Goal: Task Accomplishment & Management: Manage account settings

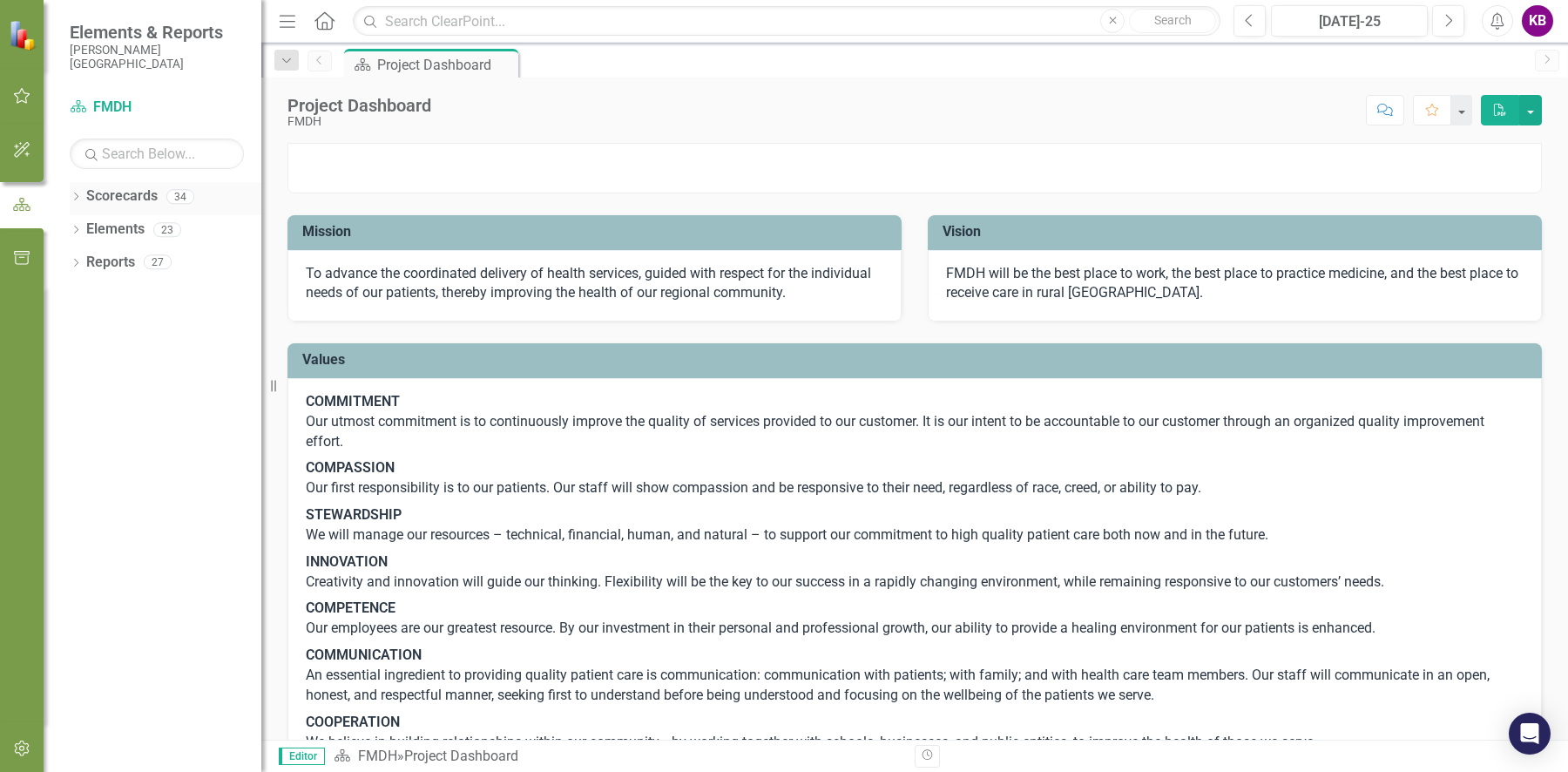
click at [77, 196] on icon at bounding box center [76, 197] width 5 height 8
click at [79, 195] on div "Dropdown" at bounding box center [73, 196] width 15 height 12
click at [81, 227] on icon "Dropdown" at bounding box center [76, 232] width 12 height 9
click at [155, 362] on link "Action Item Action Items" at bounding box center [146, 362] width 103 height 20
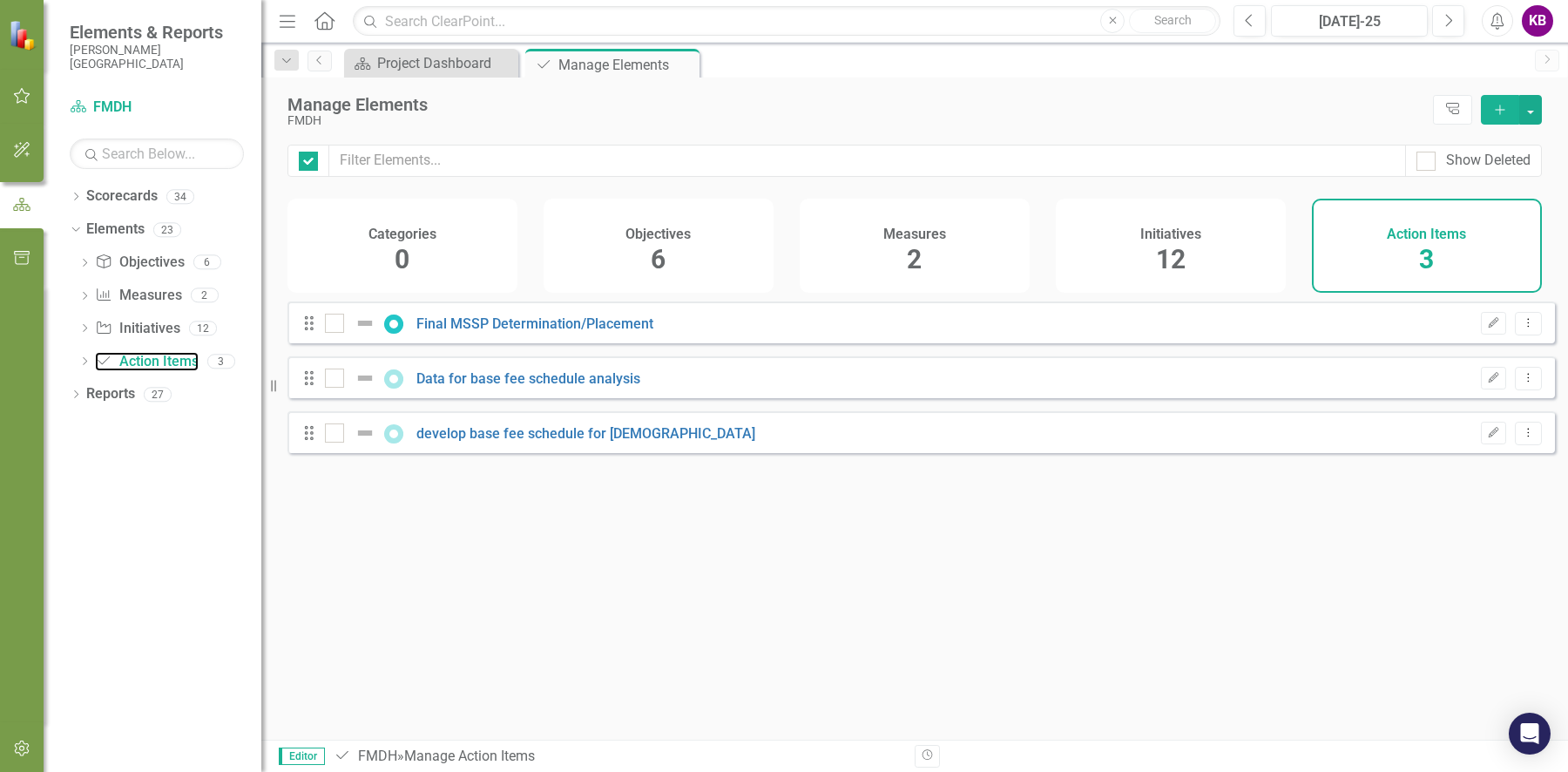
checkbox input "false"
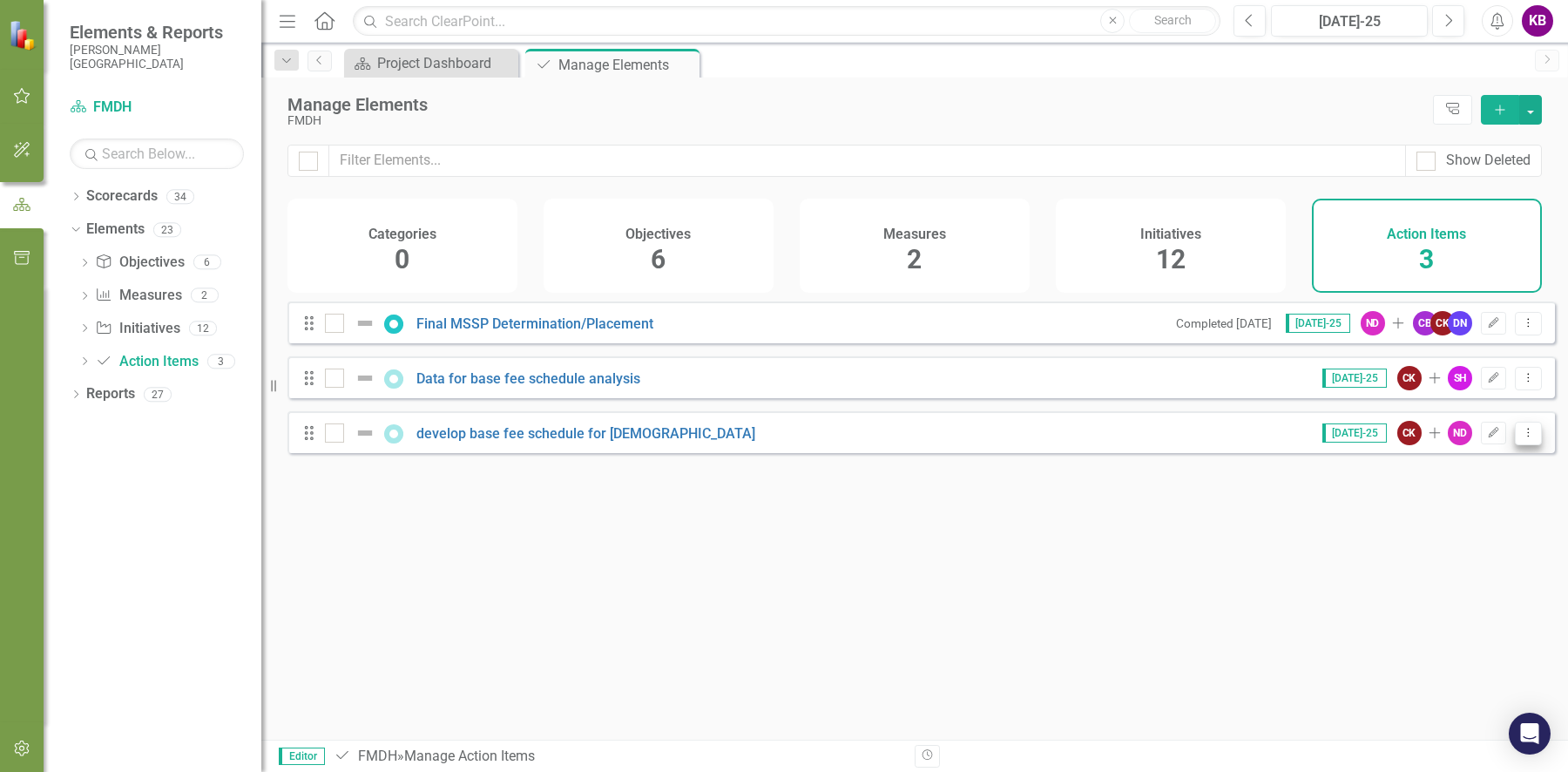
click at [1521, 438] on icon "Dropdown Menu" at bounding box center [1528, 433] width 15 height 11
click at [139, 321] on link "Initiative Initiatives" at bounding box center [137, 328] width 84 height 20
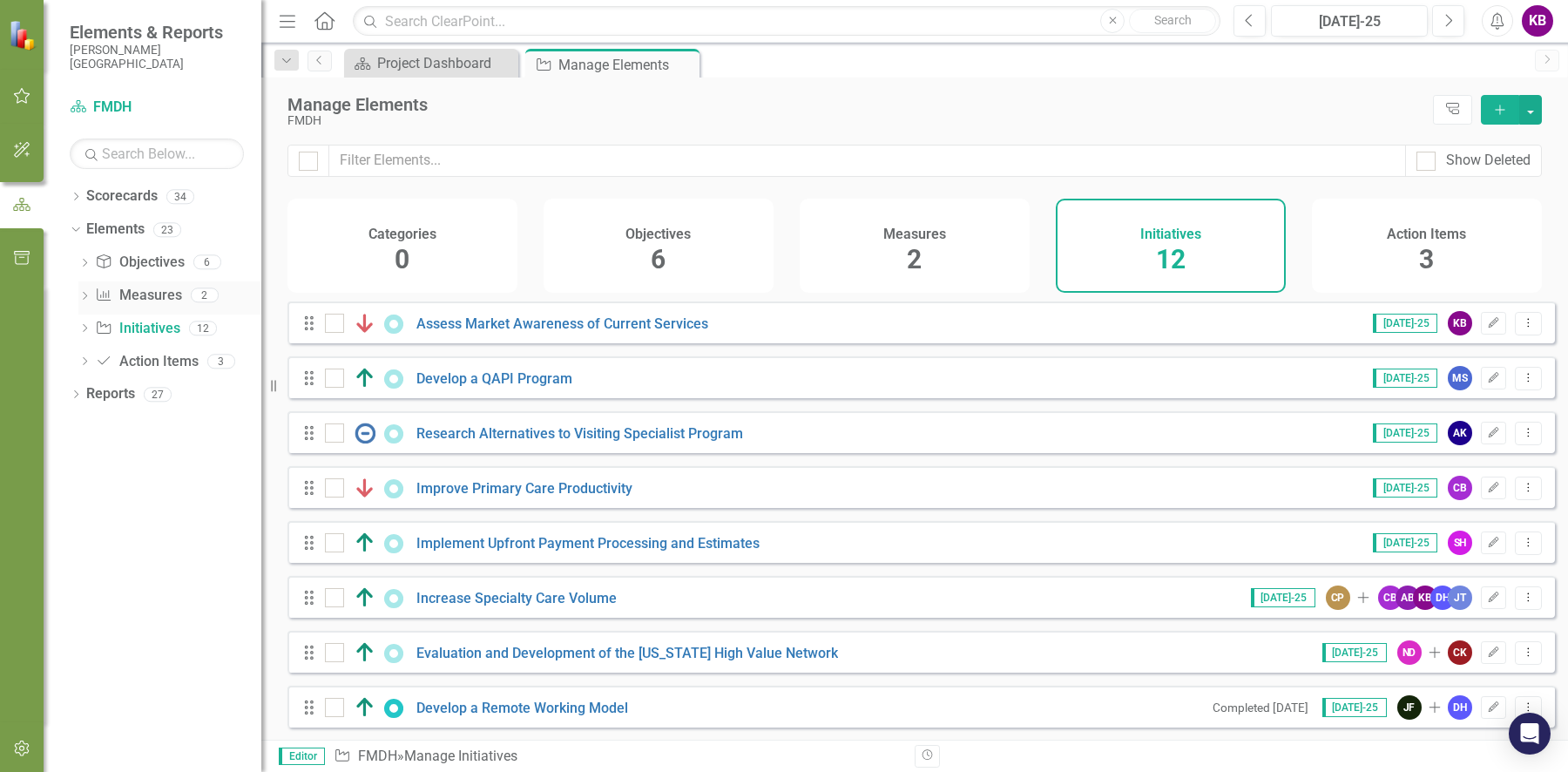
click at [143, 287] on link "Measure Measures" at bounding box center [138, 295] width 86 height 20
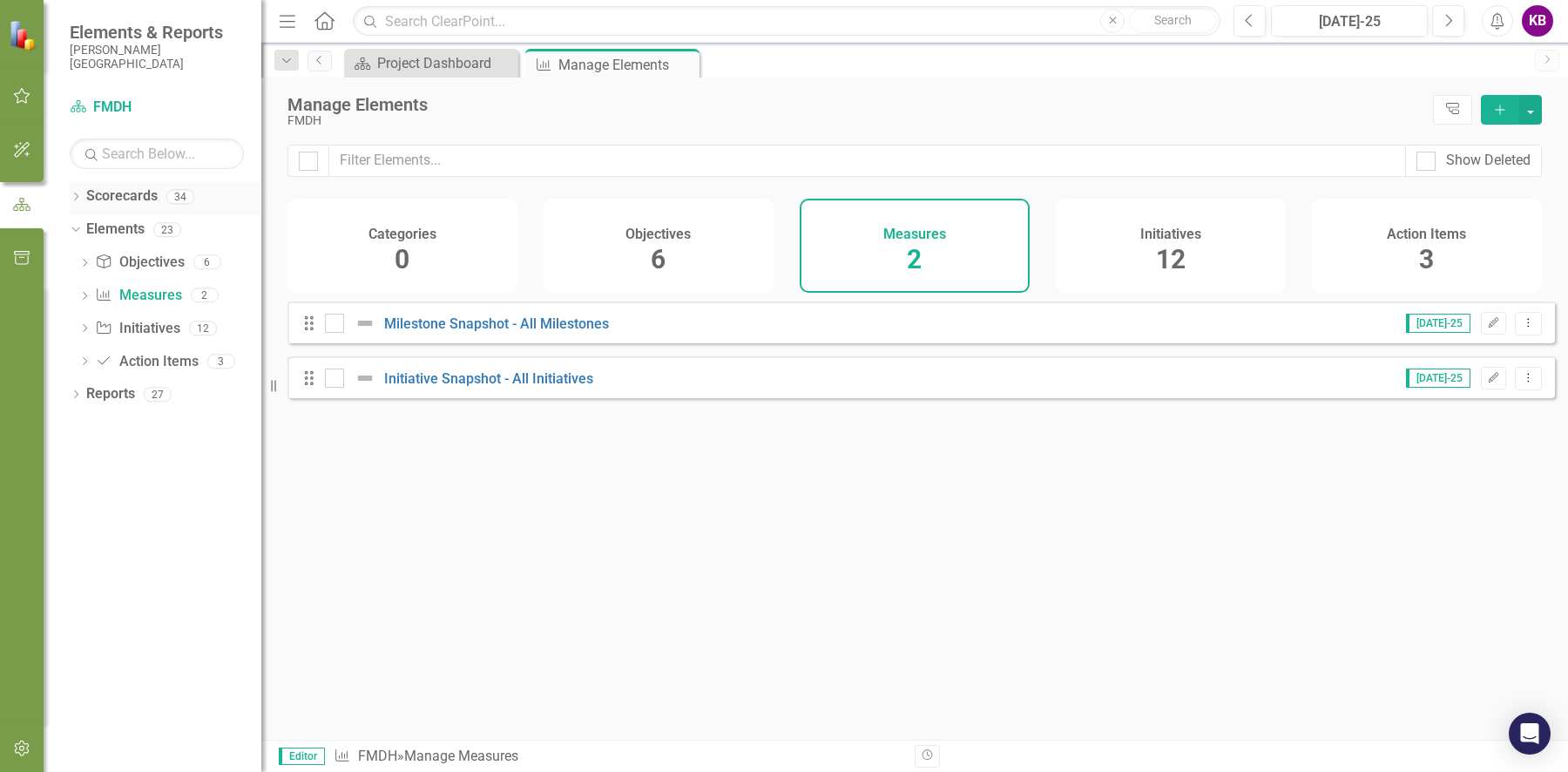
click at [77, 196] on icon at bounding box center [76, 197] width 5 height 8
click at [90, 232] on icon "Dropdown" at bounding box center [85, 229] width 13 height 10
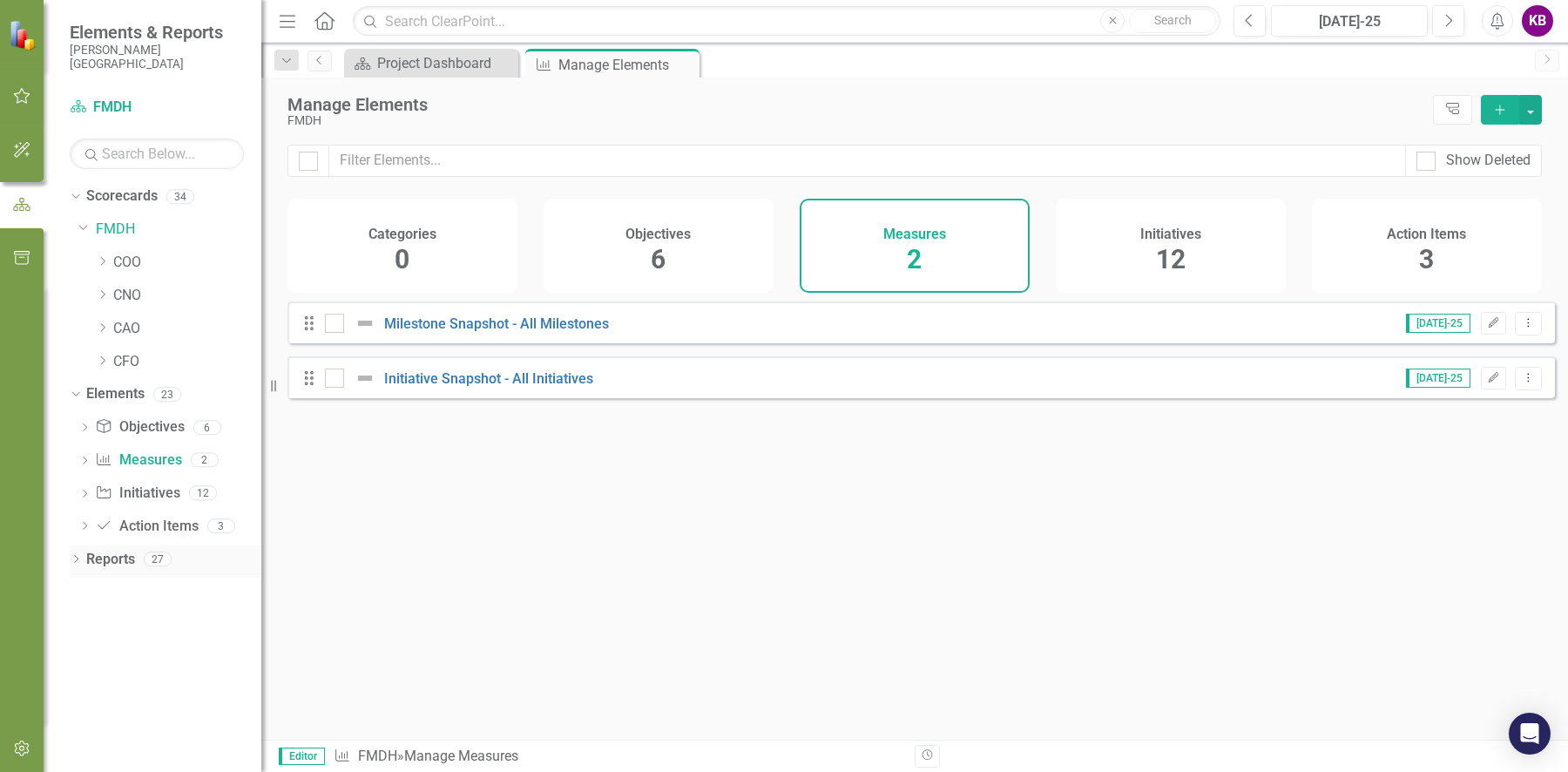
click at [79, 562] on icon "Dropdown" at bounding box center [76, 560] width 12 height 9
click at [103, 326] on icon at bounding box center [103, 327] width 5 height 9
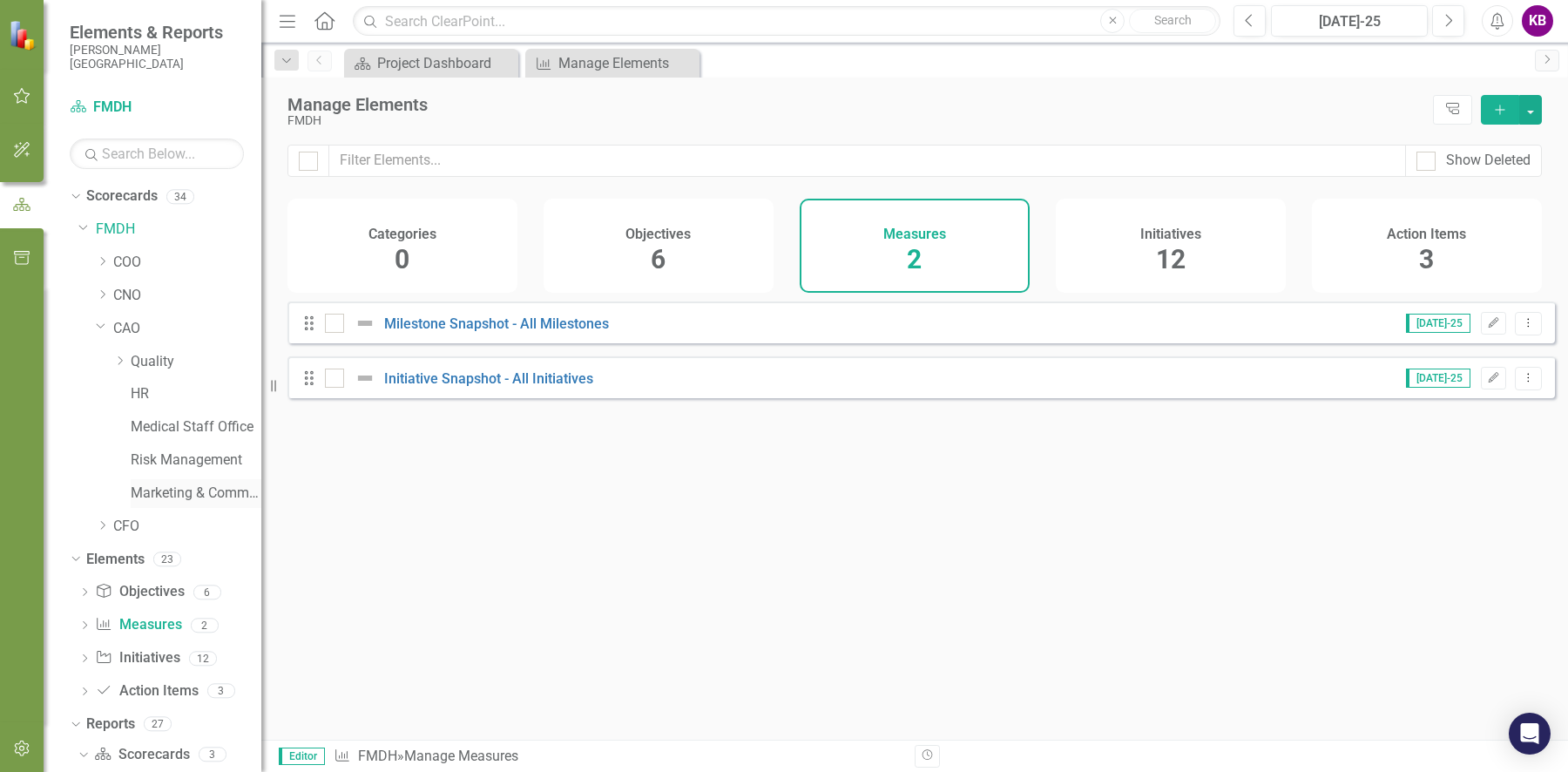
click at [165, 491] on link "Marketing & Communications" at bounding box center [196, 493] width 130 height 20
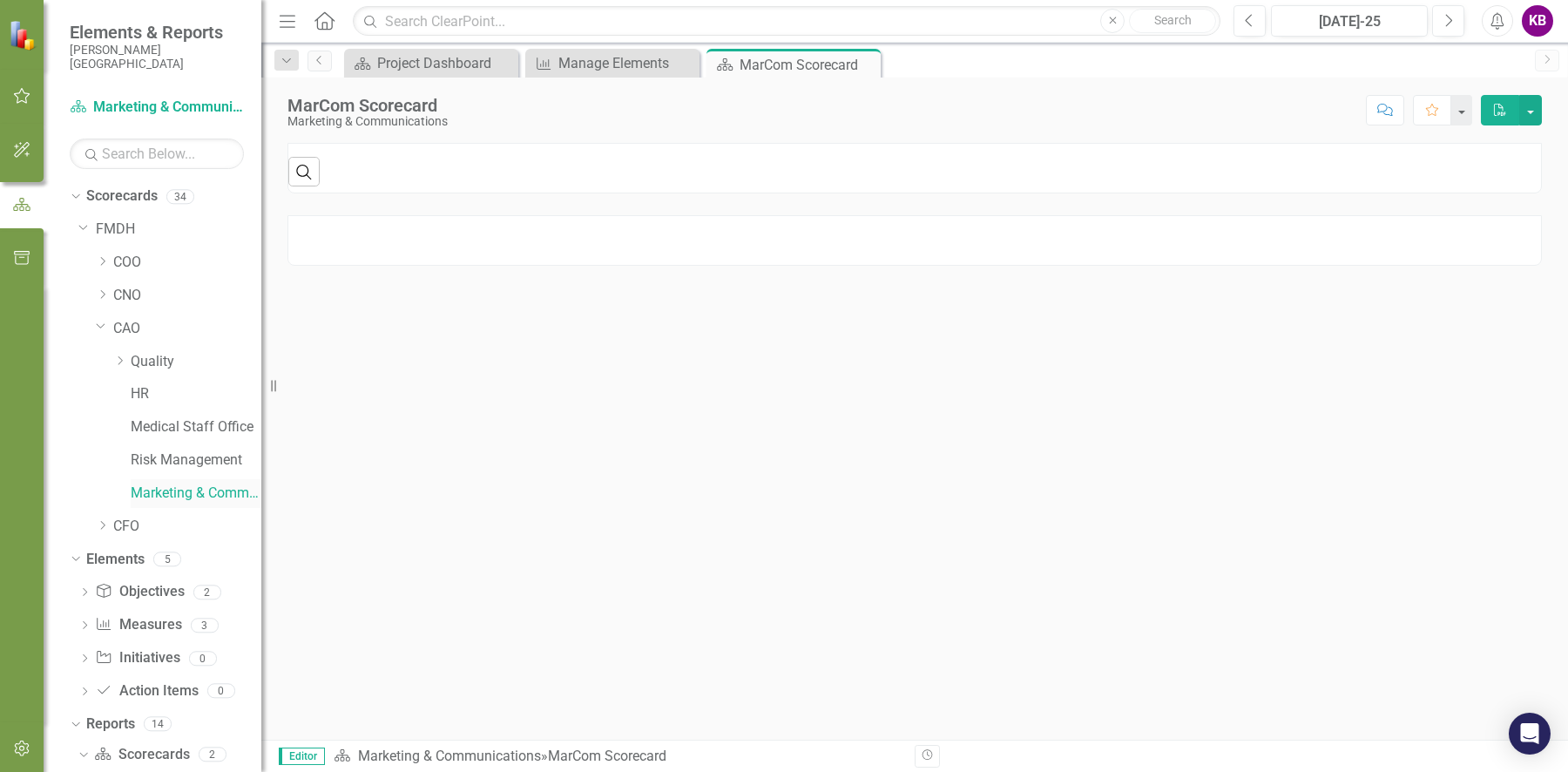
scroll to position [26, 0]
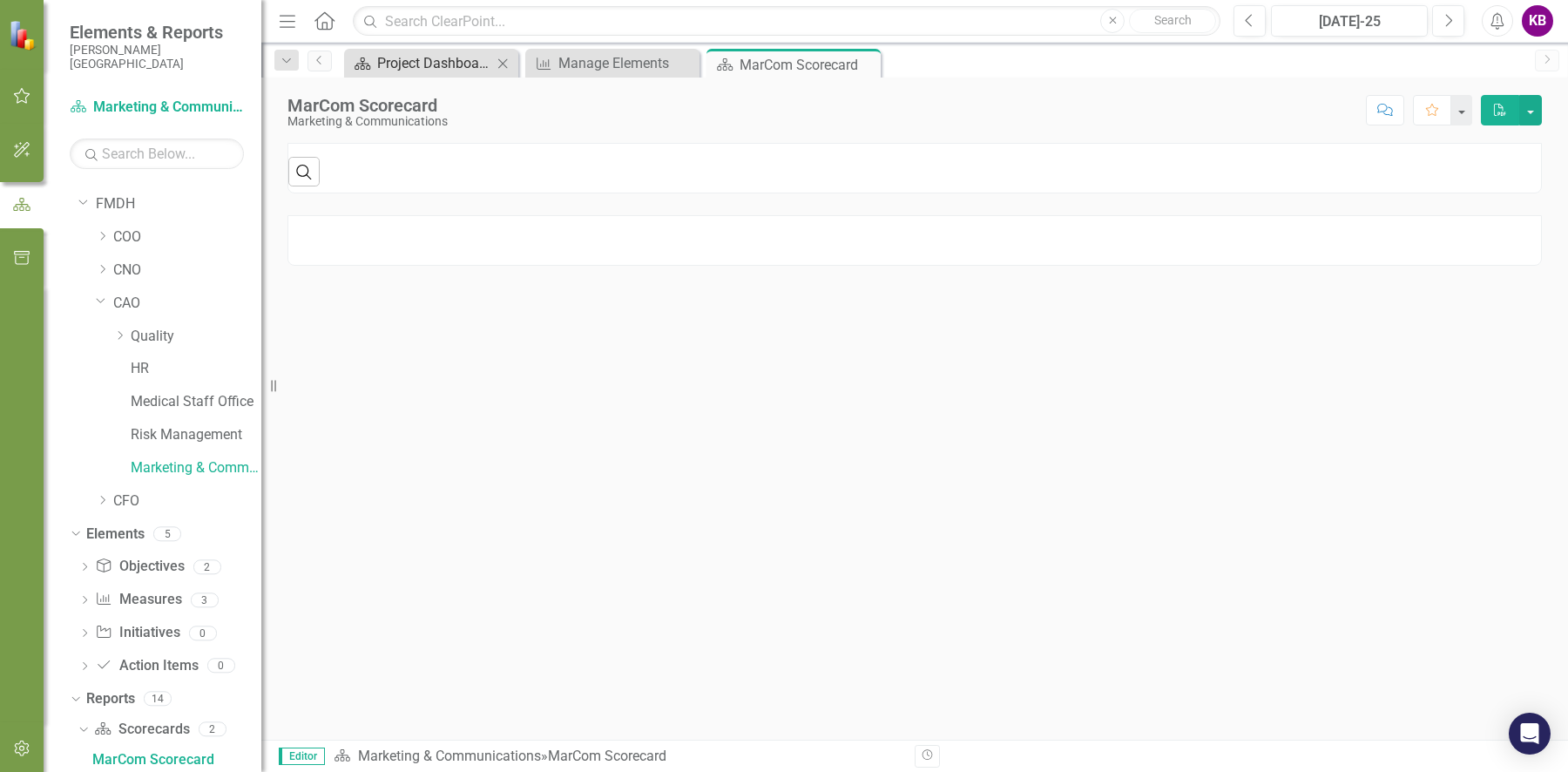
click at [447, 67] on div "Project Dashboard" at bounding box center [435, 62] width 115 height 22
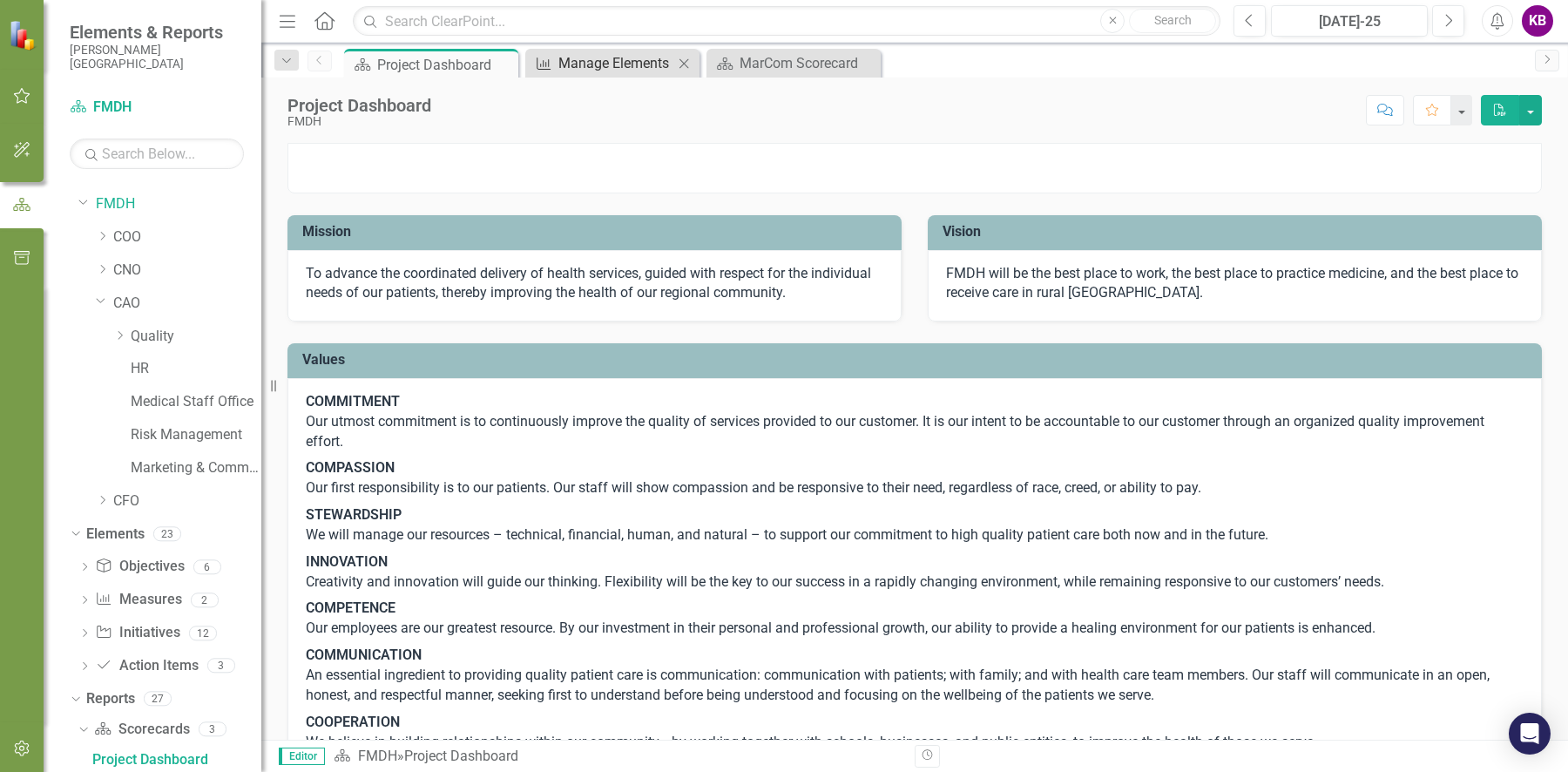
click at [586, 65] on div "Manage Elements" at bounding box center [616, 62] width 115 height 22
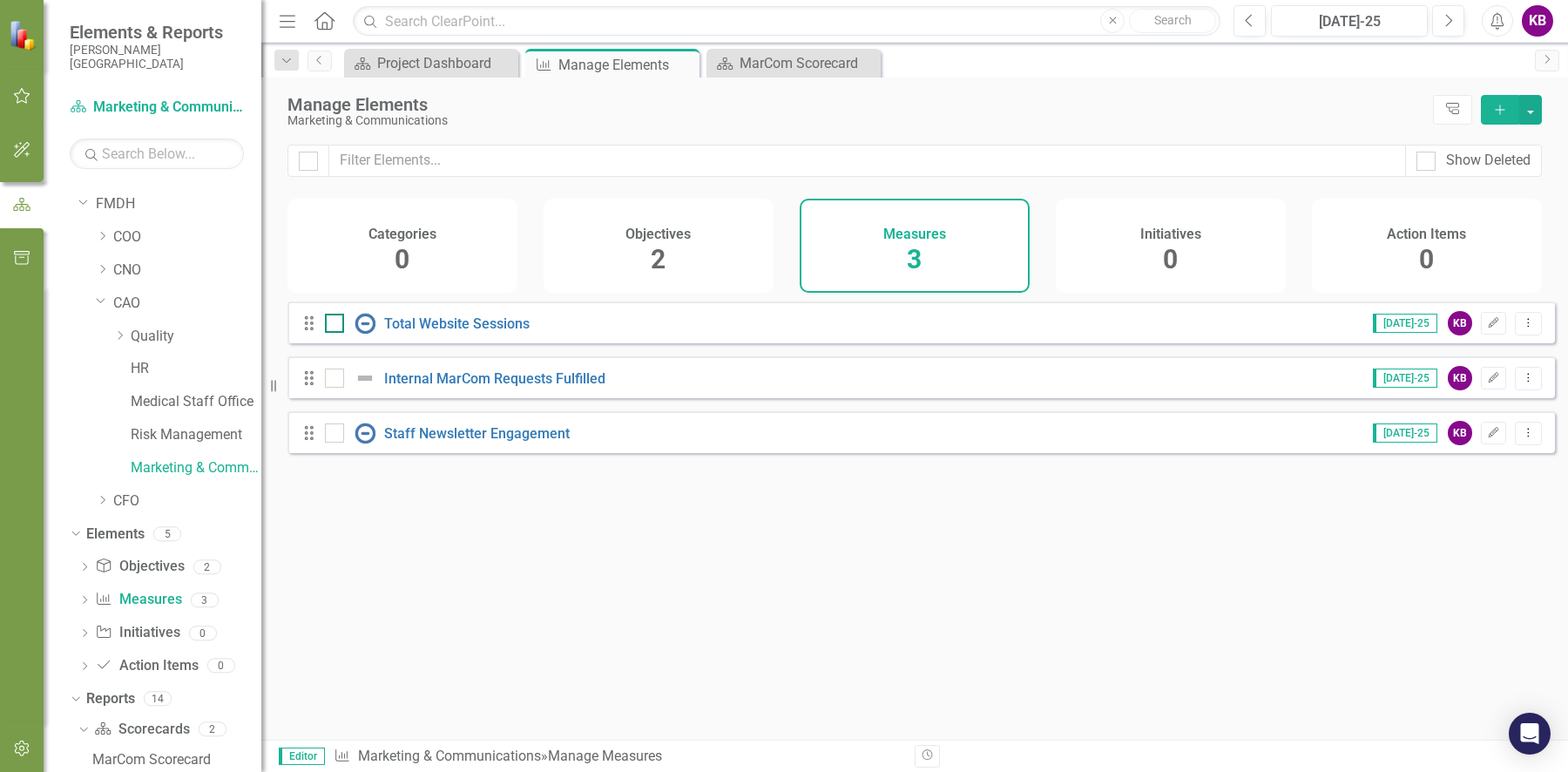
click at [363, 334] on img at bounding box center [365, 323] width 21 height 21
click at [336, 325] on input "checkbox" at bounding box center [331, 319] width 11 height 11
click at [366, 334] on img at bounding box center [365, 323] width 21 height 21
click at [336, 325] on input "checkbox" at bounding box center [331, 319] width 11 height 11
checkbox input "false"
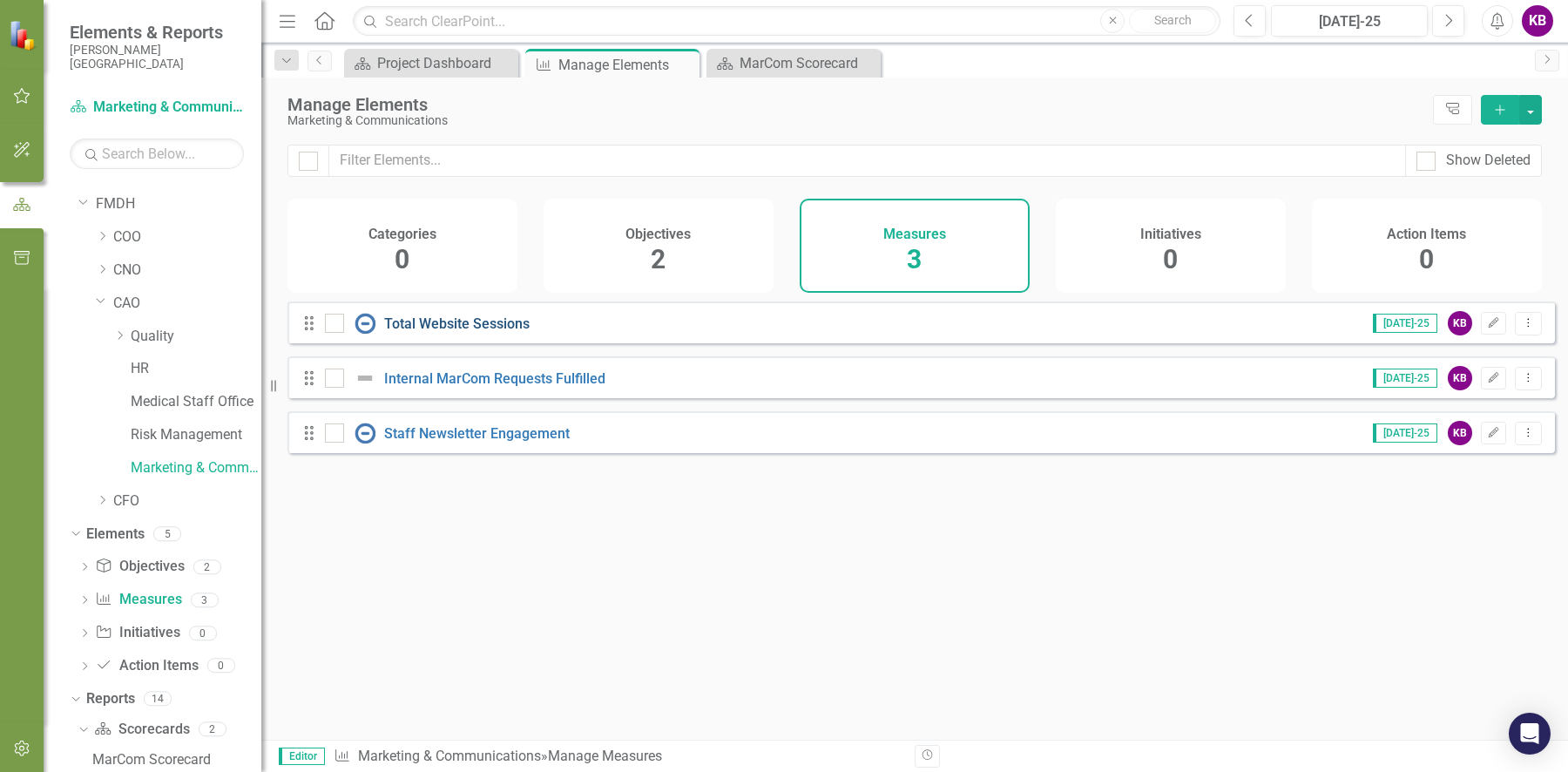
click at [408, 332] on link "Total Website Sessions" at bounding box center [457, 324] width 145 height 17
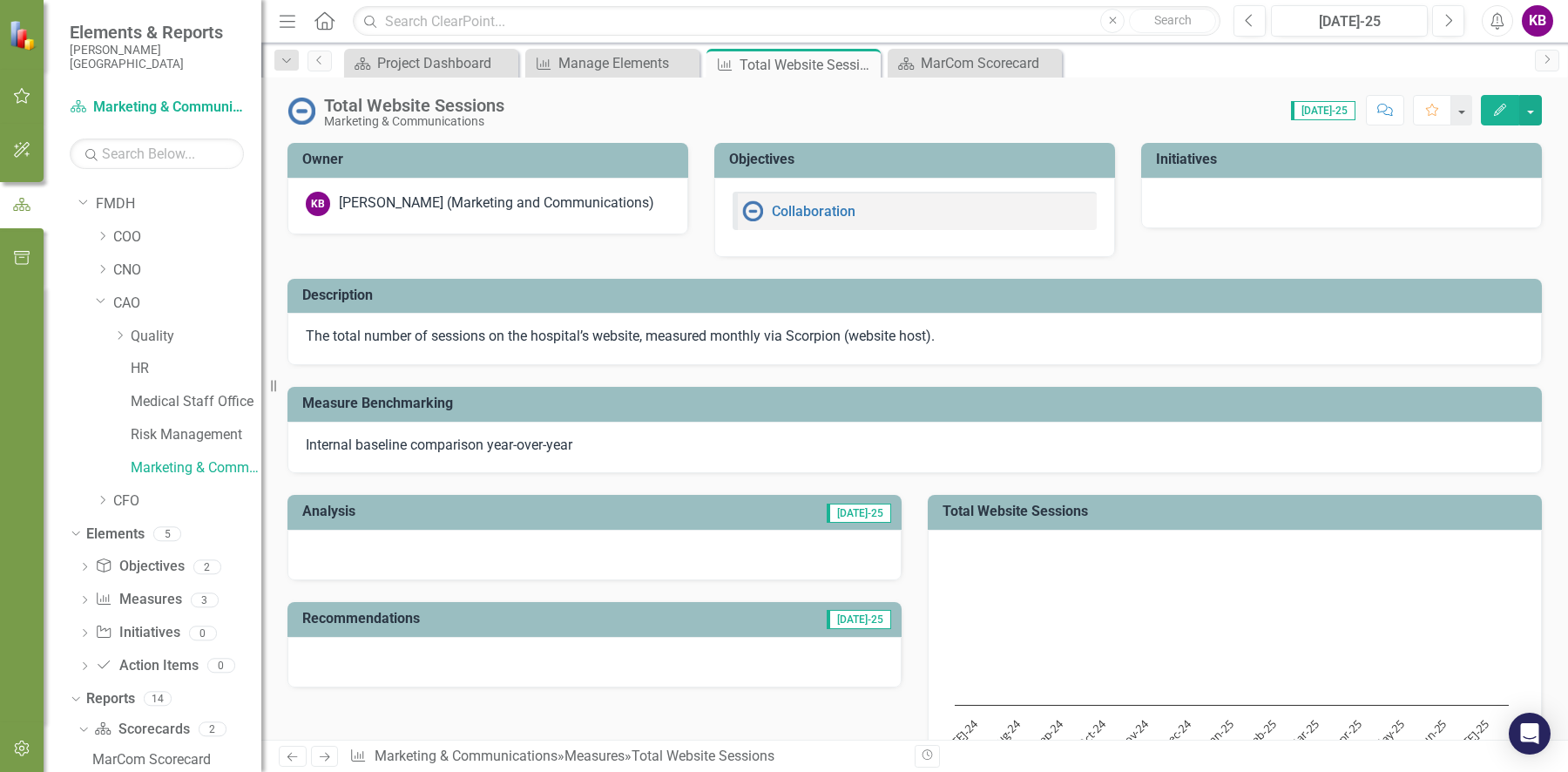
click at [464, 447] on span "Internal baseline comparison year-over-year" at bounding box center [439, 445] width 266 height 17
click at [1492, 105] on icon "Edit" at bounding box center [1500, 110] width 16 height 12
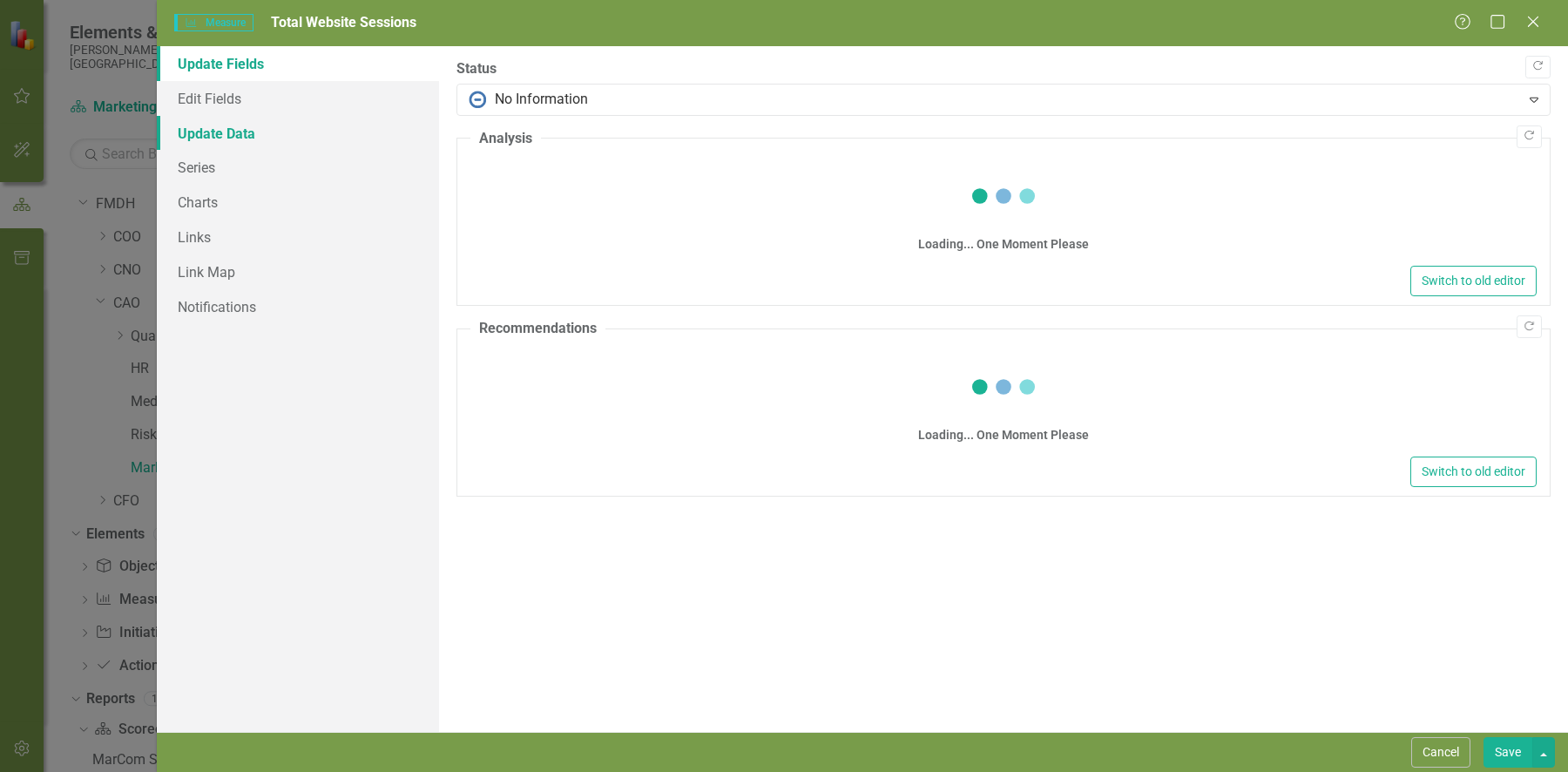
click at [247, 129] on link "Update Data" at bounding box center [298, 133] width 282 height 35
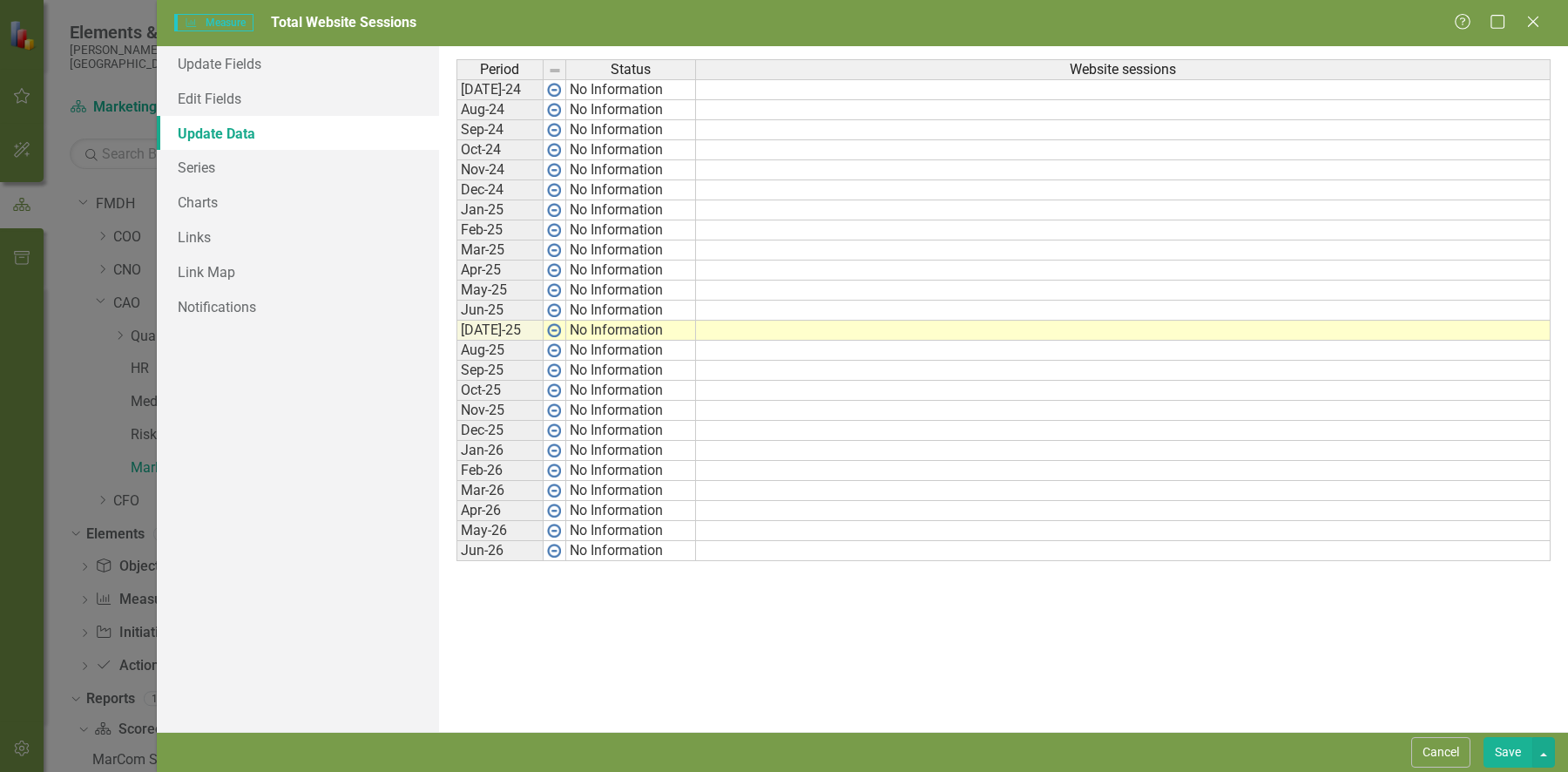
click at [586, 86] on td "No Information" at bounding box center [630, 90] width 129 height 21
click at [552, 86] on img at bounding box center [554, 90] width 14 height 14
click at [554, 94] on img at bounding box center [554, 90] width 14 height 14
click at [604, 92] on td "No Information" at bounding box center [630, 90] width 129 height 21
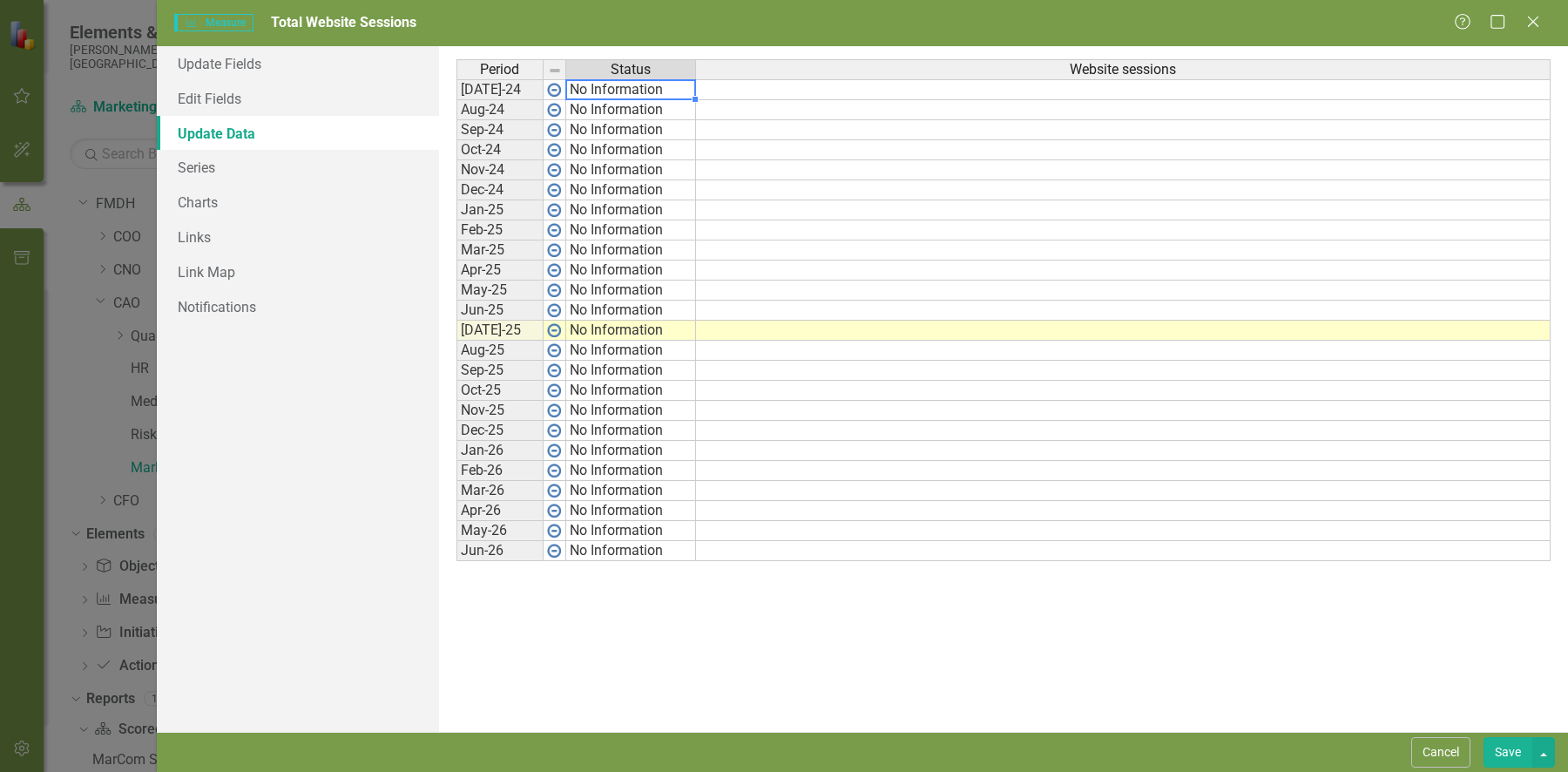
click at [604, 92] on td "No Information" at bounding box center [630, 90] width 129 height 21
type textarea "On Target"
click at [622, 146] on div "Period Status Website sessions Jul-24 No Information Aug-24 No Information Sep-…" at bounding box center [1003, 389] width 1094 height 660
click at [777, 84] on td at bounding box center [1123, 90] width 855 height 21
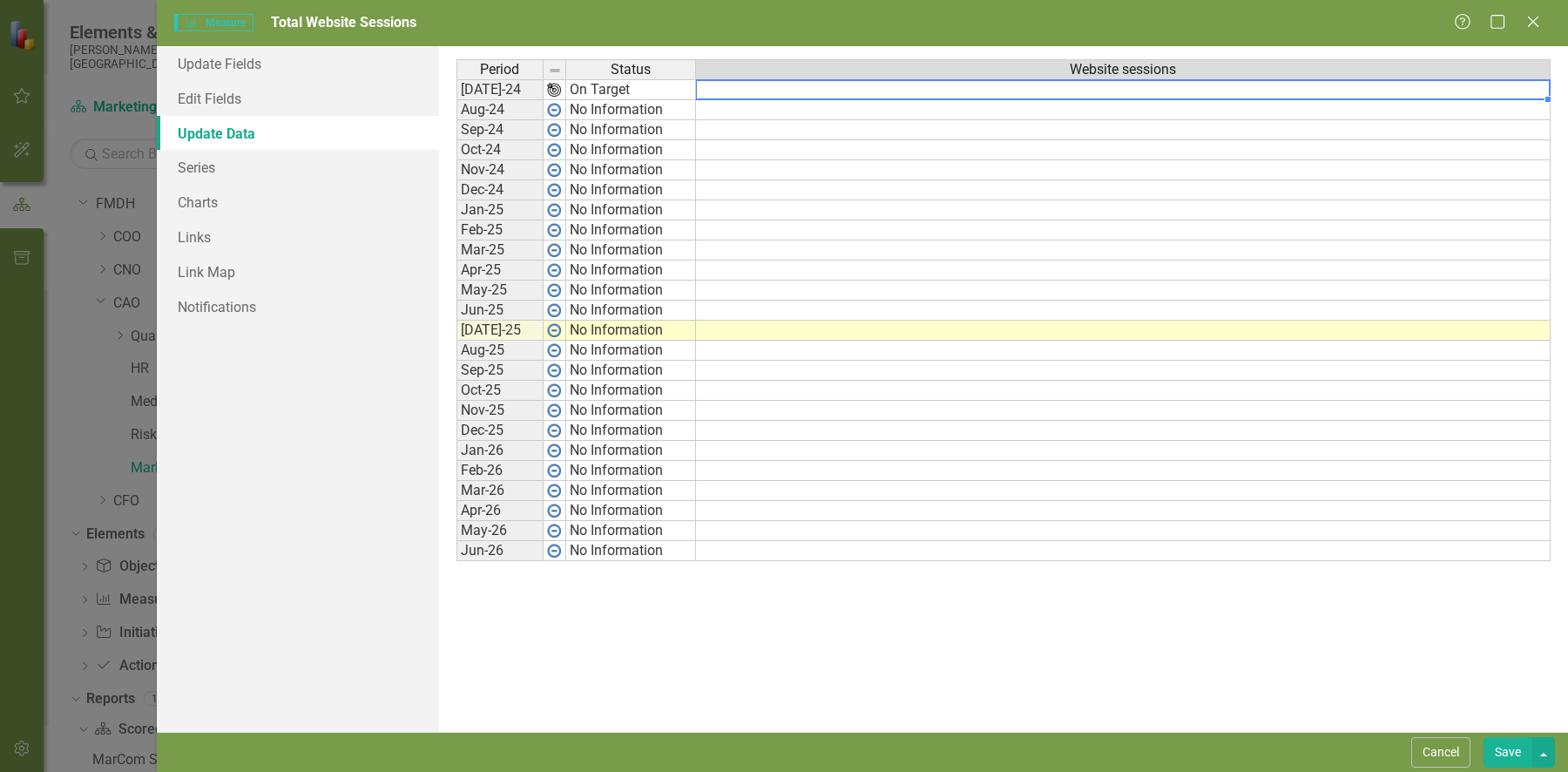
click at [777, 84] on td at bounding box center [1123, 90] width 855 height 21
type textarea "2"
click at [824, 587] on div "Period Status Website sessions Jul-24 On Target Aug-24 No Information Sep-24 No…" at bounding box center [1003, 389] width 1094 height 660
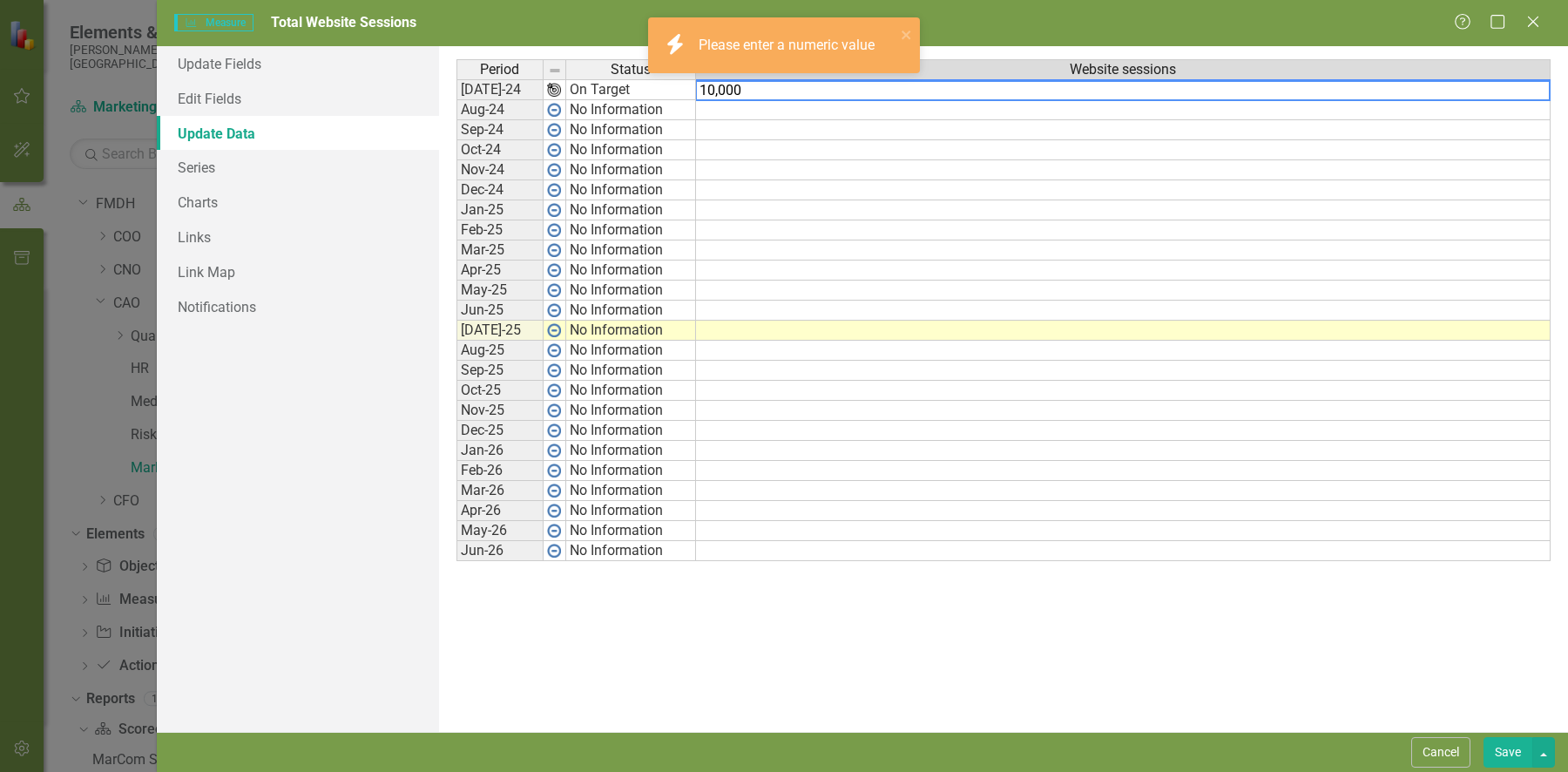
click at [769, 94] on textarea "10,000" at bounding box center [1123, 91] width 856 height 21
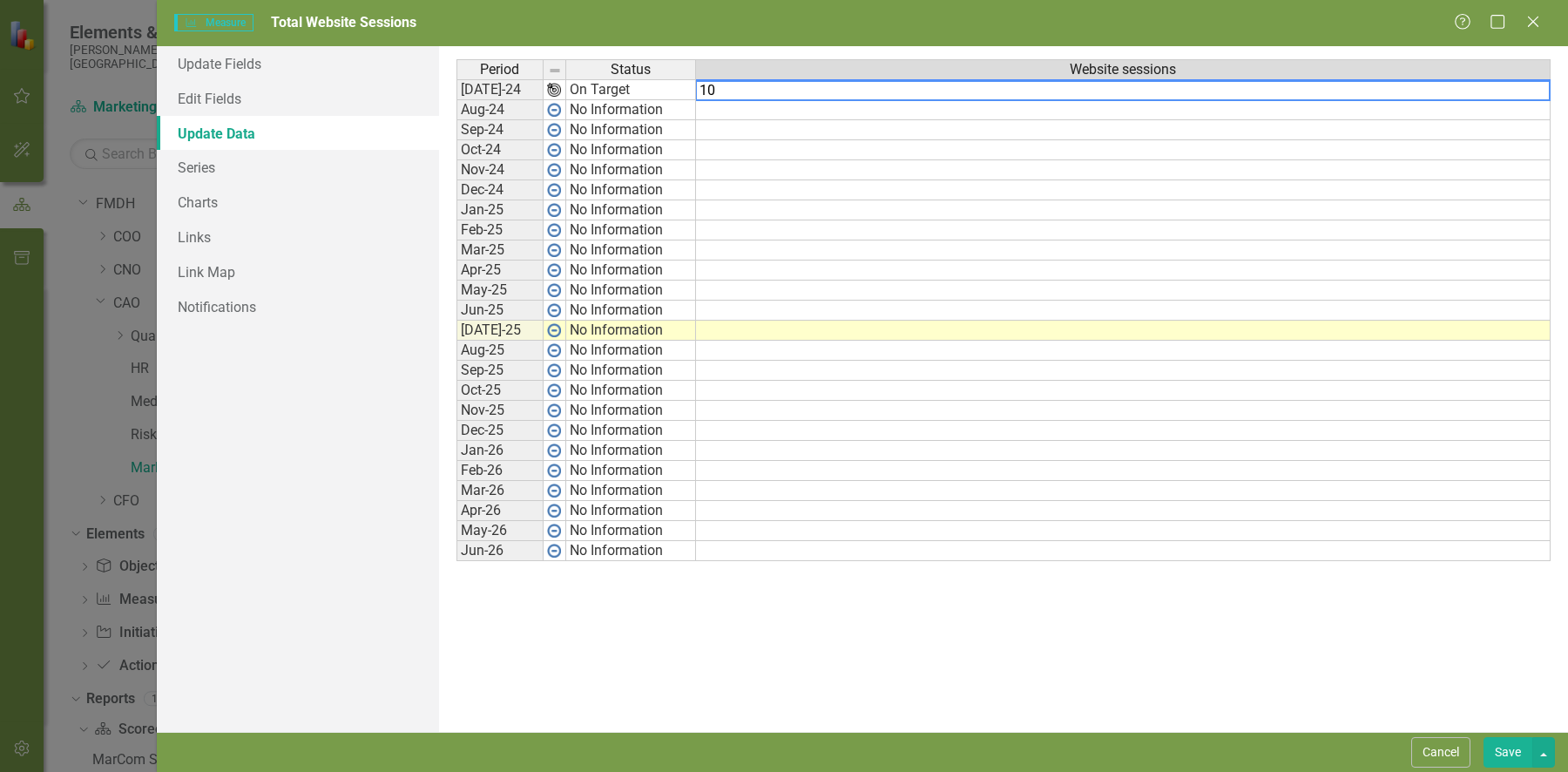
drag, startPoint x: 738, startPoint y: 89, endPoint x: 686, endPoint y: 87, distance: 52.0
click at [686, 87] on div "Period Status Website sessions Jul-24 On Target Aug-24 No Information Sep-24 No…" at bounding box center [1003, 389] width 1094 height 660
type textarea "9877"
click at [1037, 664] on div "Period Status Website sessions Jul-24 On Target Aug-24 No Information Sep-24 No…" at bounding box center [1003, 389] width 1094 height 660
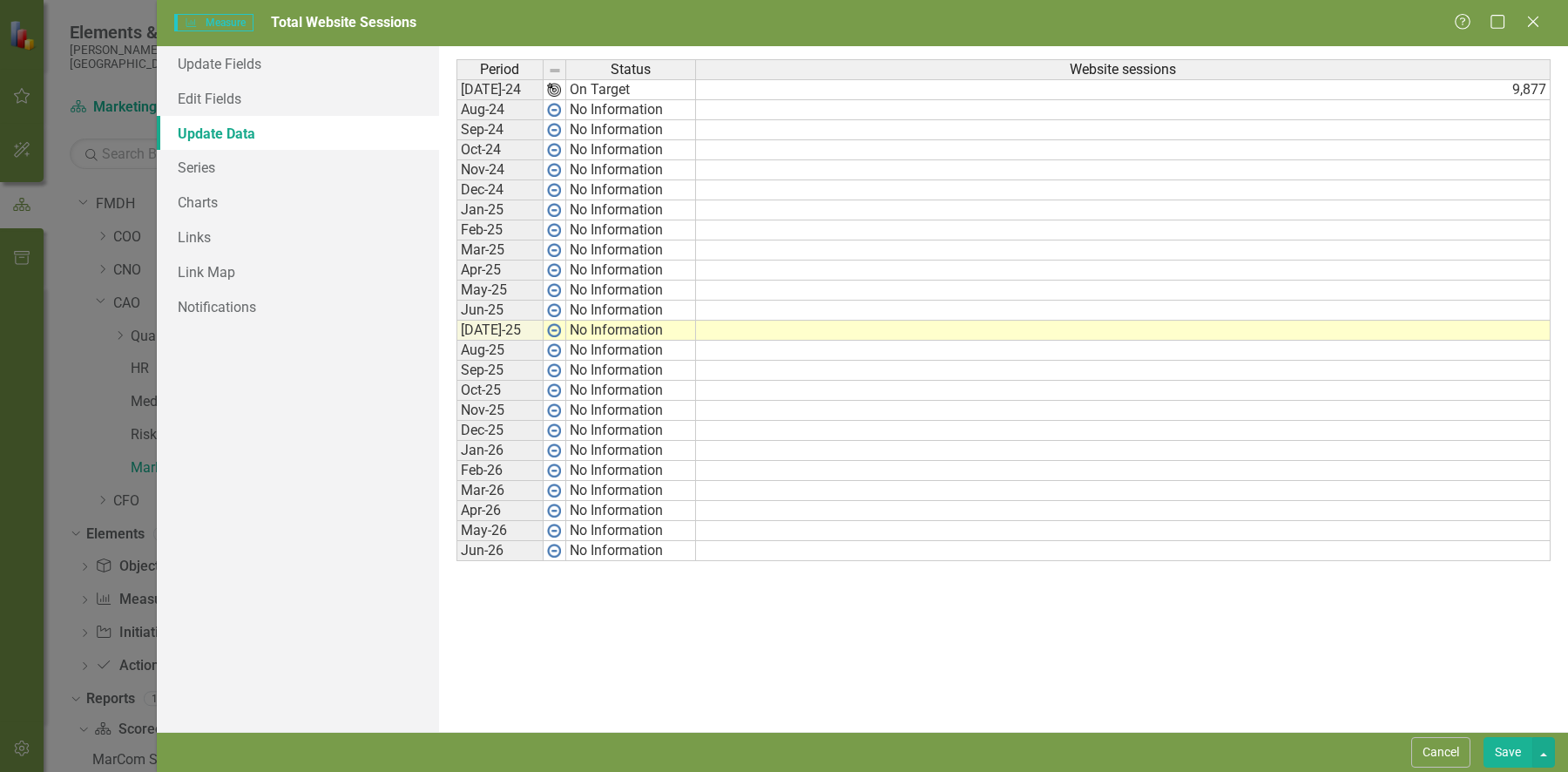
click at [1522, 754] on button "Save" at bounding box center [1508, 752] width 49 height 30
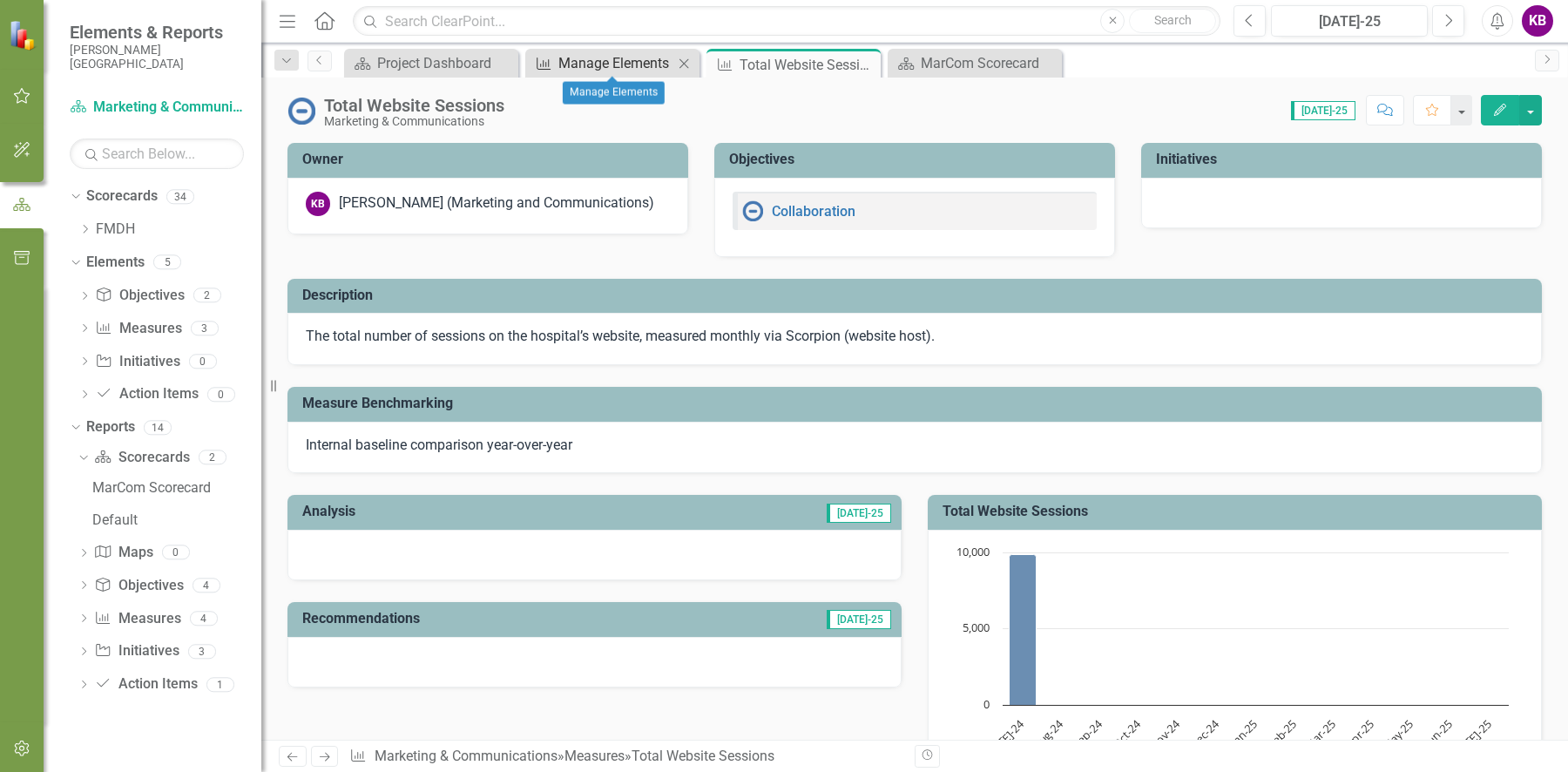
click at [620, 68] on div "Manage Elements" at bounding box center [616, 62] width 115 height 22
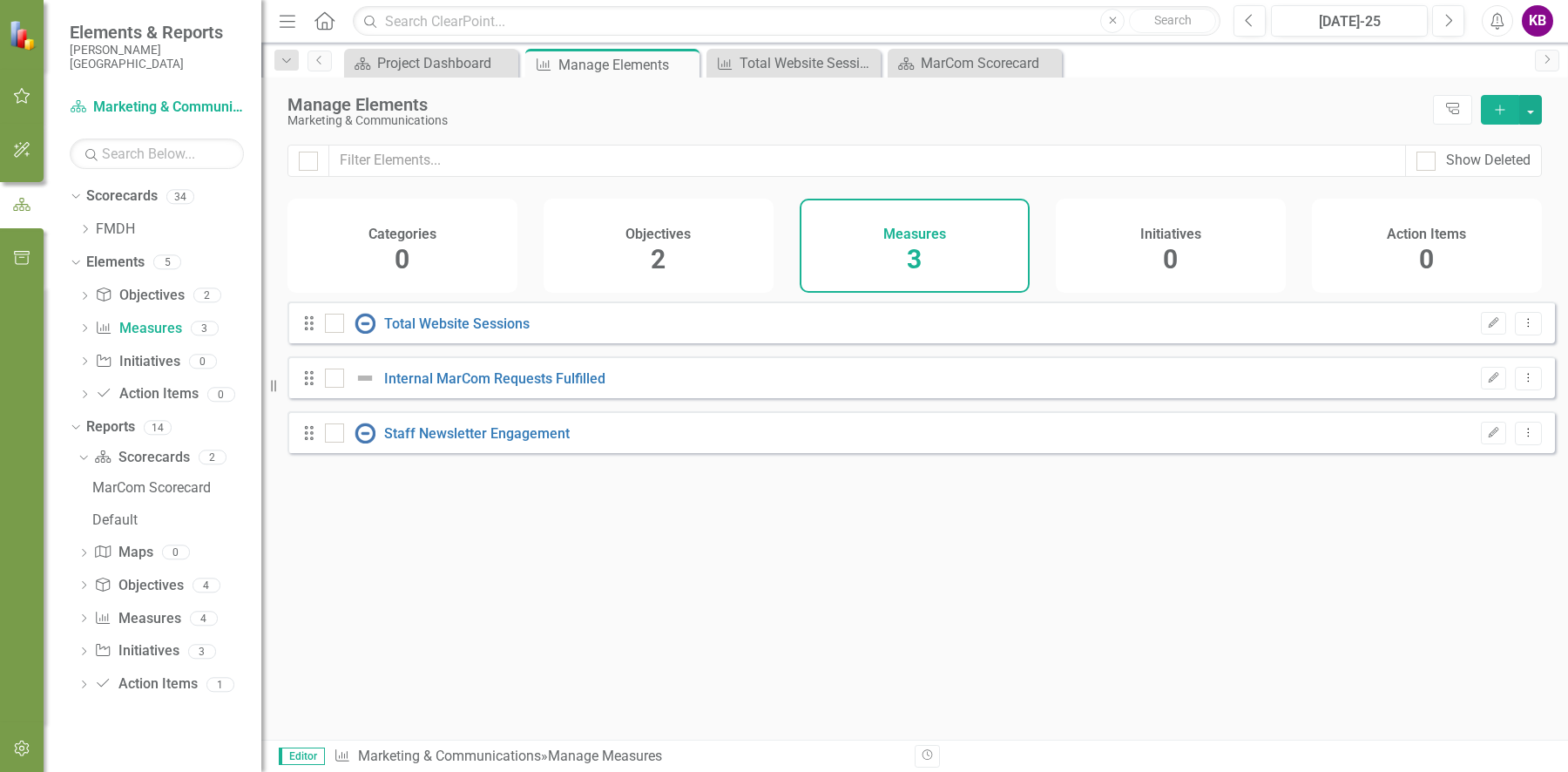
checkbox input "false"
click at [475, 442] on link "Staff Newsletter Engagement" at bounding box center [477, 434] width 185 height 17
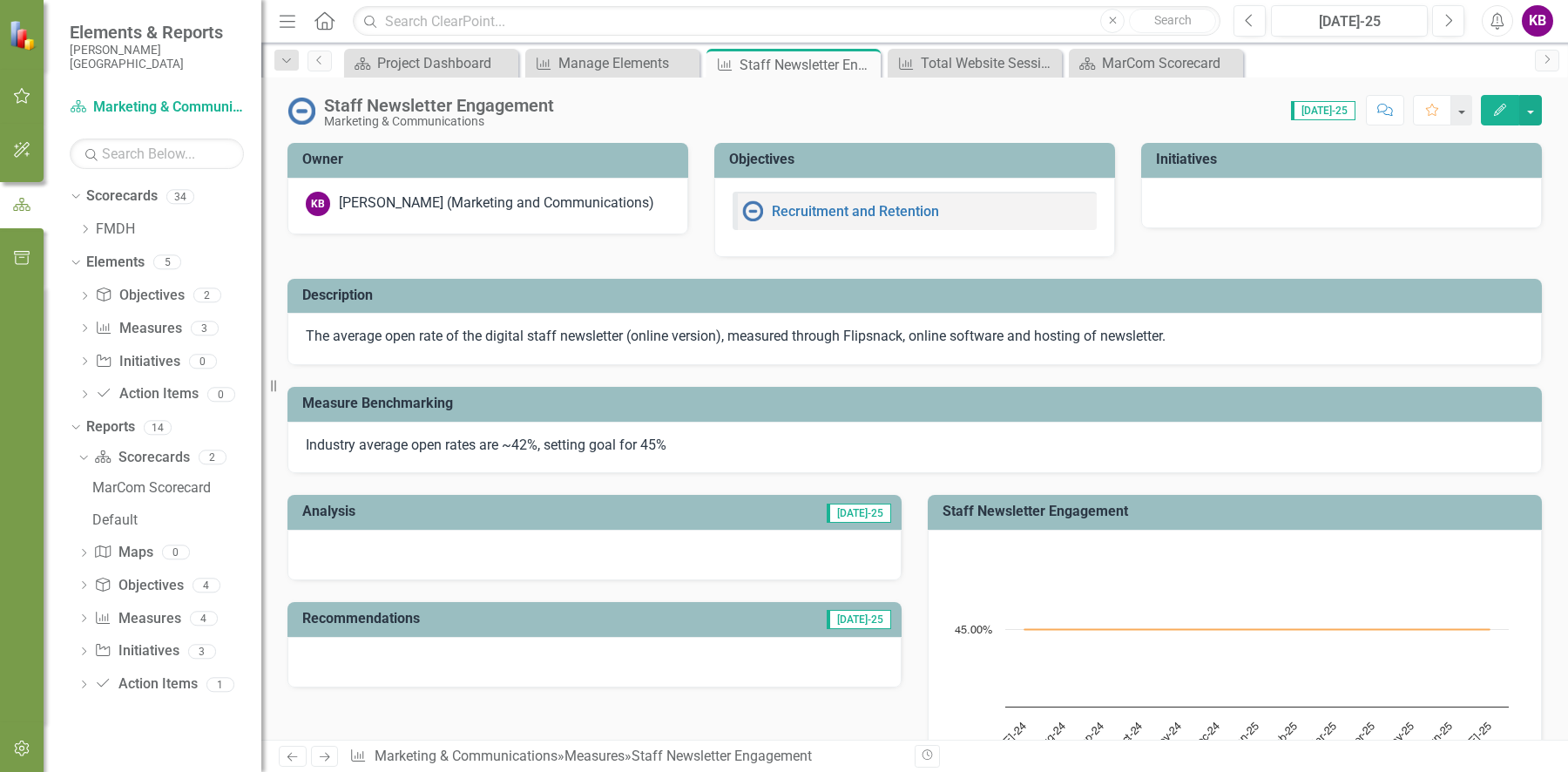
click at [1499, 112] on icon "button" at bounding box center [1499, 110] width 12 height 12
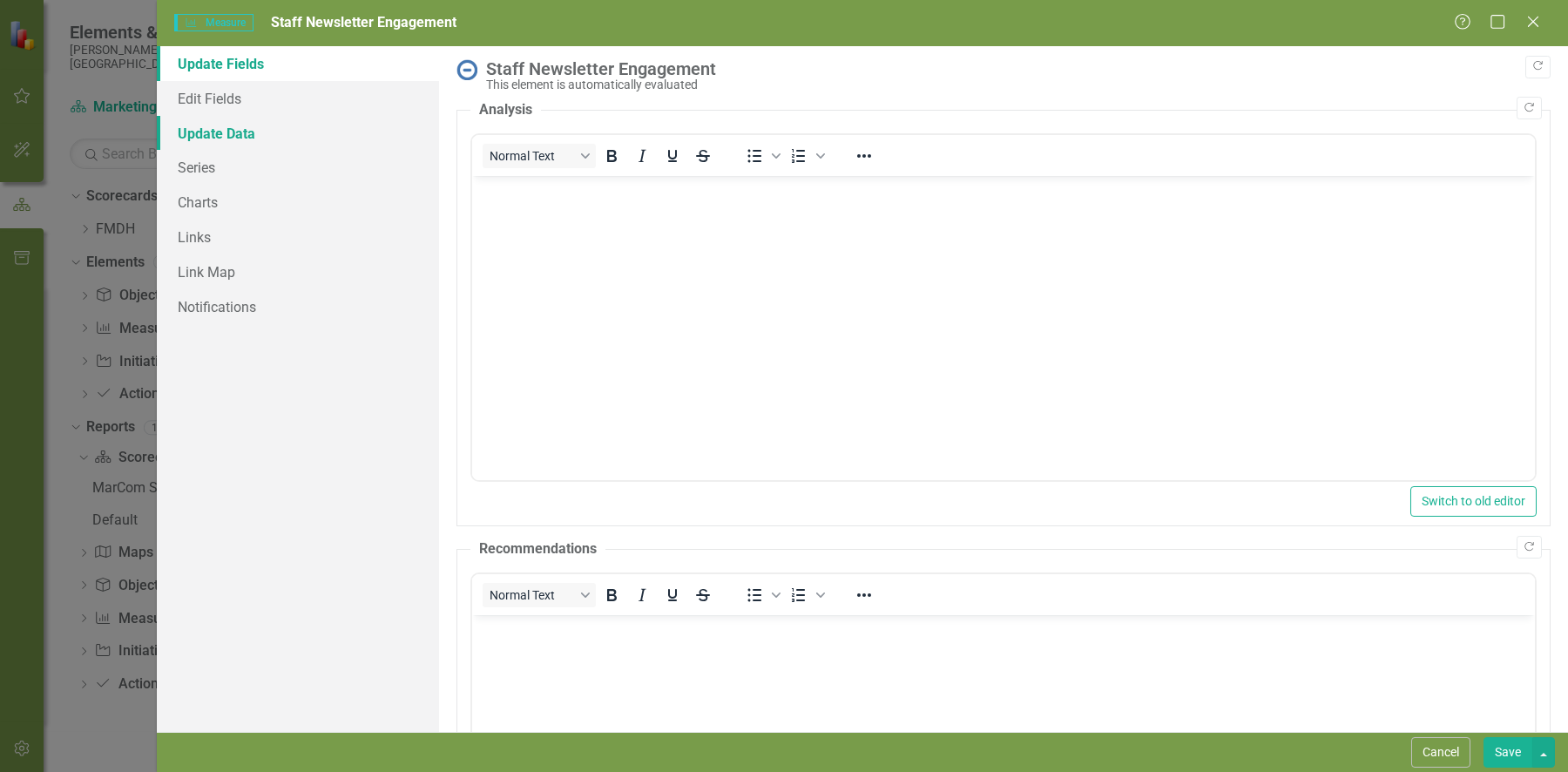
click at [222, 130] on link "Update Data" at bounding box center [298, 133] width 282 height 35
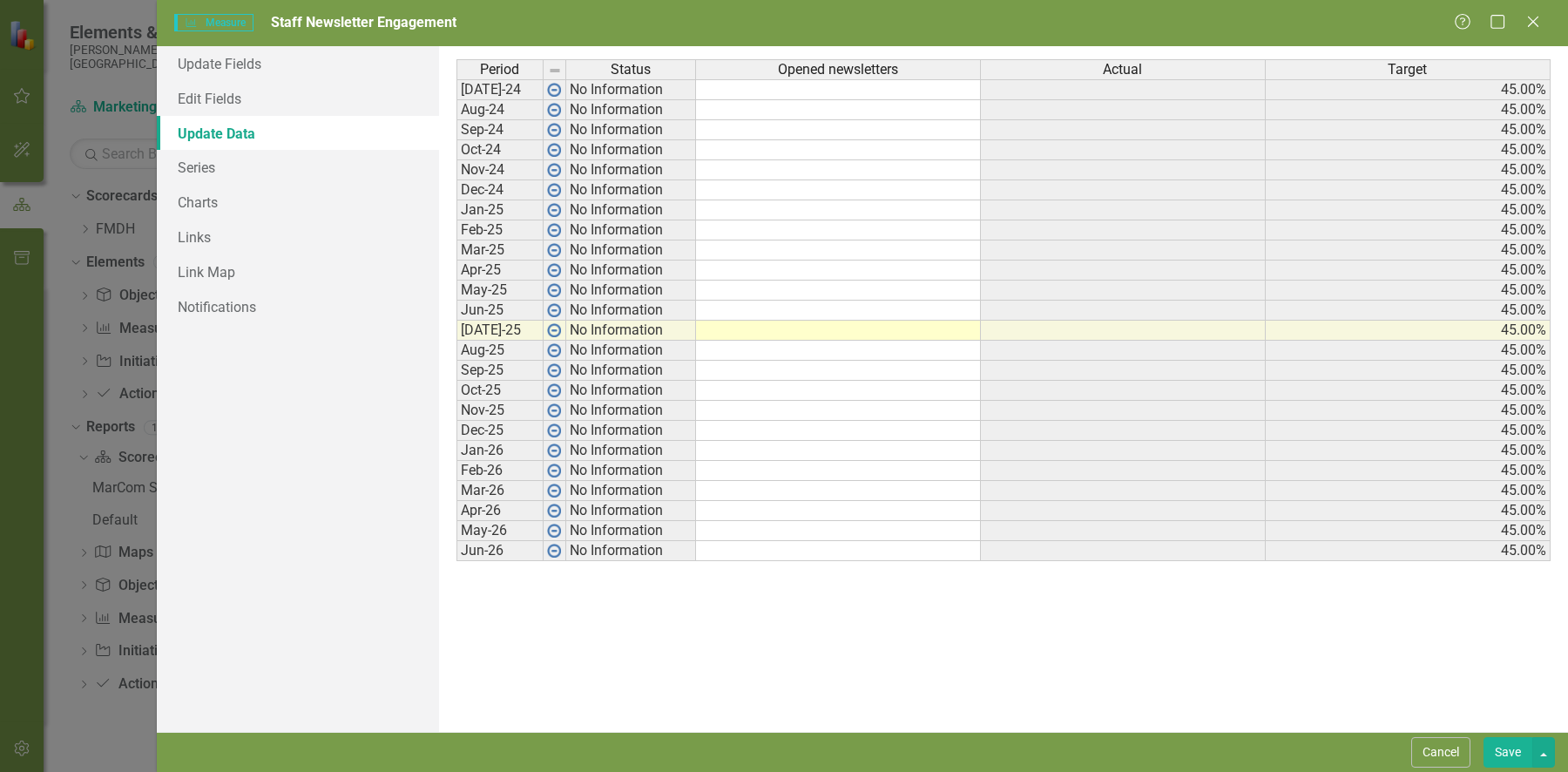
click at [769, 87] on td at bounding box center [839, 90] width 285 height 21
type textarea "219"
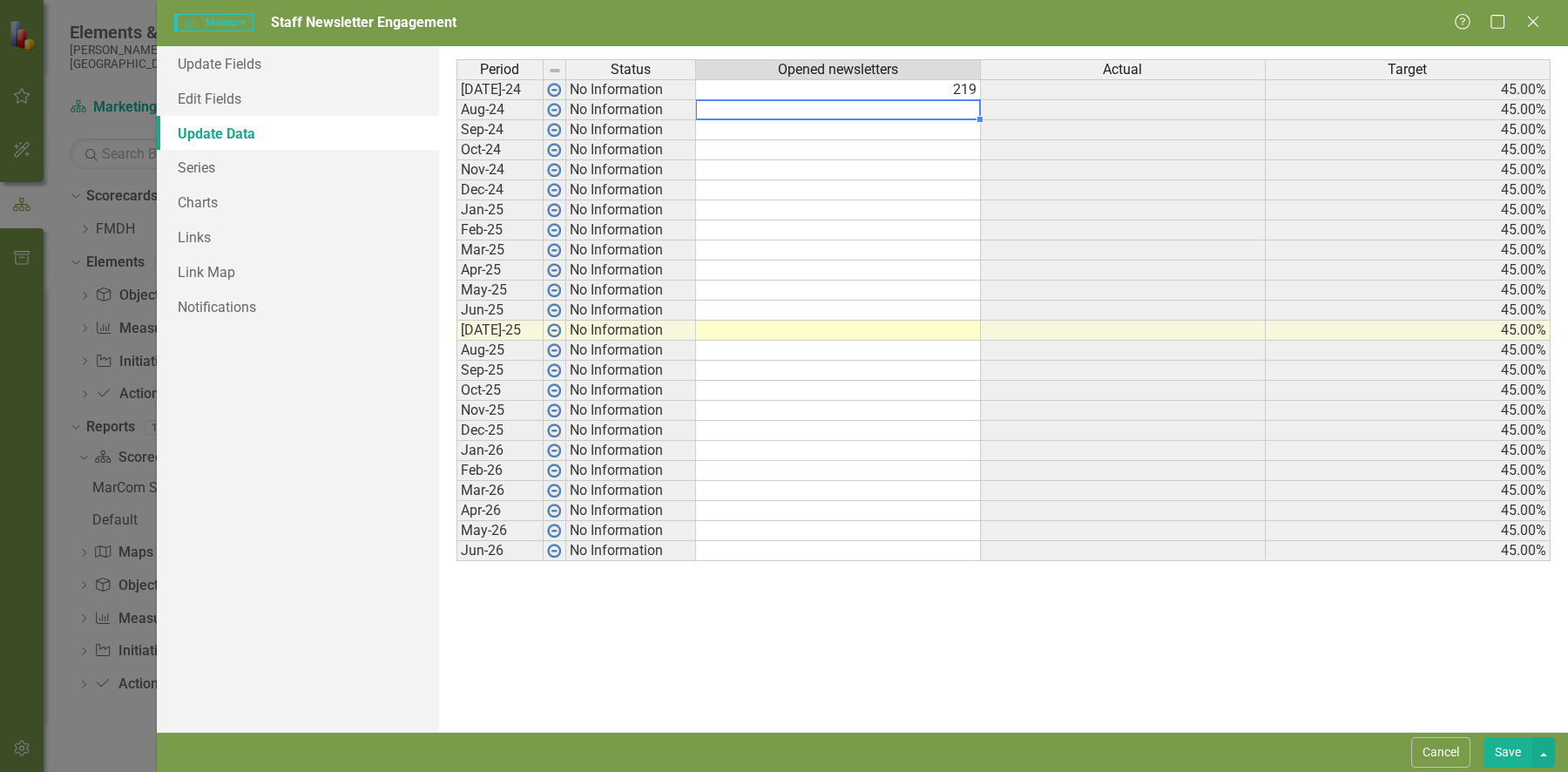
click at [598, 84] on td "No Information" at bounding box center [630, 90] width 129 height 21
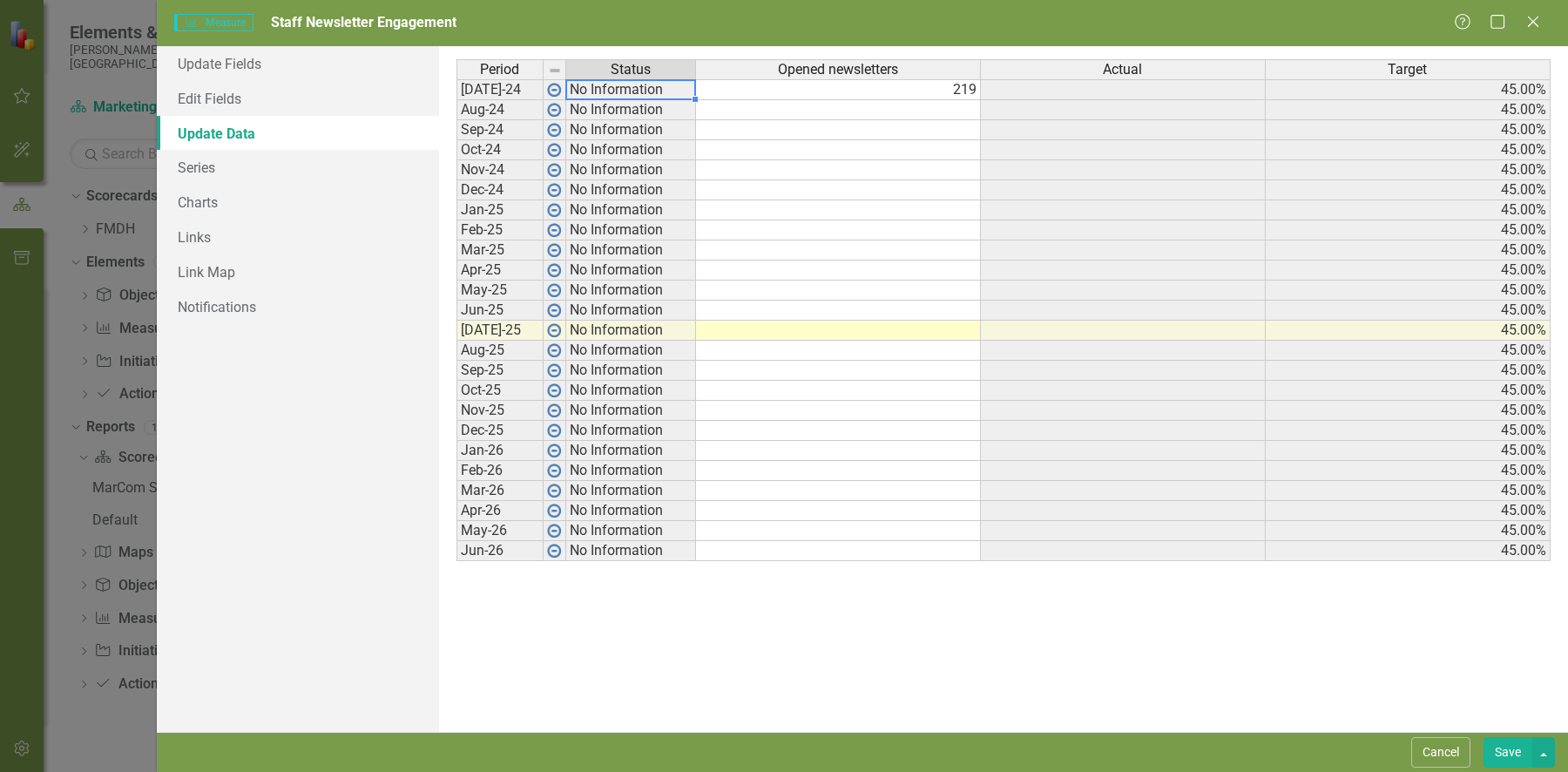
click at [613, 92] on td "No Information" at bounding box center [630, 90] width 129 height 21
click at [623, 91] on td "No Information" at bounding box center [630, 90] width 129 height 21
click at [553, 87] on img at bounding box center [554, 90] width 14 height 14
click at [555, 87] on img at bounding box center [554, 90] width 14 height 14
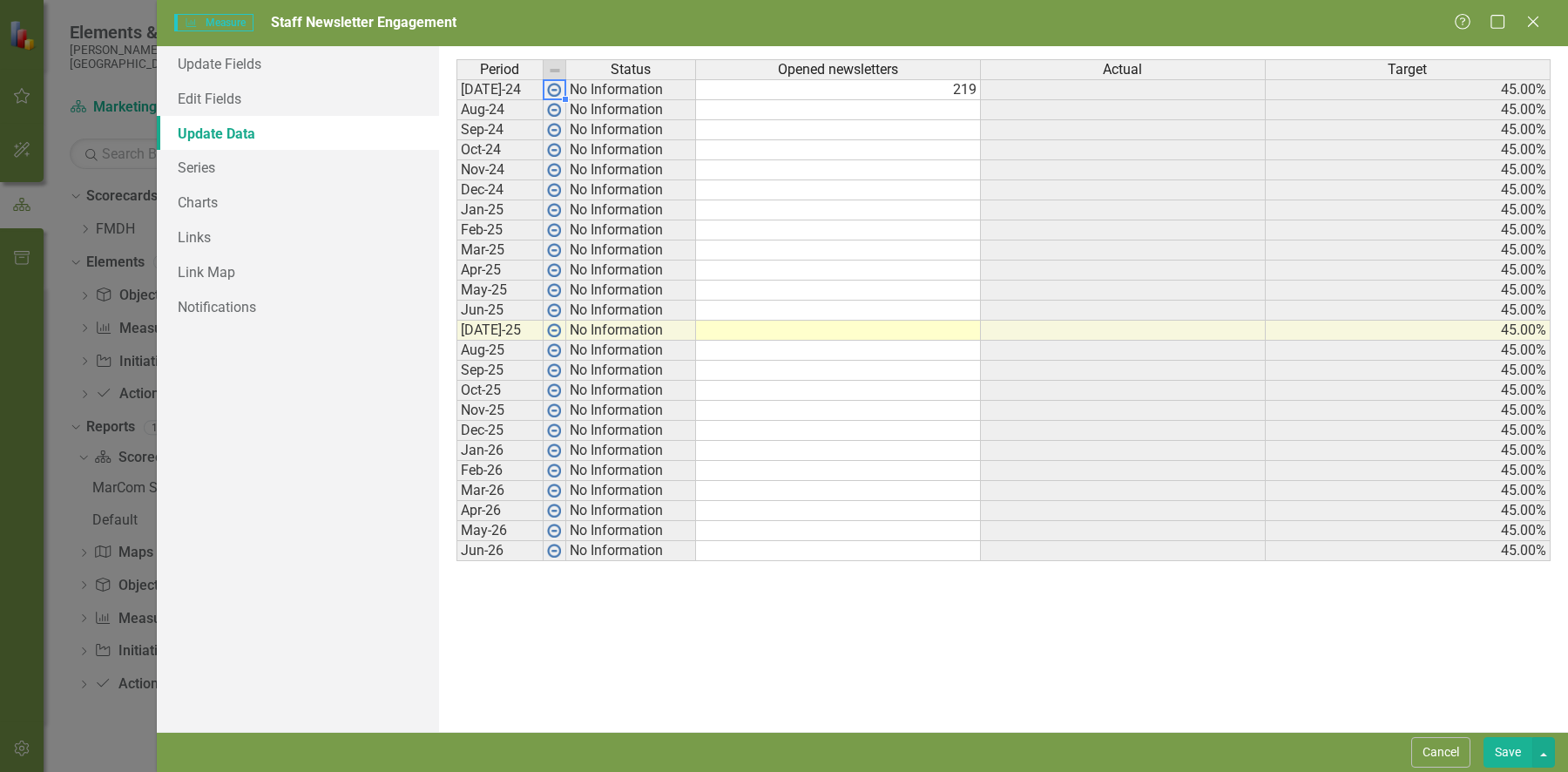
click at [609, 94] on td "No Information" at bounding box center [630, 90] width 129 height 21
click at [641, 92] on td "No Information" at bounding box center [630, 90] width 129 height 21
click at [641, 83] on td "No Information" at bounding box center [630, 90] width 129 height 21
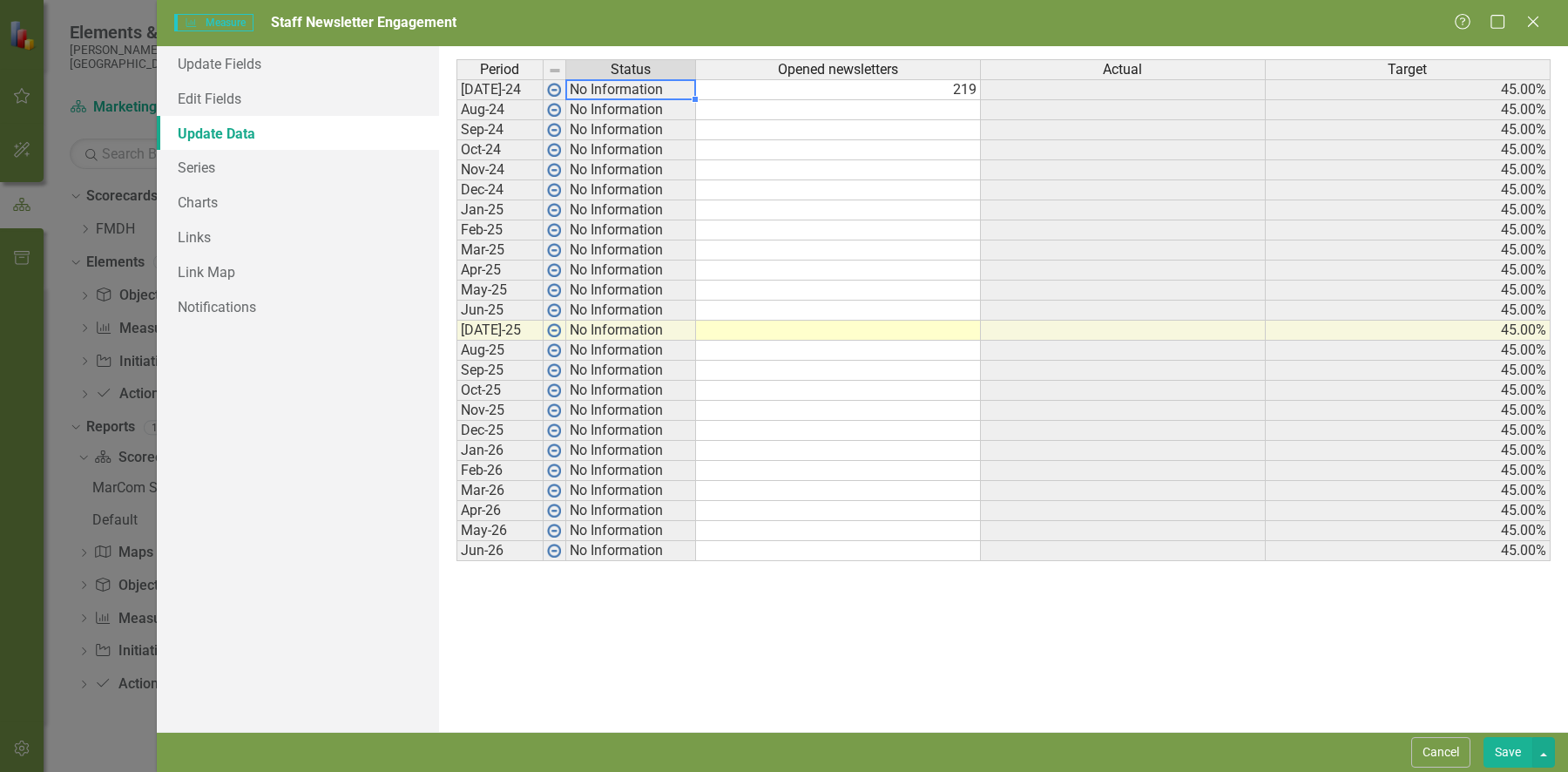
click at [641, 83] on td "No Information" at bounding box center [630, 90] width 129 height 21
click at [796, 83] on td "219" at bounding box center [839, 90] width 285 height 21
click at [1069, 571] on div "Period Status Opened newsletters Actual Target Jul-24 No Information 219 45.00%…" at bounding box center [1003, 389] width 1094 height 660
click at [1493, 746] on button "Save" at bounding box center [1508, 752] width 49 height 30
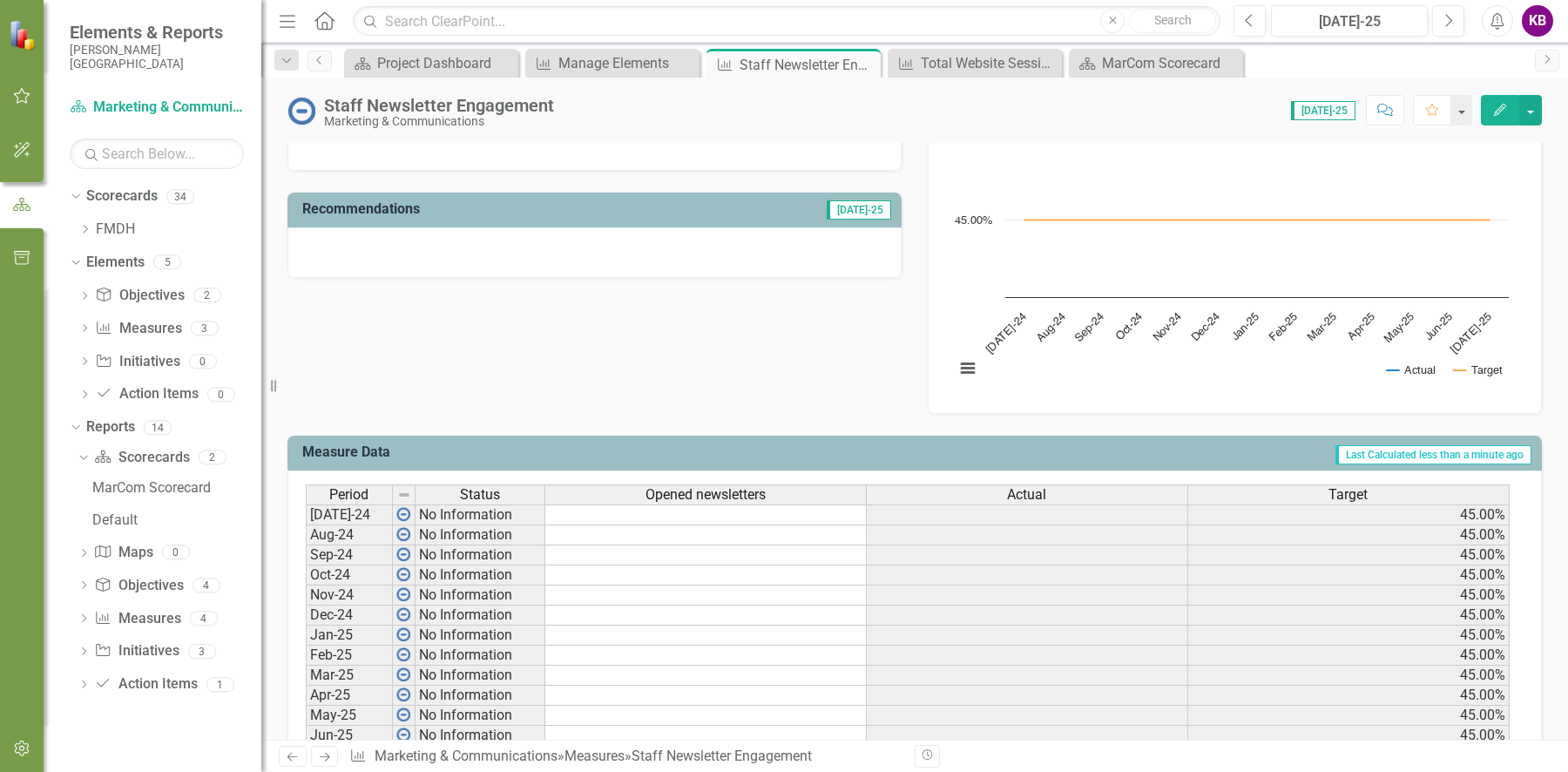
scroll to position [564, 0]
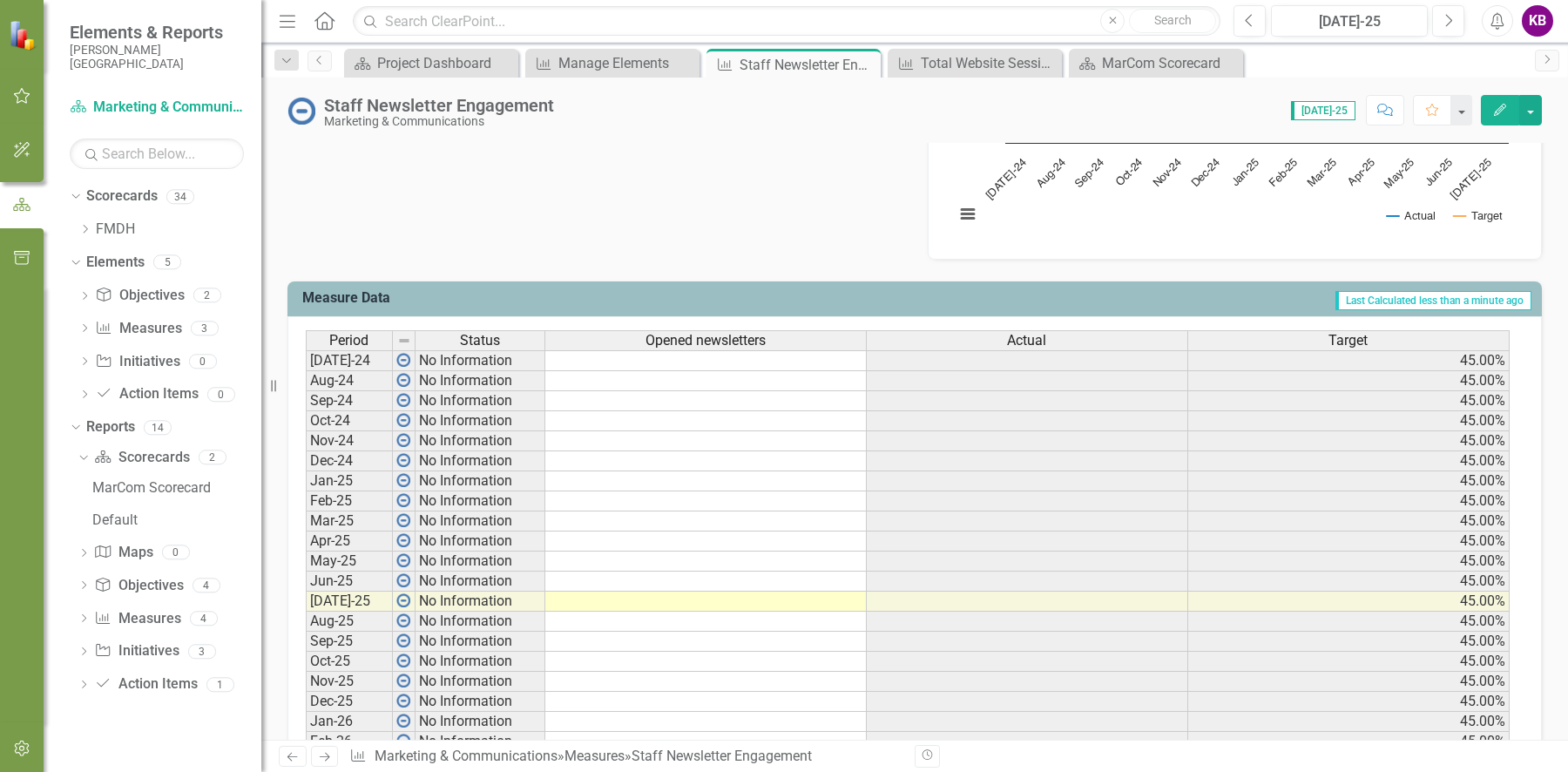
click at [601, 594] on td at bounding box center [706, 601] width 321 height 20
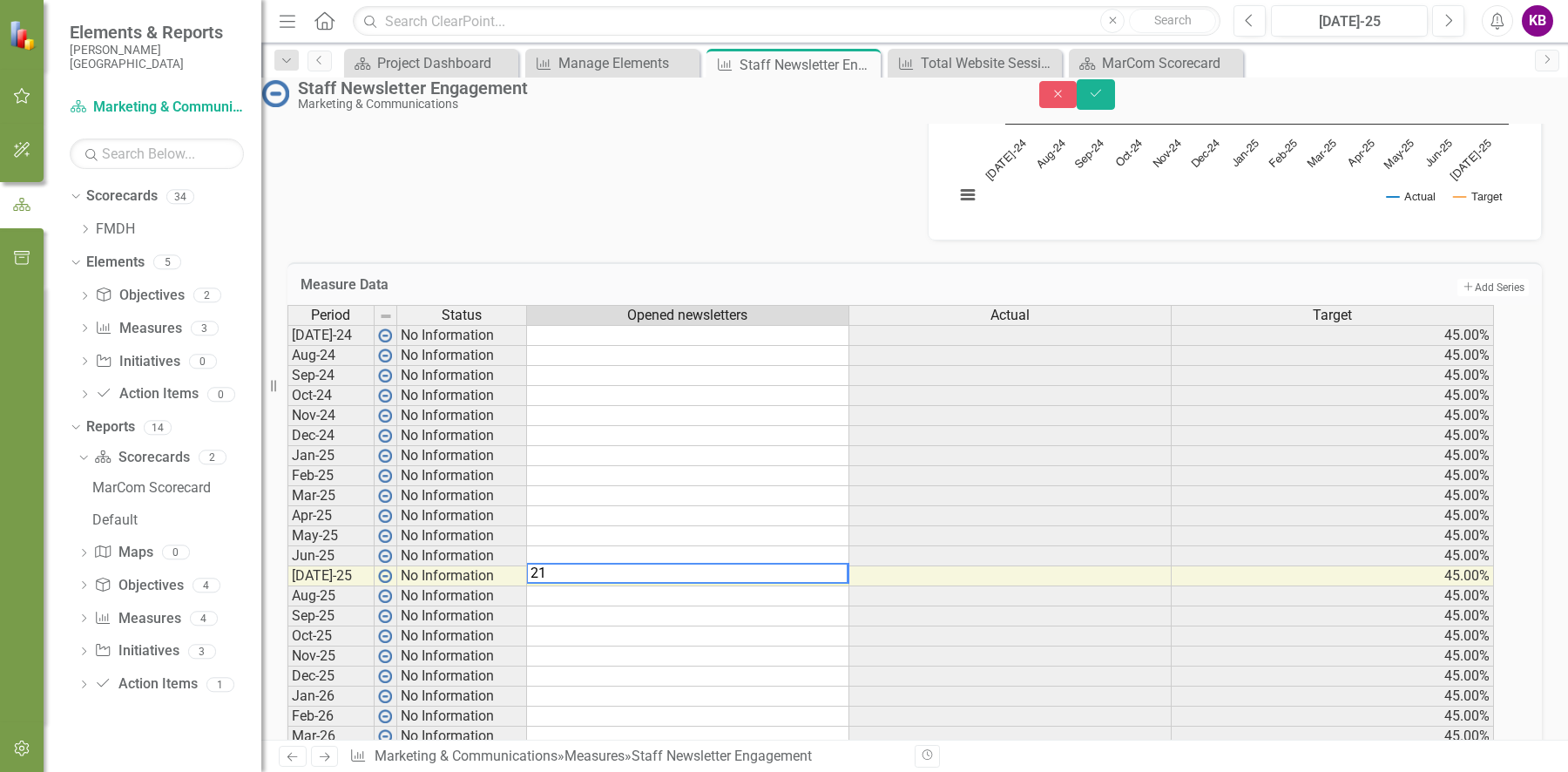
type textarea "219"
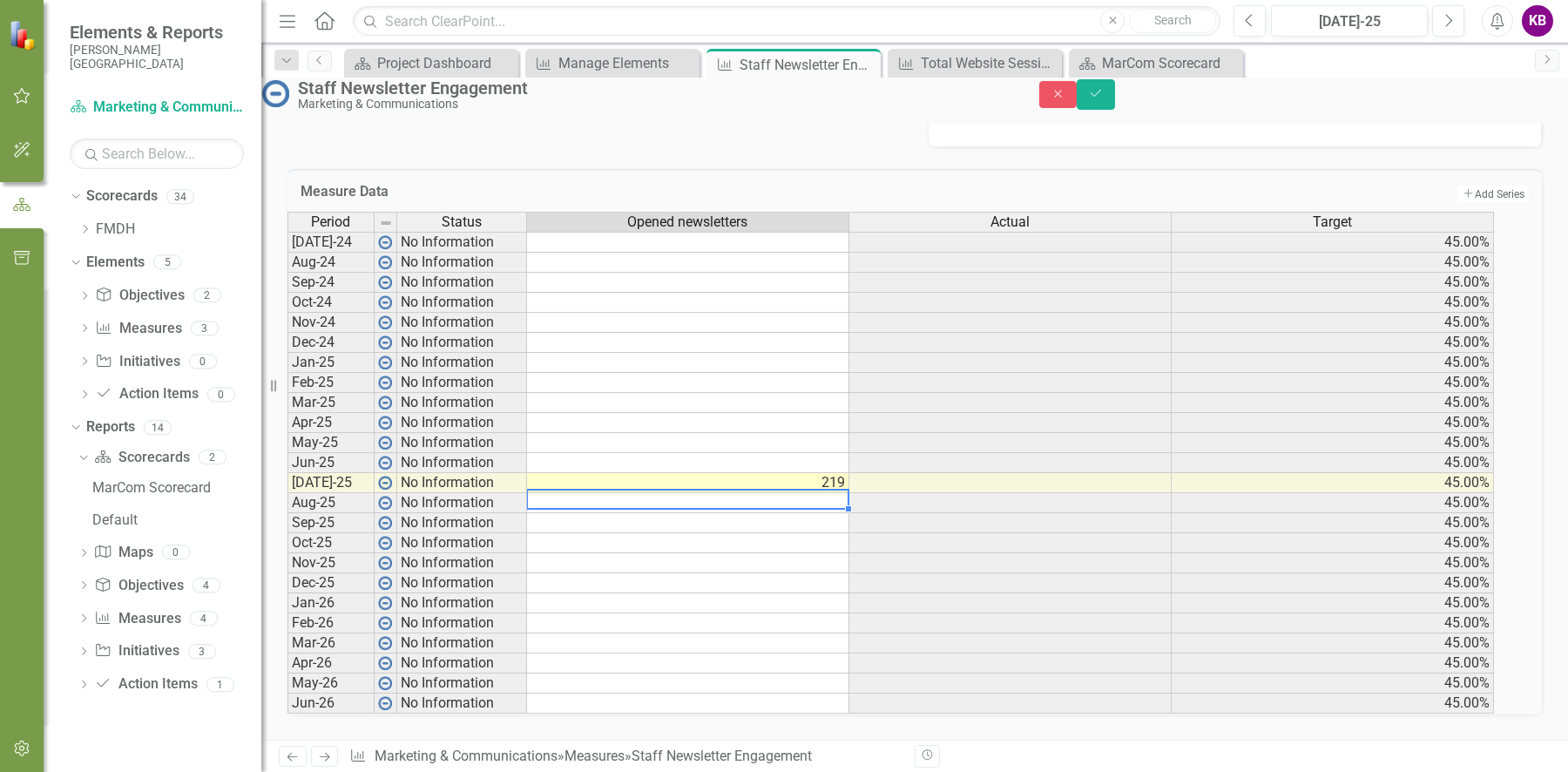
scroll to position [703, 0]
click at [1503, 100] on div "Close Save" at bounding box center [1304, 94] width 530 height 30
click at [1103, 99] on icon "Save" at bounding box center [1096, 93] width 16 height 12
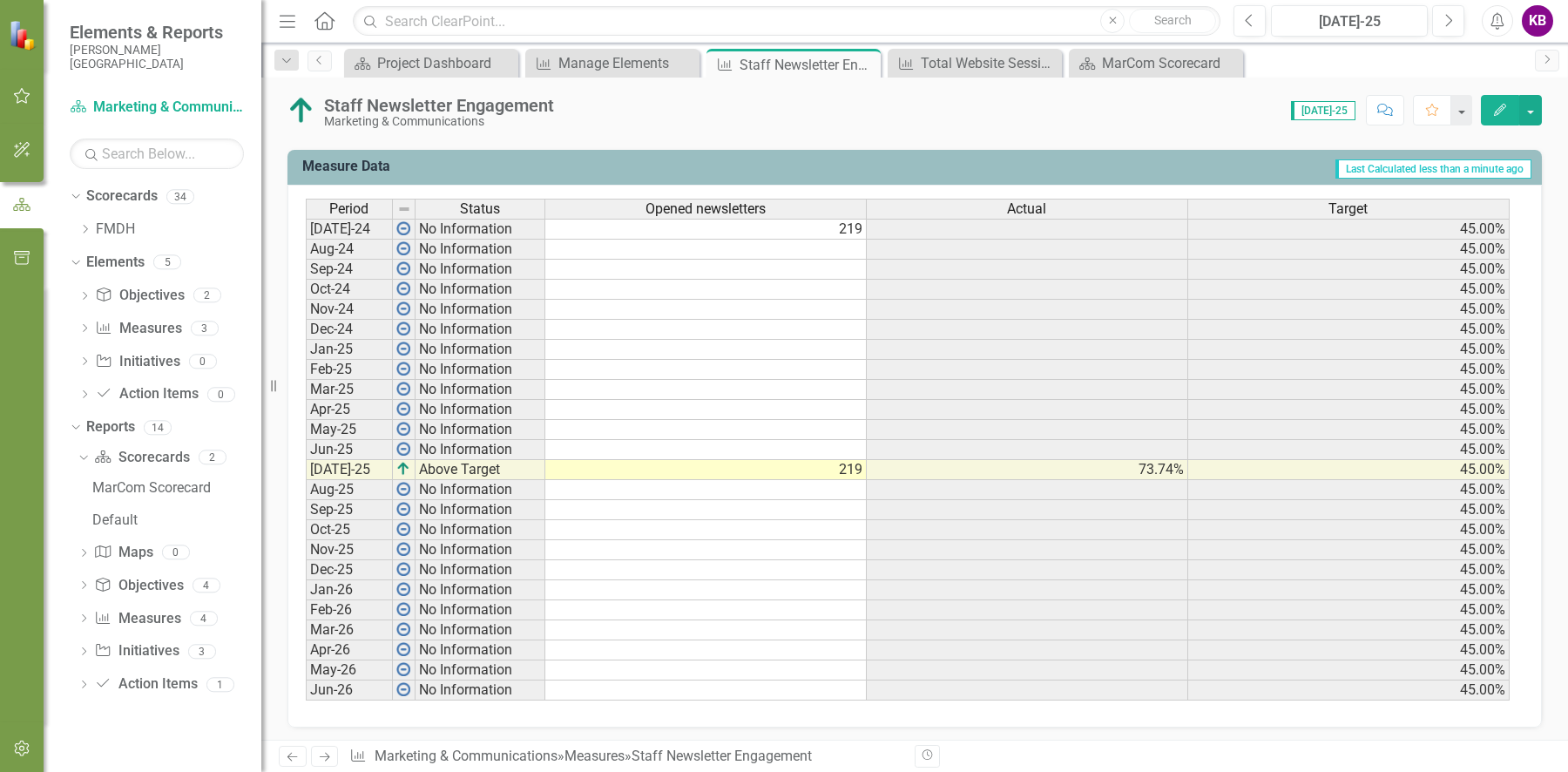
scroll to position [696, 0]
click at [841, 227] on td "219" at bounding box center [706, 229] width 321 height 21
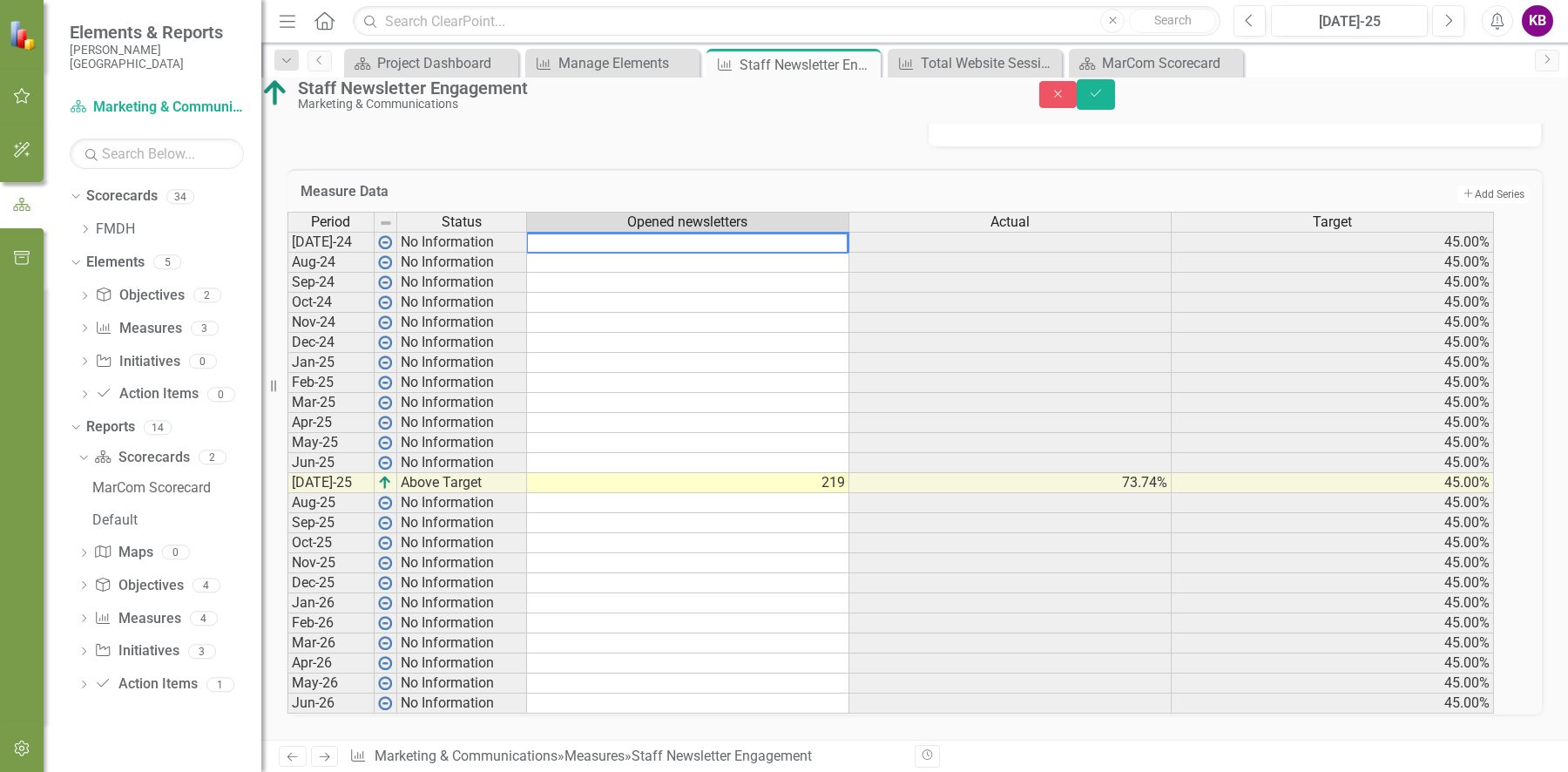
drag, startPoint x: 588, startPoint y: 233, endPoint x: 502, endPoint y: 236, distance: 86.1
click at [502, 236] on div "Period Status Opened newsletters Actual Target Jul-24 No Information 219 45.00%…" at bounding box center [890, 463] width 1206 height 503
type textarea "219"
click at [889, 184] on div "Measure Data Add Add Series" at bounding box center [914, 190] width 1254 height 43
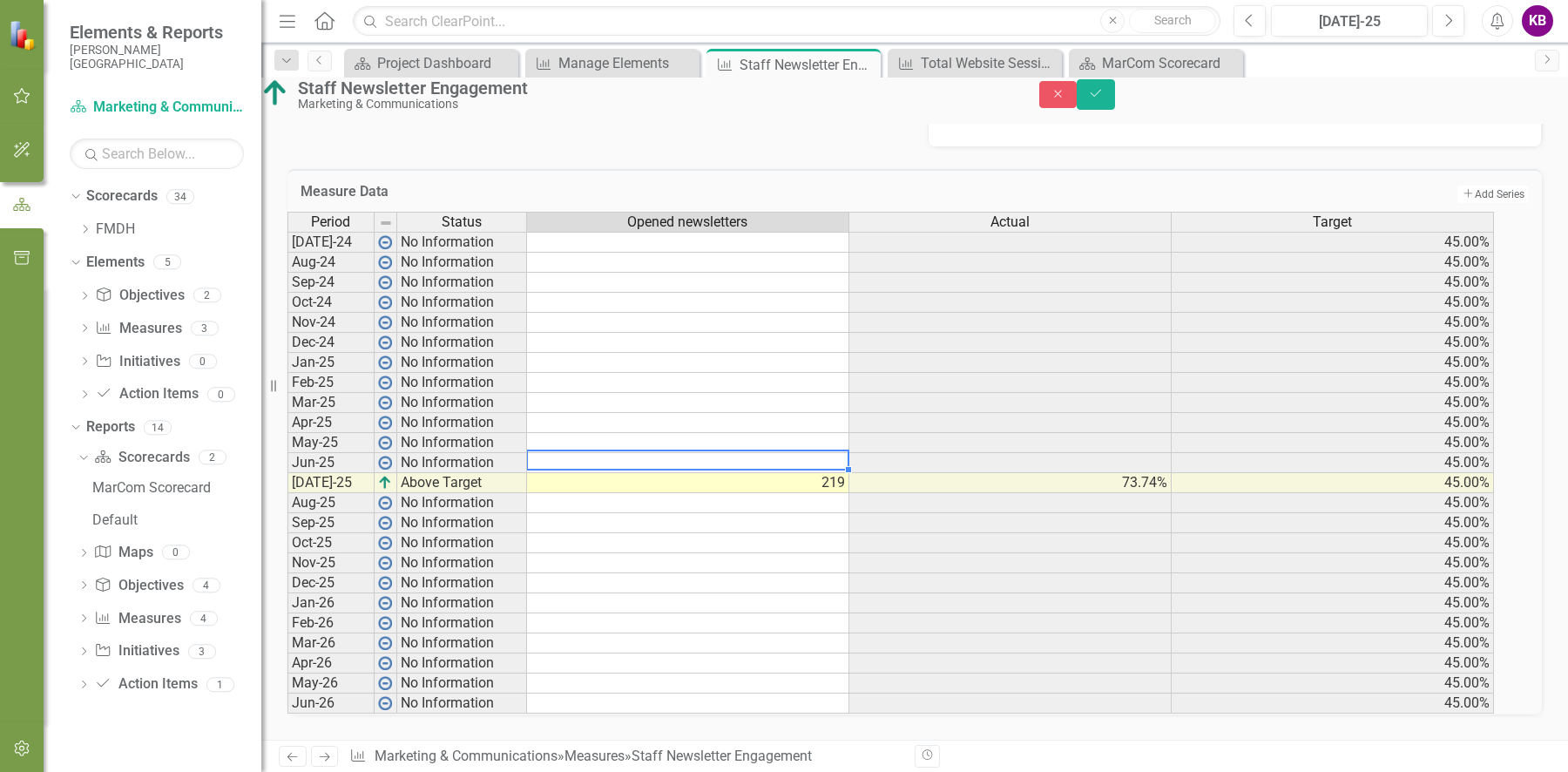
click at [755, 453] on td at bounding box center [688, 462] width 322 height 20
type textarea "219"
click at [827, 433] on td at bounding box center [688, 442] width 322 height 20
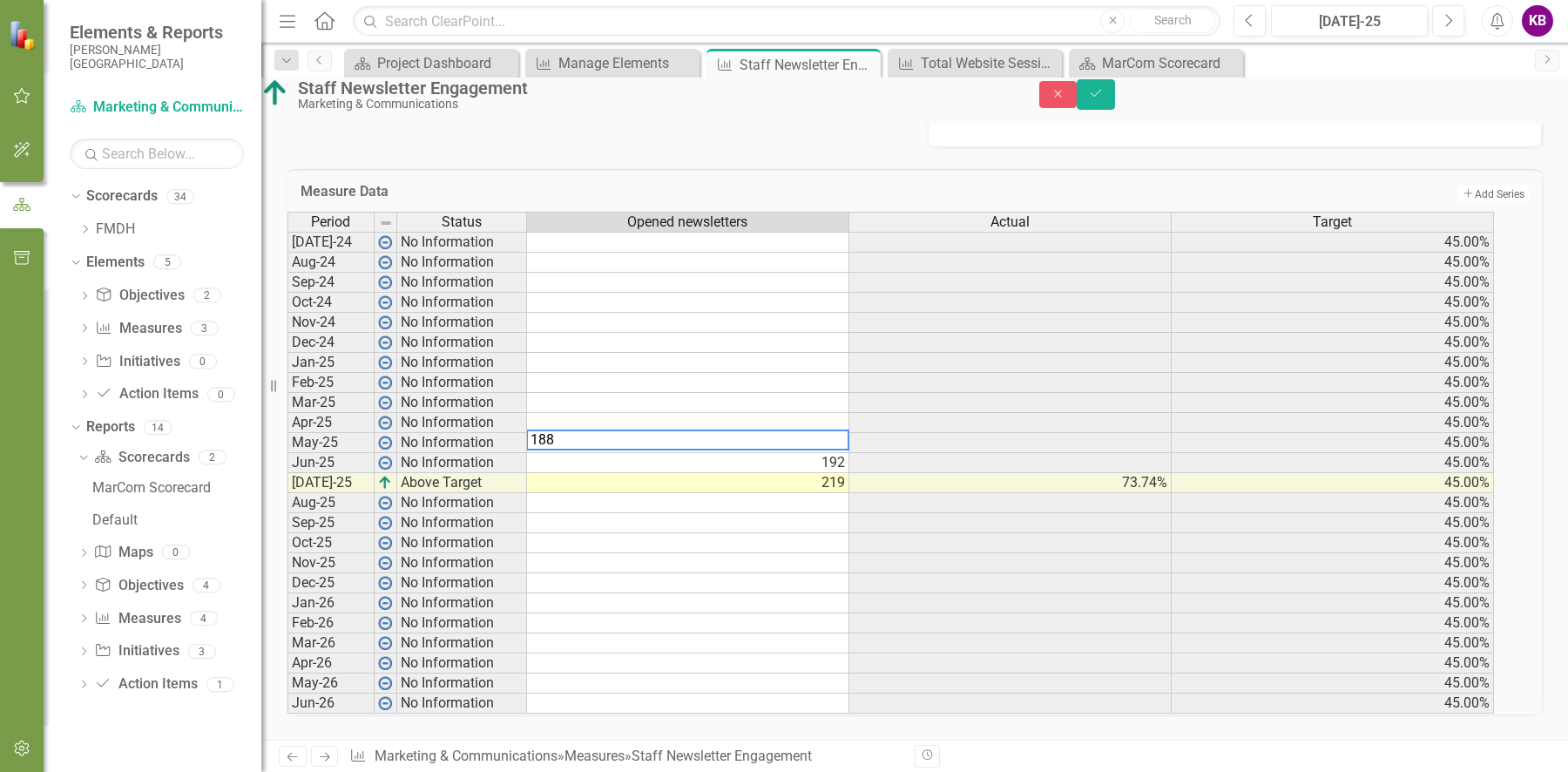
click at [837, 184] on h3 "Measure Data" at bounding box center [639, 192] width 676 height 16
click at [1106, 453] on td at bounding box center [1010, 462] width 322 height 20
click at [825, 413] on td at bounding box center [688, 422] width 322 height 20
click at [770, 397] on td at bounding box center [688, 403] width 322 height 20
click at [733, 373] on td at bounding box center [688, 383] width 322 height 20
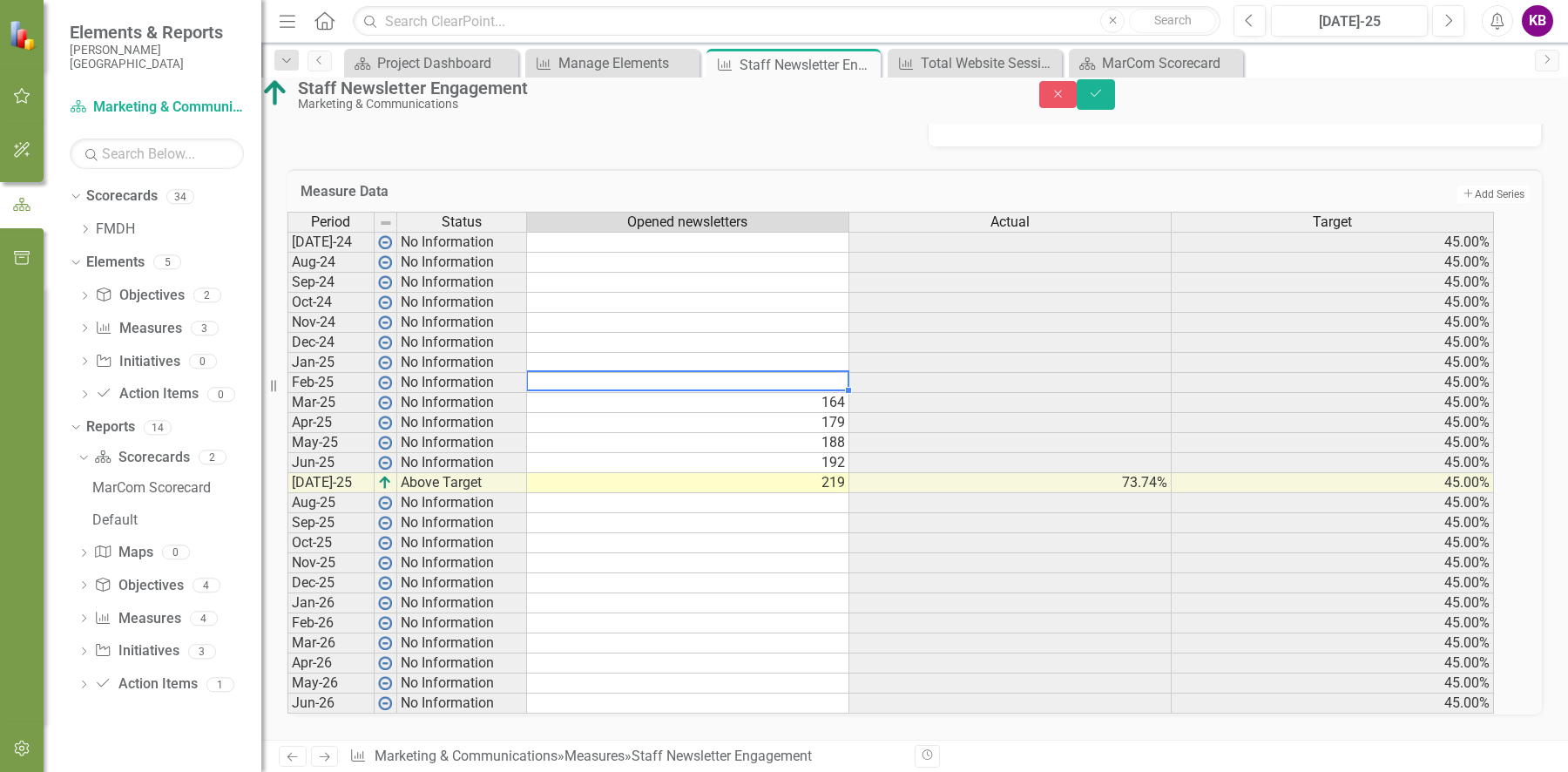
click at [833, 373] on td at bounding box center [688, 383] width 322 height 20
click at [917, 373] on td at bounding box center [1010, 383] width 322 height 20
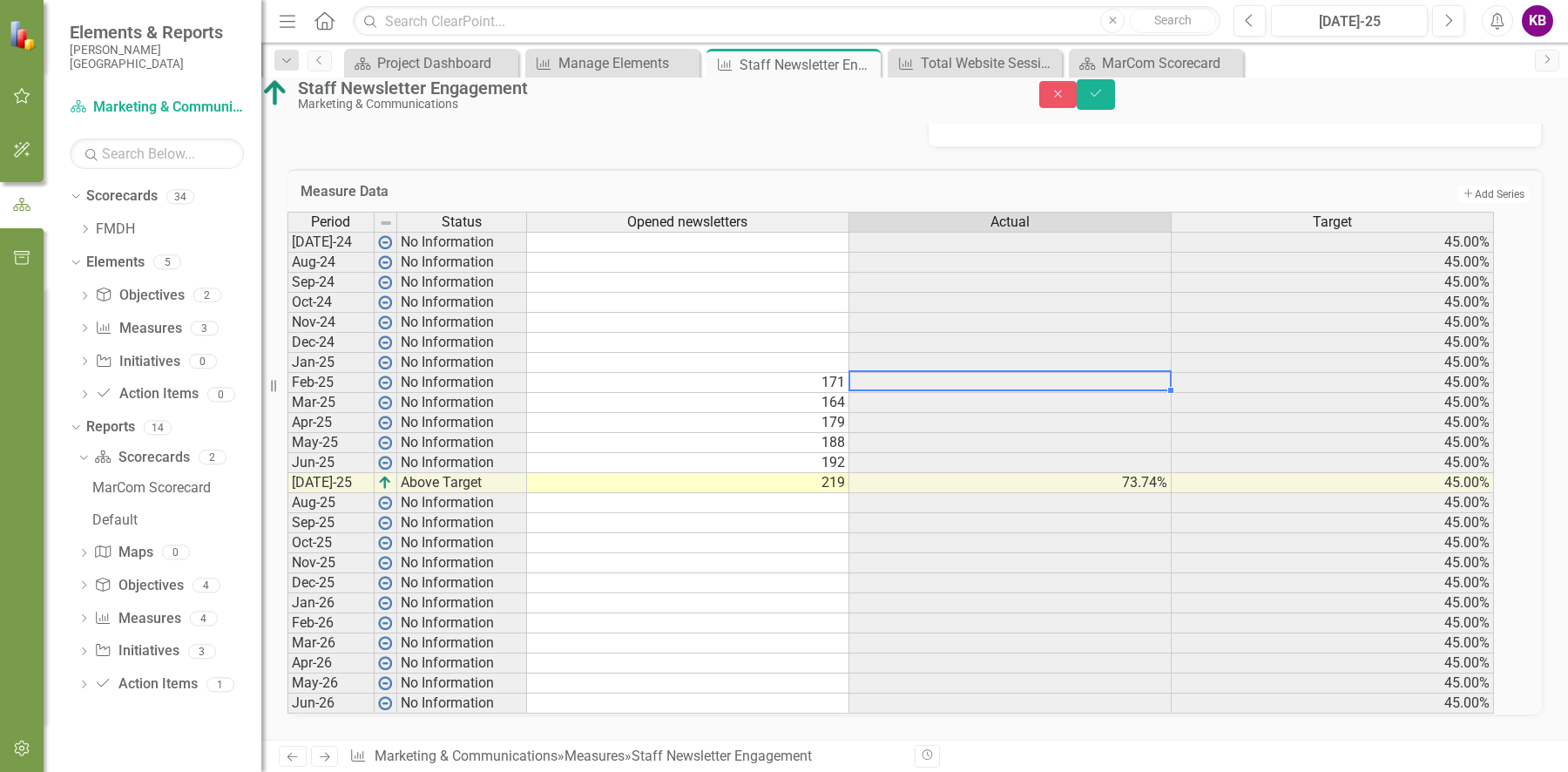
click at [778, 352] on td at bounding box center [688, 362] width 322 height 20
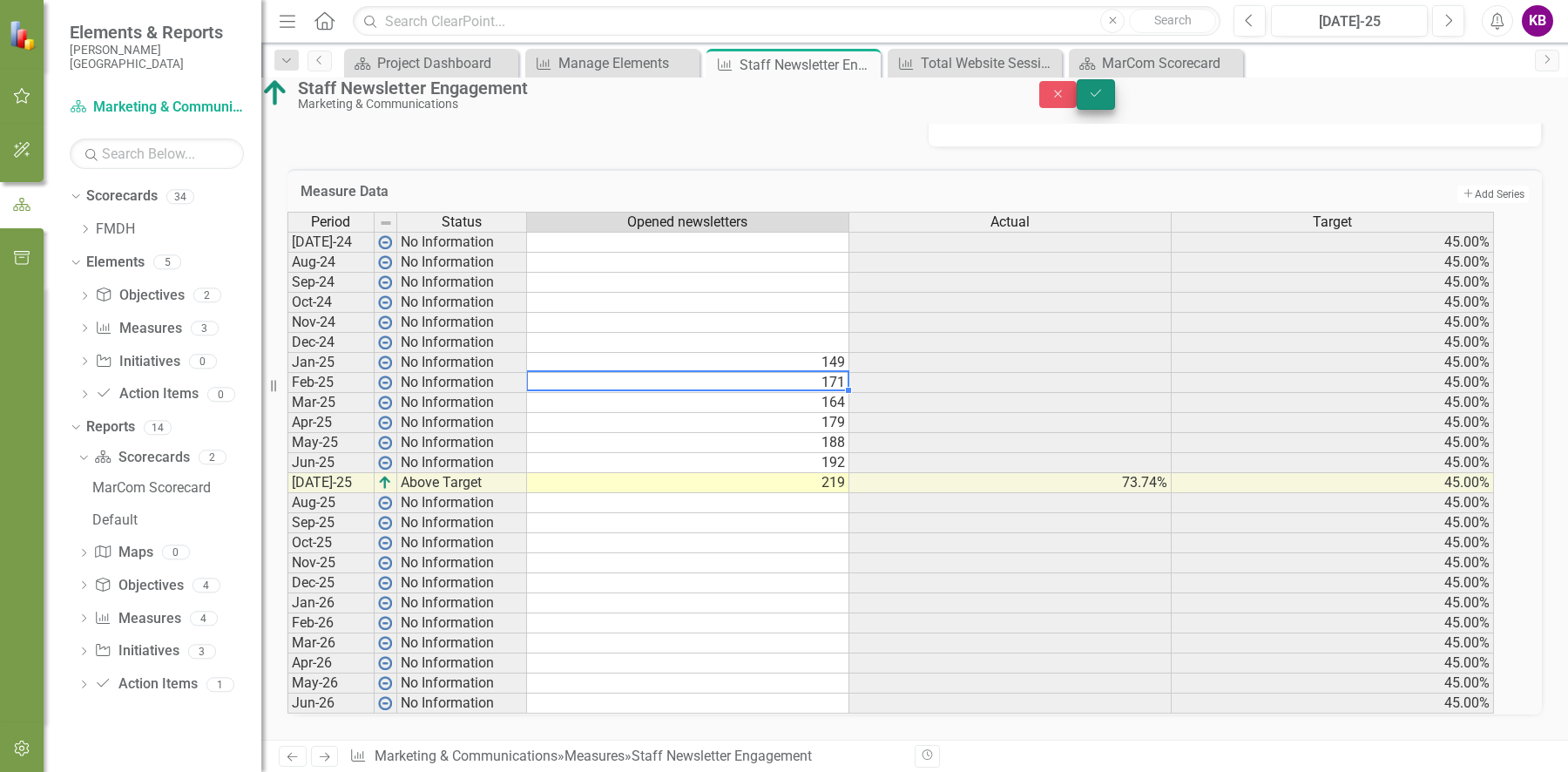
type textarea "171"
click at [1101, 96] on icon "submit" at bounding box center [1095, 93] width 10 height 7
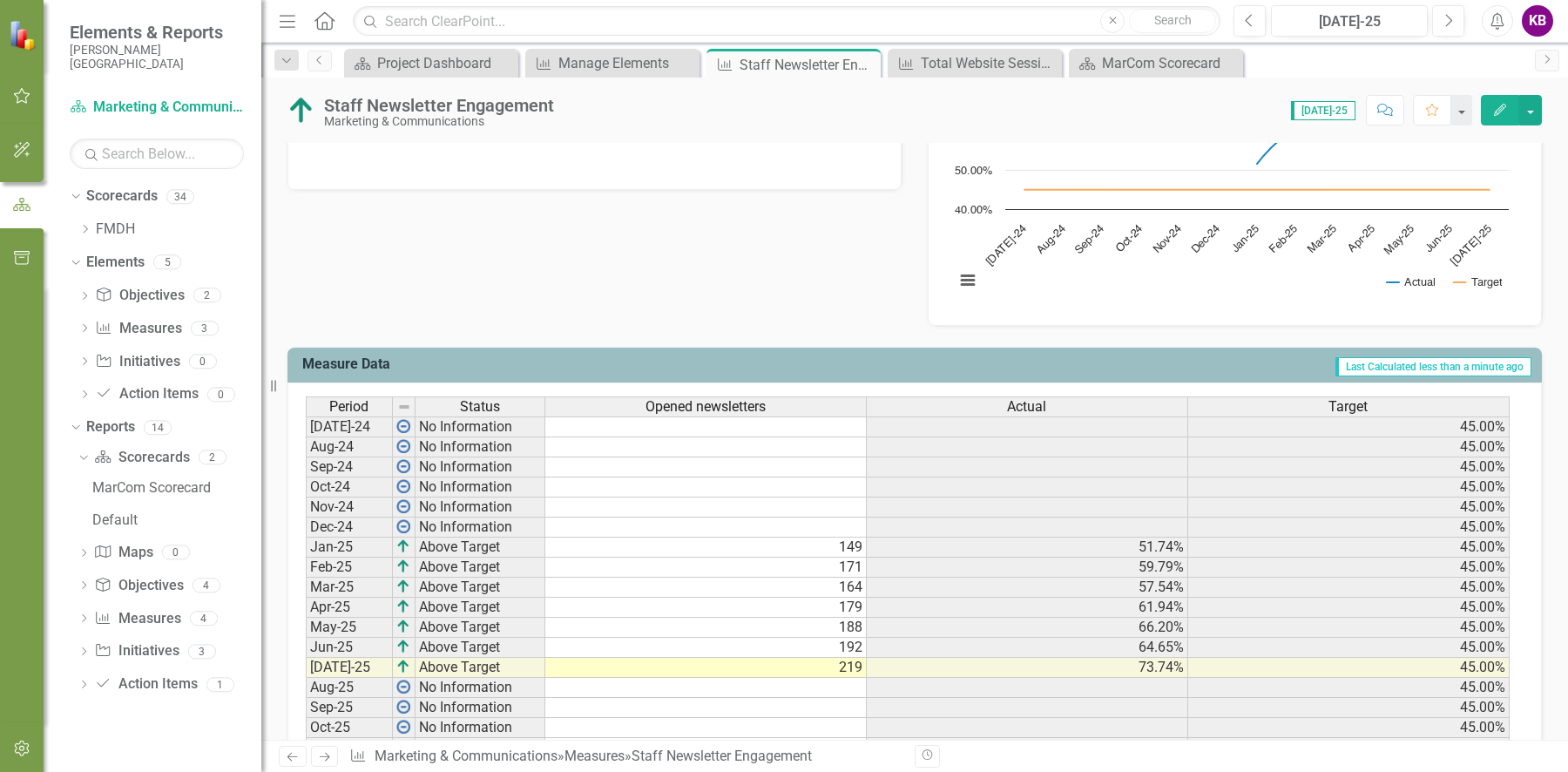
scroll to position [512, 0]
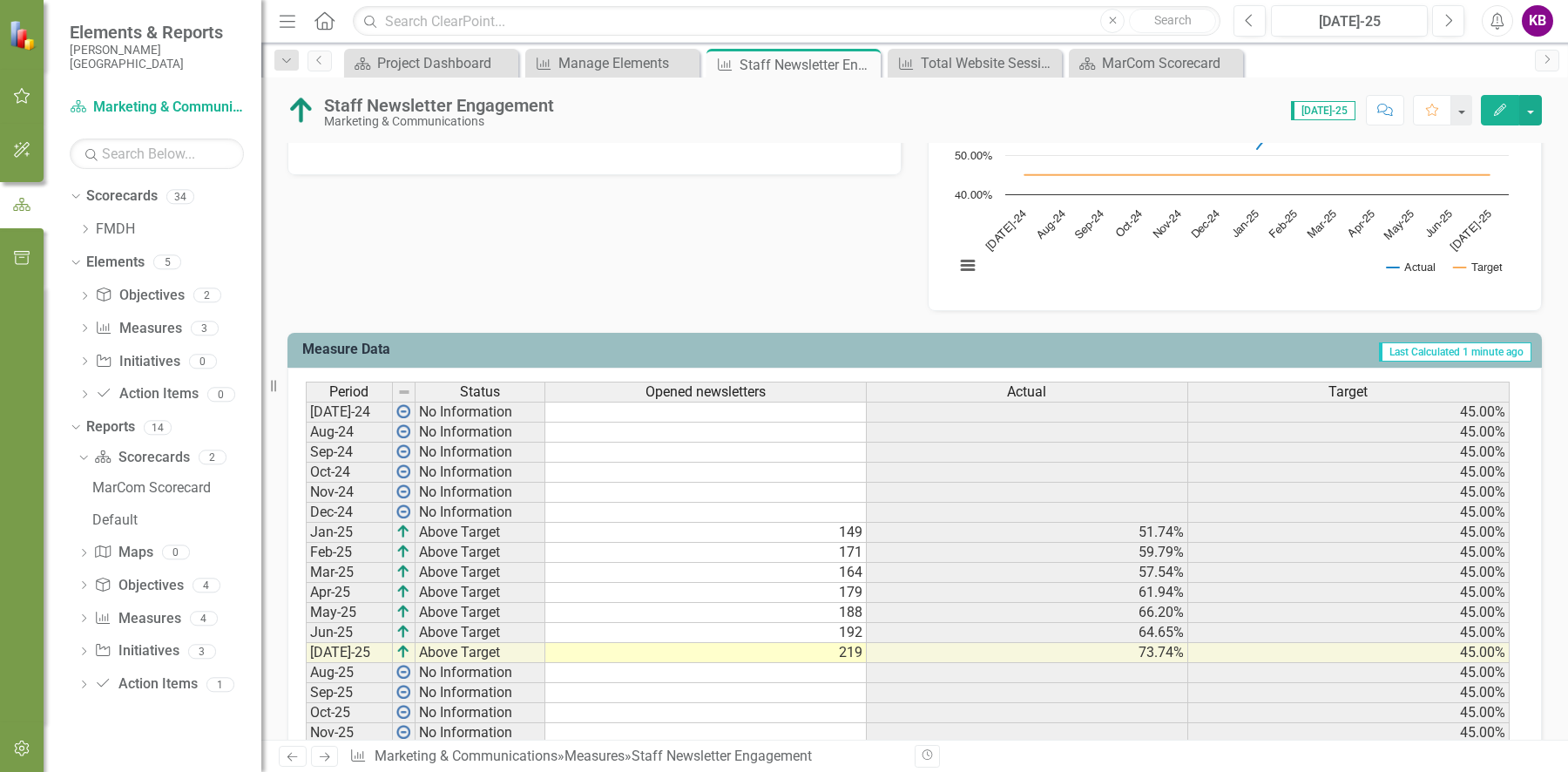
click at [826, 508] on td at bounding box center [706, 512] width 321 height 20
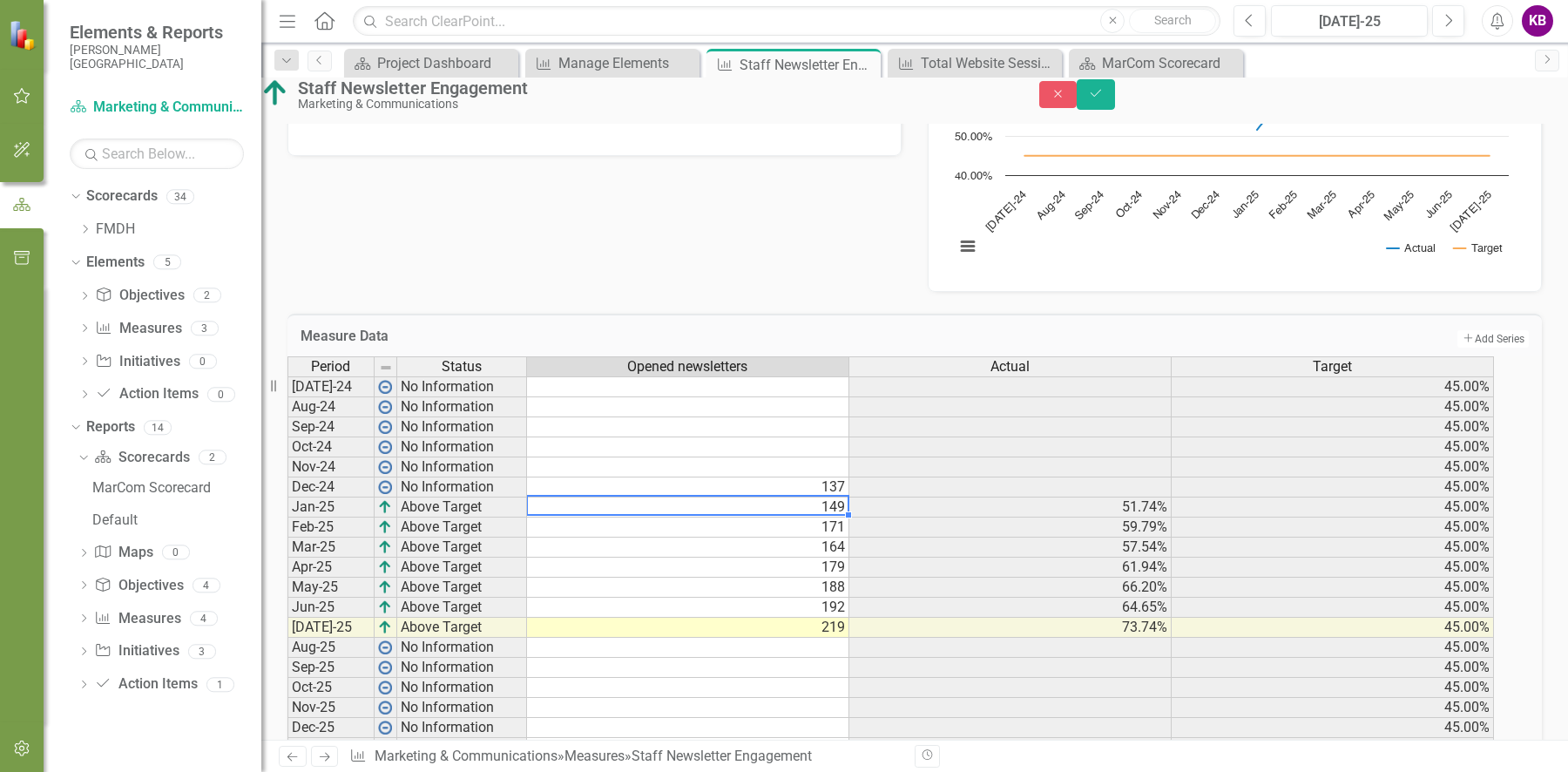
type textarea "149"
click at [1103, 99] on icon "Save" at bounding box center [1096, 93] width 16 height 12
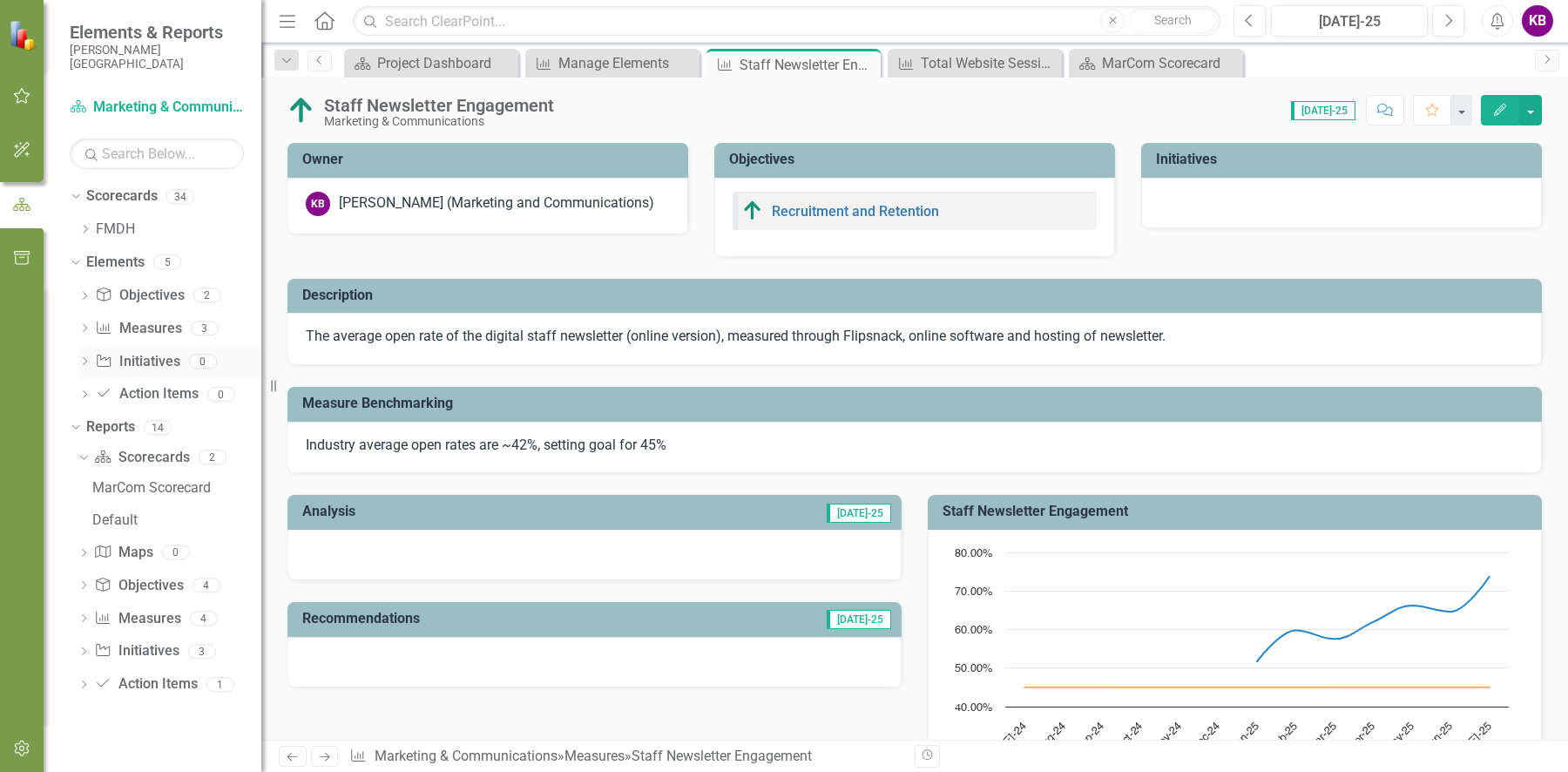
click at [84, 359] on icon at bounding box center [85, 361] width 5 height 8
click at [78, 359] on icon "Dropdown" at bounding box center [74, 360] width 9 height 12
click at [131, 462] on link "Scorecard Scorecards" at bounding box center [142, 457] width 95 height 20
click at [143, 489] on div "MarCom Scorecard" at bounding box center [177, 488] width 169 height 16
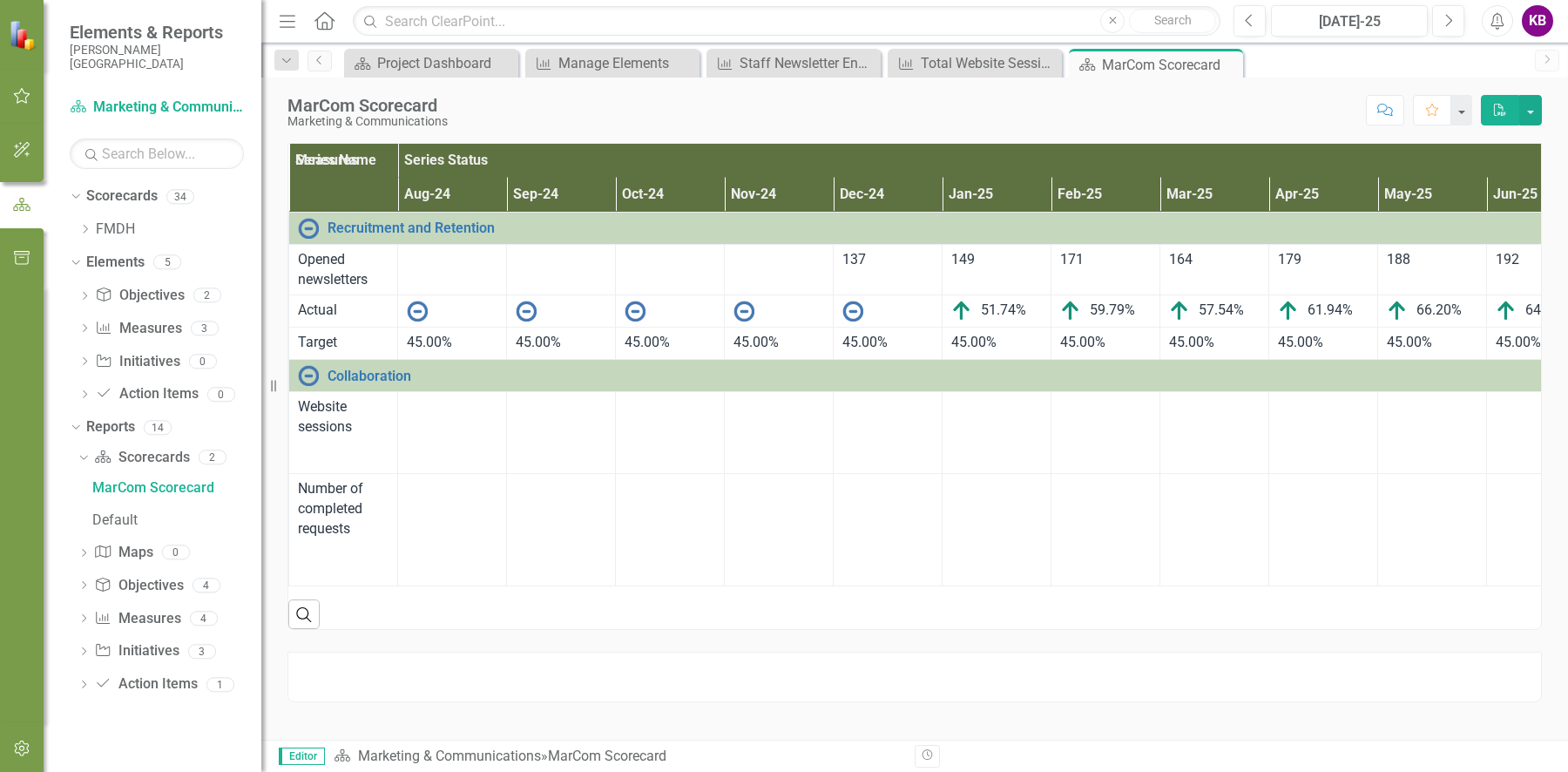
click at [349, 407] on link "Total Website Sessions" at bounding box center [375, 412] width 95 height 30
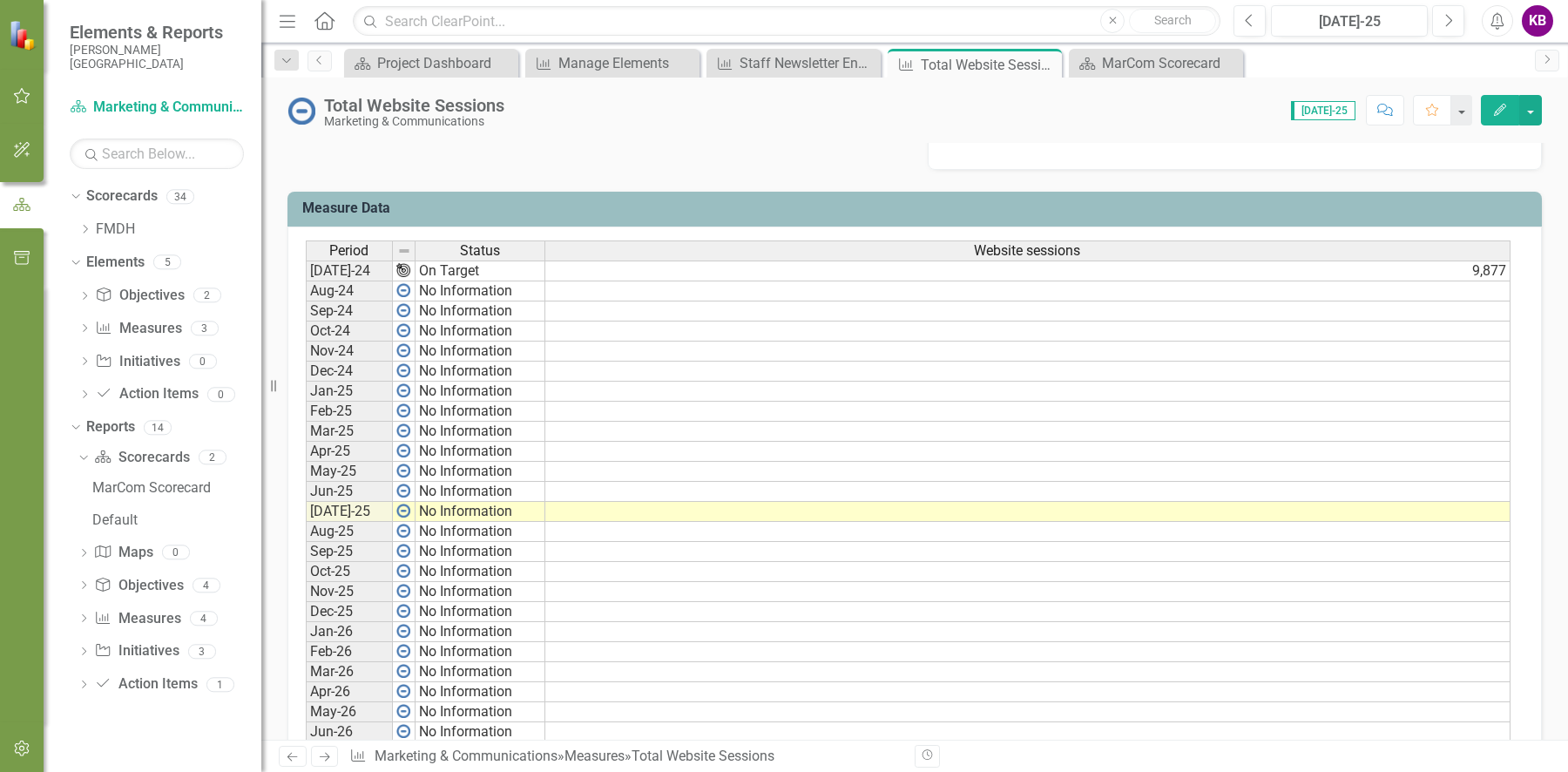
scroll to position [614, 0]
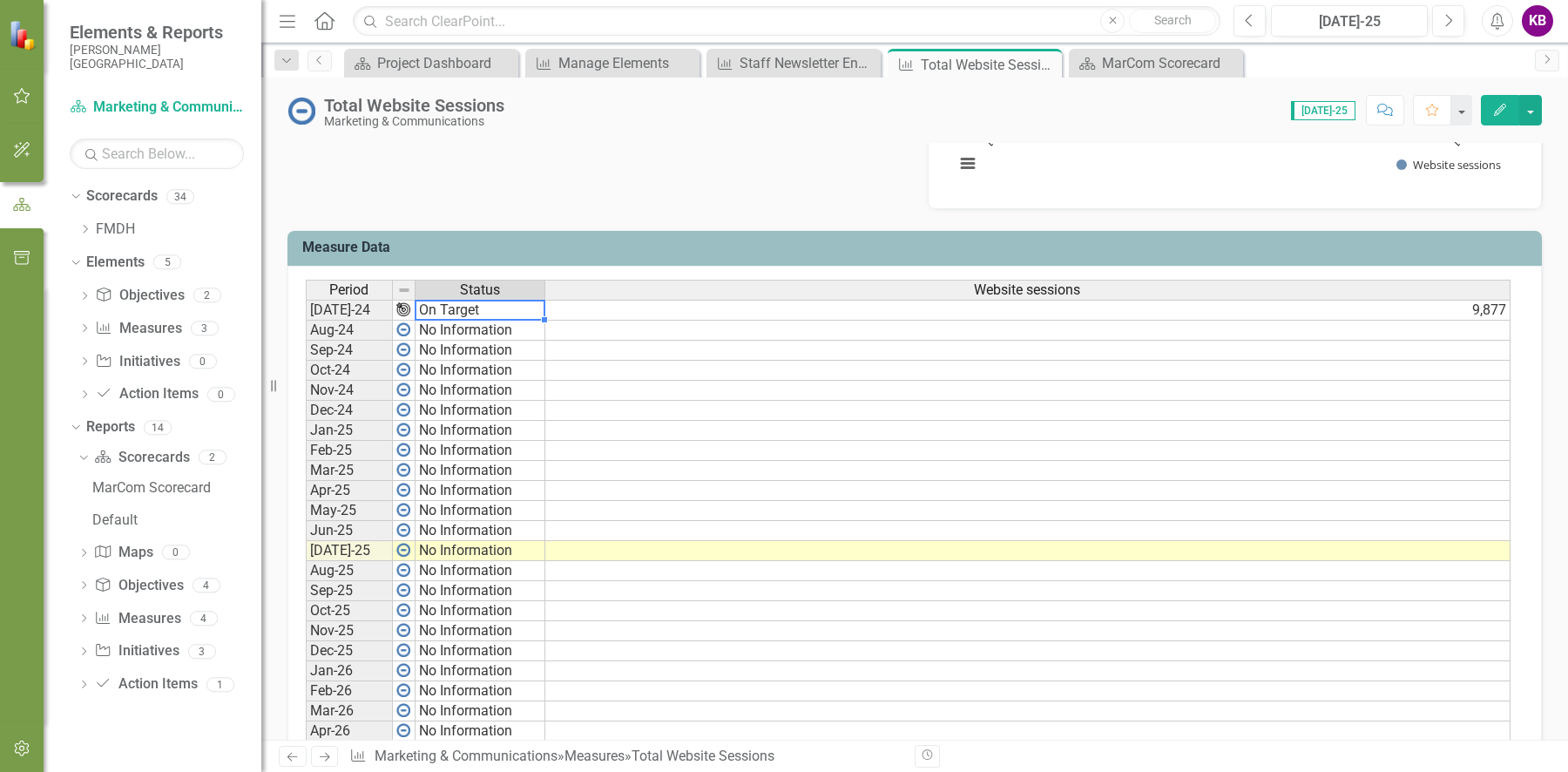
click at [476, 307] on td "On Target" at bounding box center [480, 310] width 129 height 21
click at [476, 307] on div "Period Status Website sessions Jul-24 On Target 9,877 Aug-24 No Information Sep…" at bounding box center [908, 531] width 1204 height 503
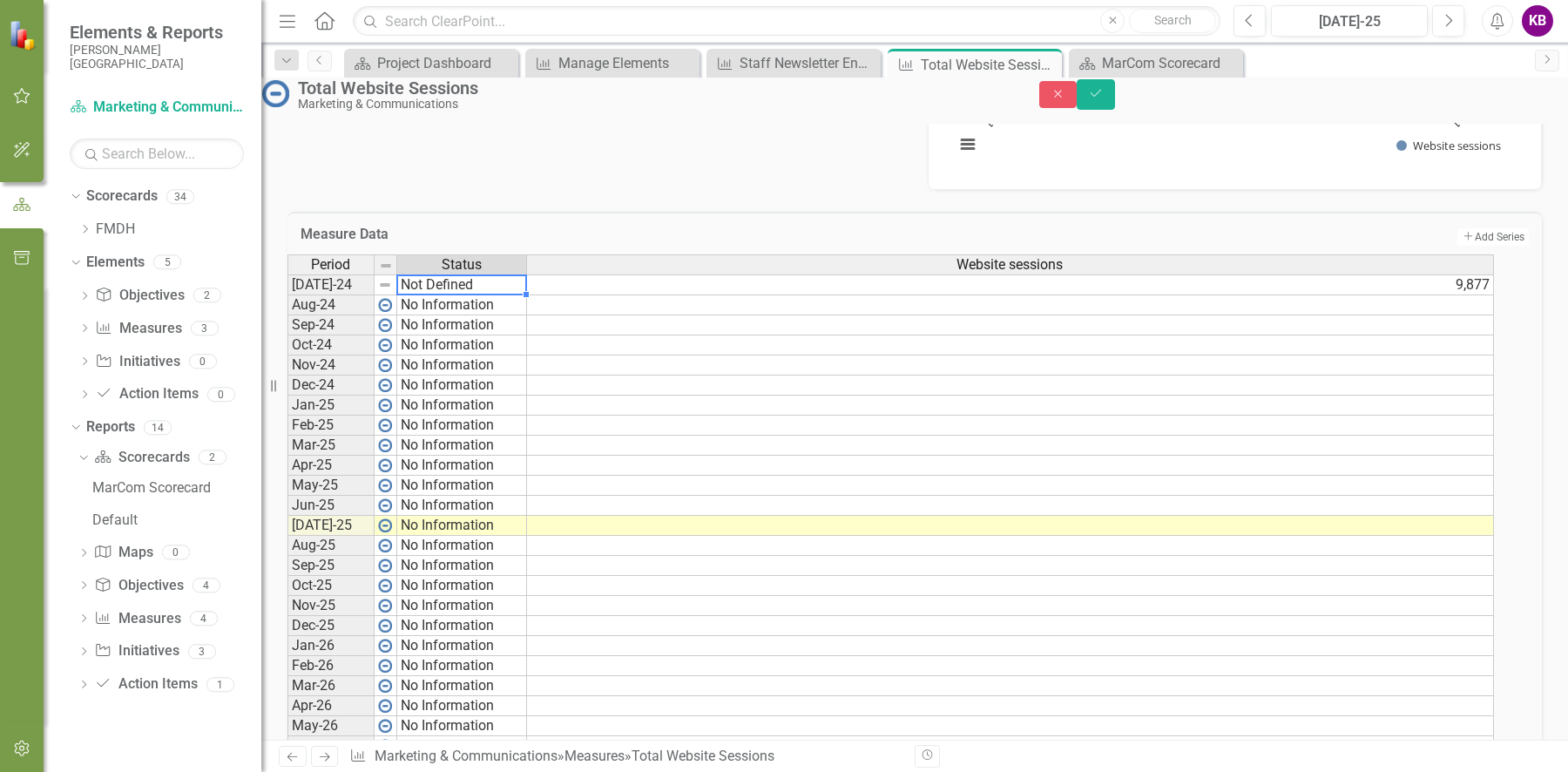
click at [629, 296] on td "9,877" at bounding box center [1011, 284] width 967 height 21
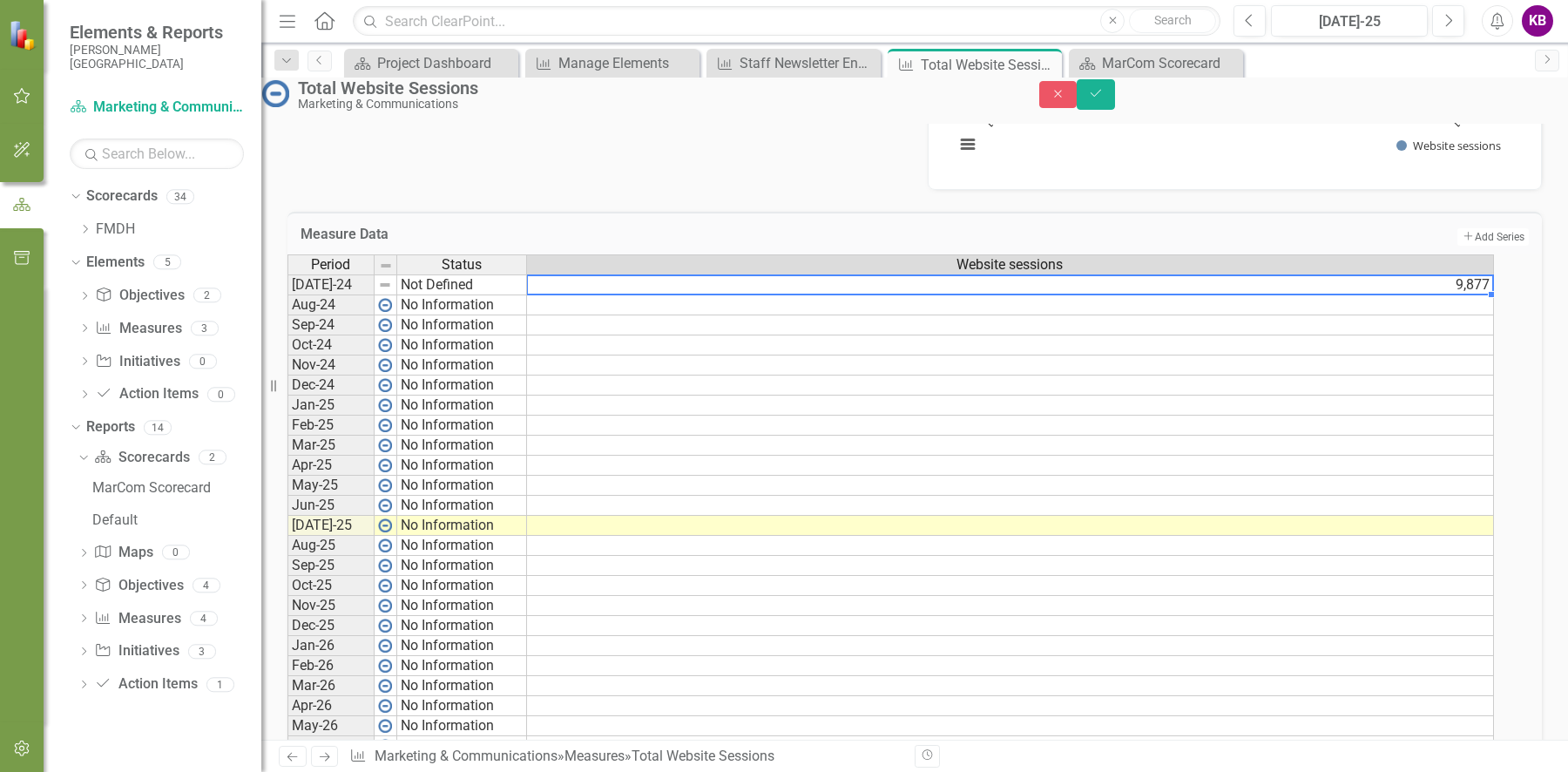
click at [629, 296] on td "9,877" at bounding box center [1011, 284] width 967 height 21
type textarea "98777662"
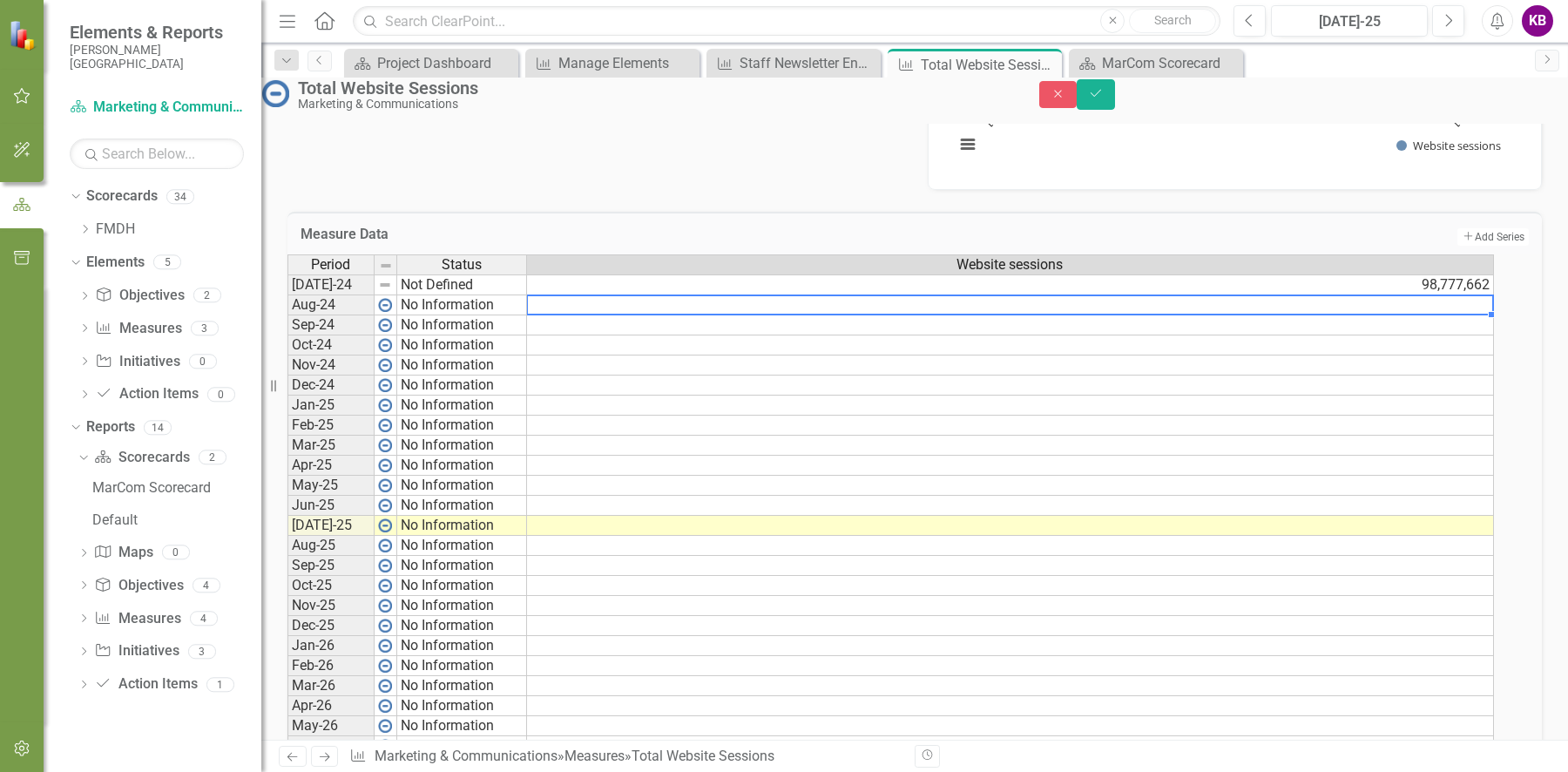
click at [1381, 296] on td "98,777,662" at bounding box center [1011, 284] width 967 height 21
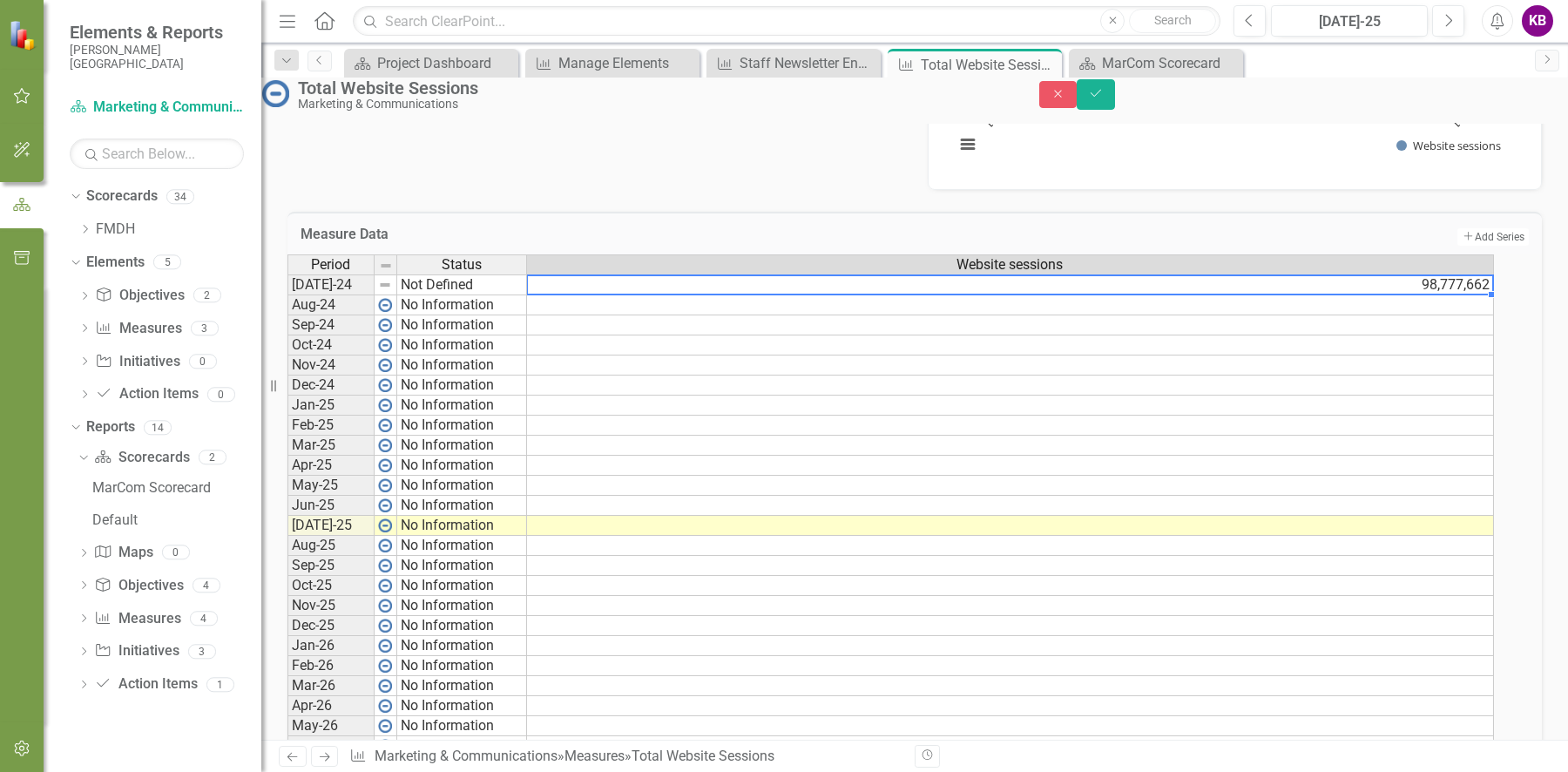
click at [1381, 296] on td "98,777,662" at bounding box center [1011, 284] width 967 height 21
drag, startPoint x: 641, startPoint y: 314, endPoint x: 523, endPoint y: 324, distance: 118.4
click at [508, 317] on div "Period Status Website sessions Jul-24 Not Defined 98,777,662 Aug-24 No Informat…" at bounding box center [890, 506] width 1206 height 503
type textarea "7662"
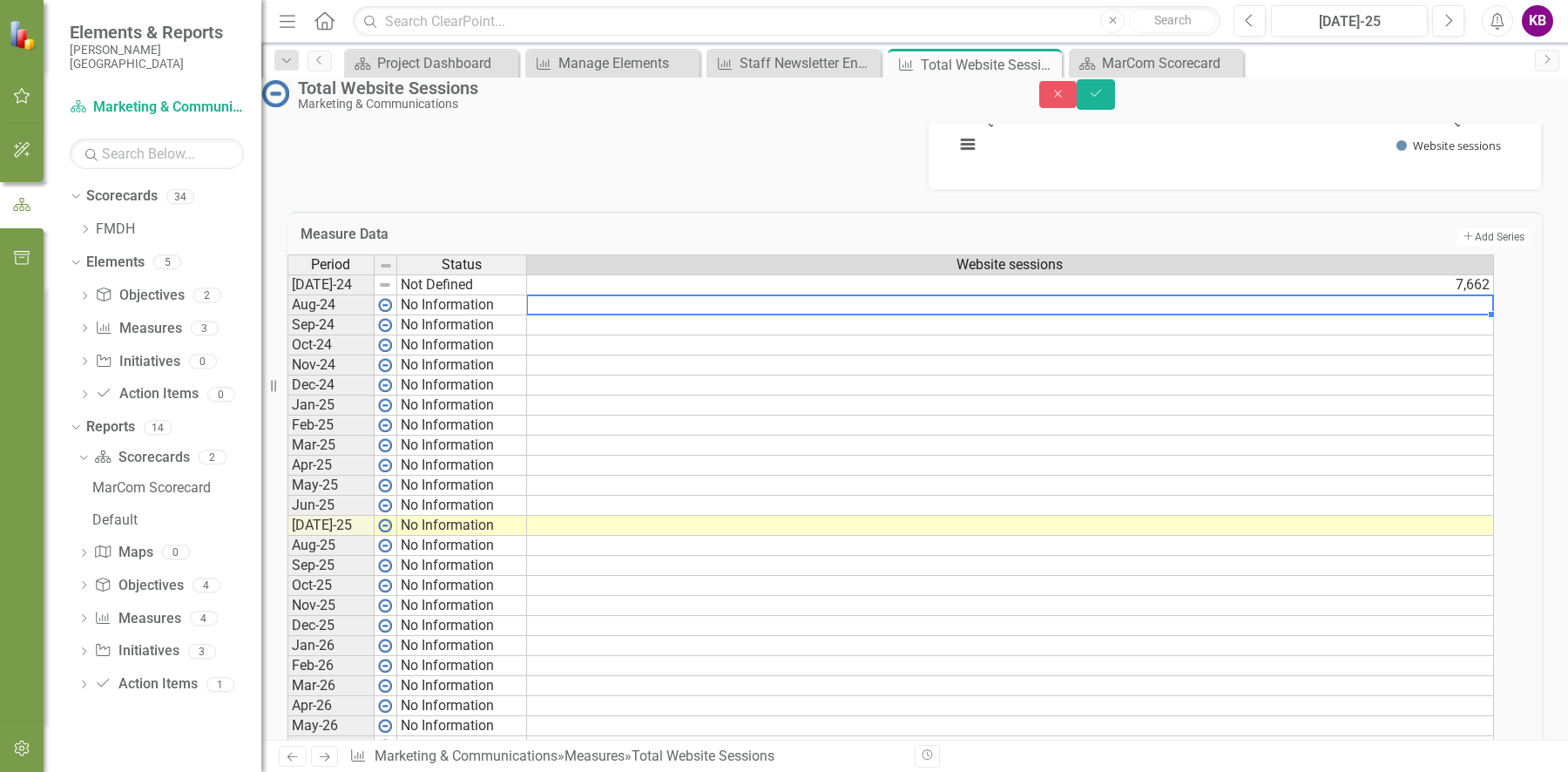
click at [1087, 316] on td at bounding box center [1011, 305] width 967 height 20
type textarea "7791"
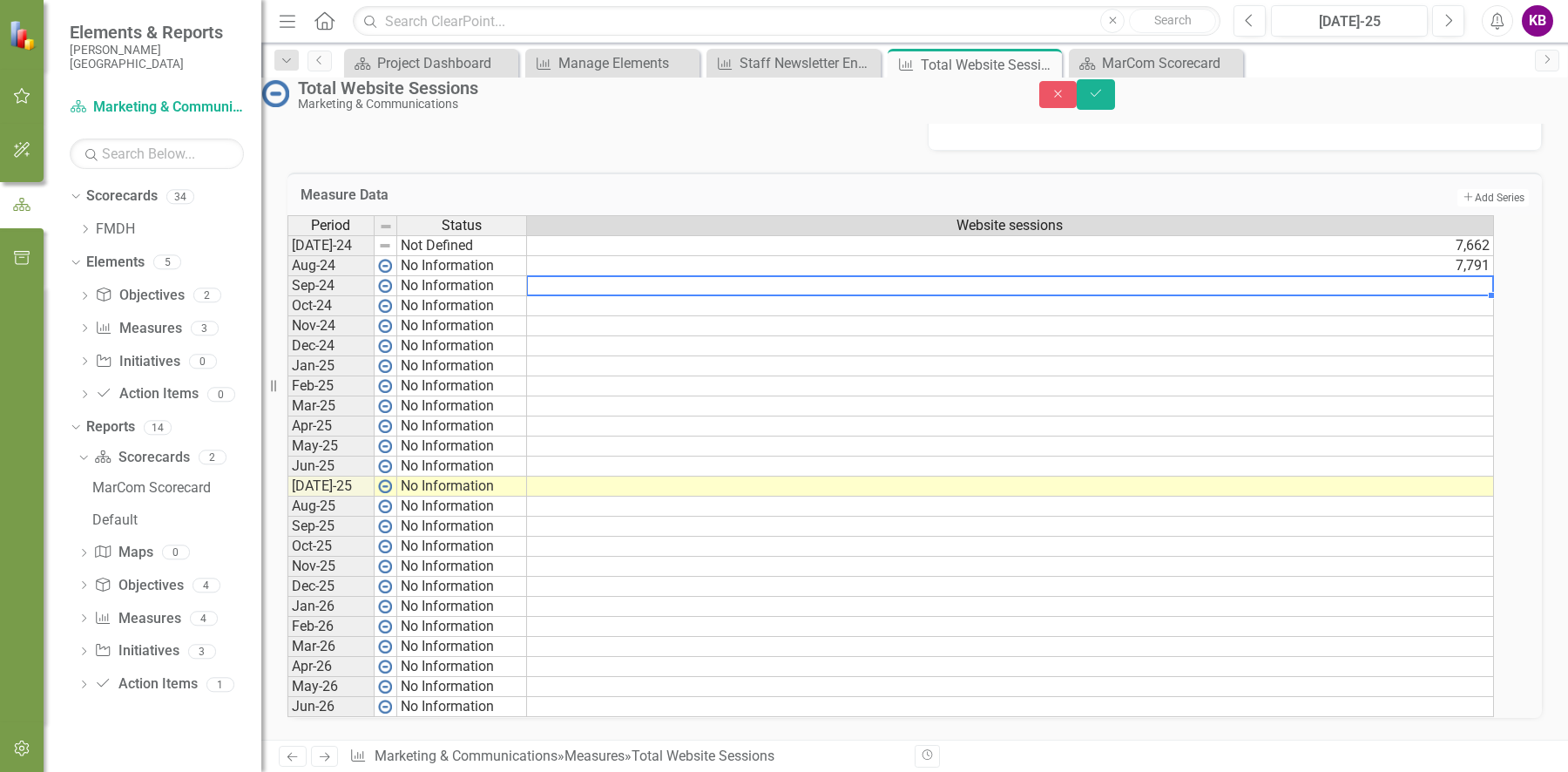
scroll to position [703, 0]
click at [1453, 273] on td at bounding box center [1011, 283] width 967 height 20
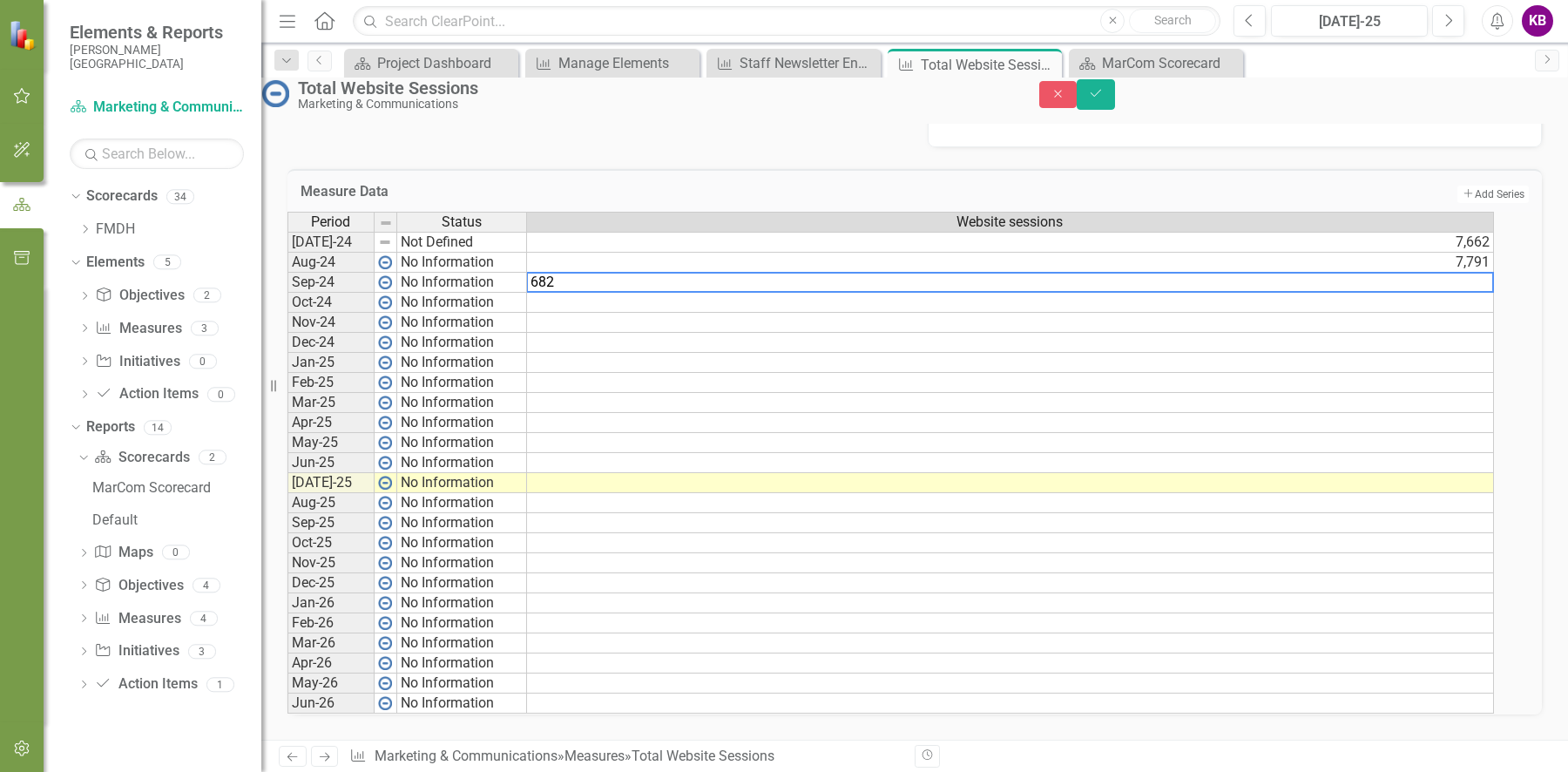
type textarea "6826"
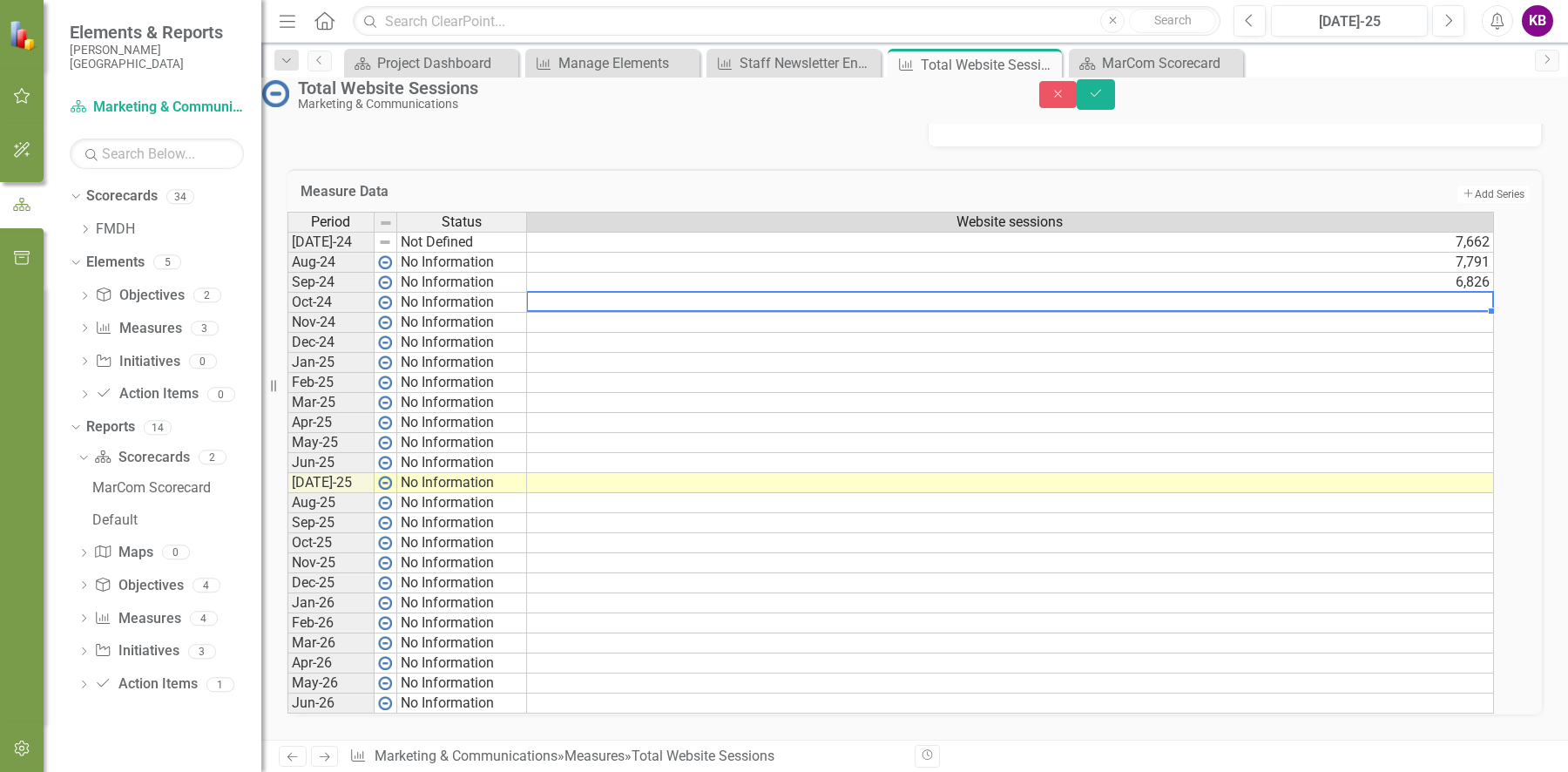
click at [1486, 293] on td at bounding box center [1011, 302] width 967 height 20
type textarea "7591"
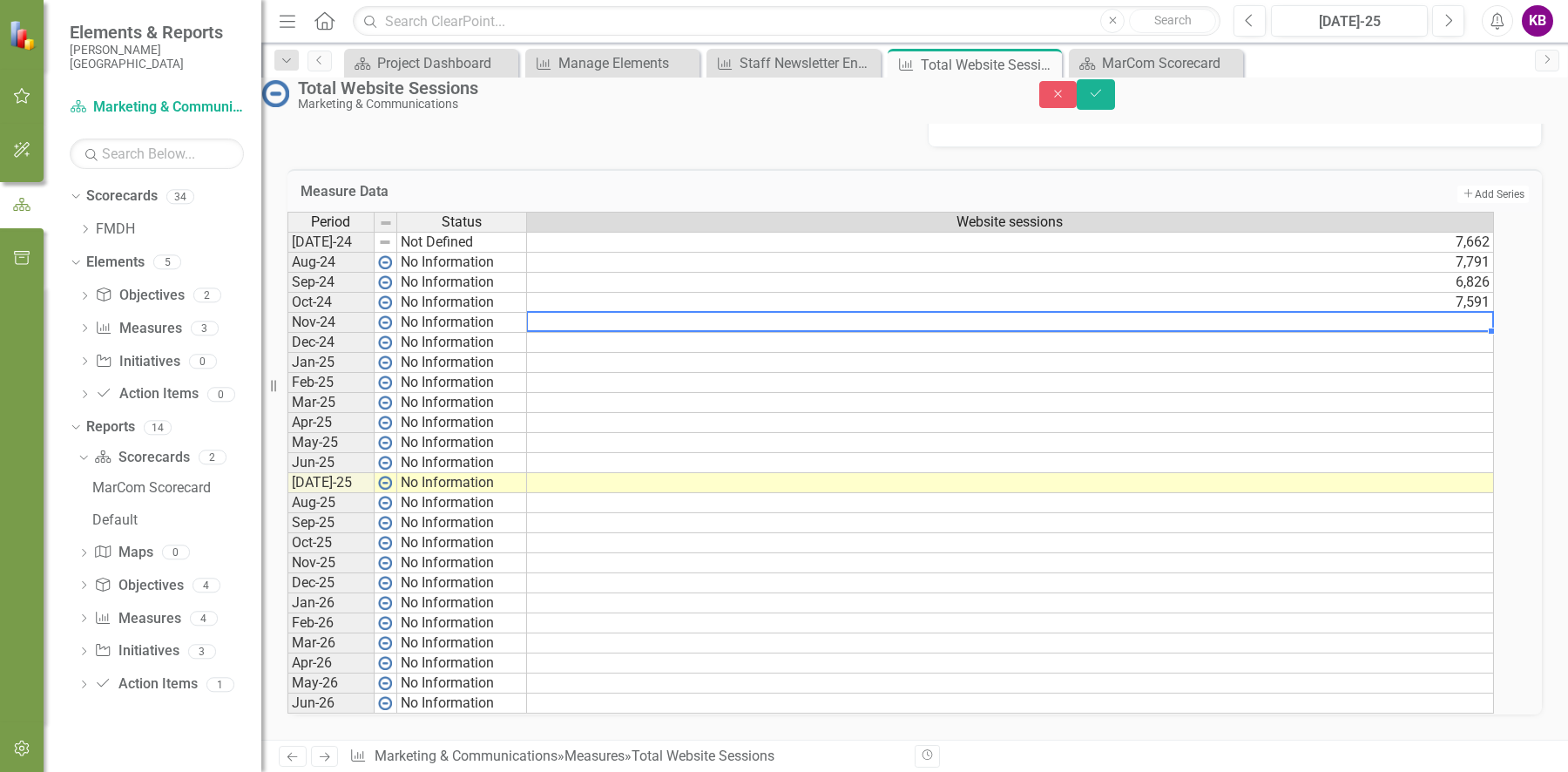
click at [1491, 313] on td at bounding box center [1011, 322] width 967 height 20
type textarea "7843"
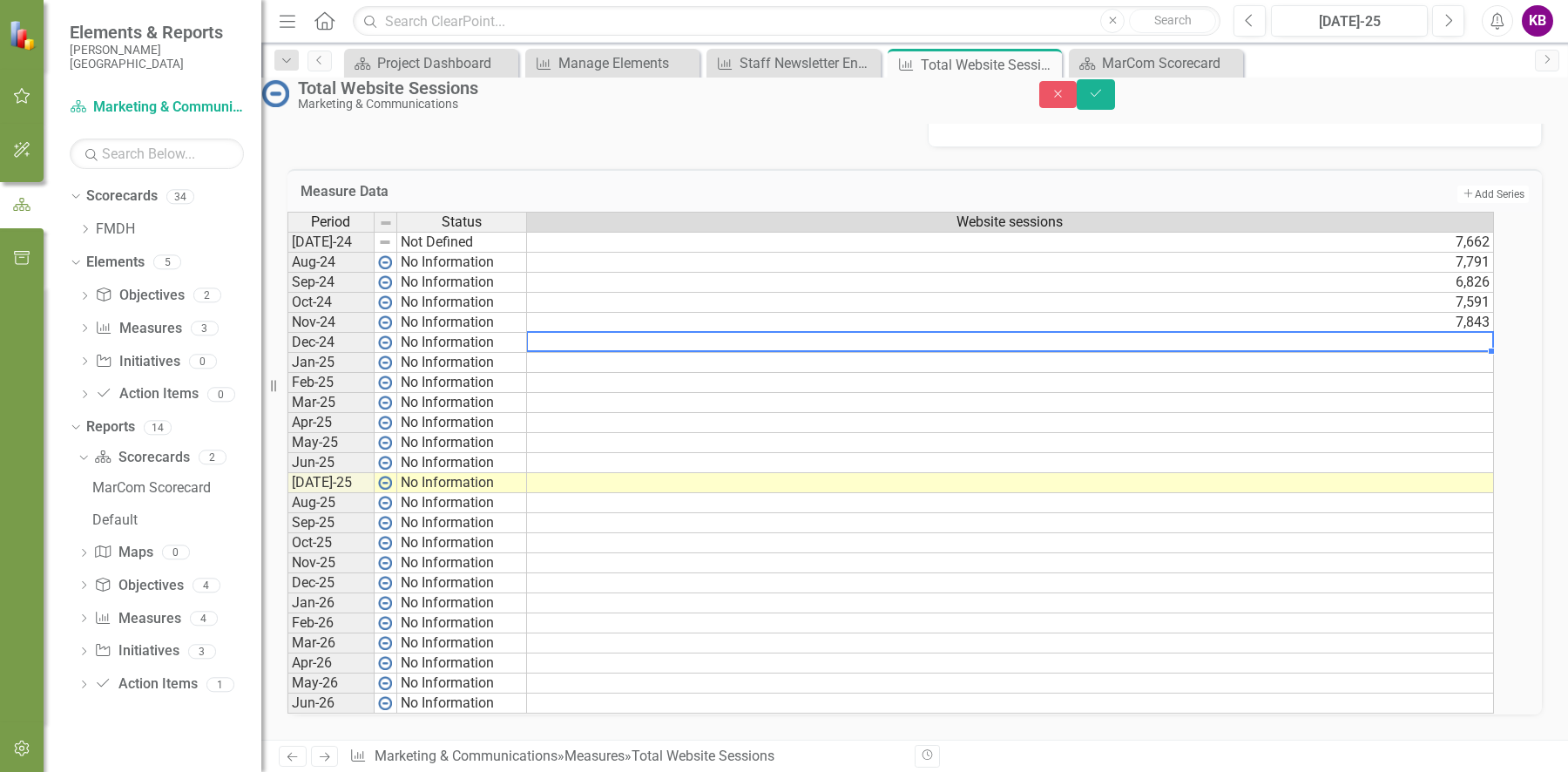
click at [1484, 333] on td at bounding box center [1011, 342] width 967 height 20
type textarea "9575"
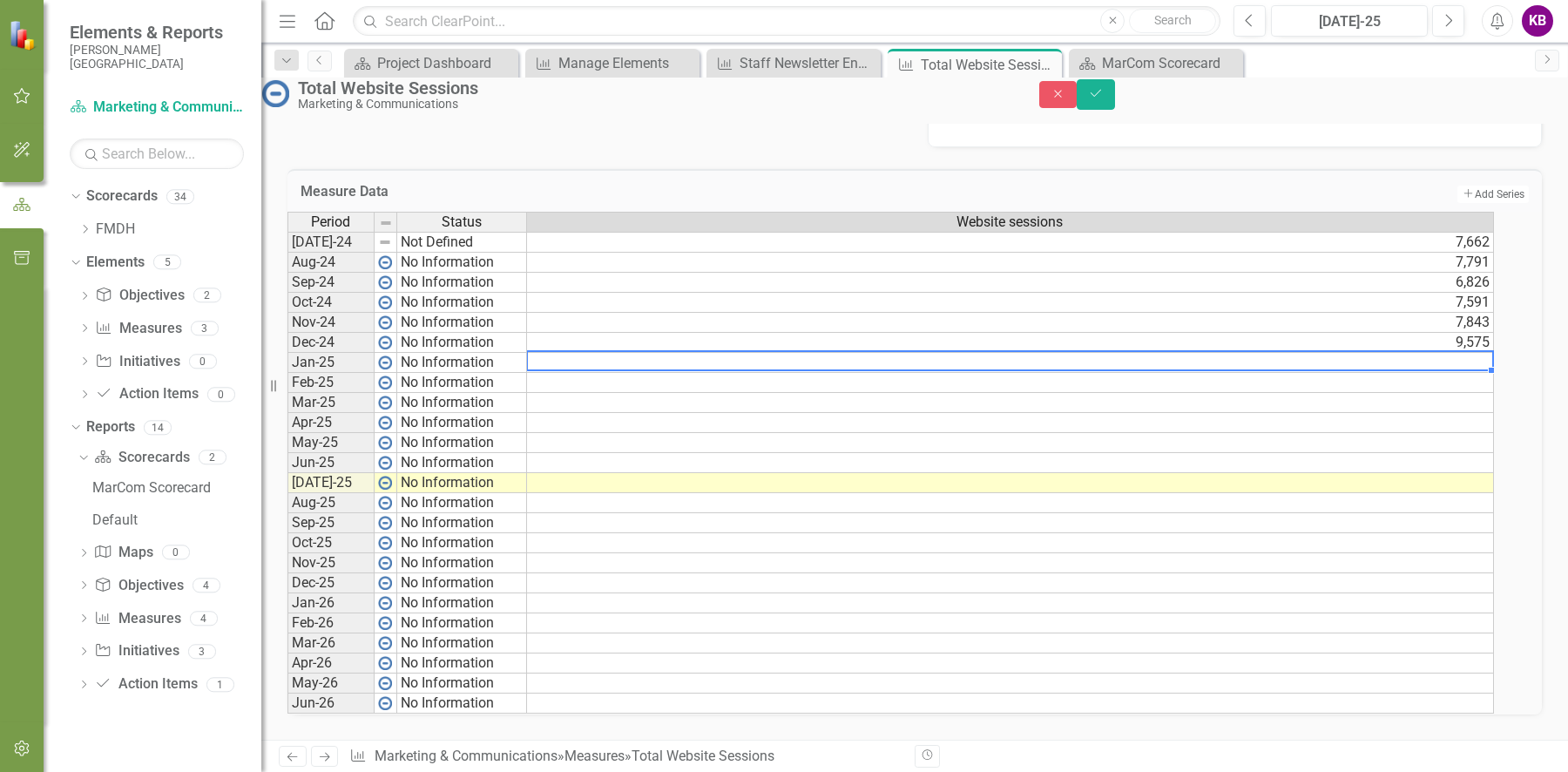
click at [1482, 352] on td at bounding box center [1011, 362] width 967 height 20
type textarea "8953"
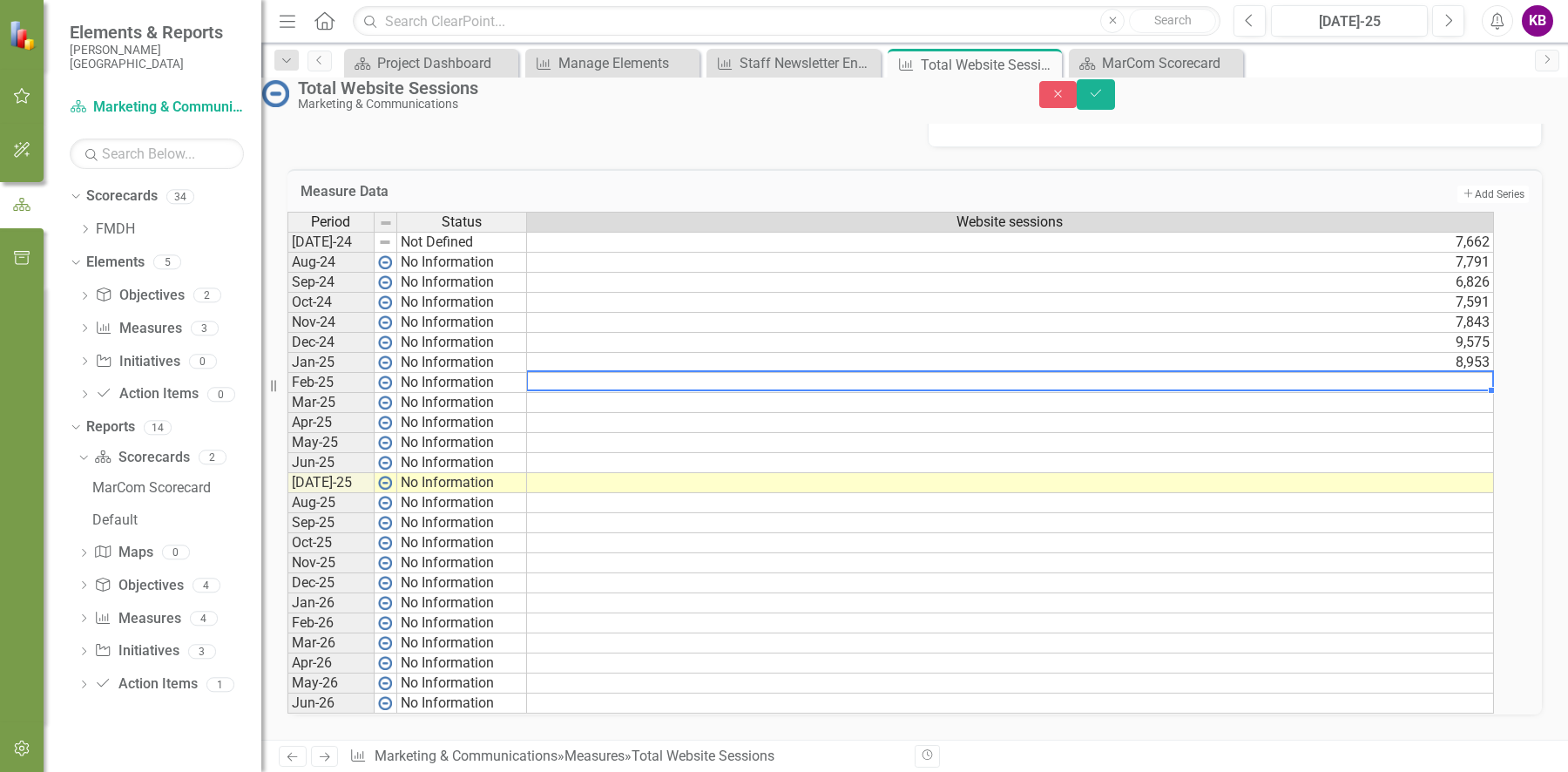
click at [1442, 373] on td at bounding box center [1011, 383] width 967 height 20
type textarea "8118"
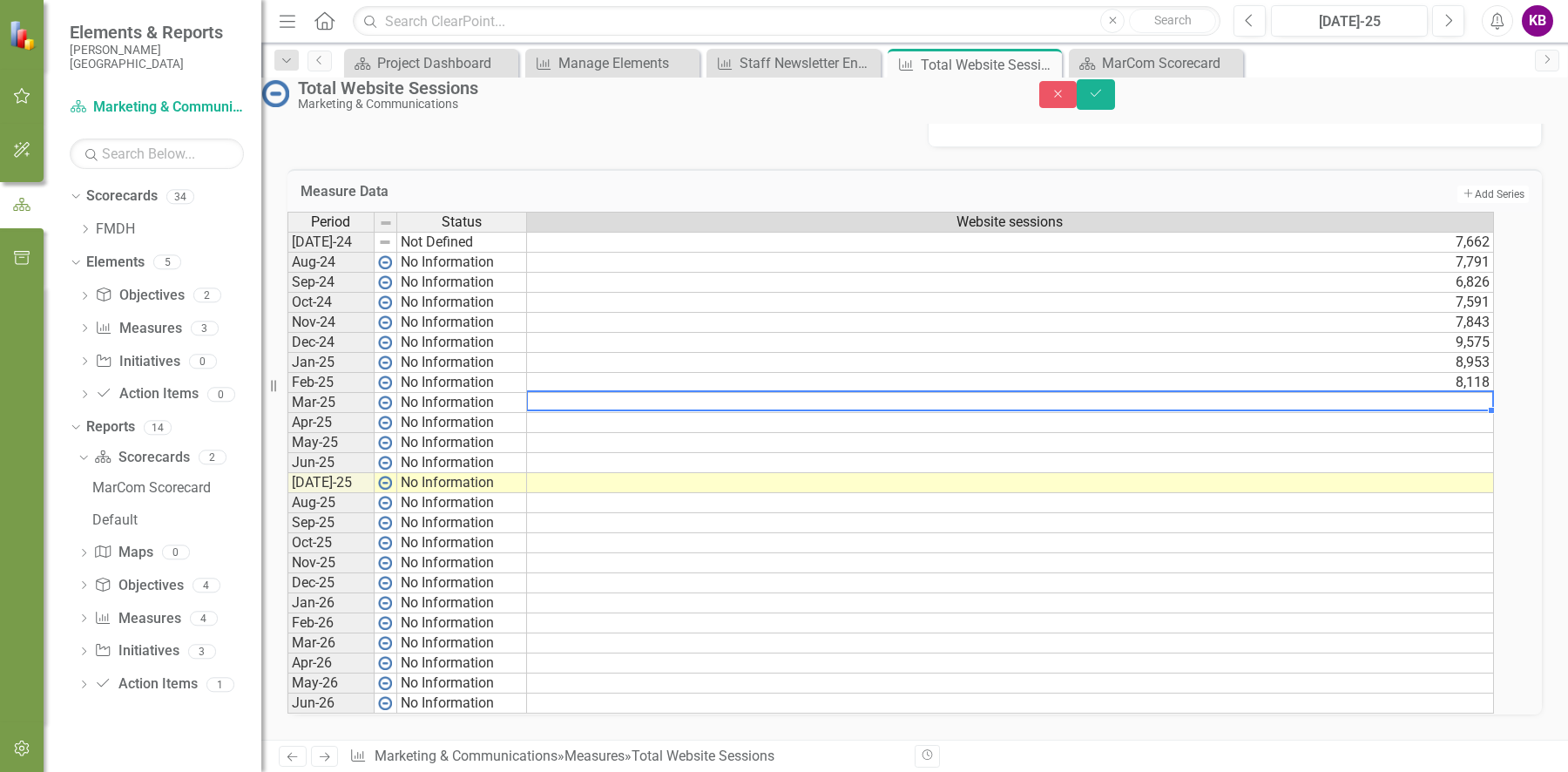
click at [1429, 393] on td at bounding box center [1011, 403] width 967 height 20
type textarea "10640"
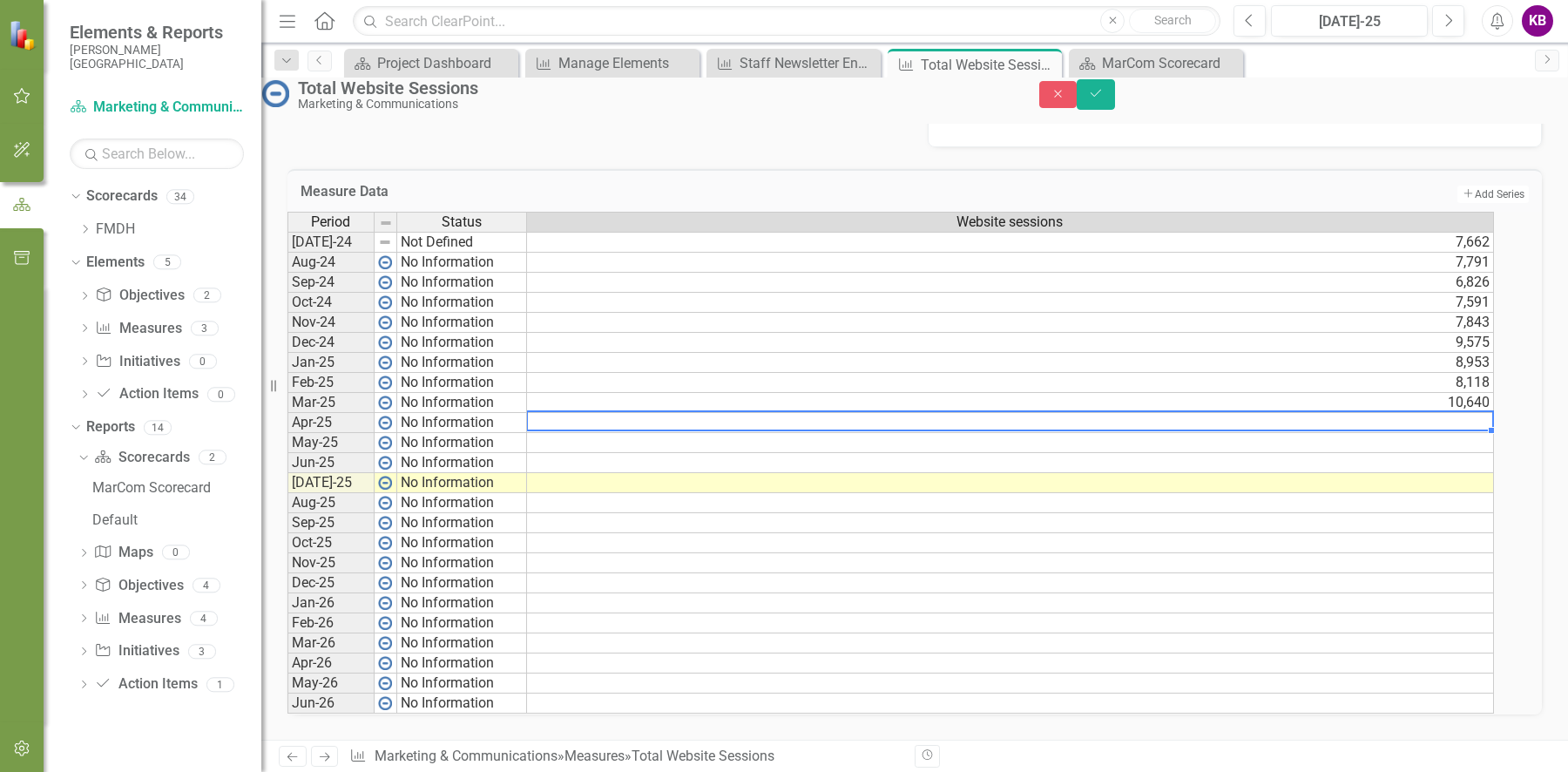
click at [1493, 413] on td at bounding box center [1011, 422] width 967 height 20
click at [1484, 413] on td at bounding box center [1011, 422] width 967 height 20
type textarea "9005"
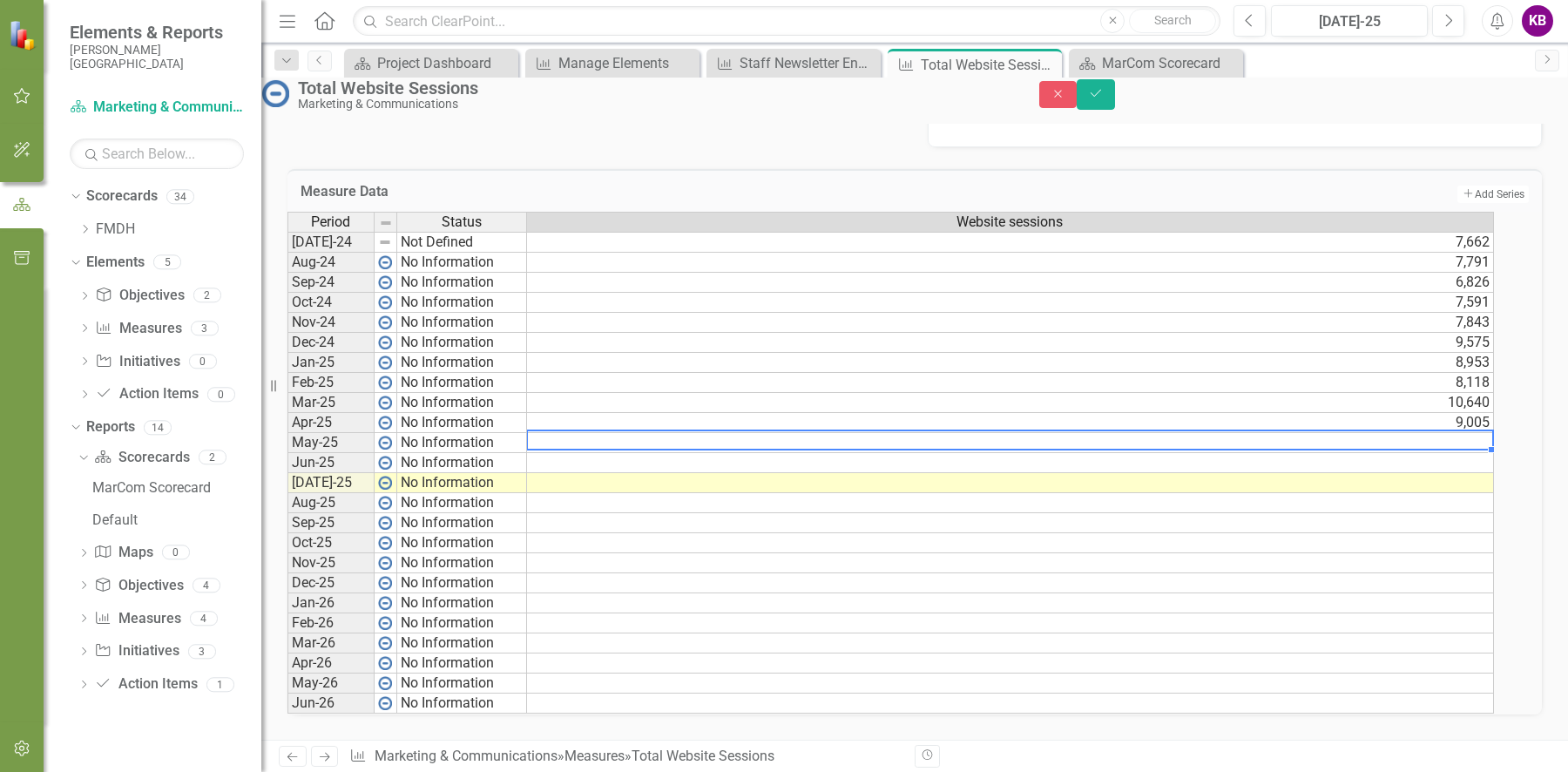
click at [1488, 433] on td at bounding box center [1011, 442] width 967 height 20
type textarea "9287"
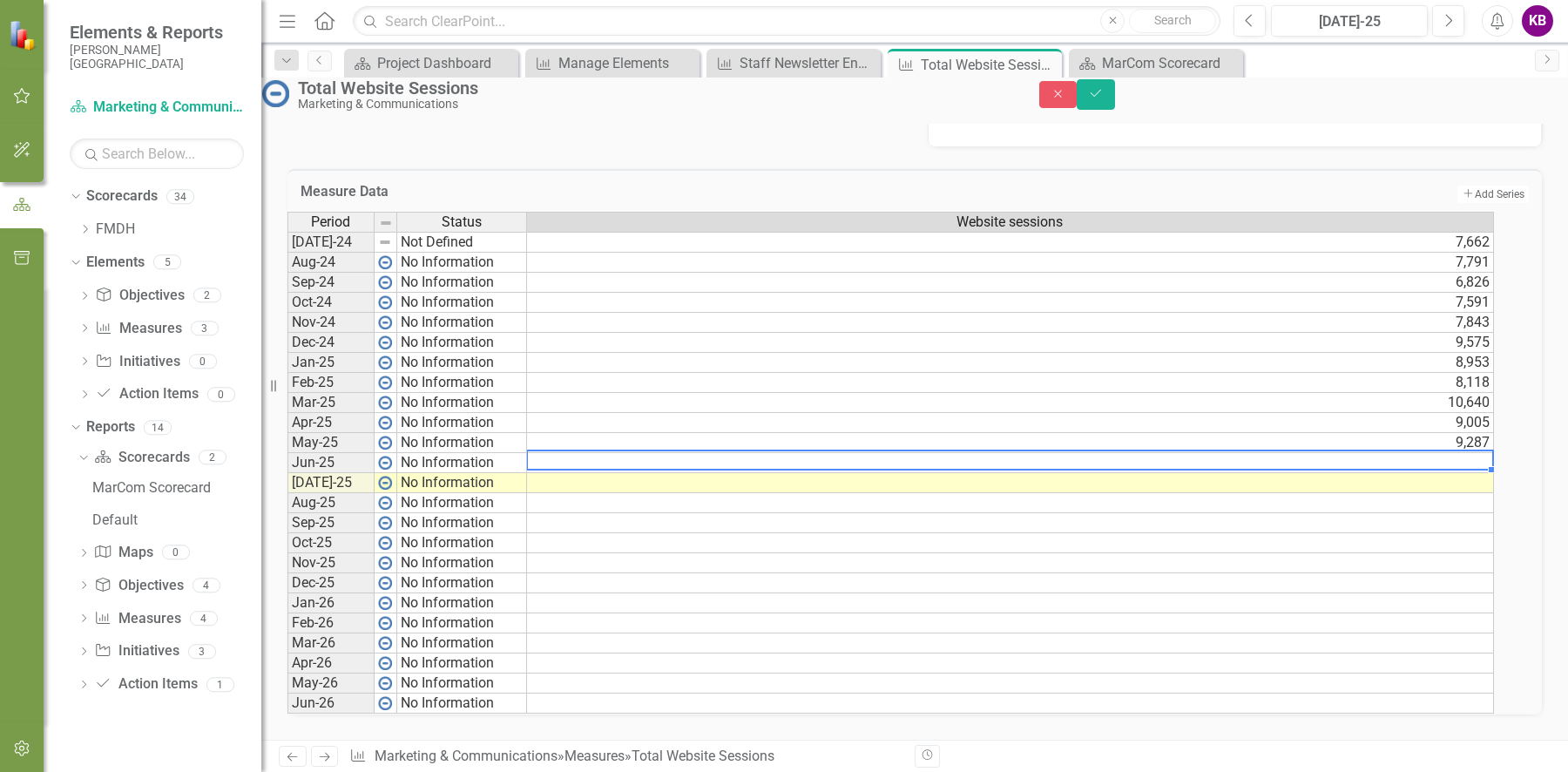
click at [1471, 453] on td at bounding box center [1011, 462] width 967 height 20
type textarea "8049"
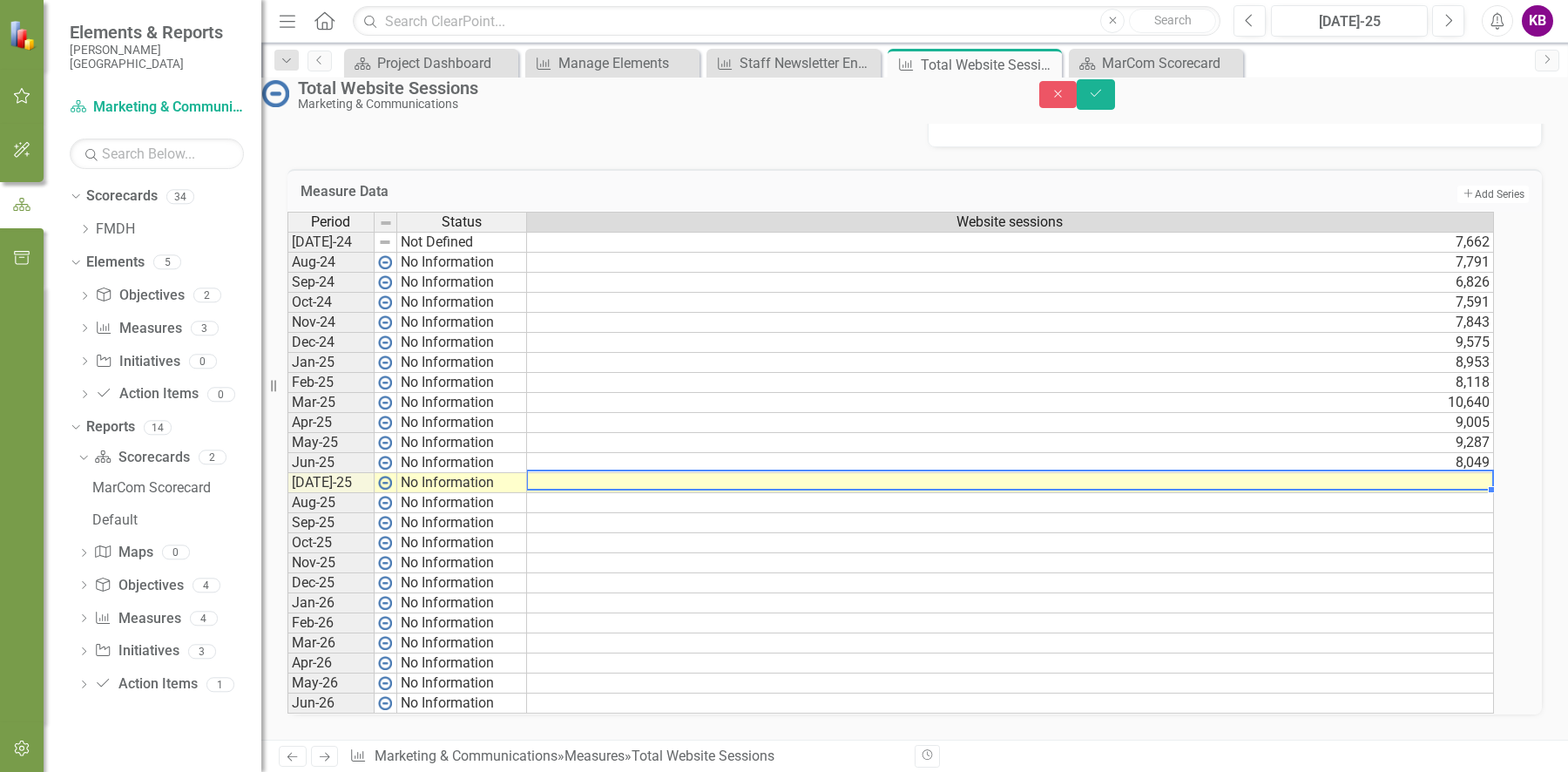
click at [1464, 473] on td at bounding box center [1011, 483] width 967 height 20
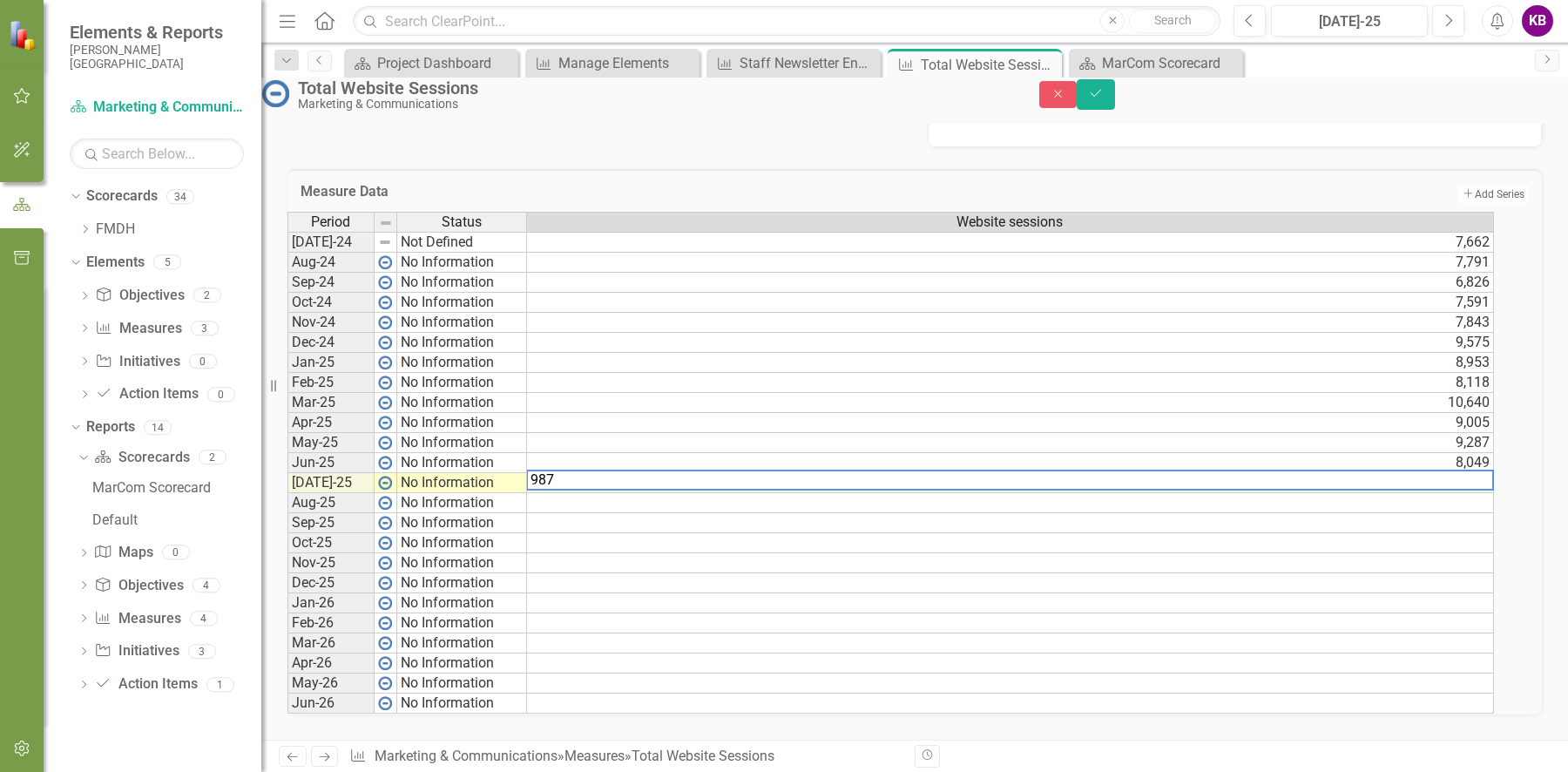
type textarea "9877"
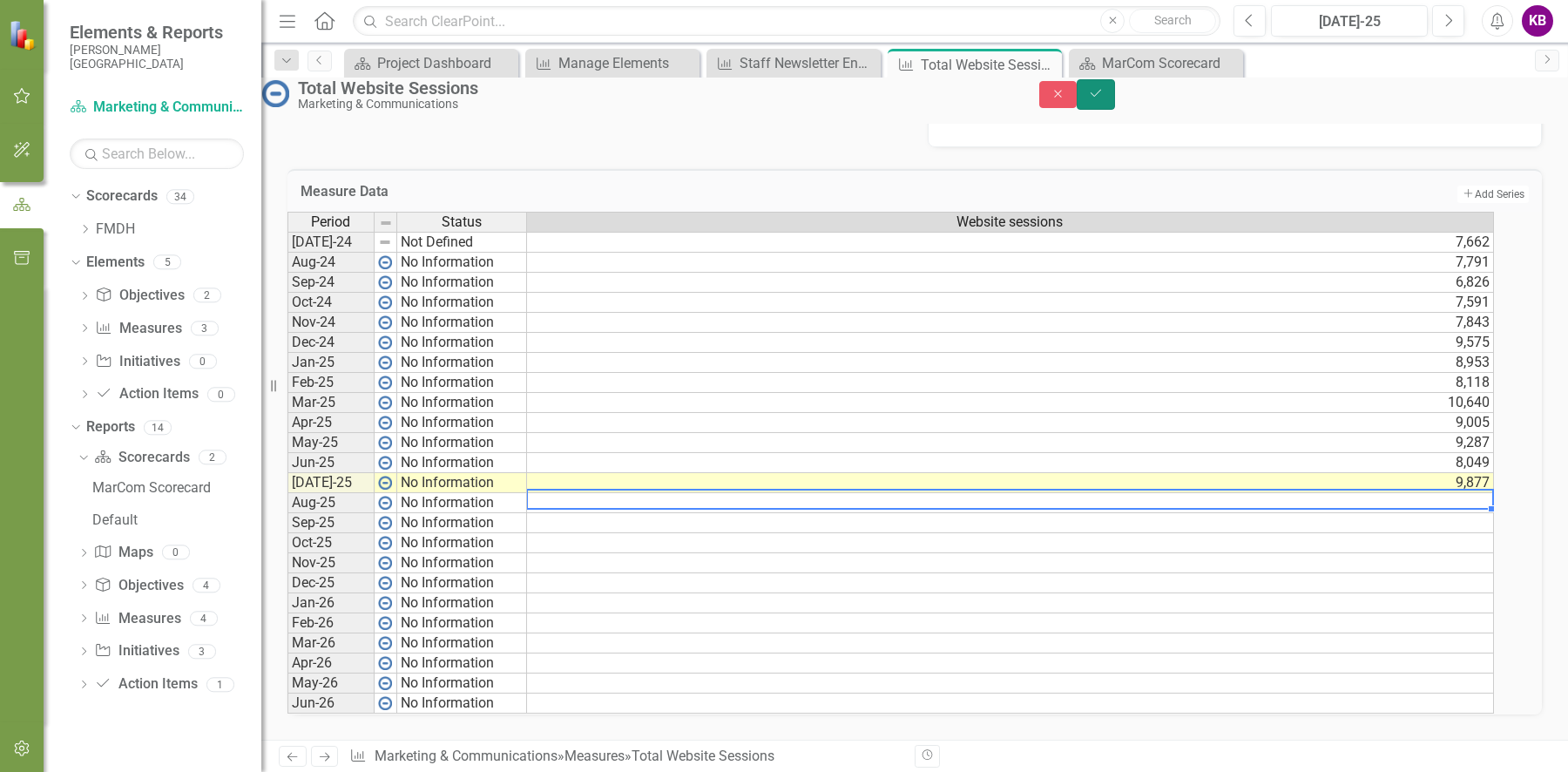
click at [1103, 99] on icon "Save" at bounding box center [1096, 93] width 16 height 12
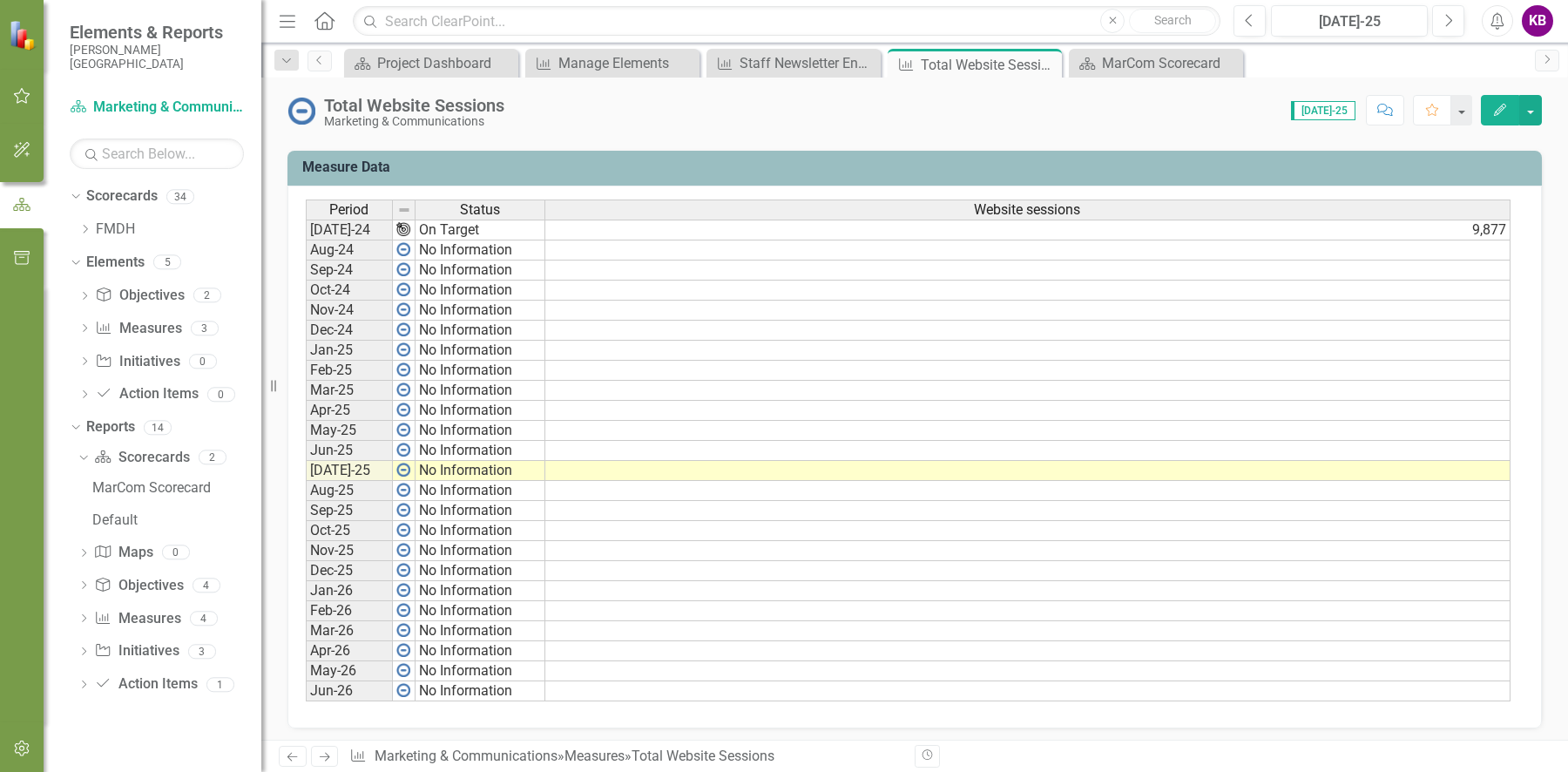
scroll to position [696, 0]
click at [1488, 221] on td "9,877" at bounding box center [1028, 229] width 965 height 21
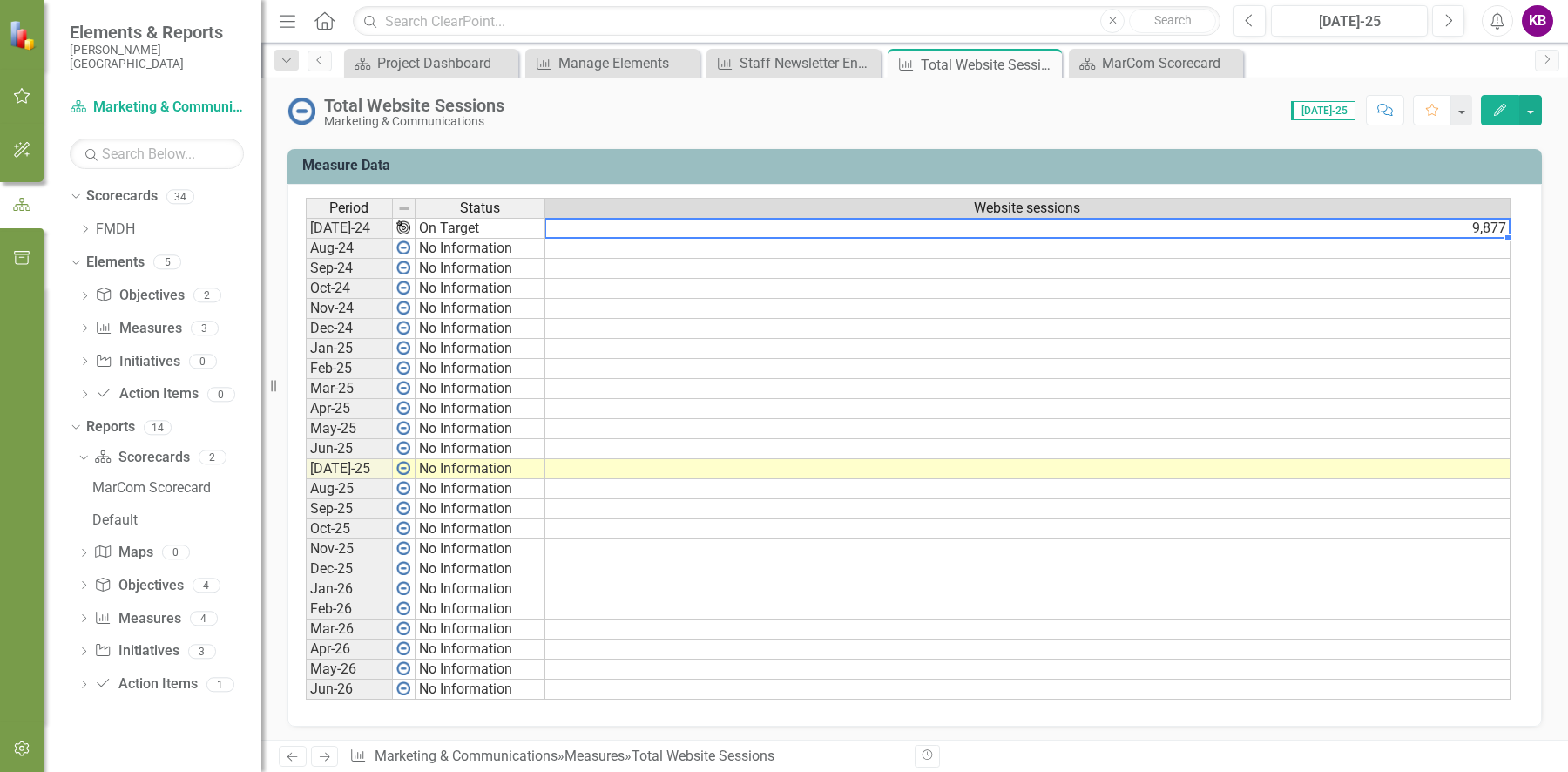
click at [1491, 104] on button "Edit" at bounding box center [1500, 111] width 39 height 30
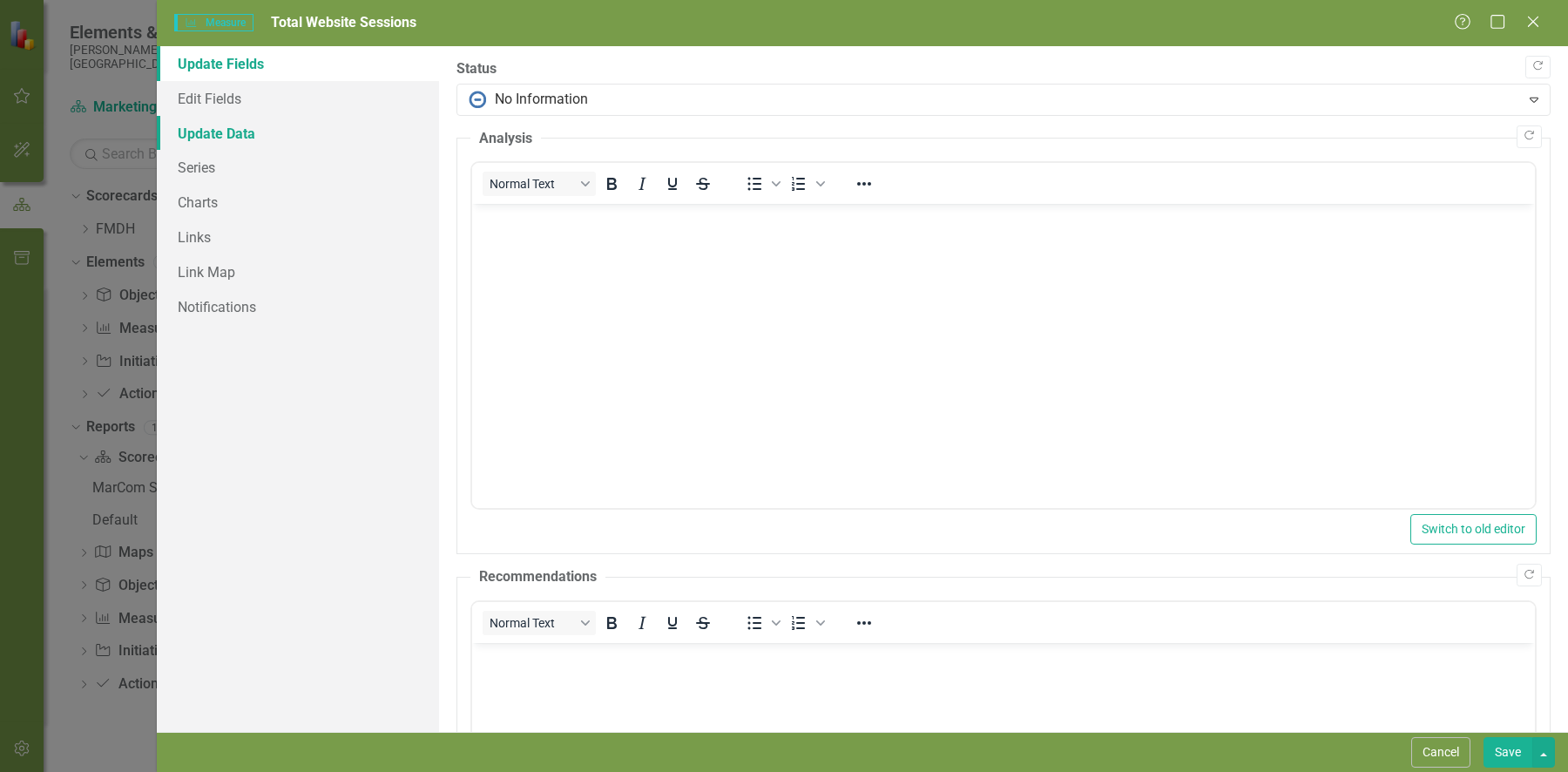
scroll to position [0, 0]
click at [221, 133] on link "Update Data" at bounding box center [298, 133] width 282 height 35
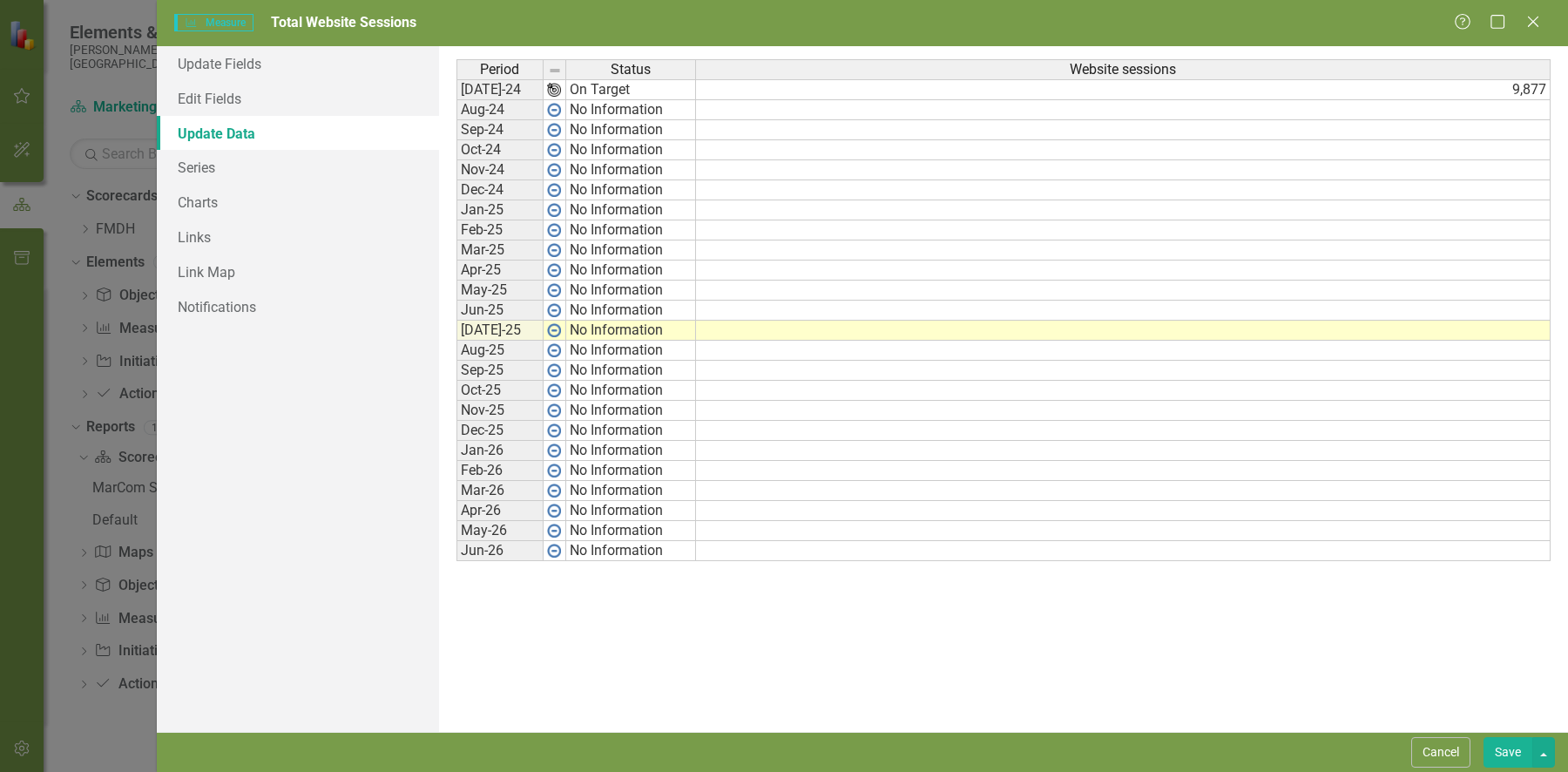
click at [1482, 332] on td at bounding box center [1123, 330] width 855 height 20
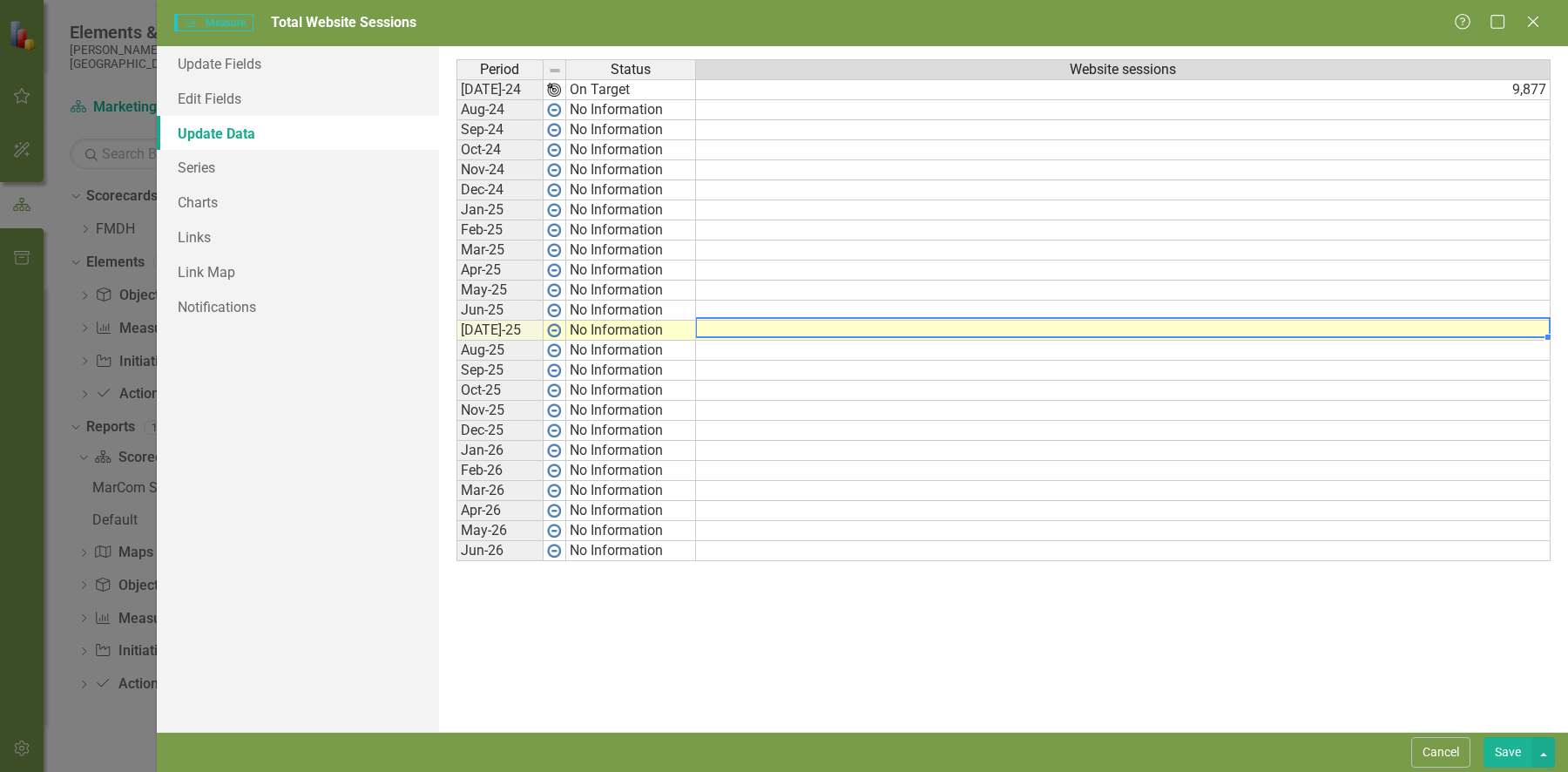
click at [1482, 332] on td at bounding box center [1123, 330] width 855 height 20
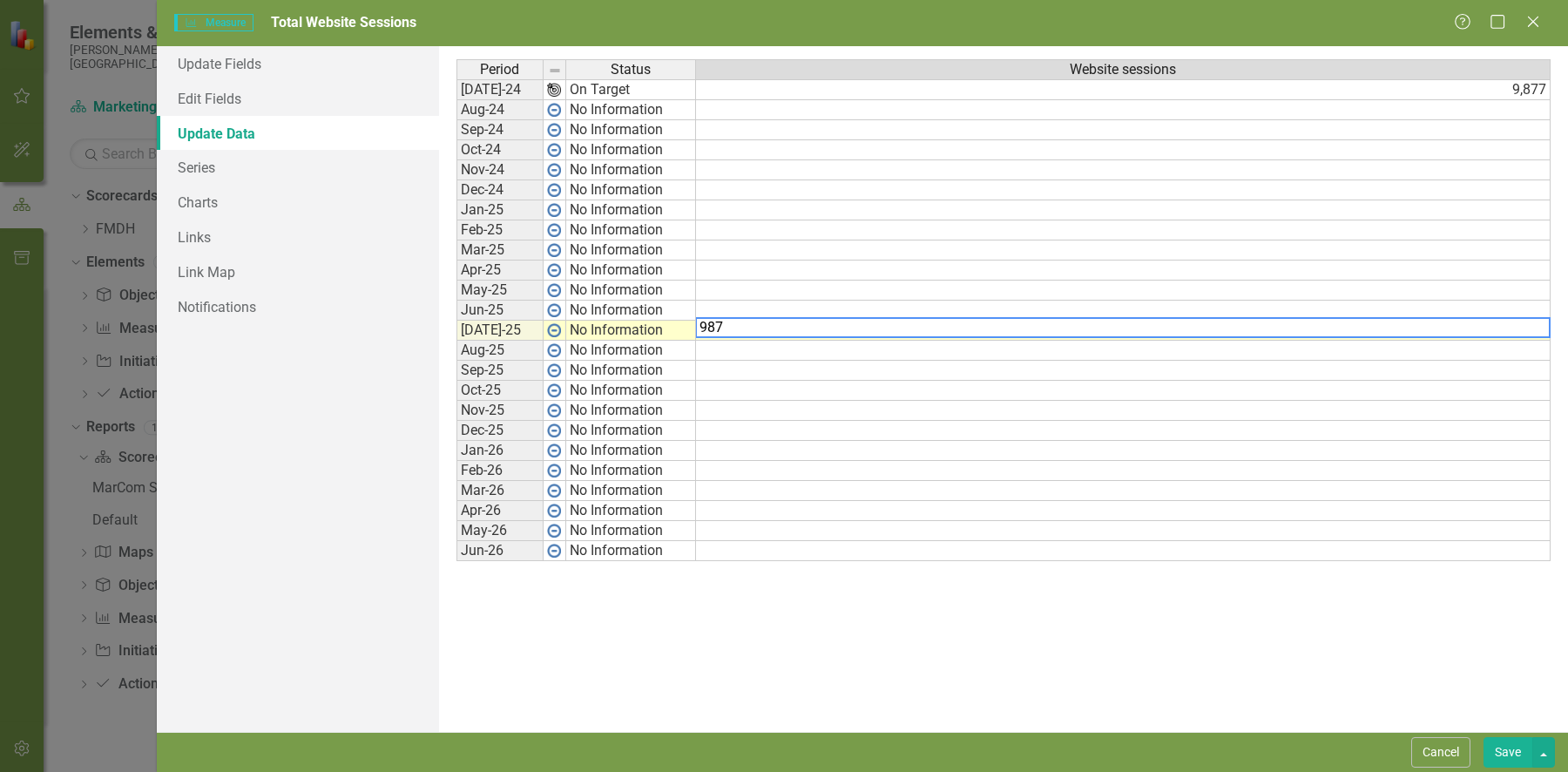
type textarea "9877"
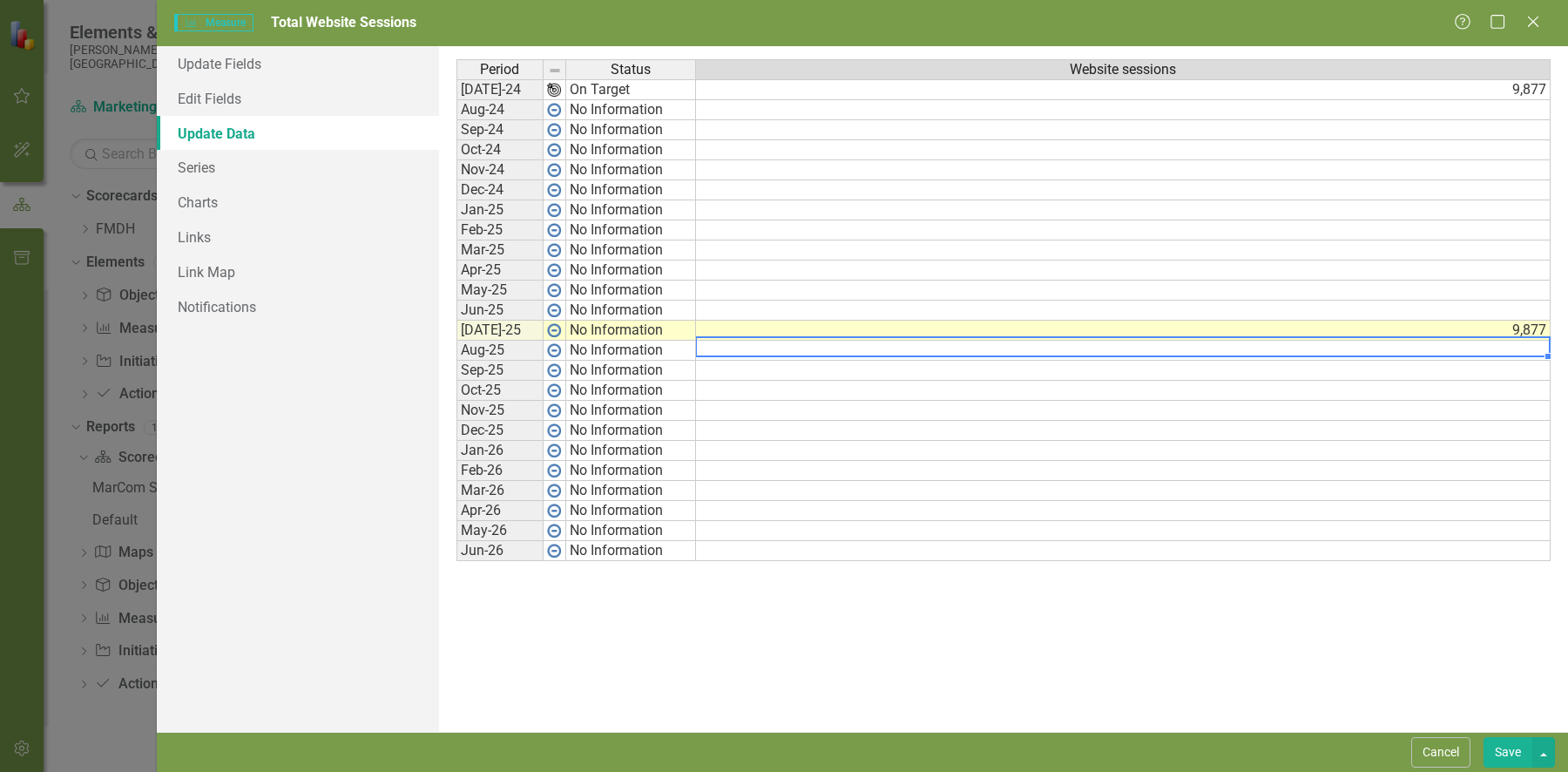
click at [1519, 301] on td at bounding box center [1123, 310] width 855 height 20
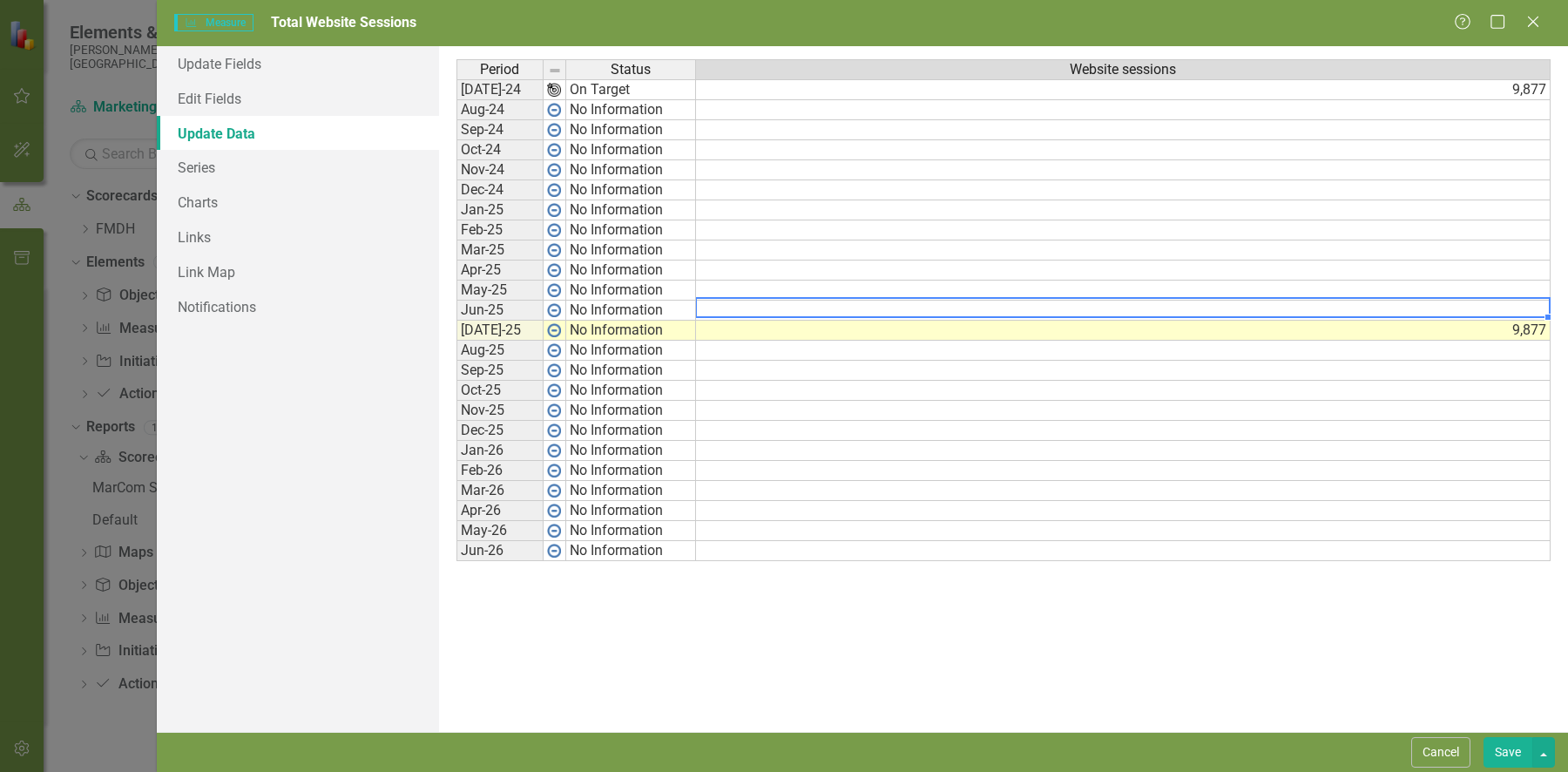
click at [1519, 301] on td at bounding box center [1123, 310] width 855 height 20
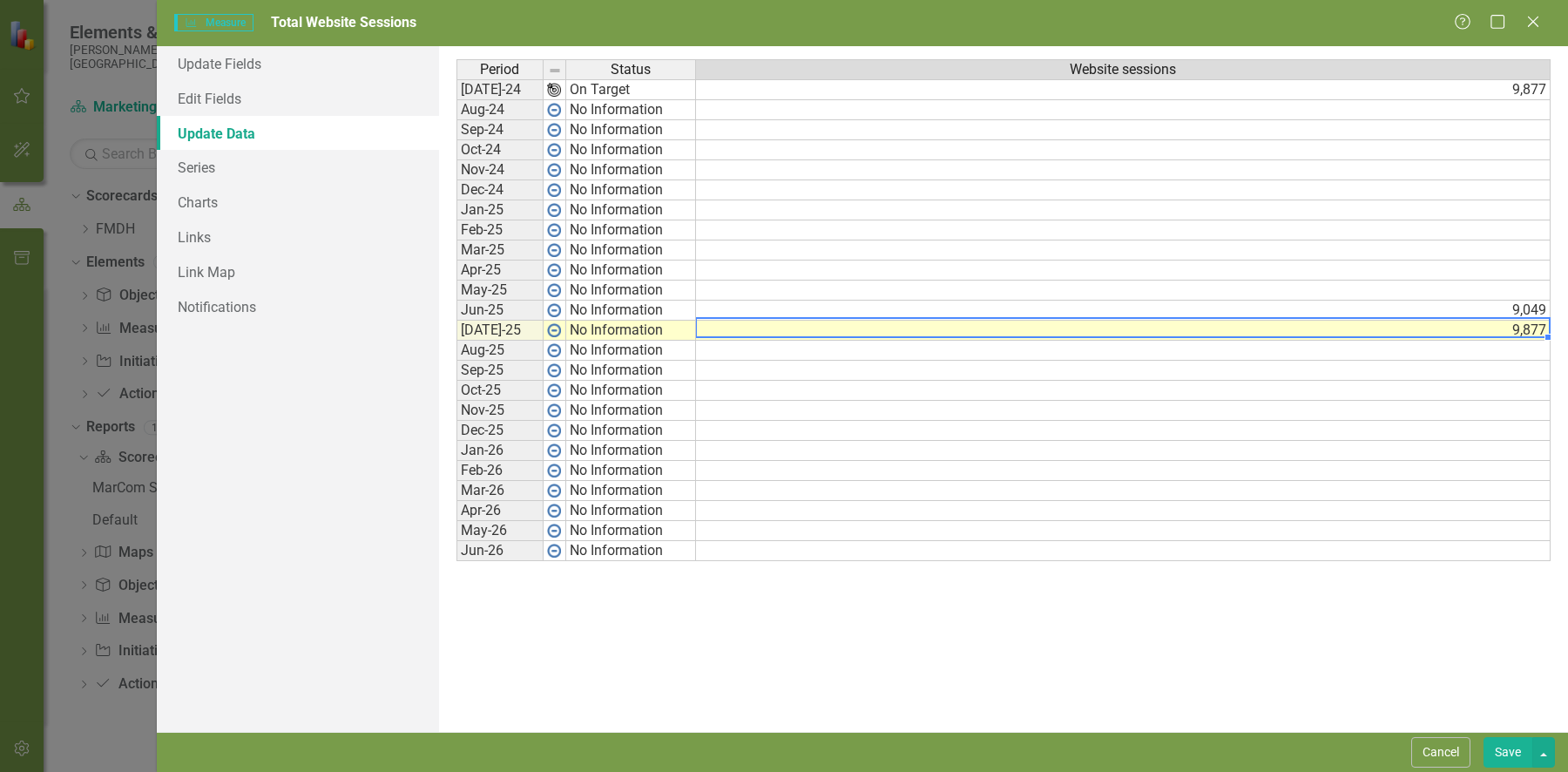
click at [1519, 301] on td "9,049" at bounding box center [1123, 310] width 855 height 20
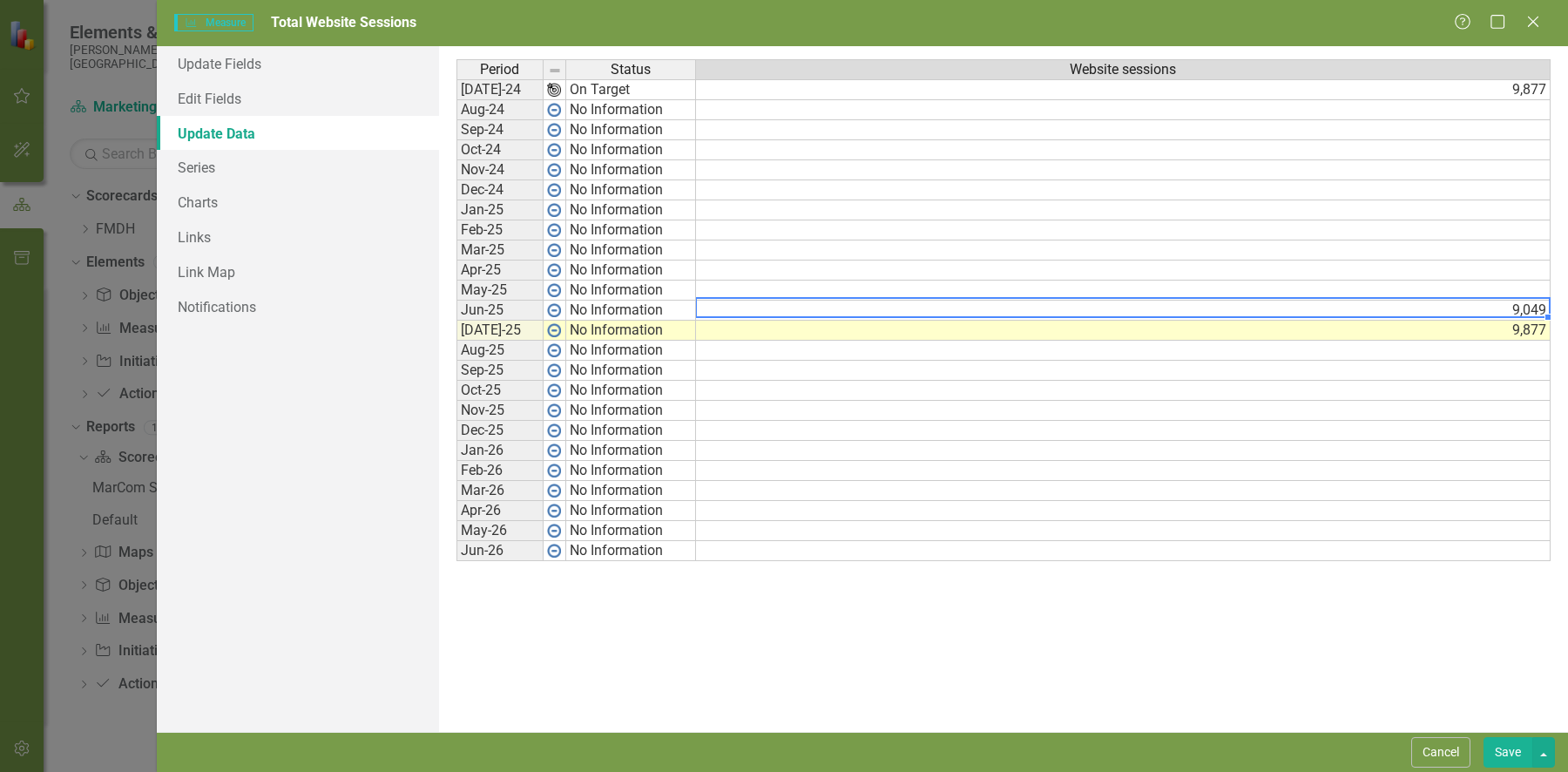
click at [1519, 301] on td "9,049" at bounding box center [1123, 310] width 855 height 20
type textarea "9"
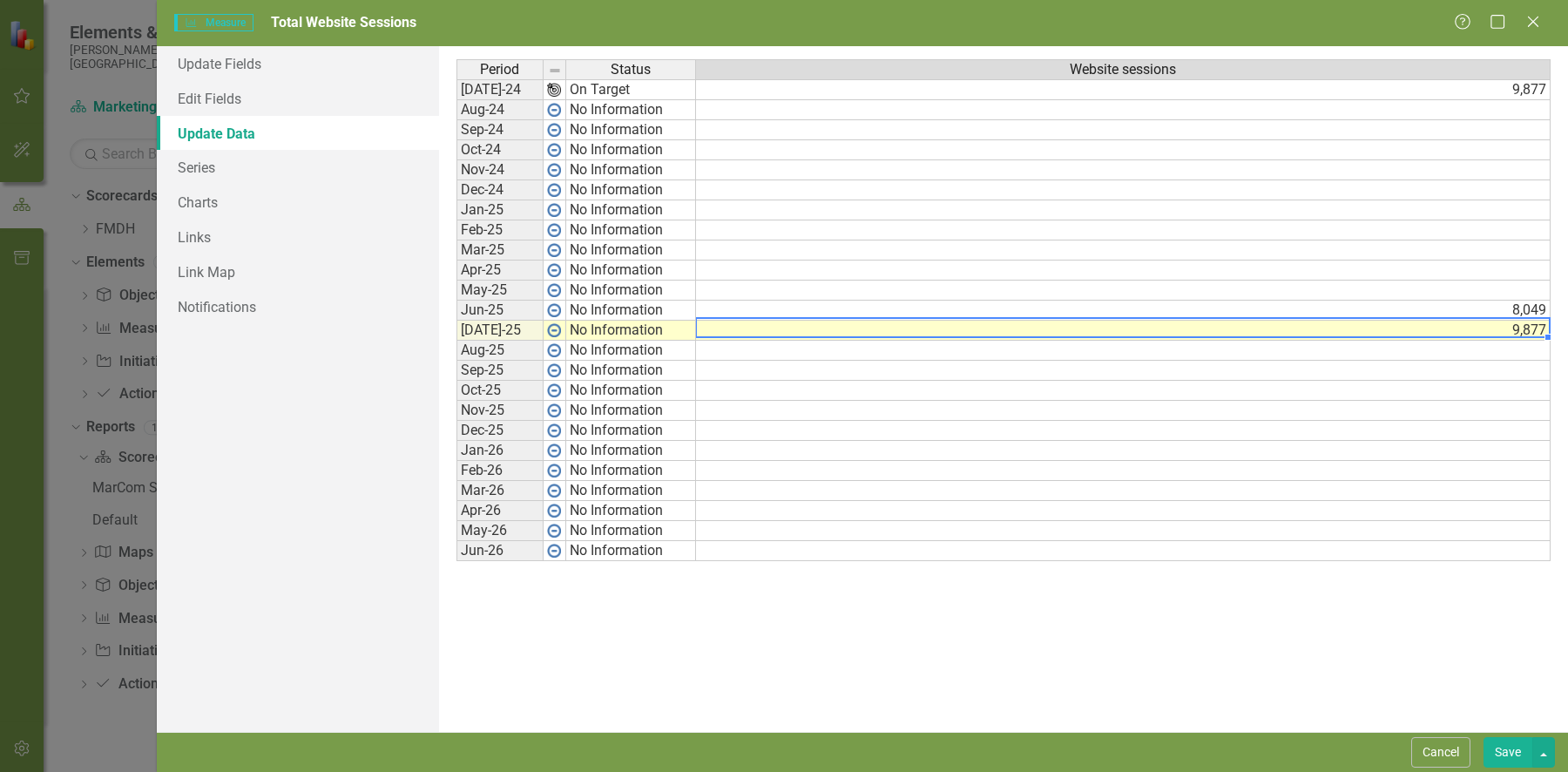
type textarea "9877"
click at [1507, 286] on td at bounding box center [1123, 290] width 855 height 20
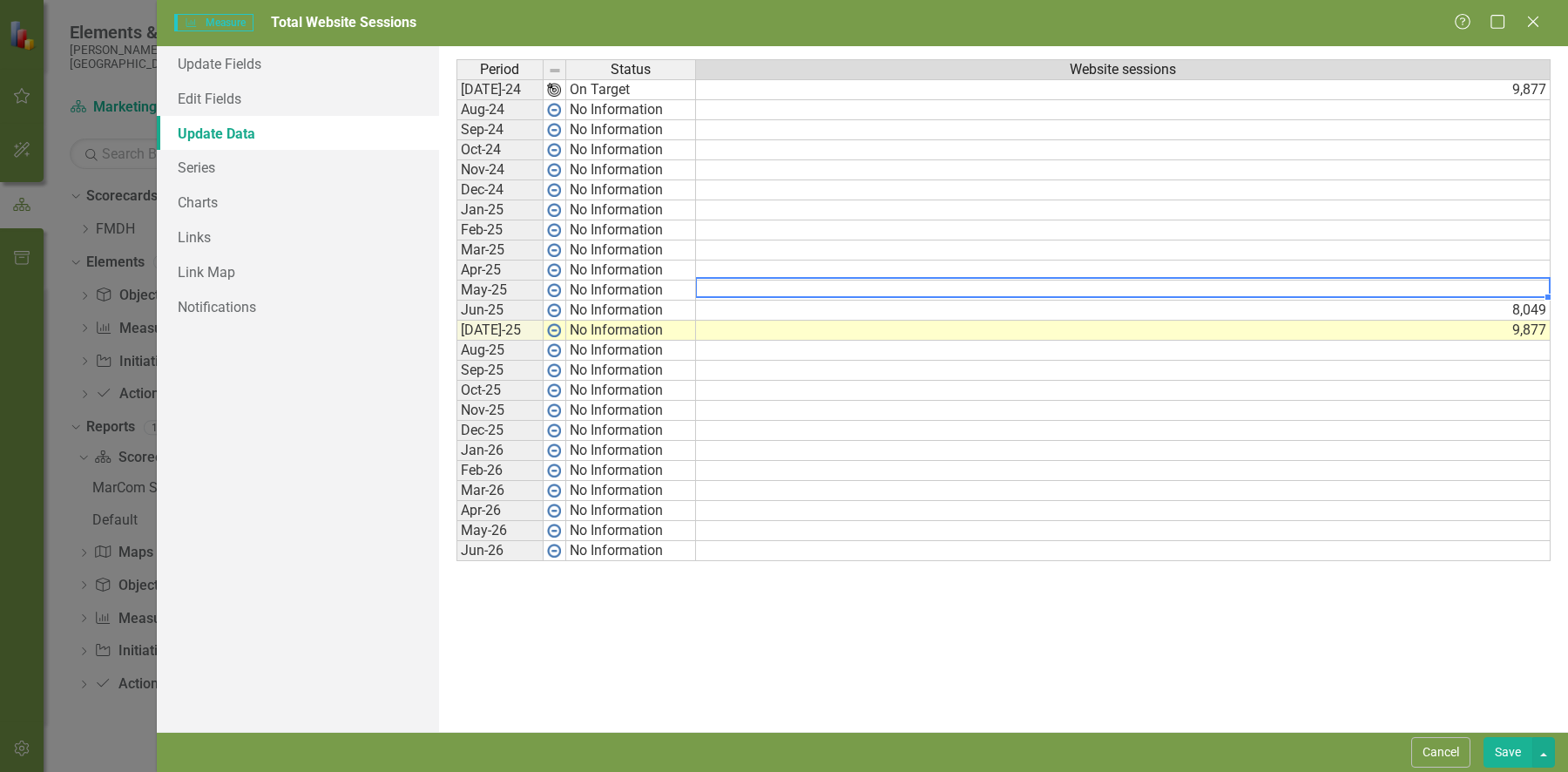
click at [1507, 286] on td at bounding box center [1123, 290] width 855 height 20
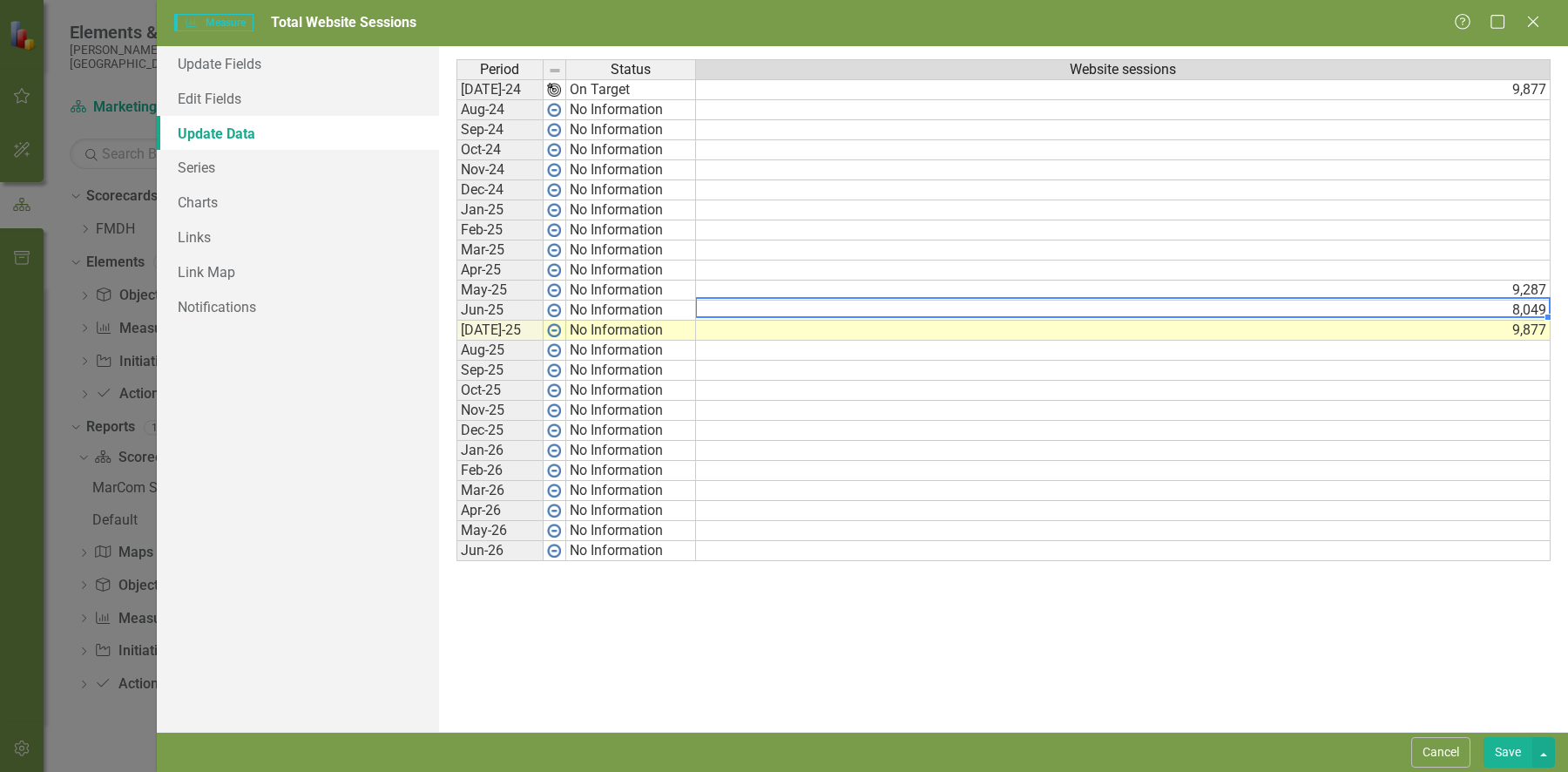
type textarea "8049"
click at [1511, 269] on td at bounding box center [1123, 270] width 855 height 20
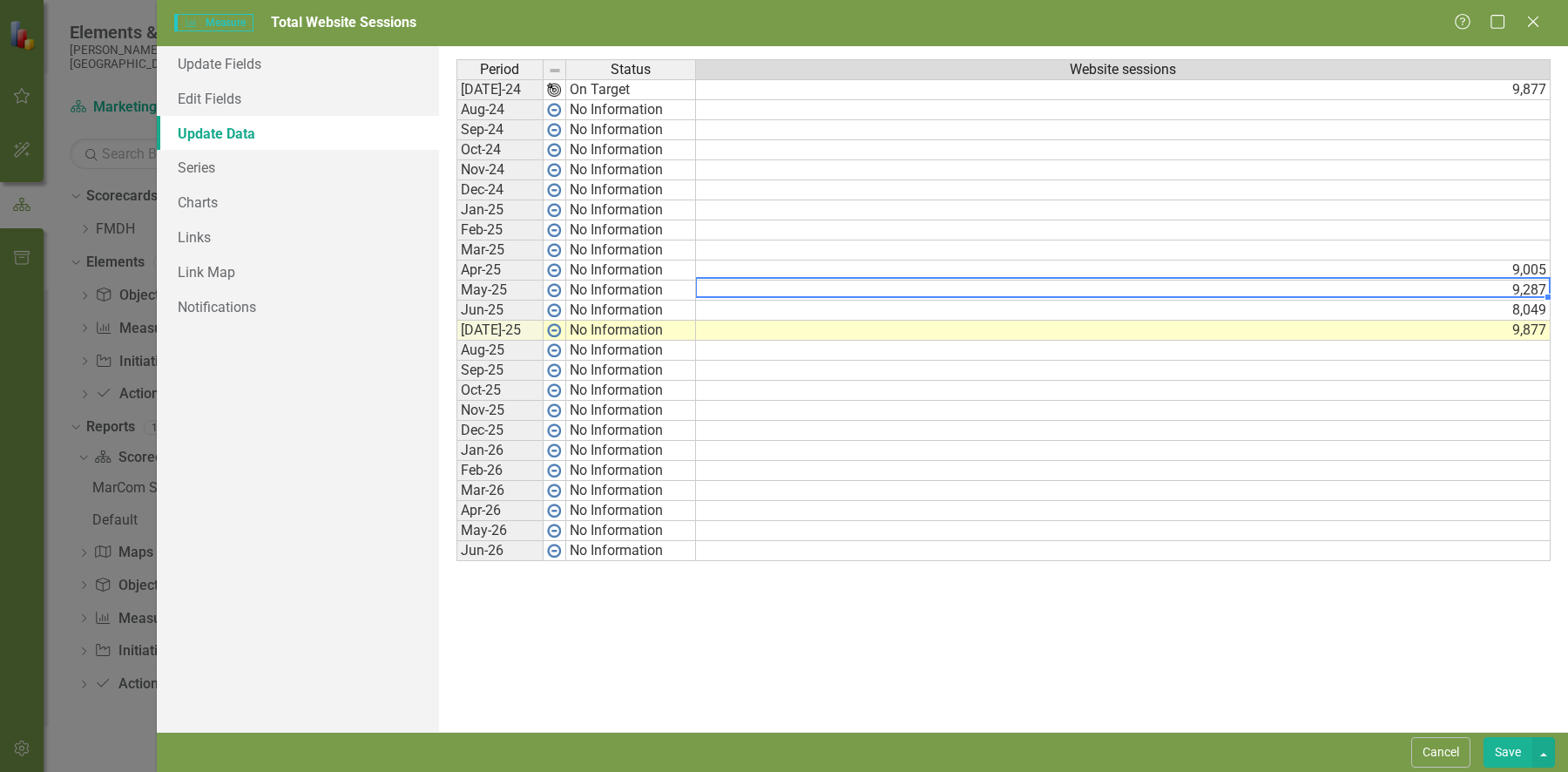
type textarea "9287"
click at [1537, 251] on td at bounding box center [1123, 250] width 855 height 20
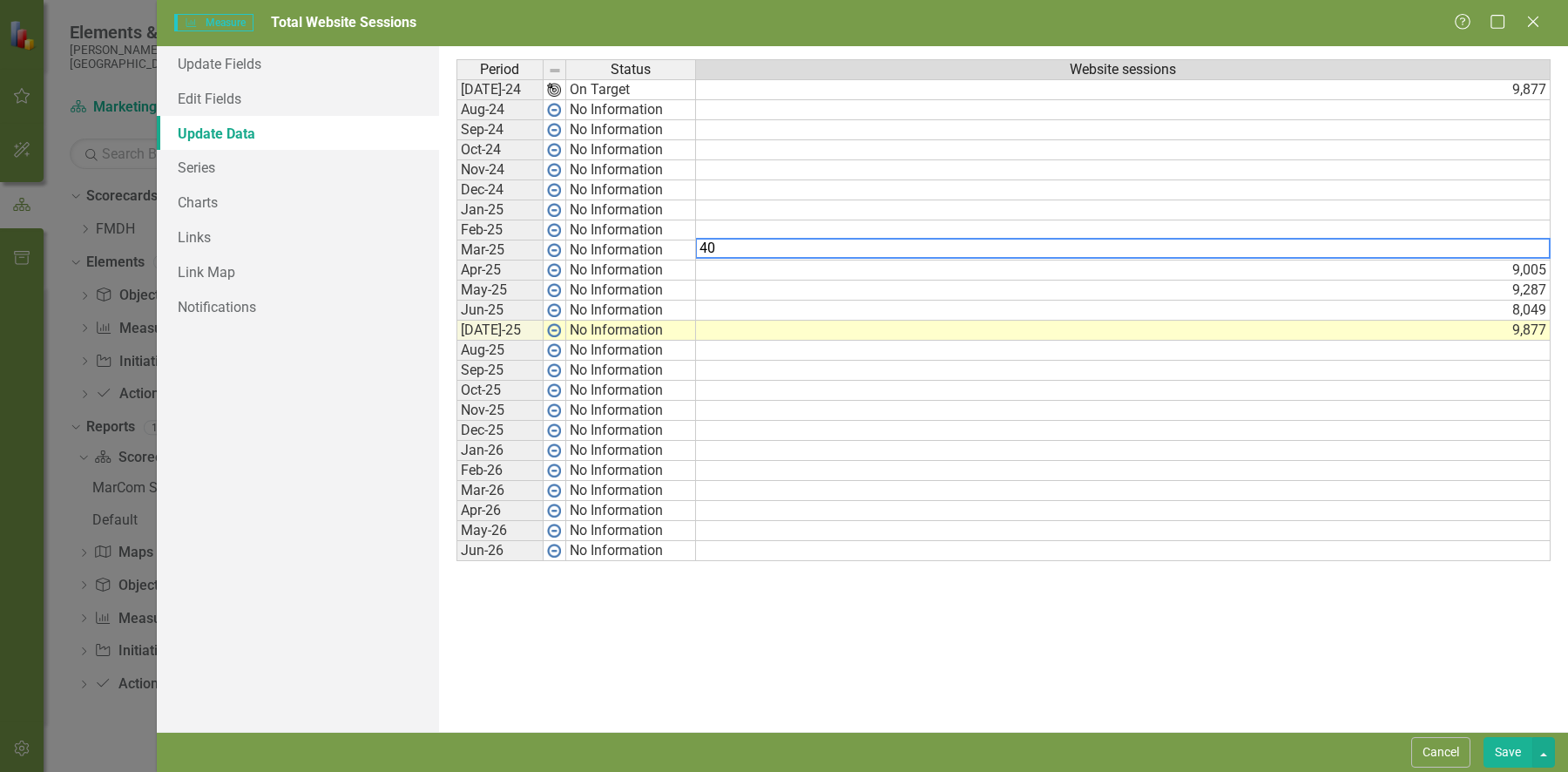
type textarea "4"
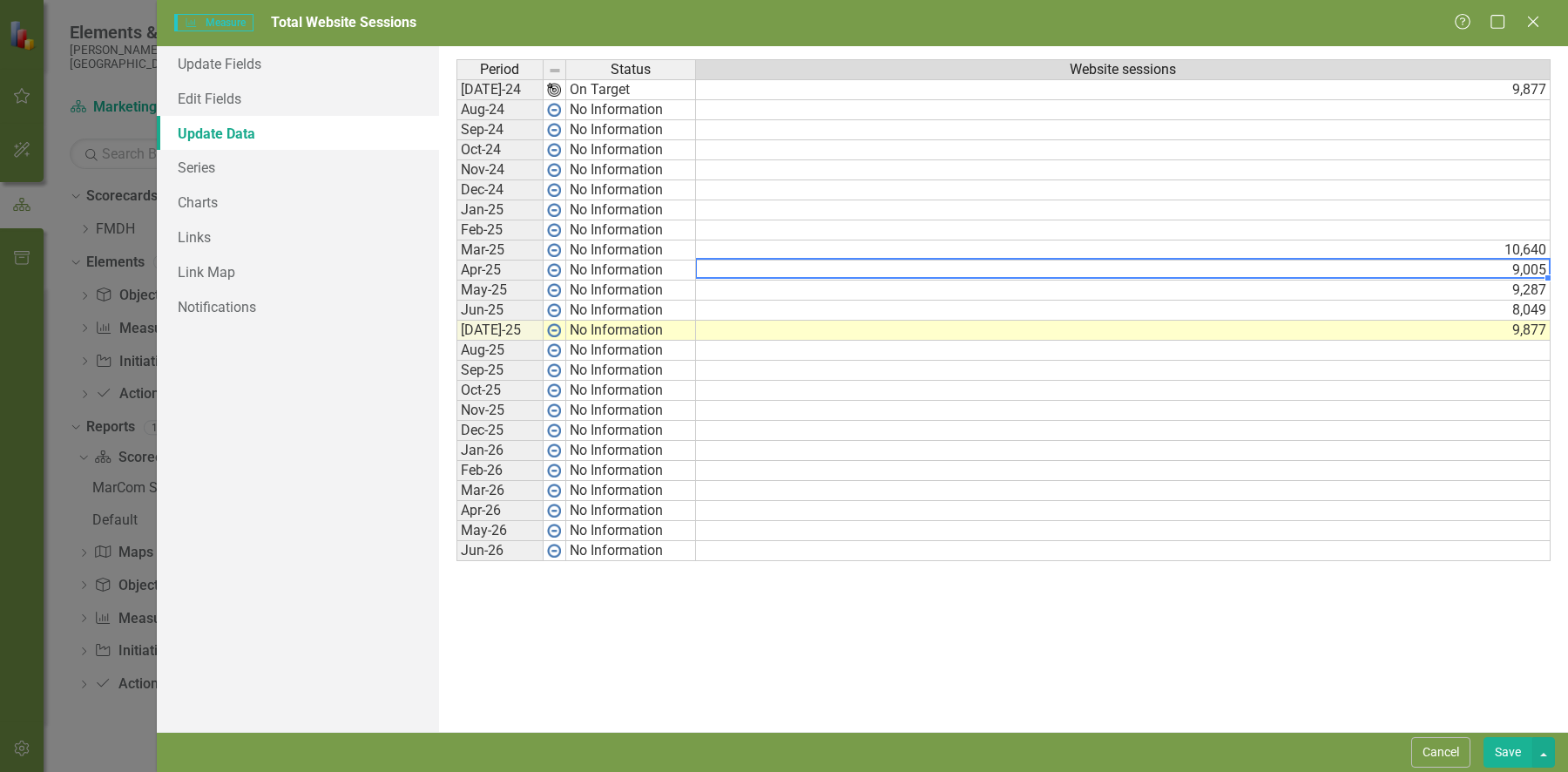
type textarea "9005"
click at [1520, 230] on td at bounding box center [1123, 230] width 855 height 20
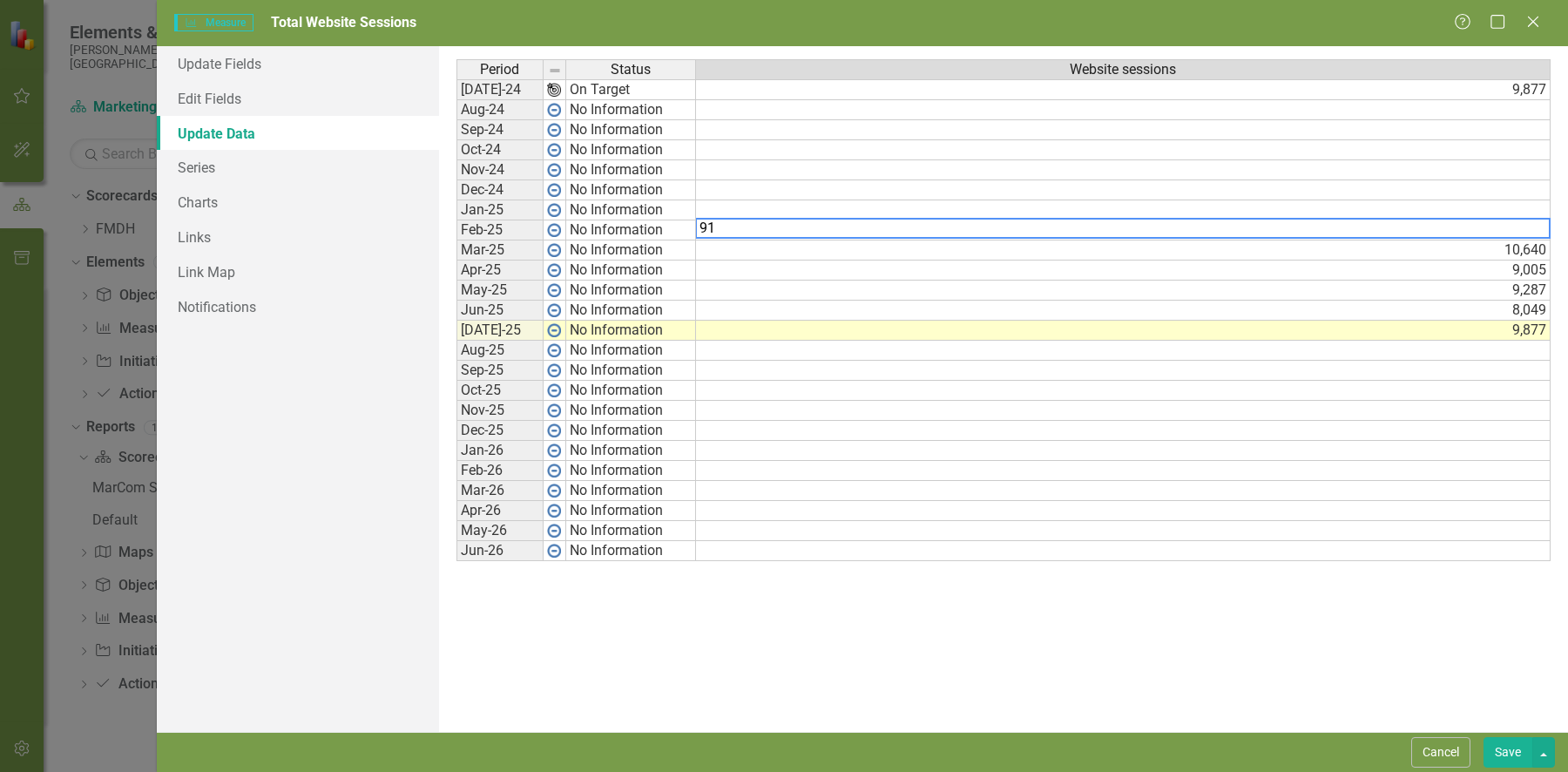
type textarea "9"
click at [1531, 212] on td at bounding box center [1123, 210] width 855 height 20
type textarea "8118"
click at [1498, 746] on button "Save" at bounding box center [1508, 752] width 49 height 30
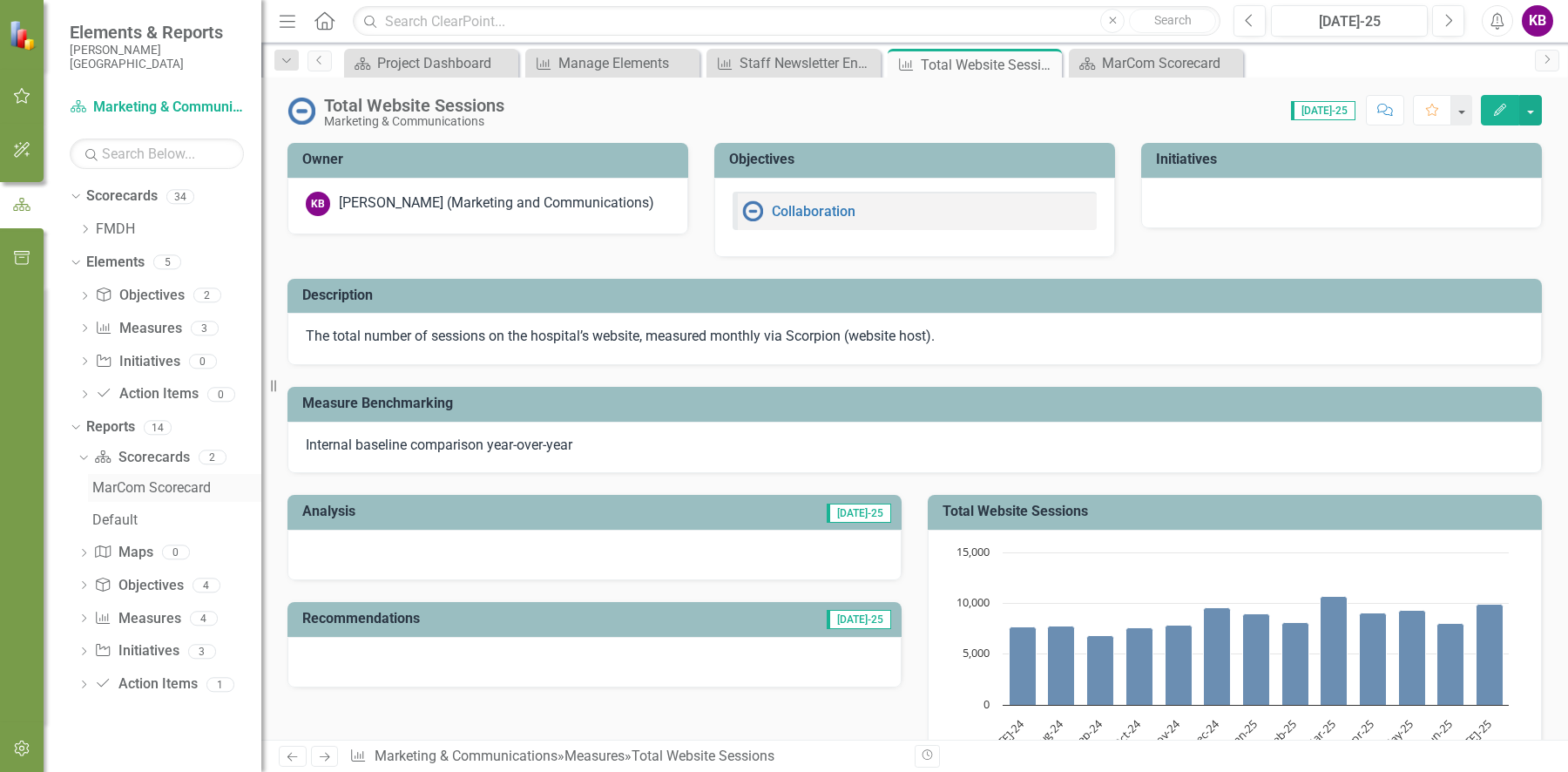
click at [134, 489] on div "MarCom Scorecard" at bounding box center [177, 488] width 169 height 16
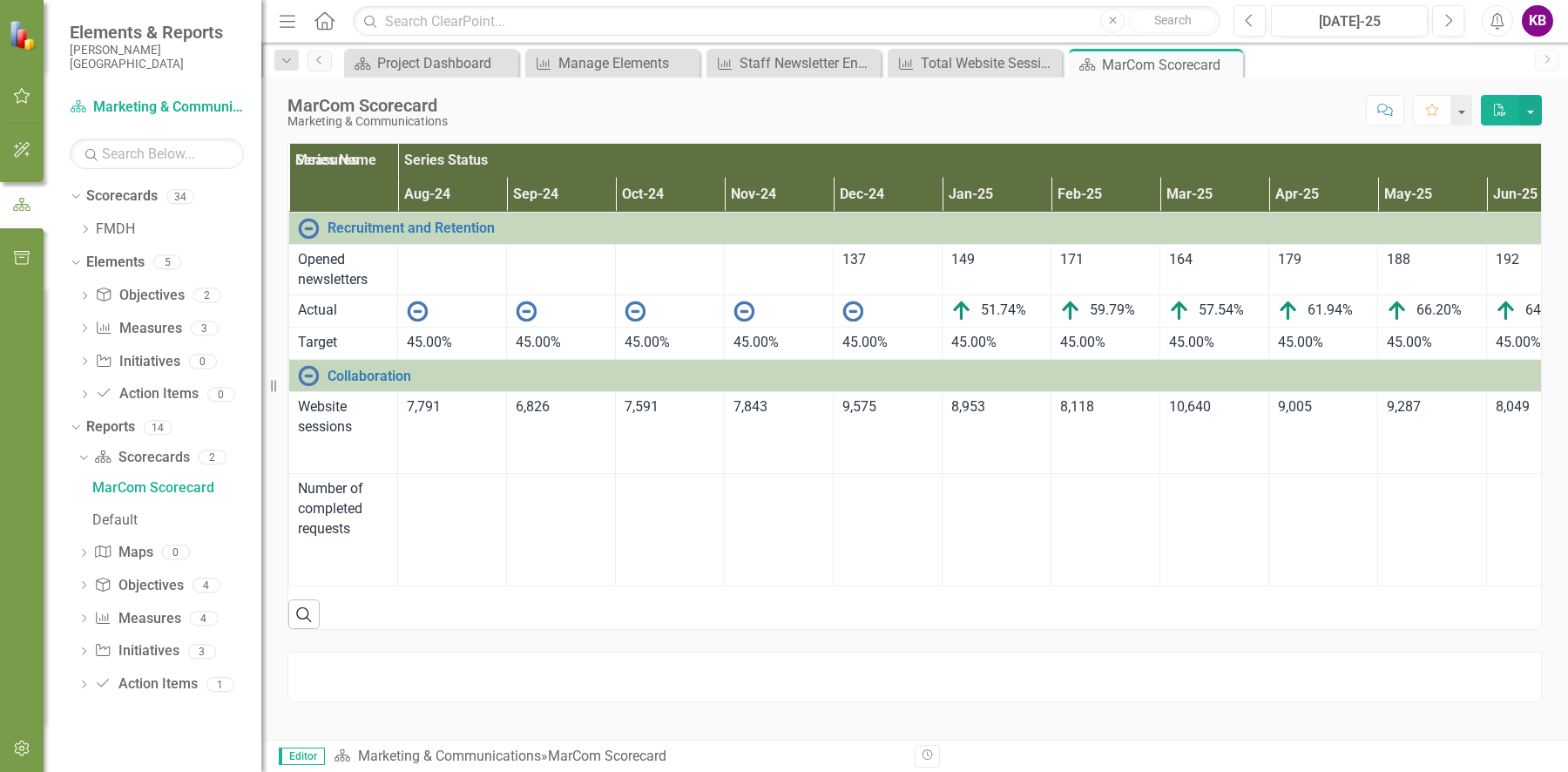
click at [408, 479] on link "Internal MarCom Requests Fulfilled" at bounding box center [375, 509] width 95 height 61
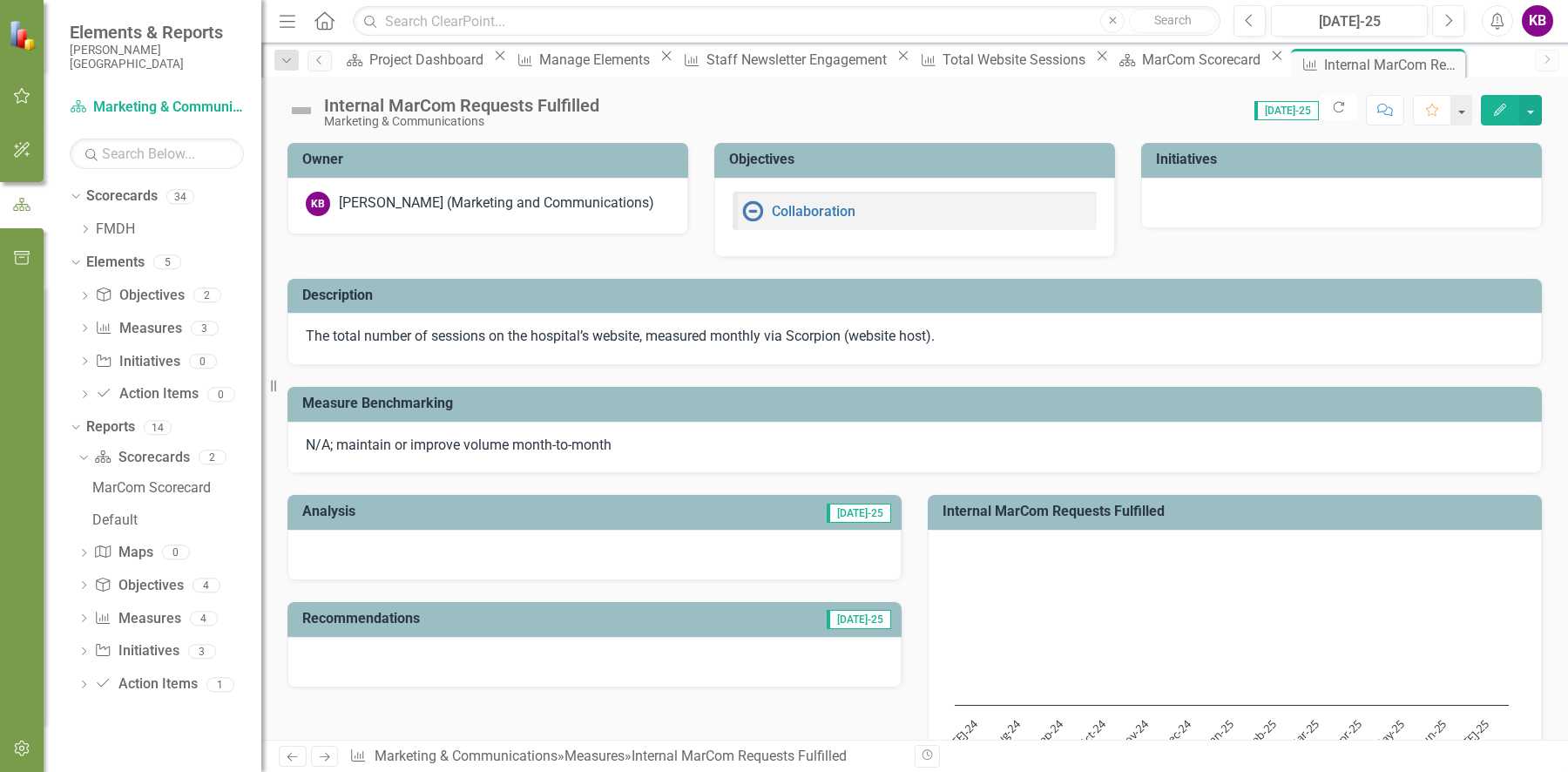
click at [1502, 115] on button "Edit" at bounding box center [1500, 111] width 39 height 30
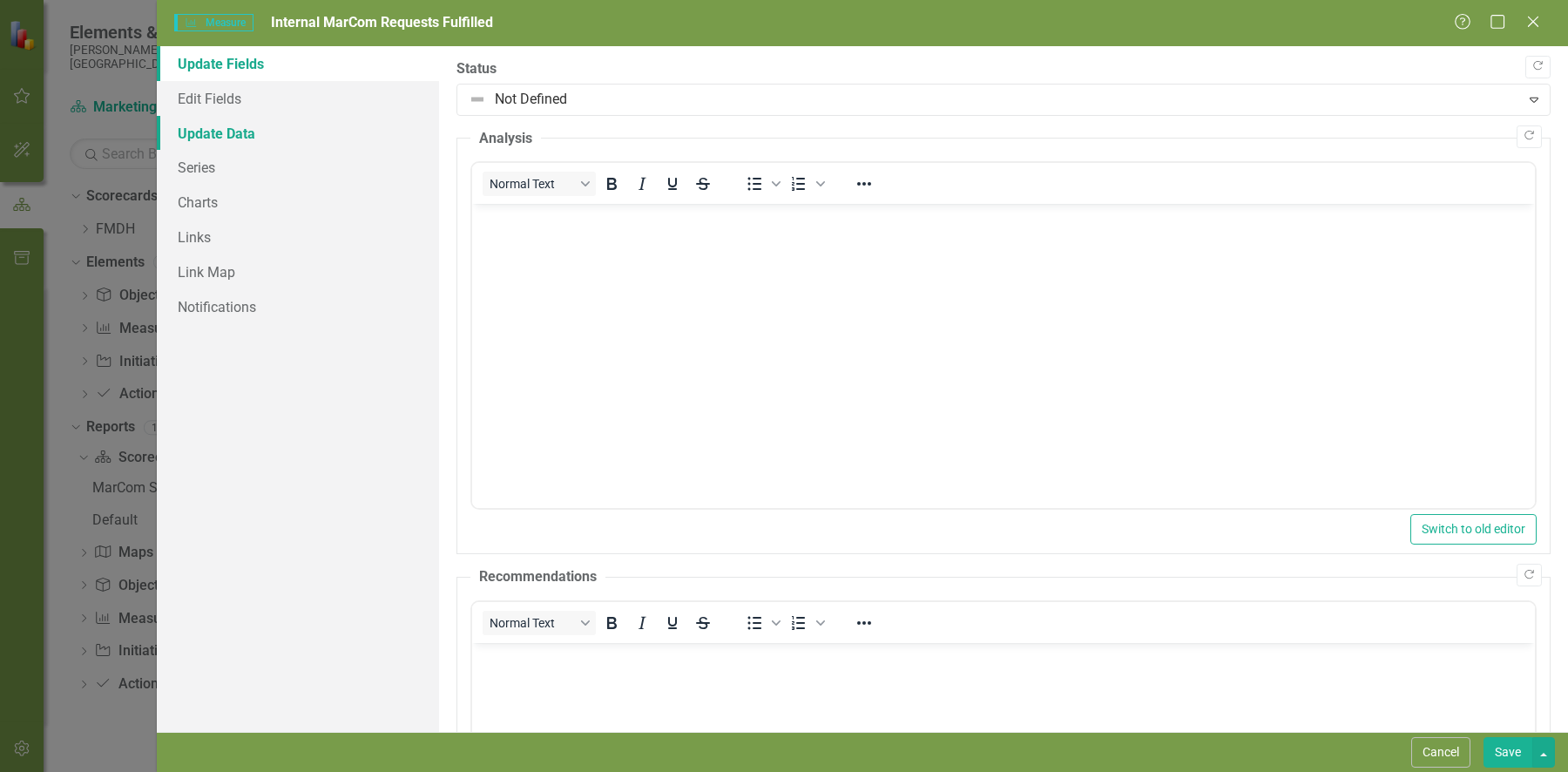
click at [231, 136] on link "Update Data" at bounding box center [298, 133] width 282 height 35
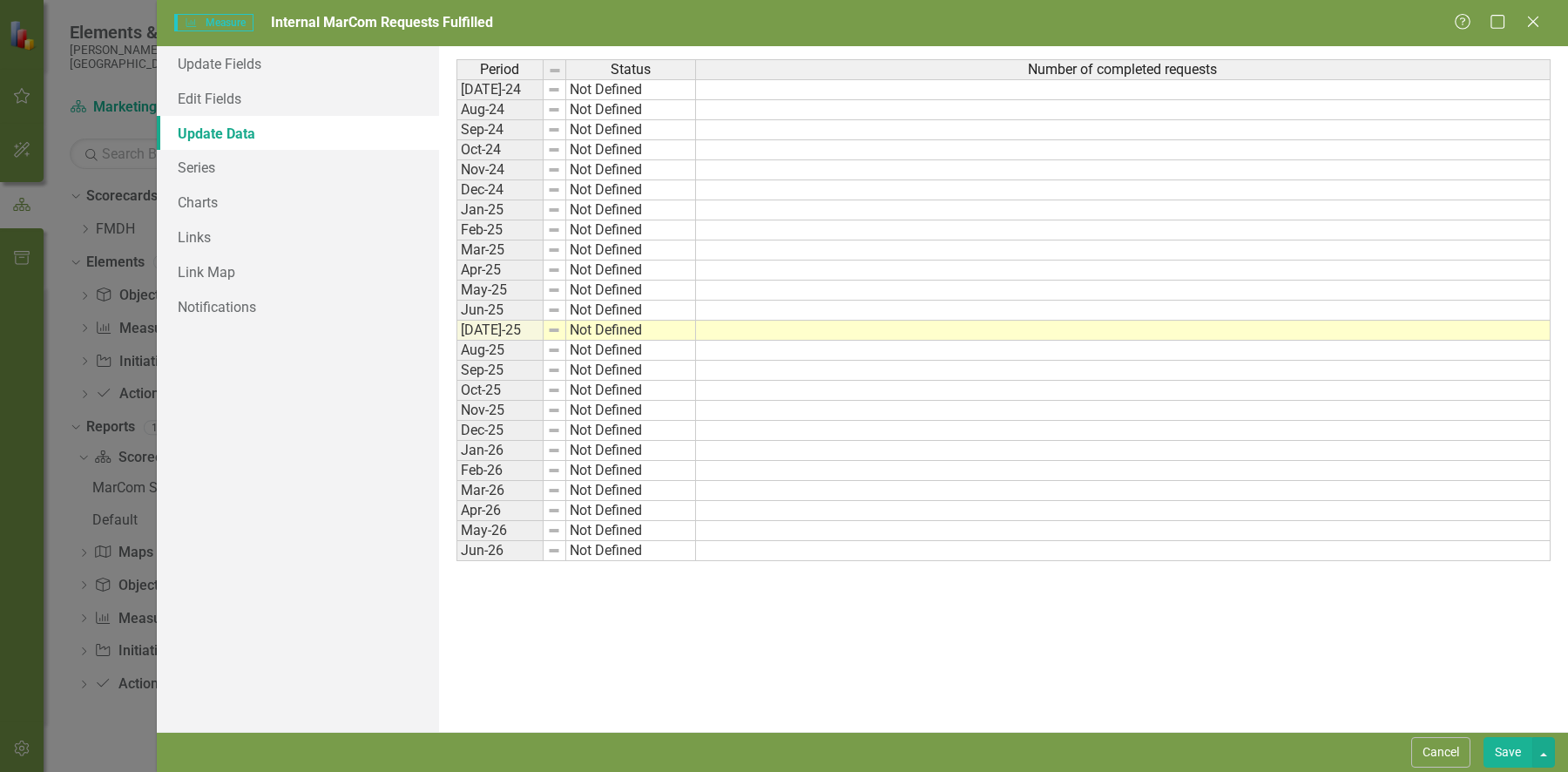
click at [1032, 90] on td at bounding box center [1123, 90] width 855 height 21
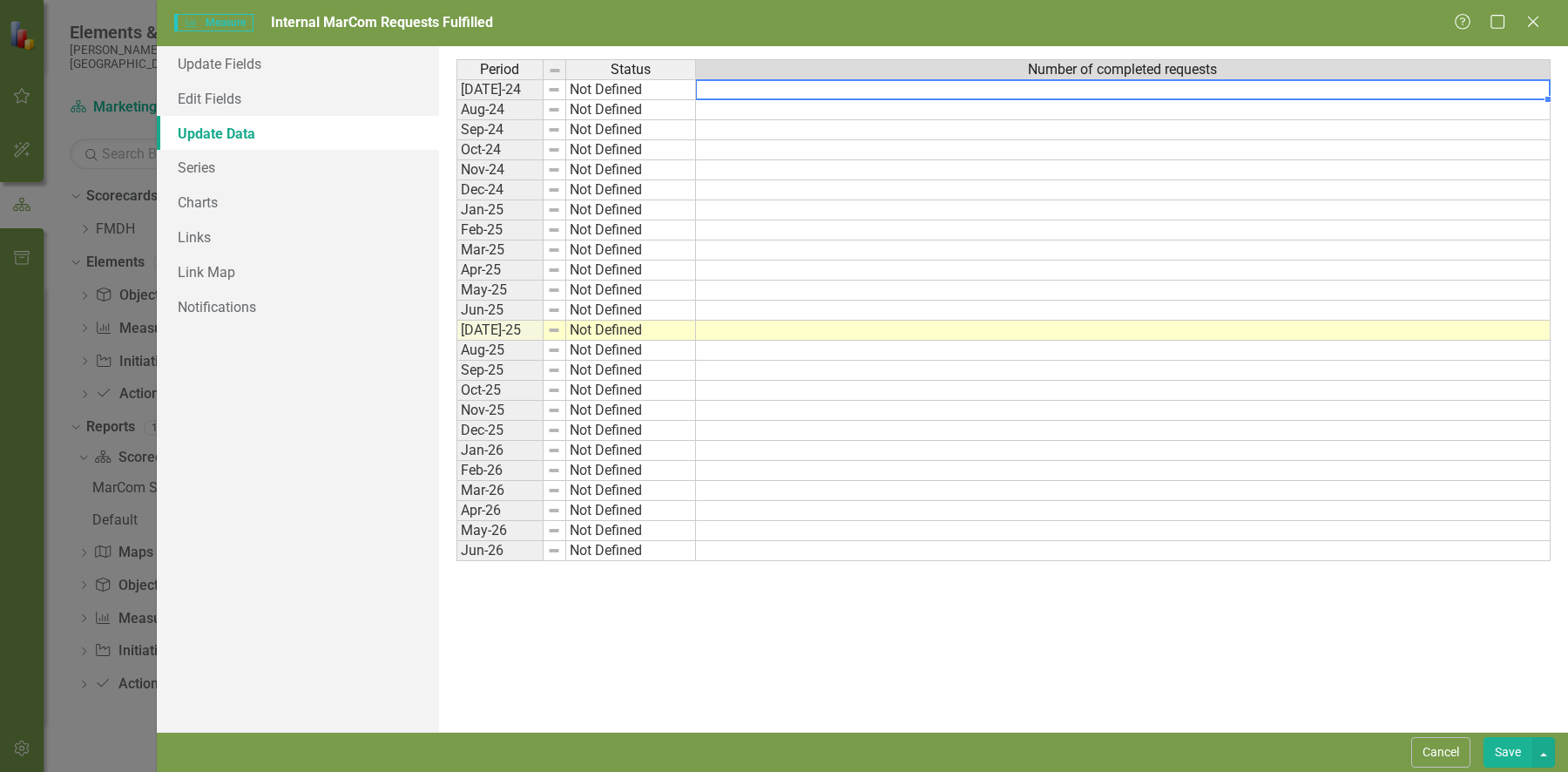
click at [1032, 90] on td at bounding box center [1123, 90] width 855 height 21
type textarea "20"
click at [1460, 96] on td "20" at bounding box center [1123, 90] width 855 height 21
click at [1472, 93] on td "20" at bounding box center [1123, 90] width 855 height 21
type textarea "20"
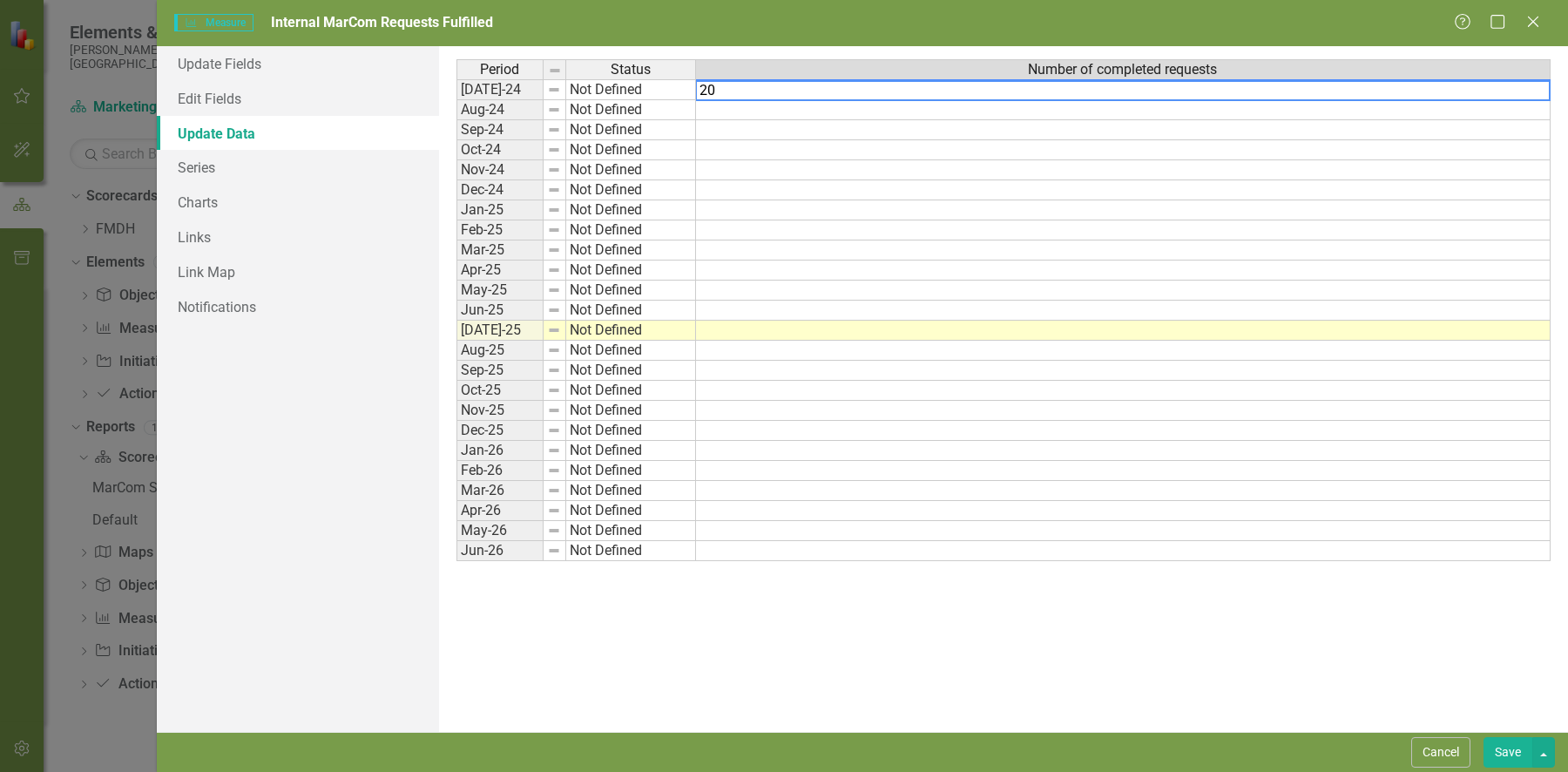
click at [1478, 328] on td at bounding box center [1123, 330] width 855 height 20
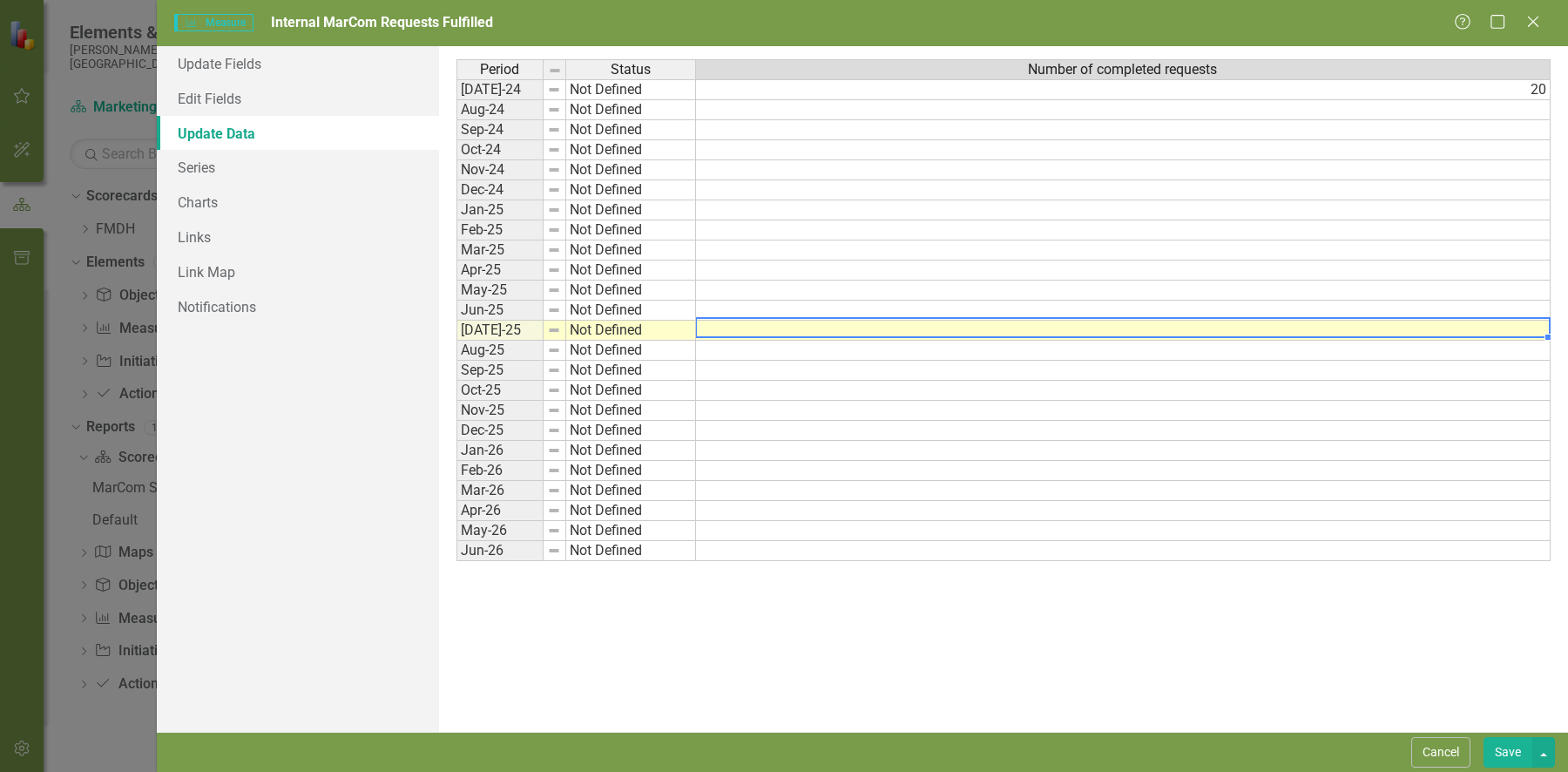
click at [1478, 328] on td at bounding box center [1123, 330] width 855 height 20
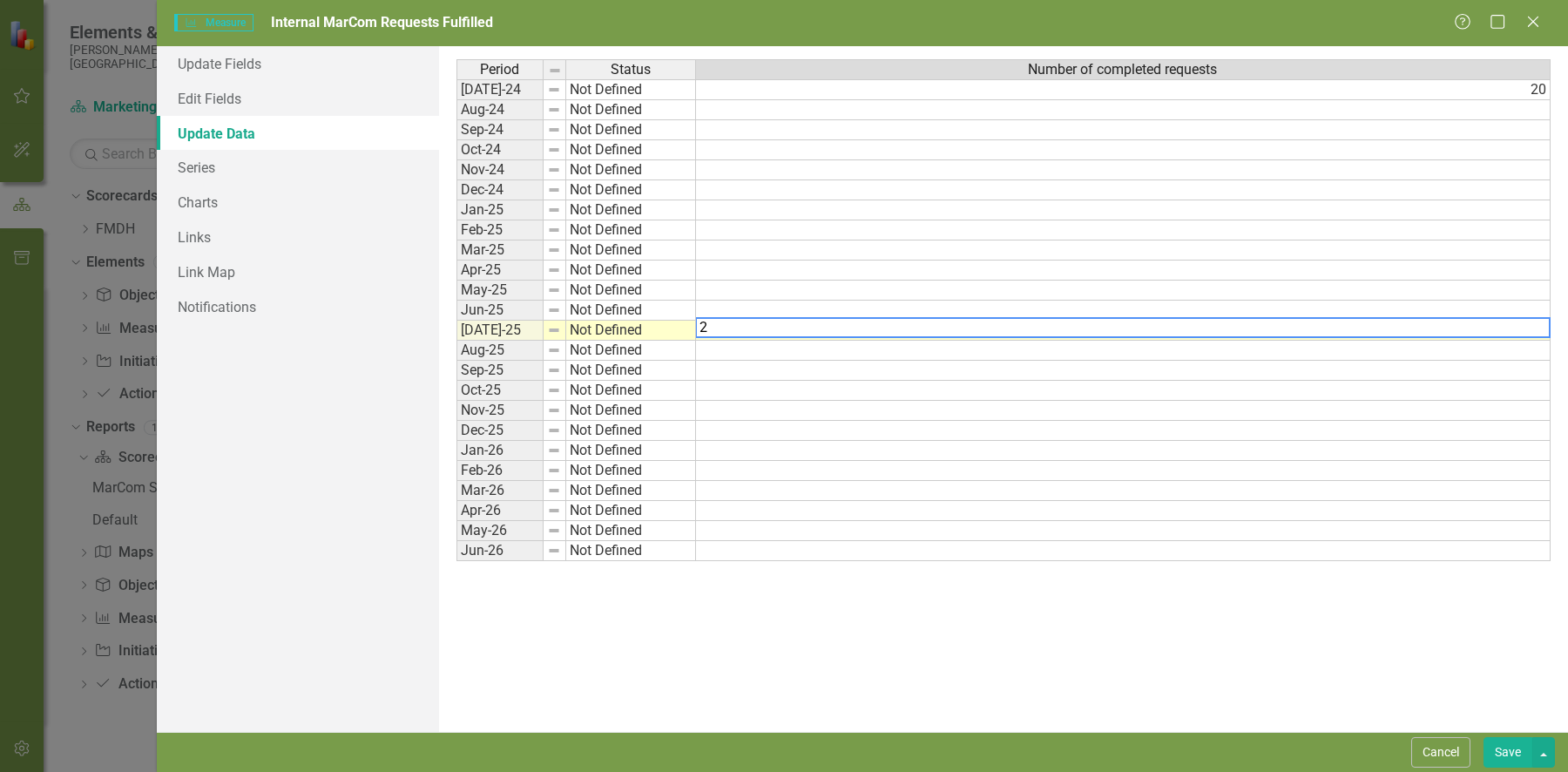
type textarea "20"
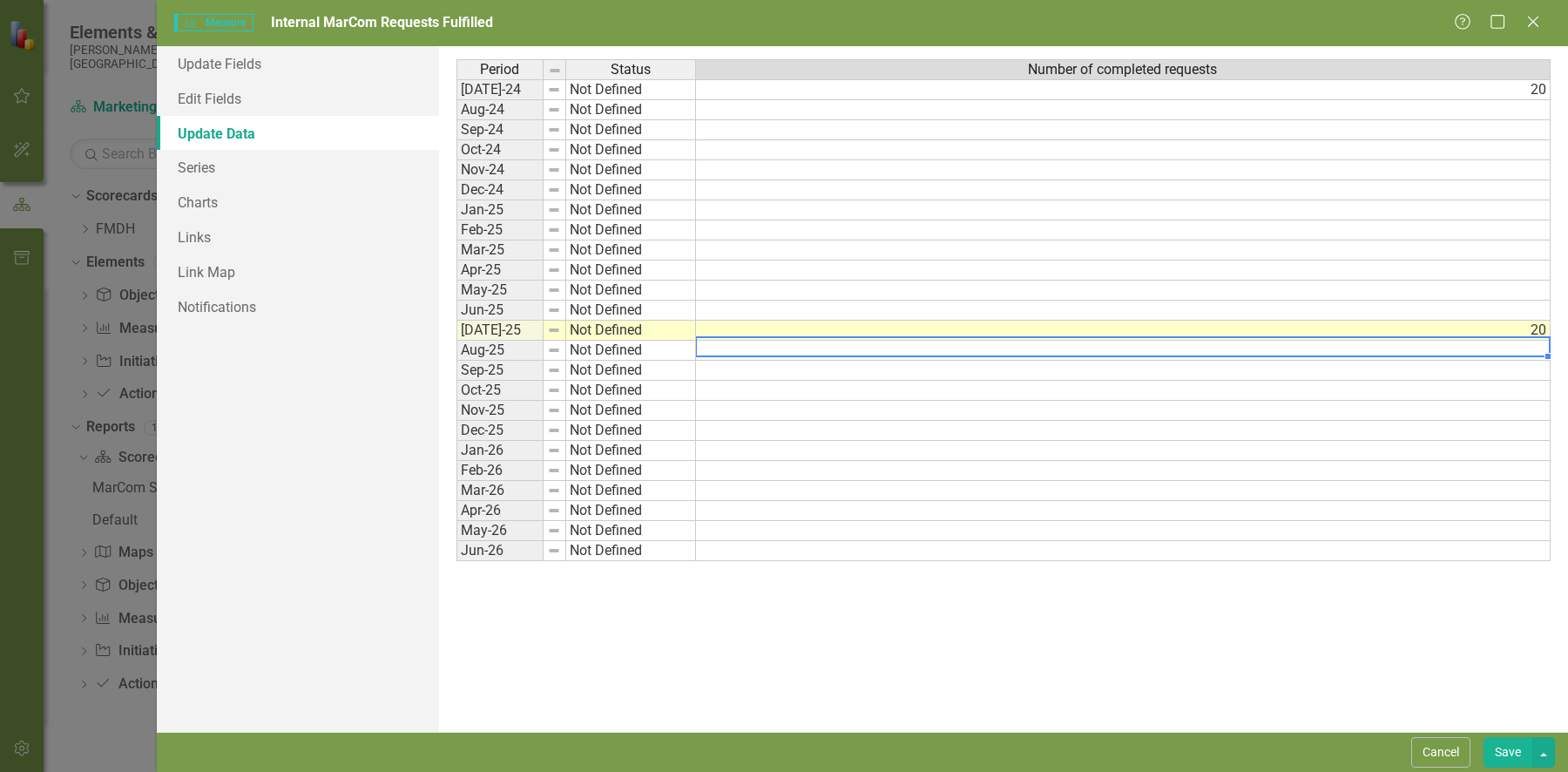
click at [1496, 744] on button "Save" at bounding box center [1508, 752] width 49 height 30
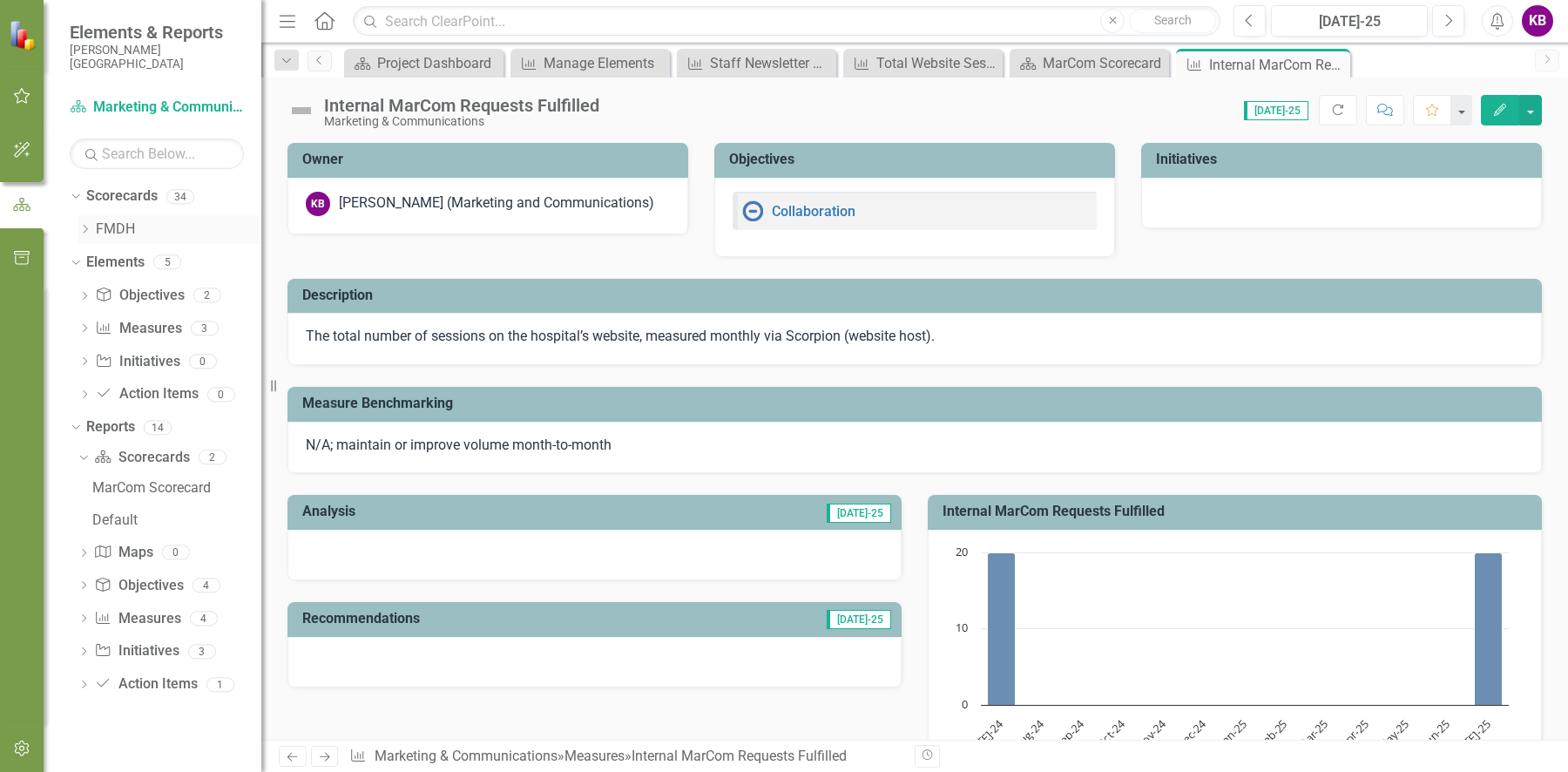
click at [84, 224] on icon "Dropdown" at bounding box center [85, 229] width 13 height 10
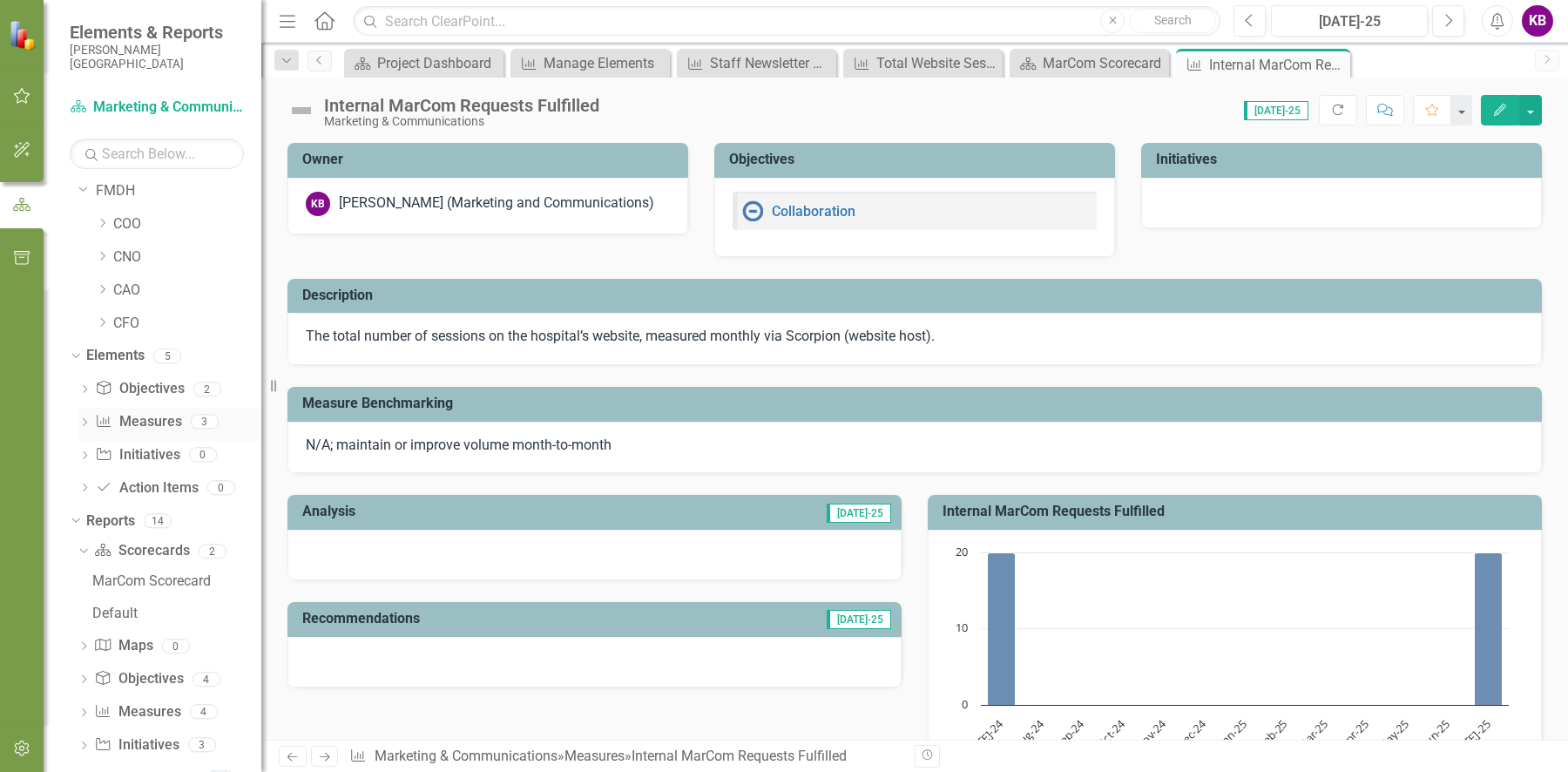
scroll to position [88, 0]
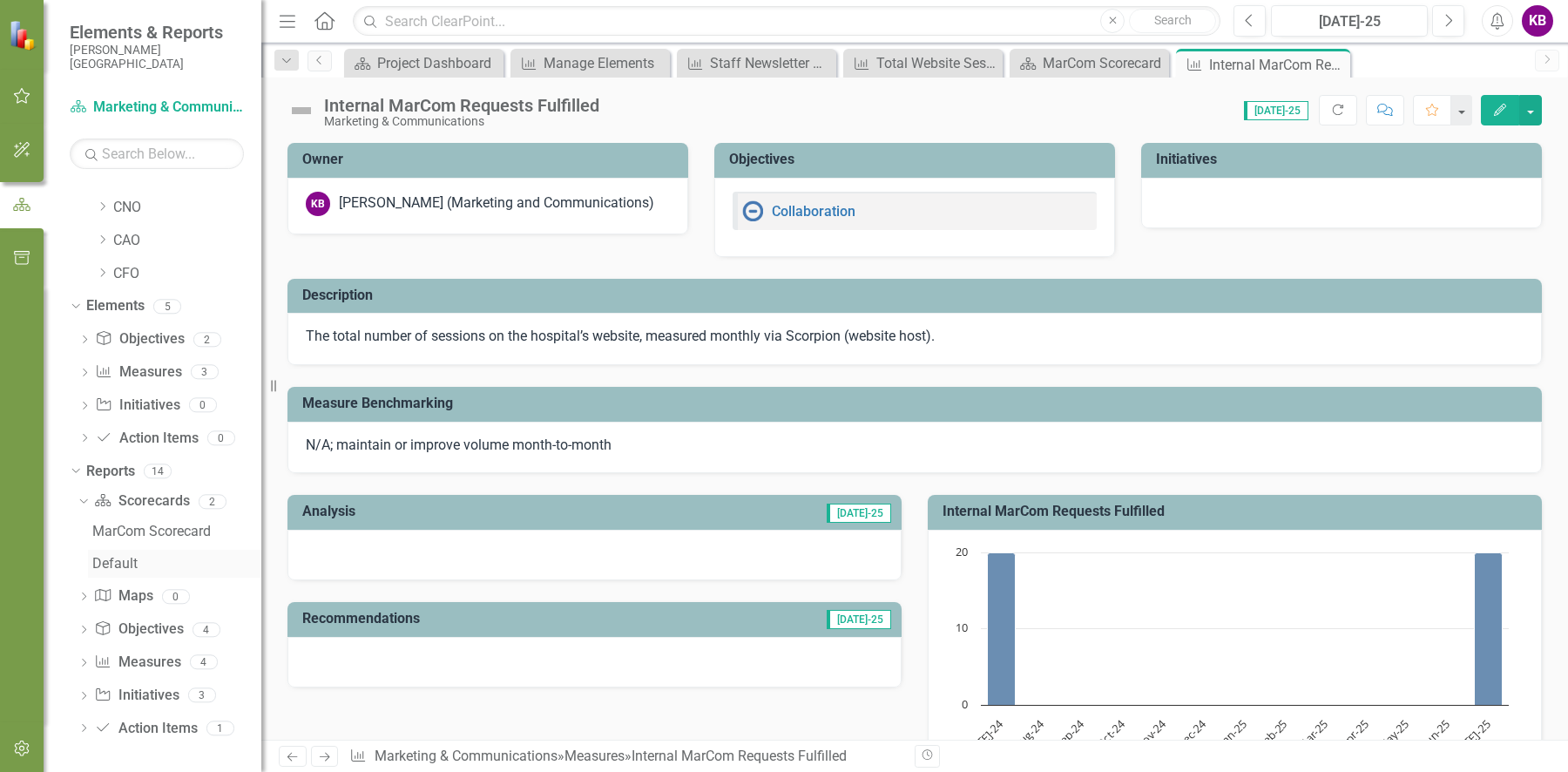
click at [107, 561] on div "Default" at bounding box center [177, 563] width 169 height 16
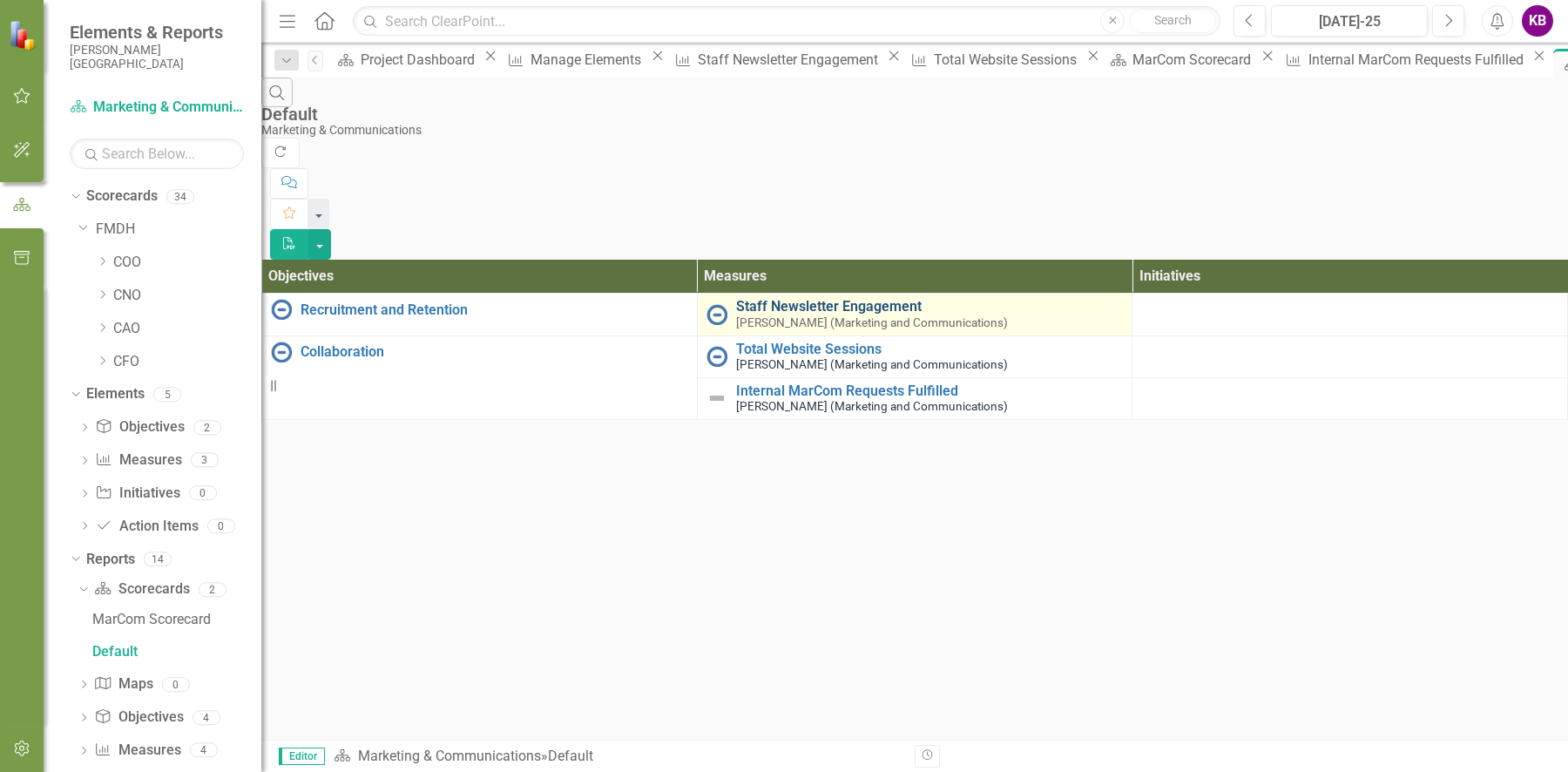
click at [819, 299] on link "Staff Newsletter Engagement" at bounding box center [929, 306] width 387 height 16
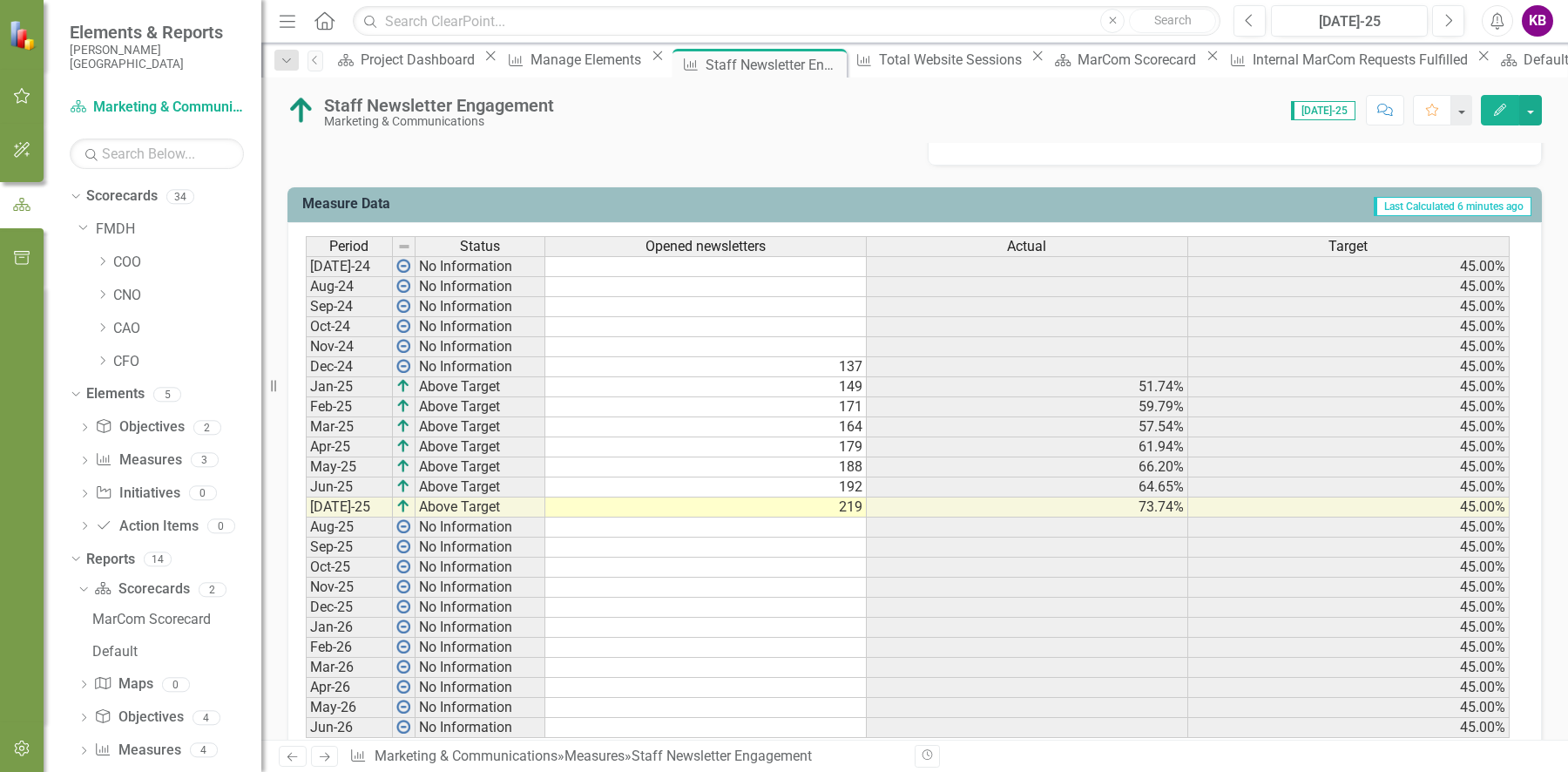
scroll to position [665, 0]
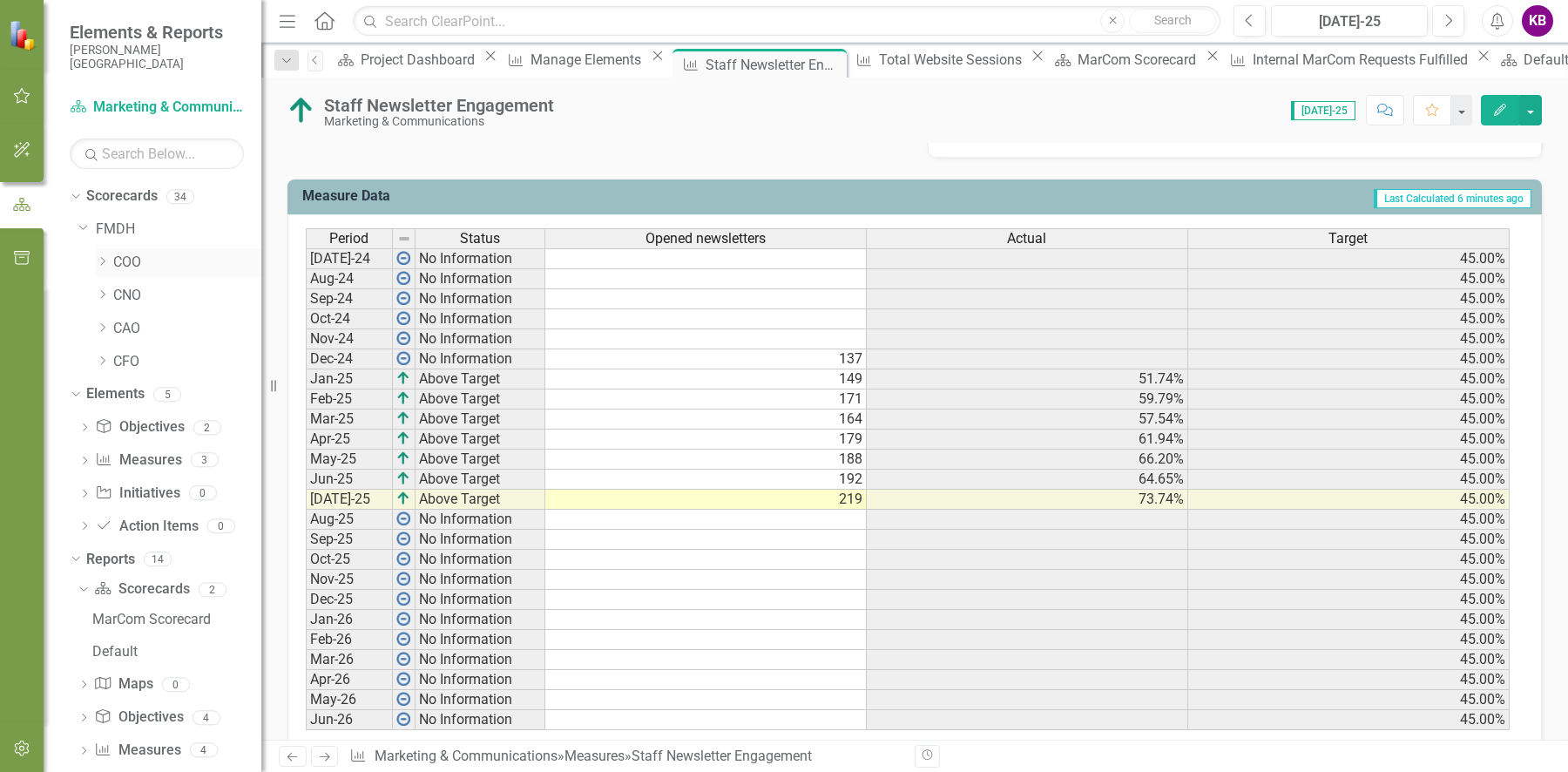
click at [105, 262] on icon at bounding box center [103, 261] width 5 height 9
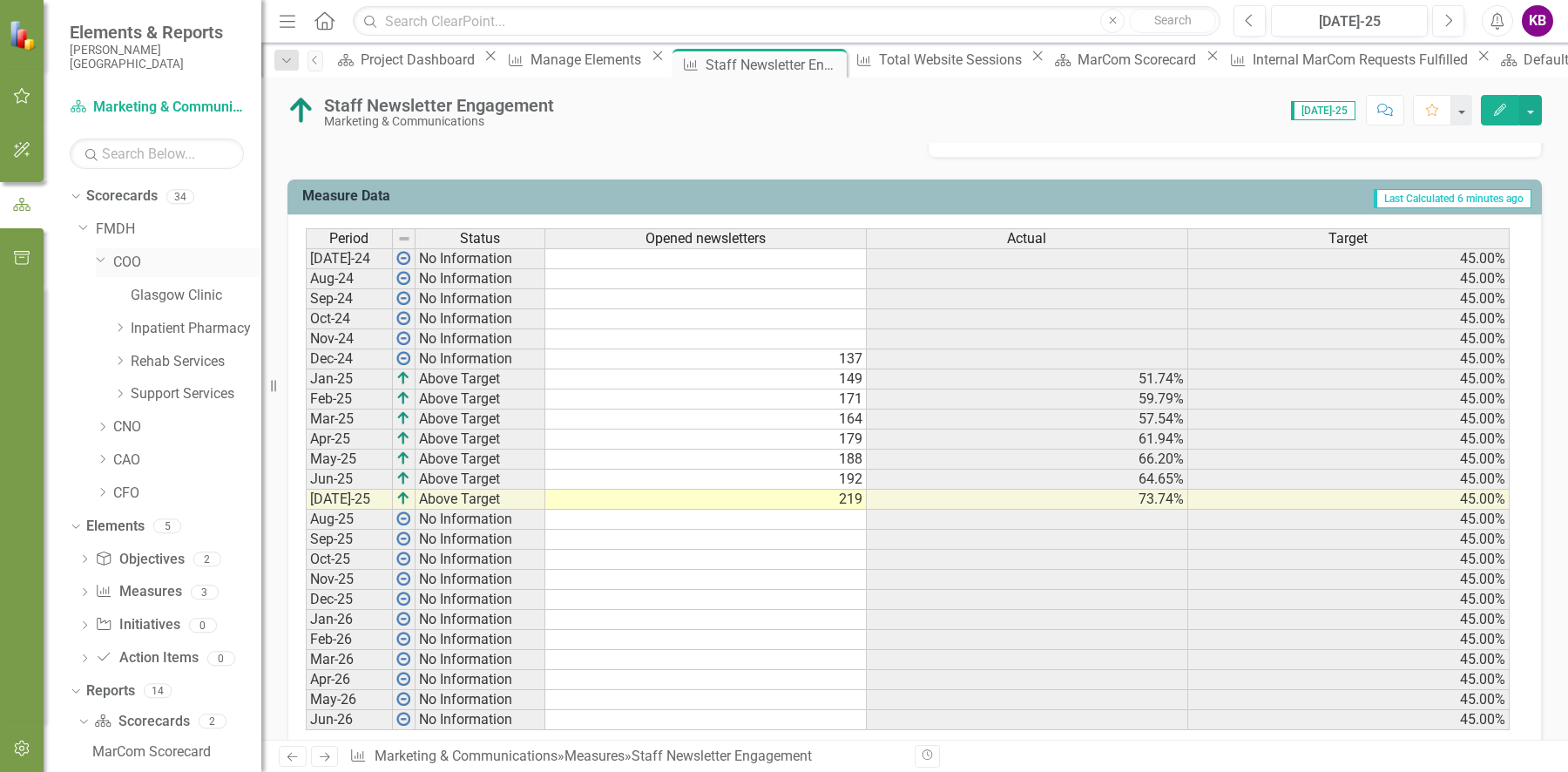
click at [105, 262] on icon "Dropdown" at bounding box center [100, 259] width 10 height 13
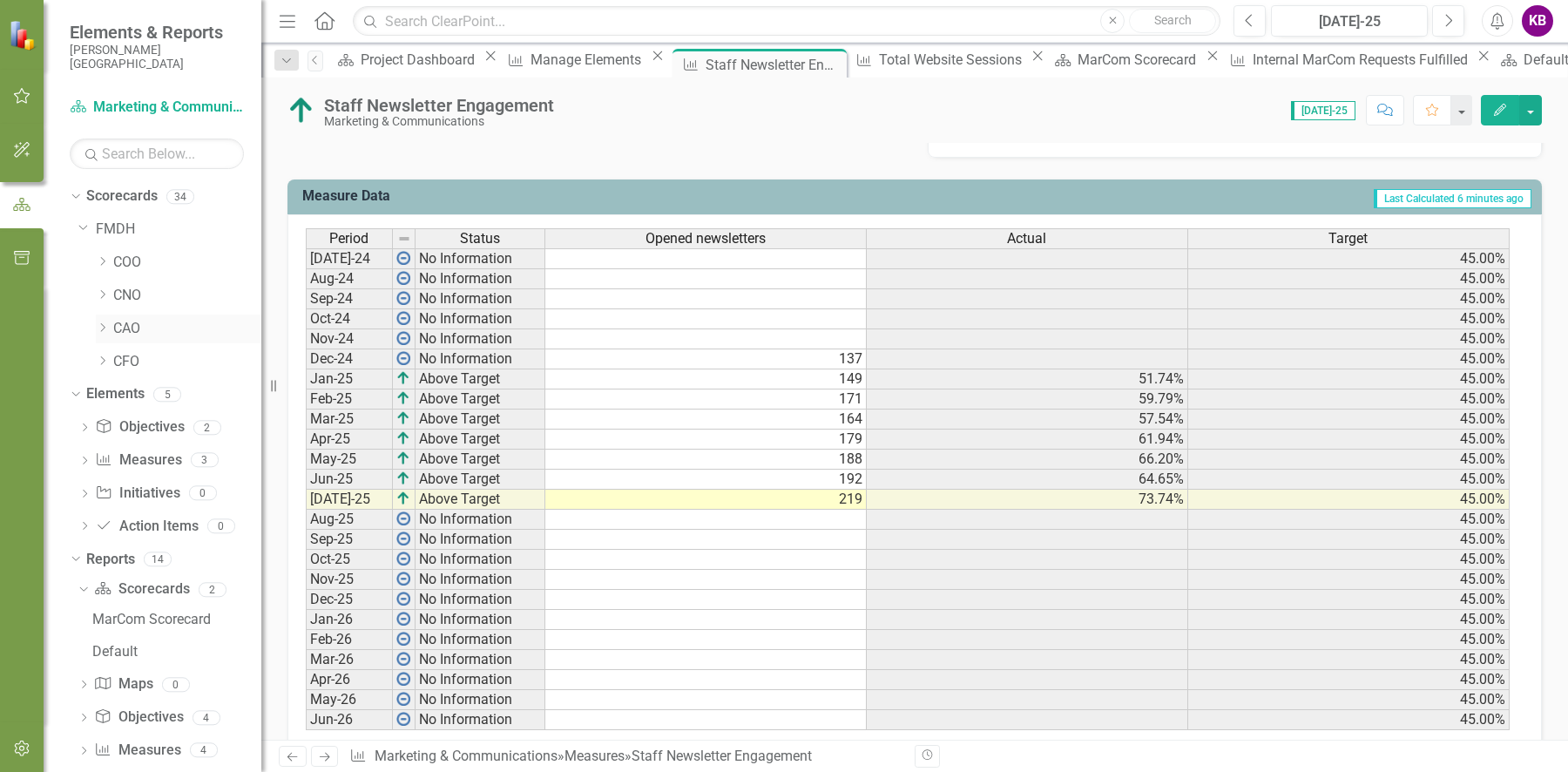
click at [100, 329] on icon "Dropdown" at bounding box center [102, 327] width 13 height 10
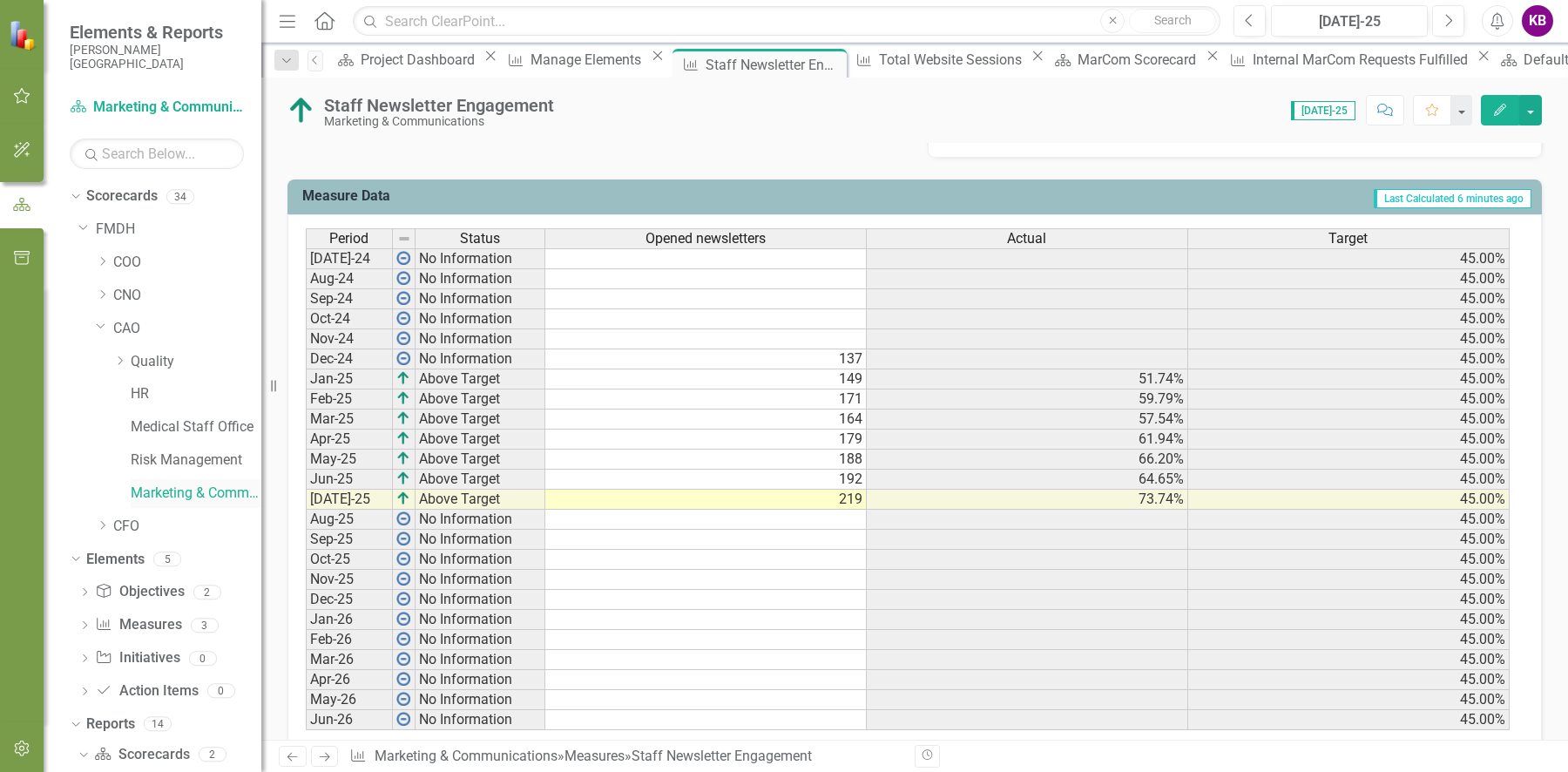
click at [174, 493] on link "Marketing & Communications" at bounding box center [196, 493] width 130 height 20
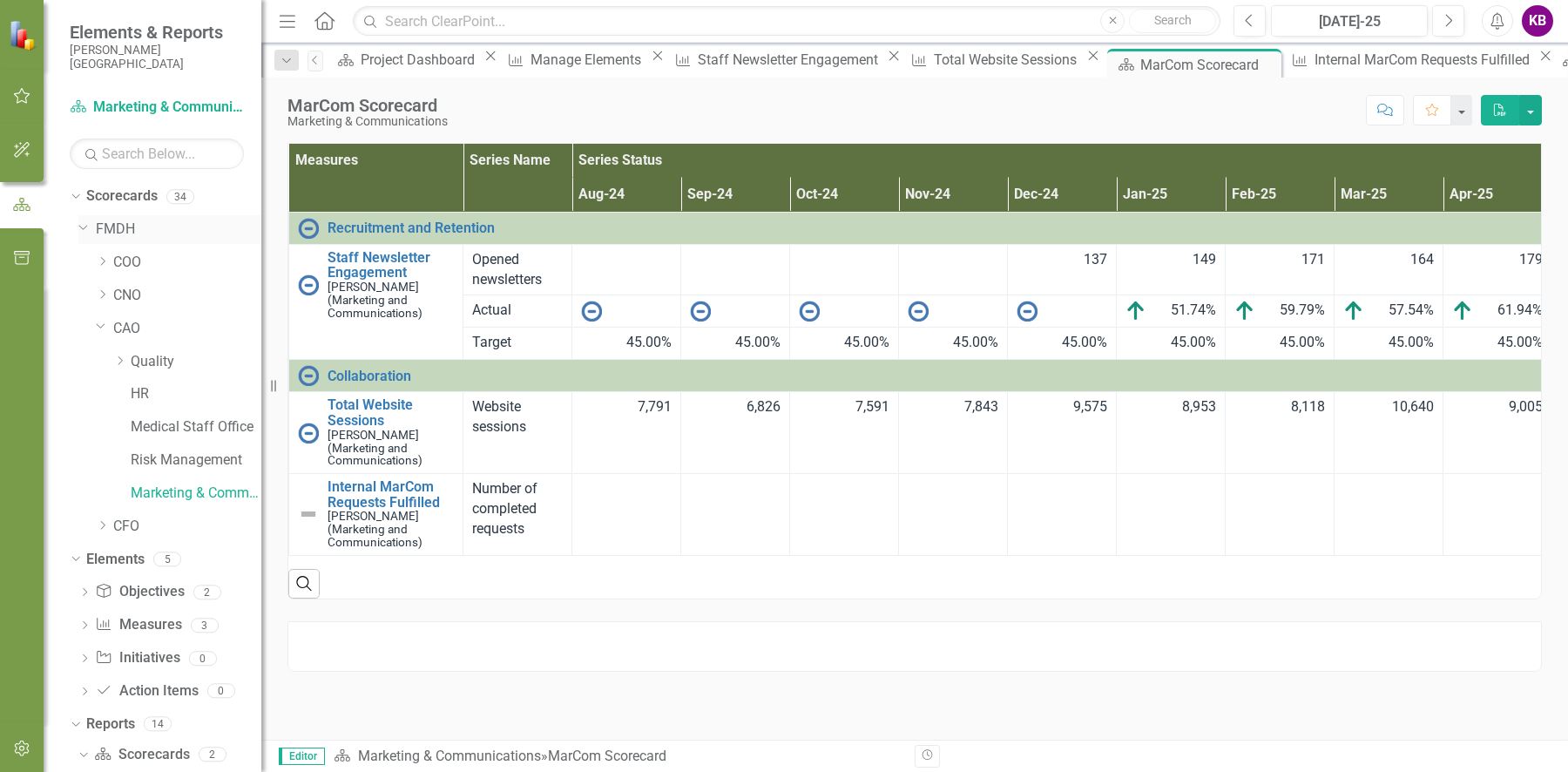
click at [110, 221] on link "FMDH" at bounding box center [178, 229] width 165 height 20
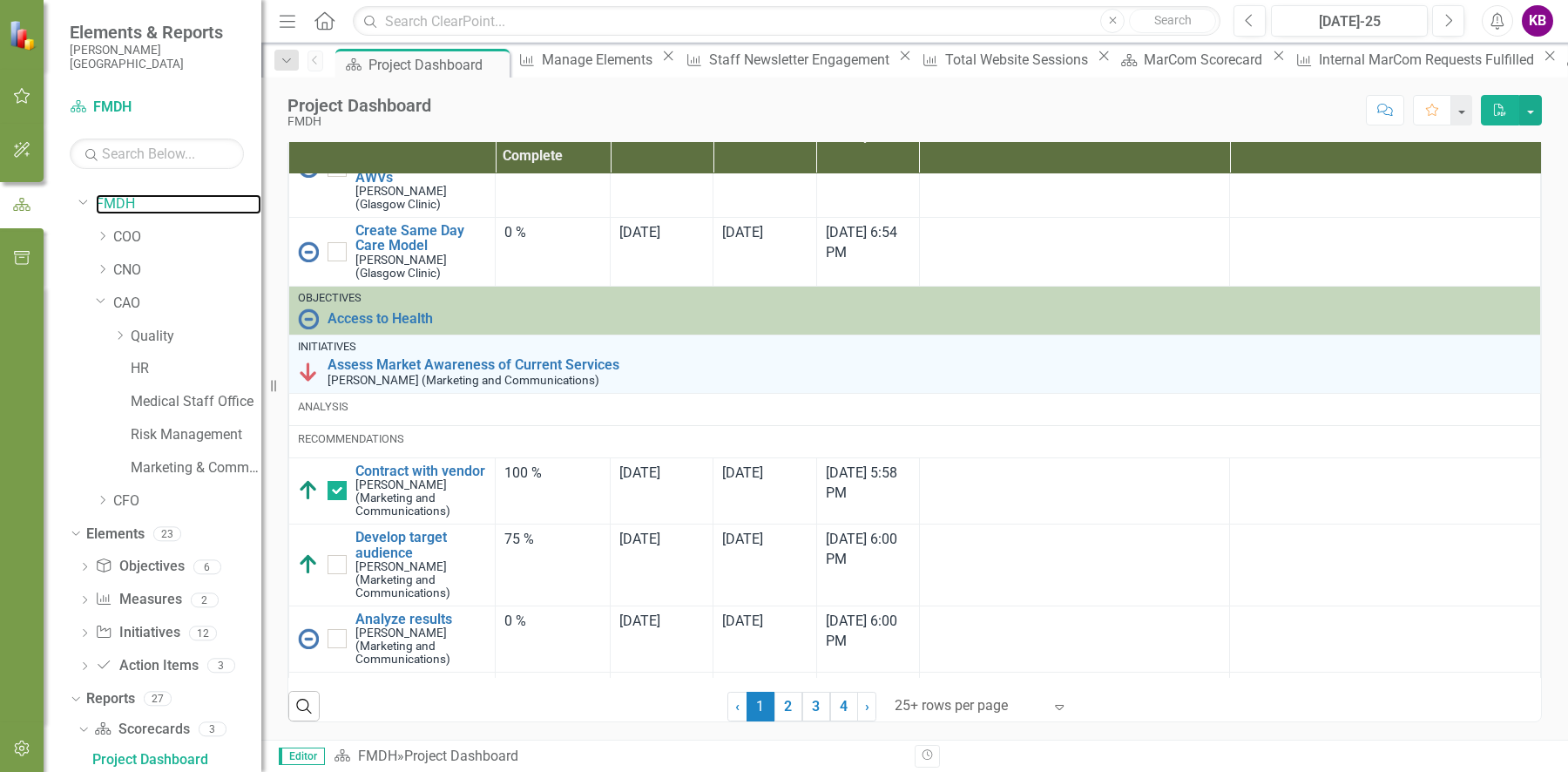
scroll to position [2204, 0]
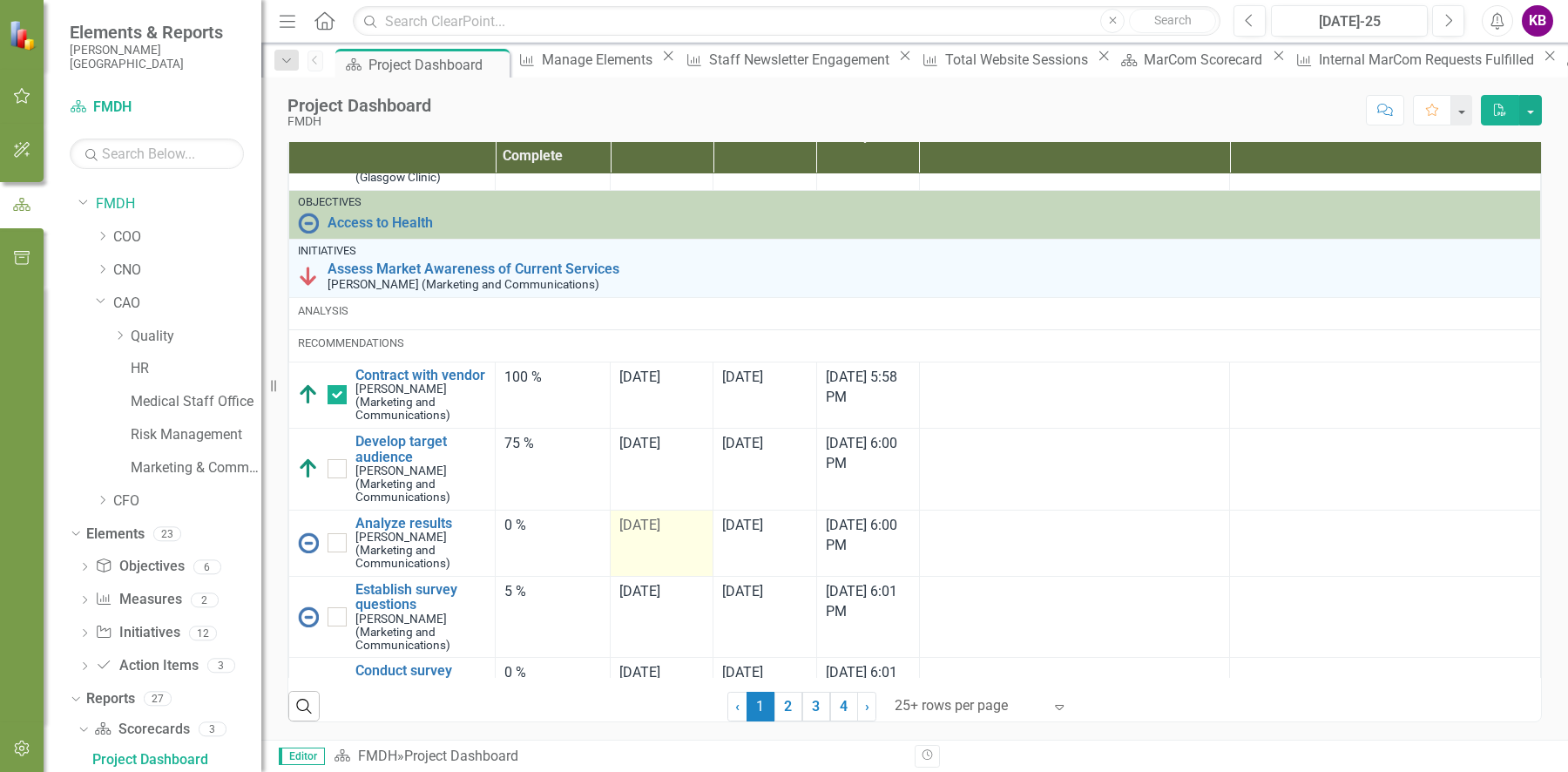
click at [645, 531] on span "[DATE]" at bounding box center [639, 525] width 41 height 17
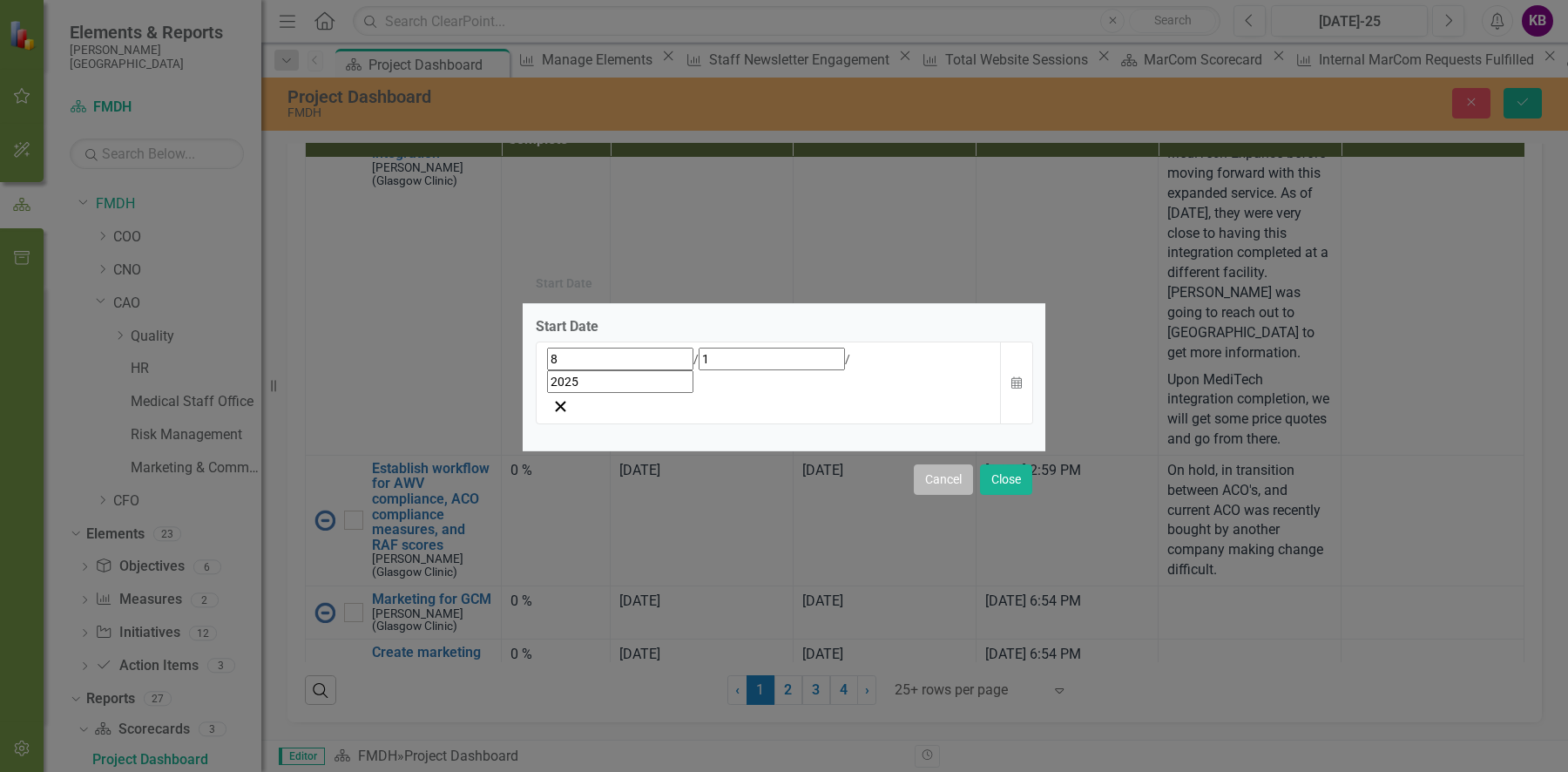
click at [934, 464] on button "Cancel" at bounding box center [943, 479] width 60 height 30
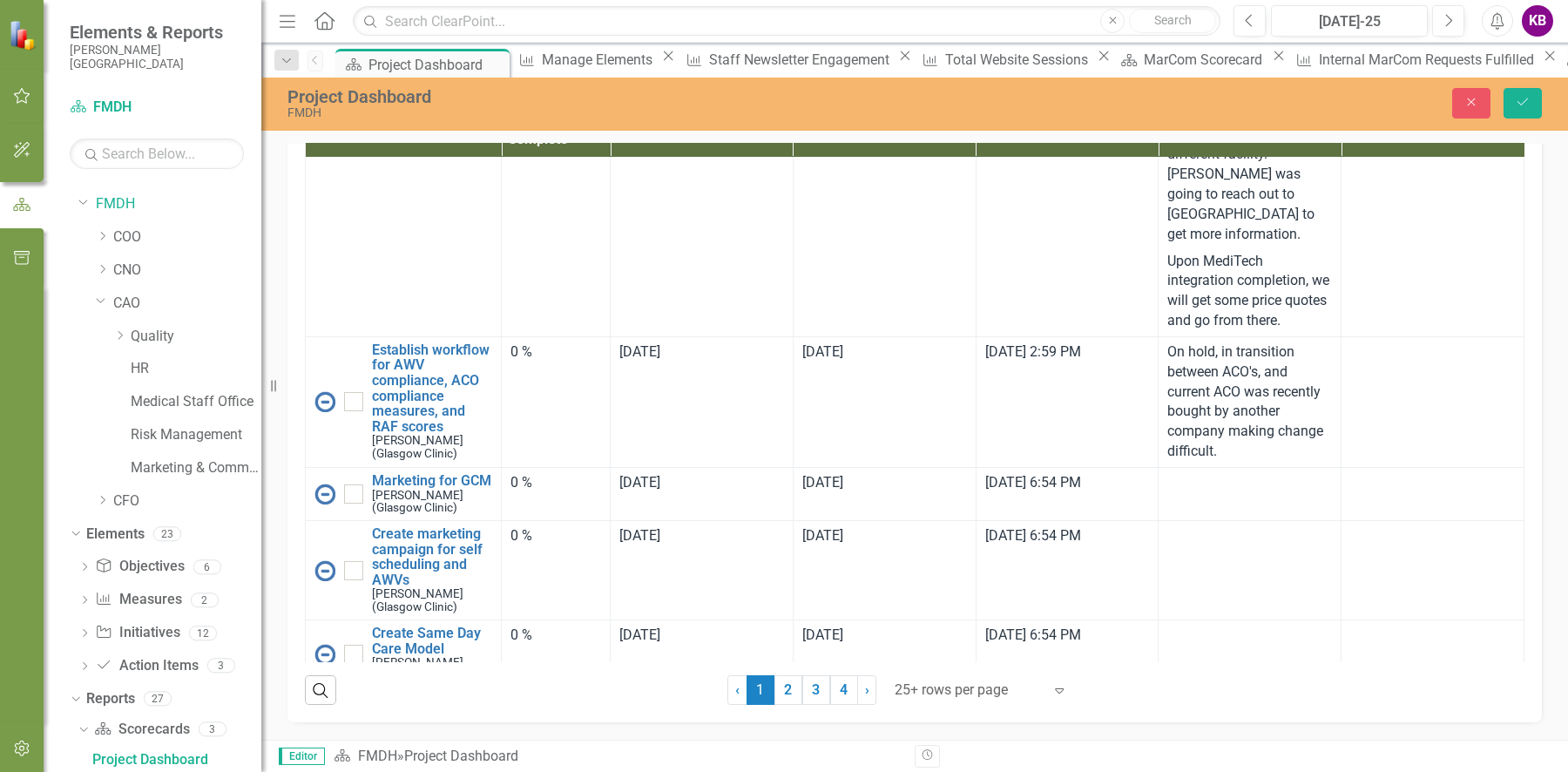
scroll to position [2307, 0]
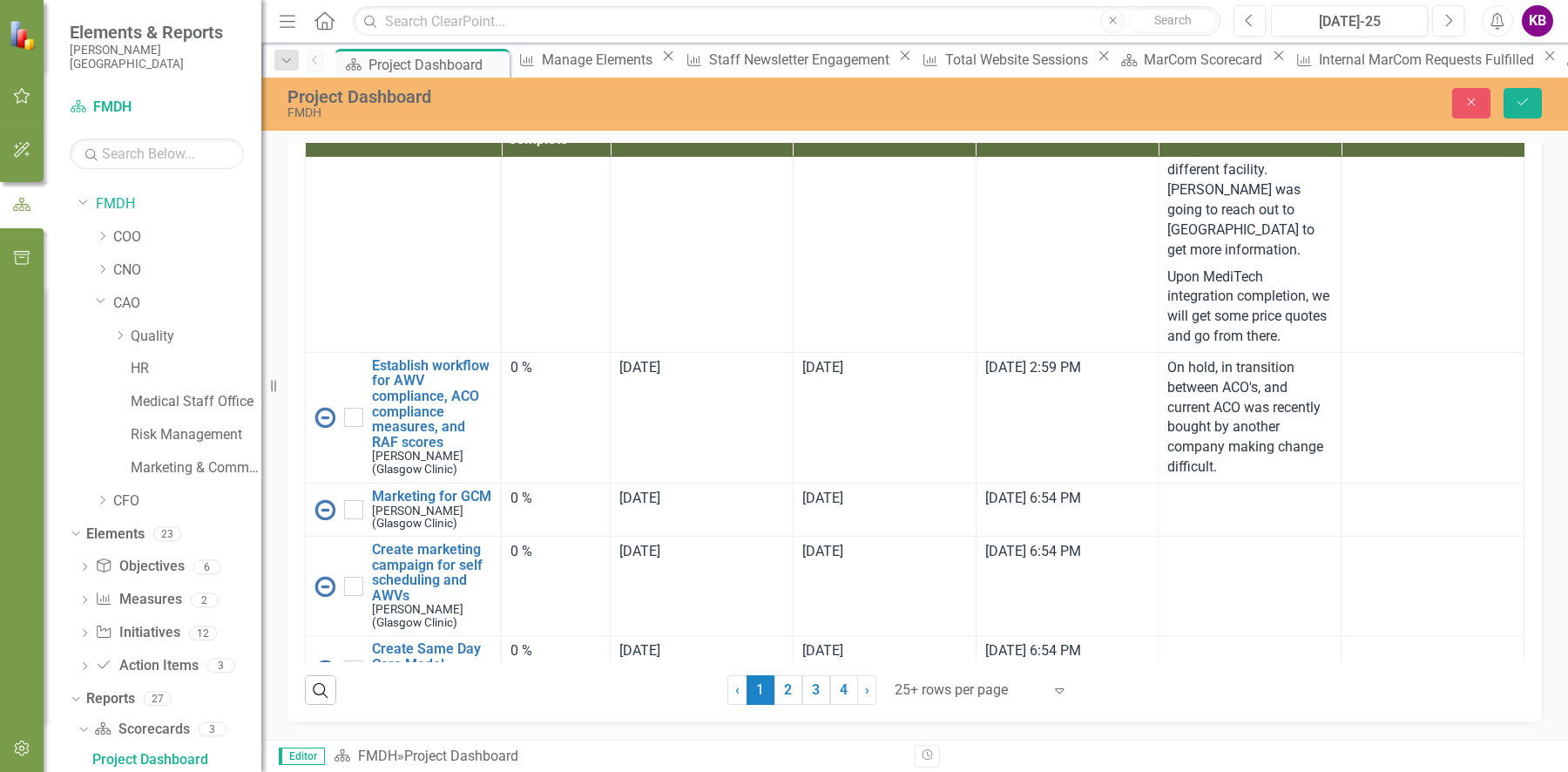
click at [400, 771] on link "Assess Market Awareness of Current Services" at bounding box center [929, 783] width 1170 height 16
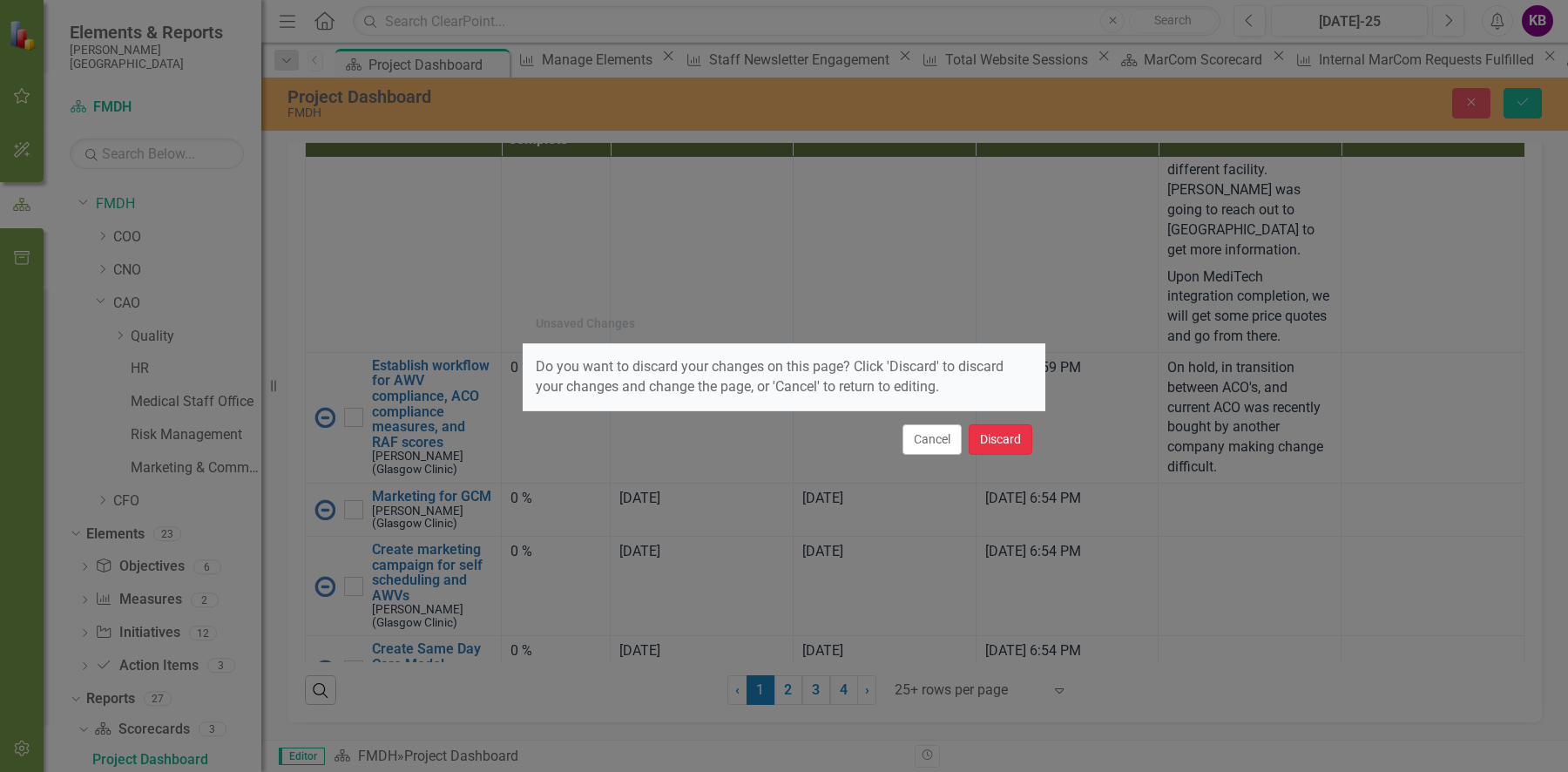
click at [983, 439] on button "Discard" at bounding box center [999, 439] width 63 height 30
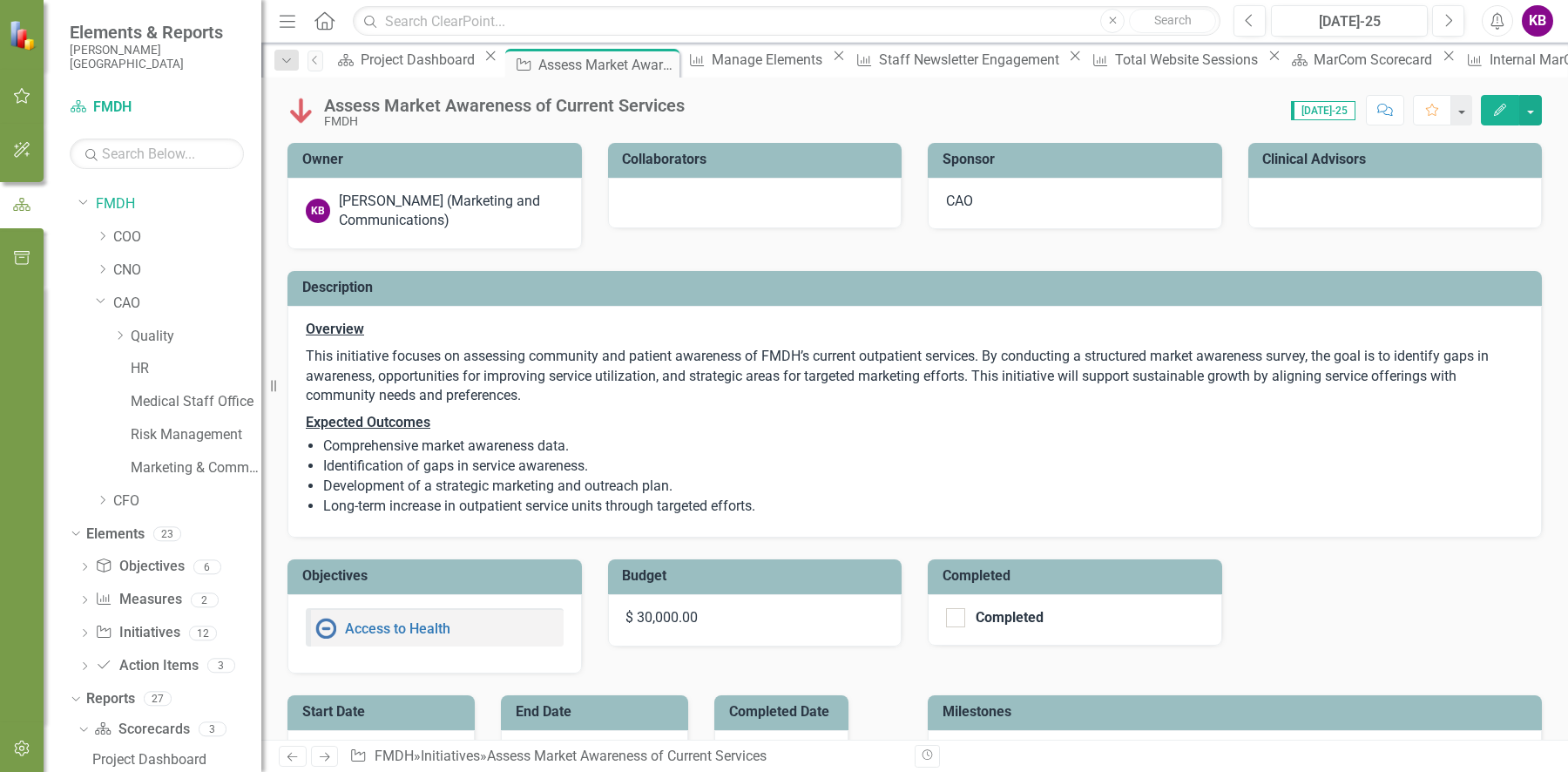
checkbox input "true"
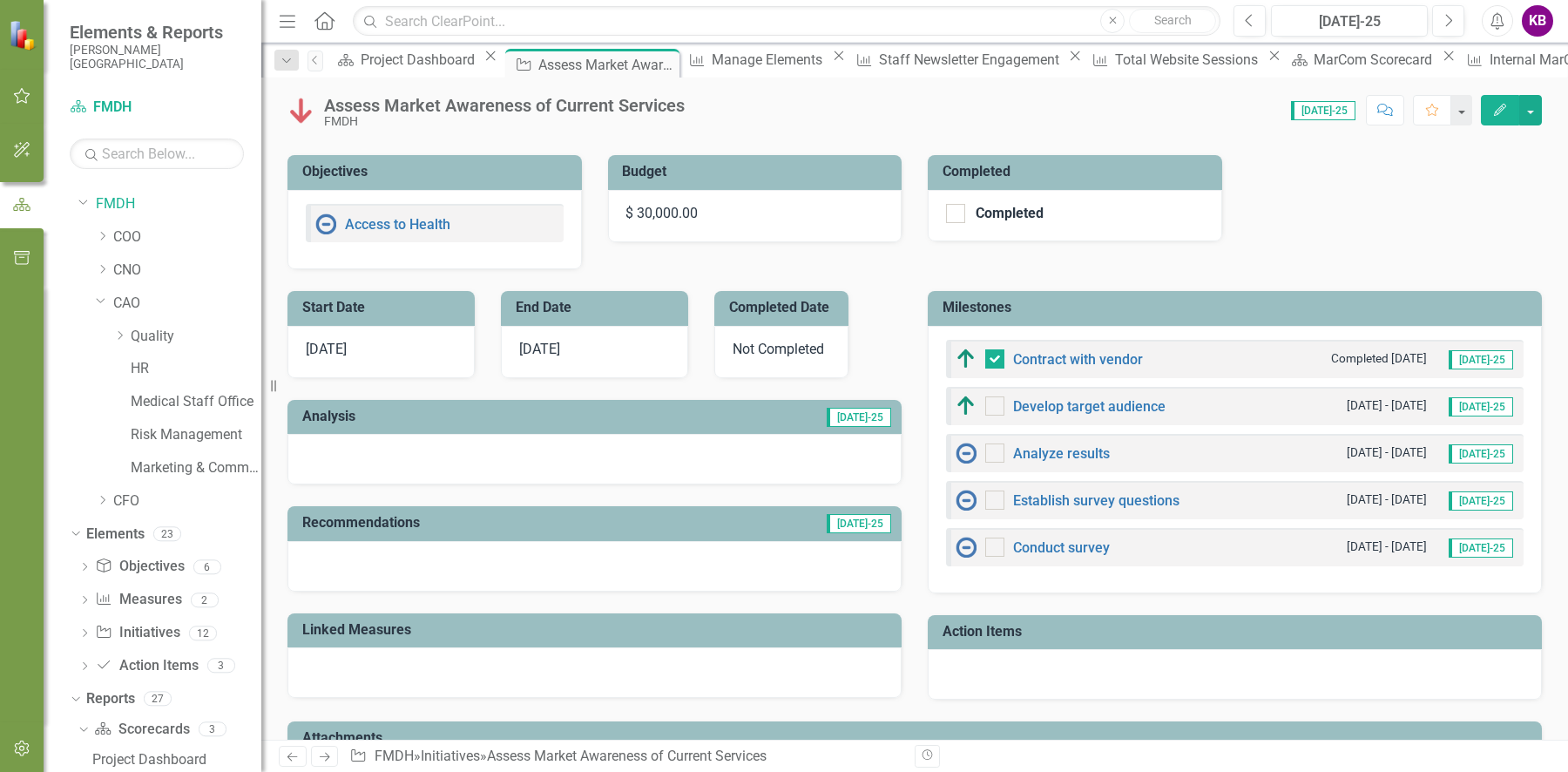
scroll to position [409, 0]
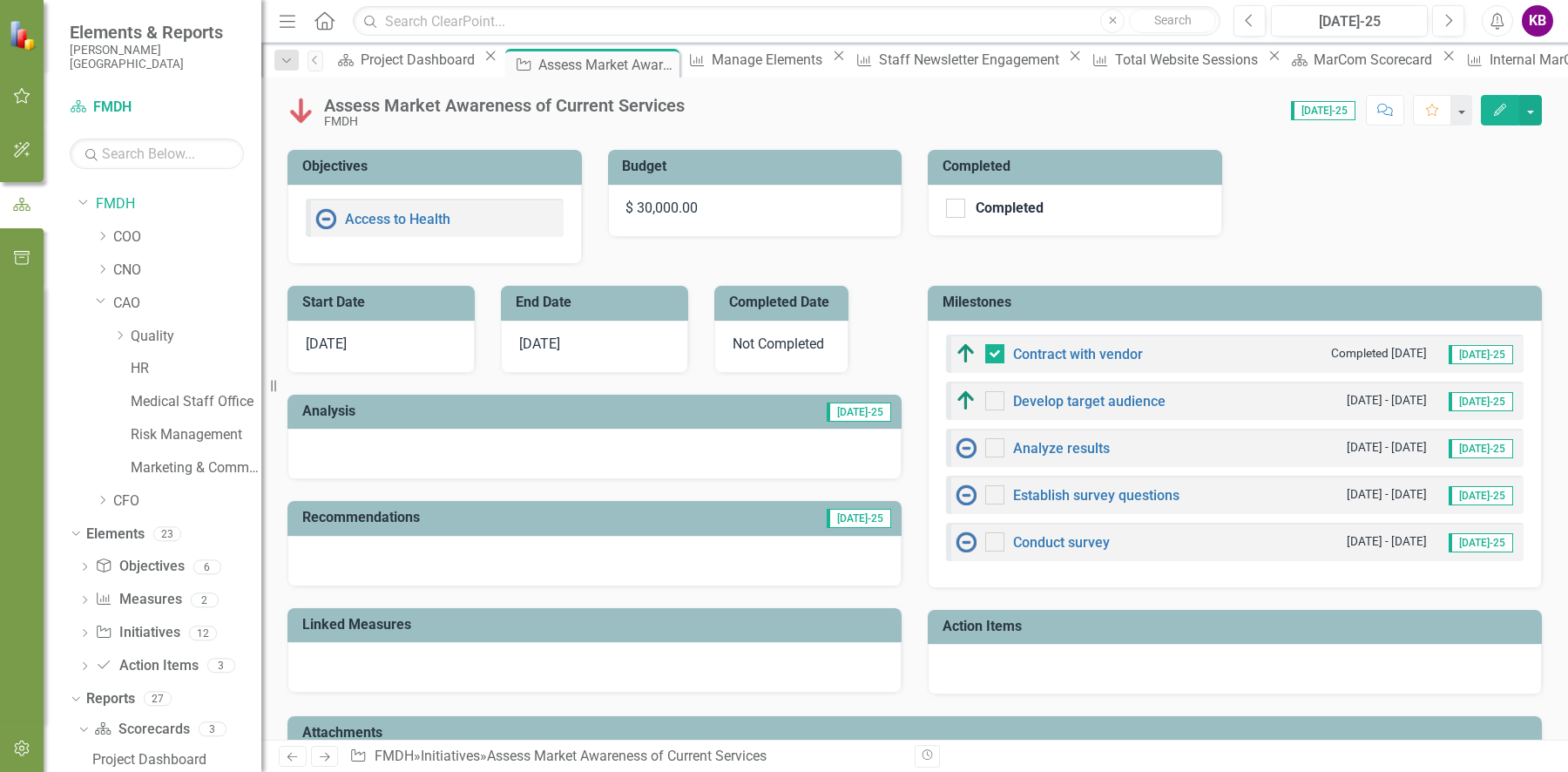
click at [1409, 440] on small "[DATE] - [DATE]" at bounding box center [1387, 448] width 80 height 17
click at [1466, 445] on span "[DATE]-25" at bounding box center [1480, 449] width 64 height 19
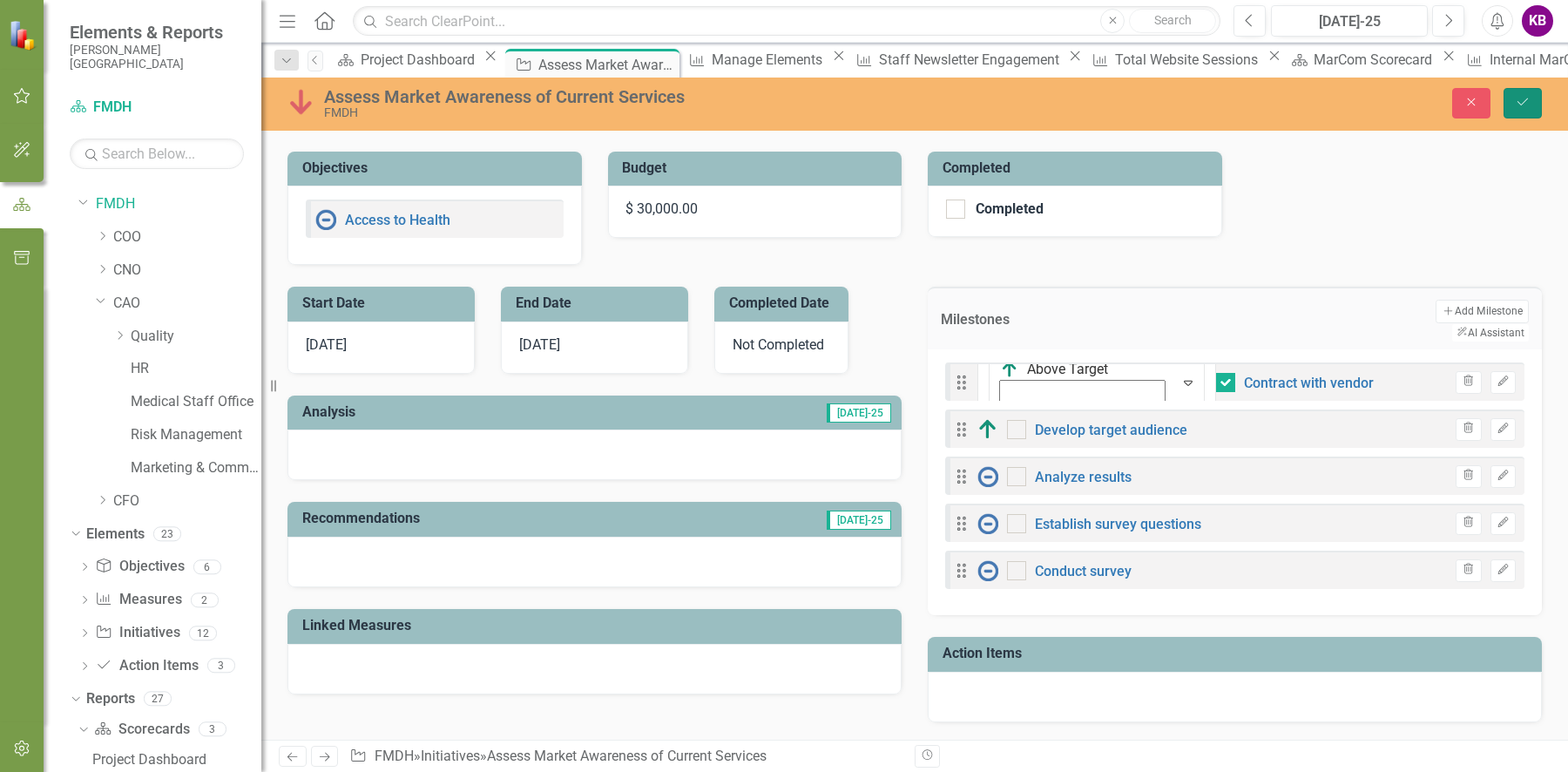
click at [1508, 101] on button "Save" at bounding box center [1523, 103] width 39 height 30
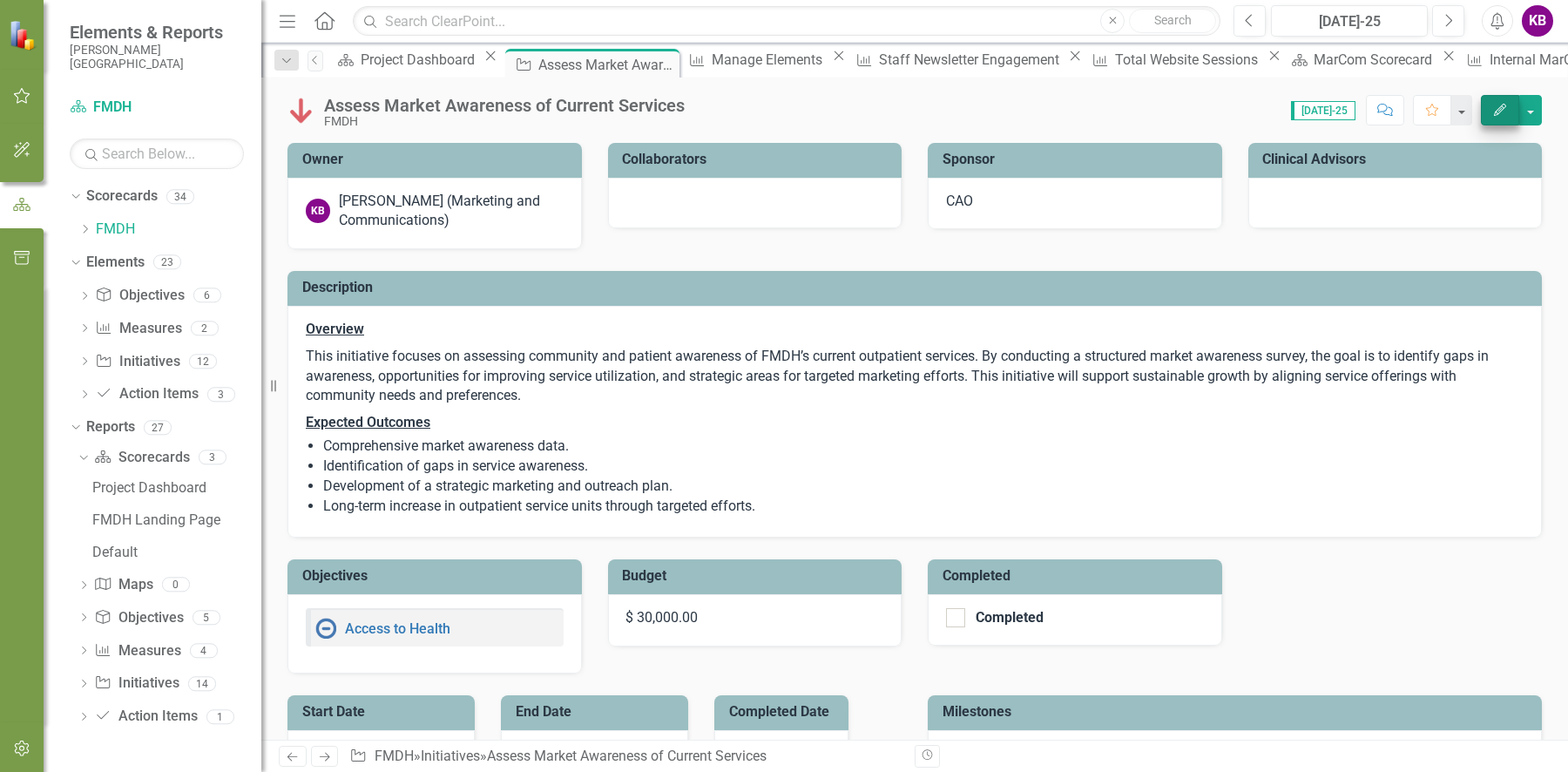
click at [1509, 107] on button "Edit" at bounding box center [1500, 111] width 39 height 30
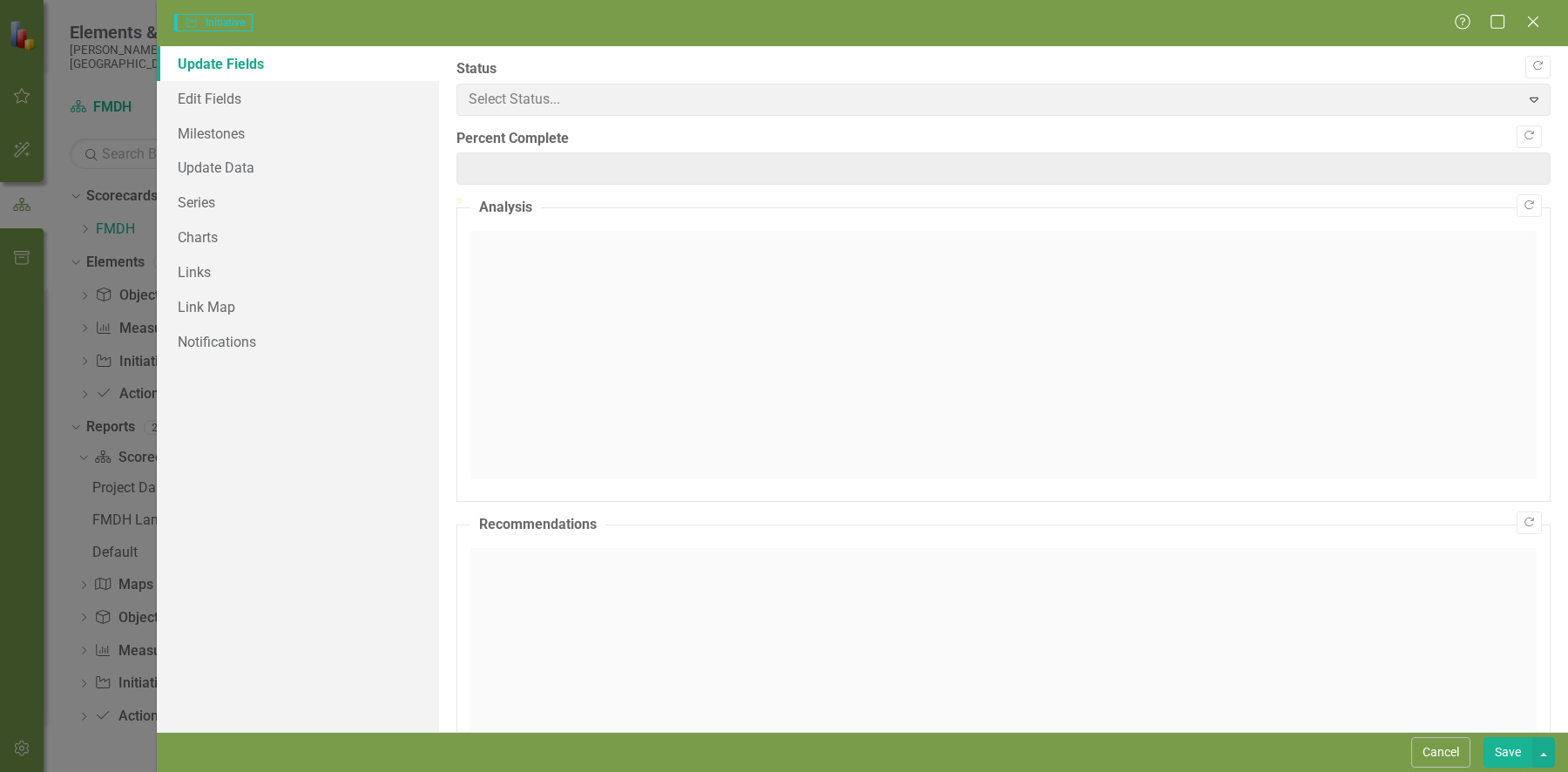
type input "0"
checkbox input "true"
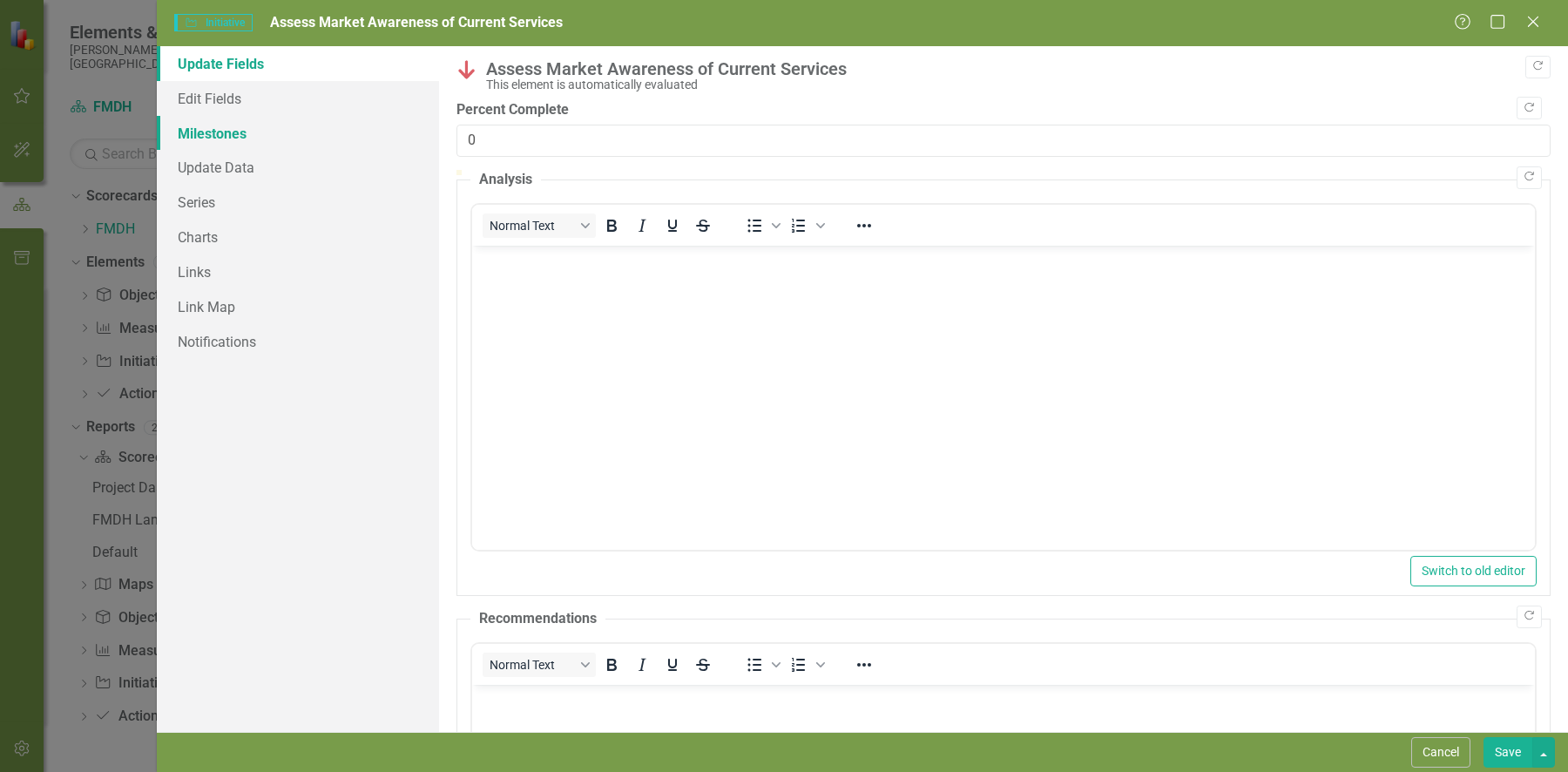
click at [219, 128] on link "Milestones" at bounding box center [298, 133] width 282 height 35
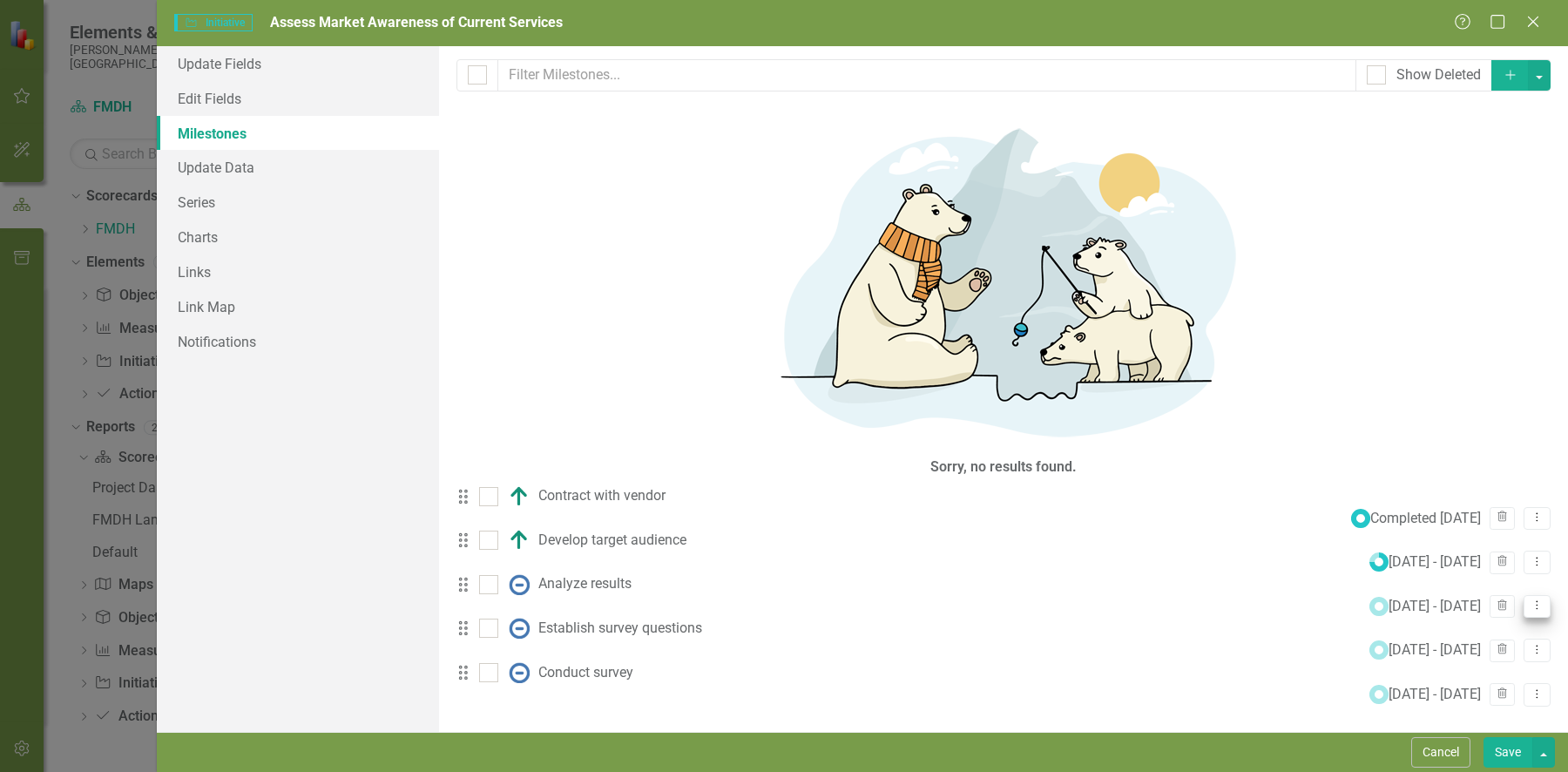
click at [1537, 601] on icon at bounding box center [1538, 605] width 2 height 9
click at [1497, 256] on link "Edit Edit Milestone" at bounding box center [1453, 264] width 163 height 32
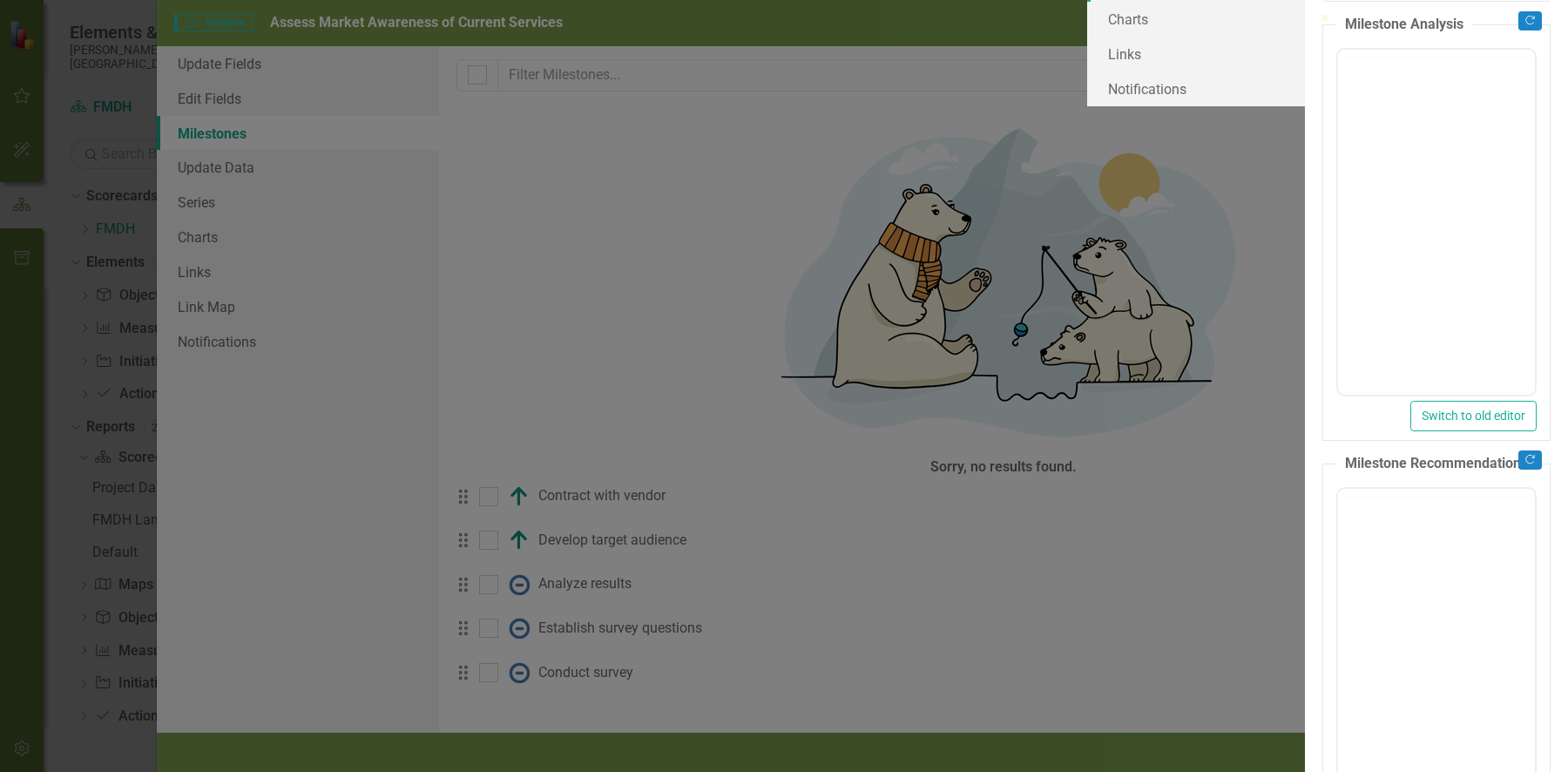
type input "0"
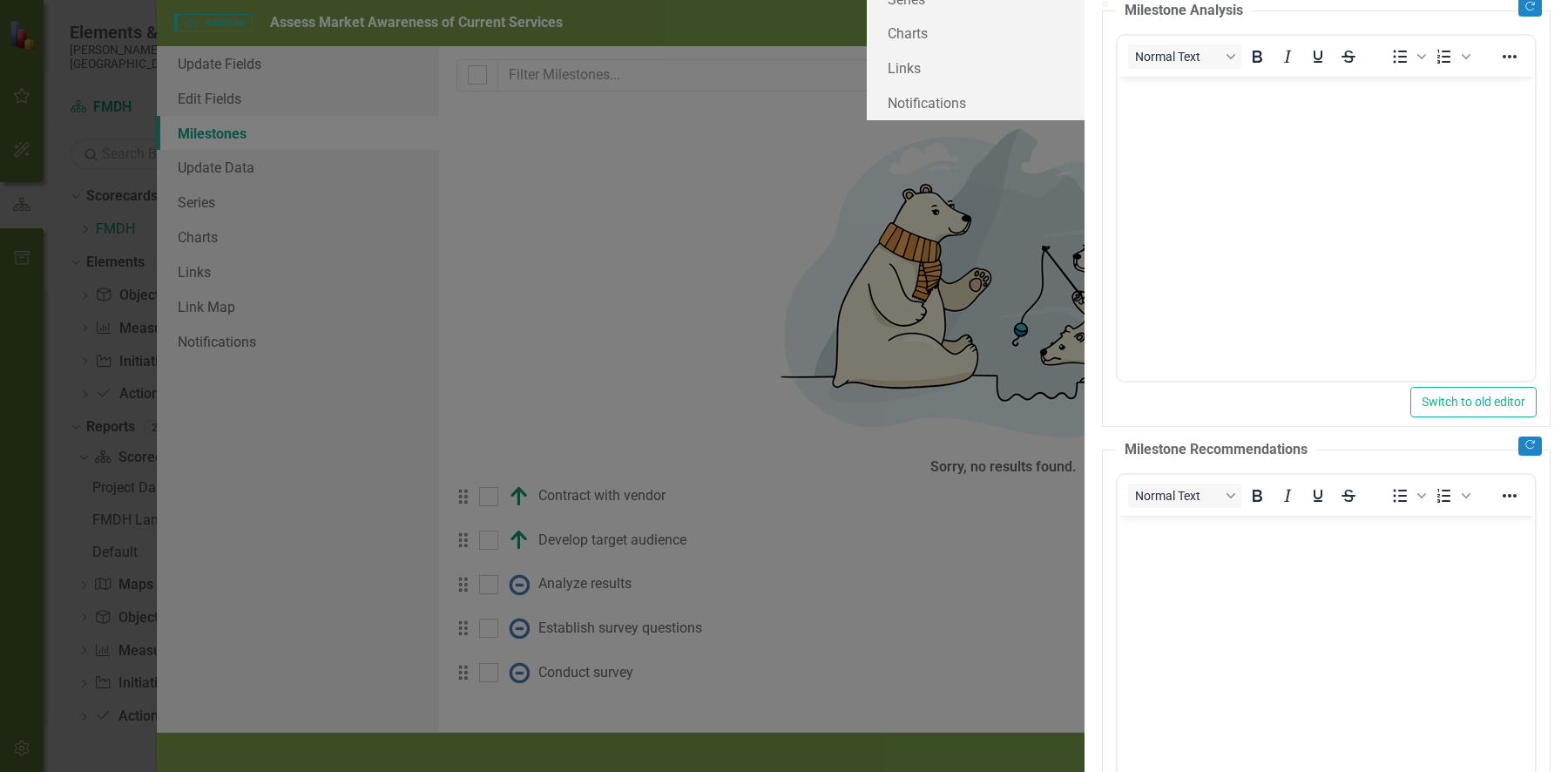
scroll to position [205, 0]
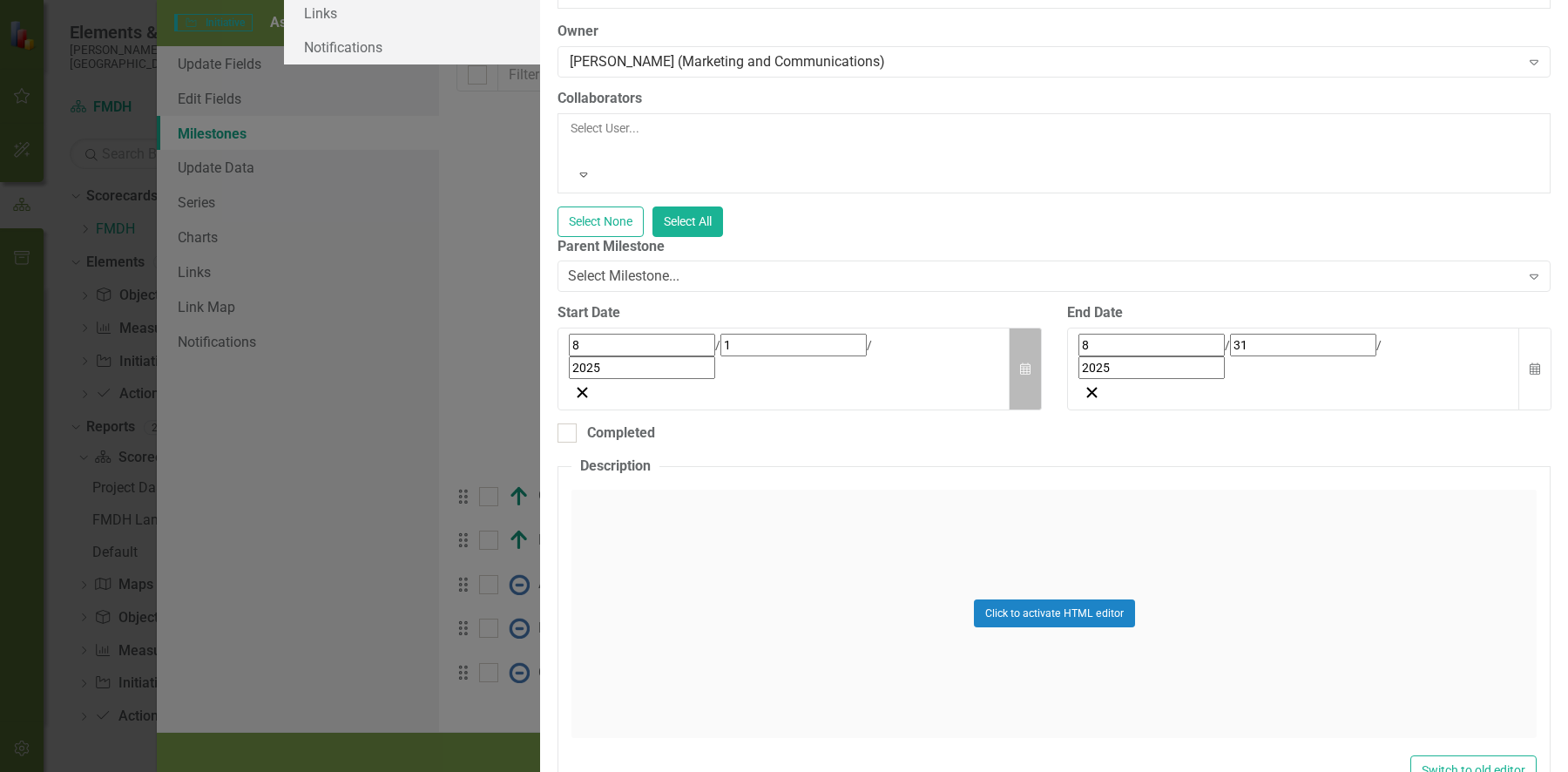
click at [1024, 410] on button "Calendar" at bounding box center [1025, 369] width 33 height 83
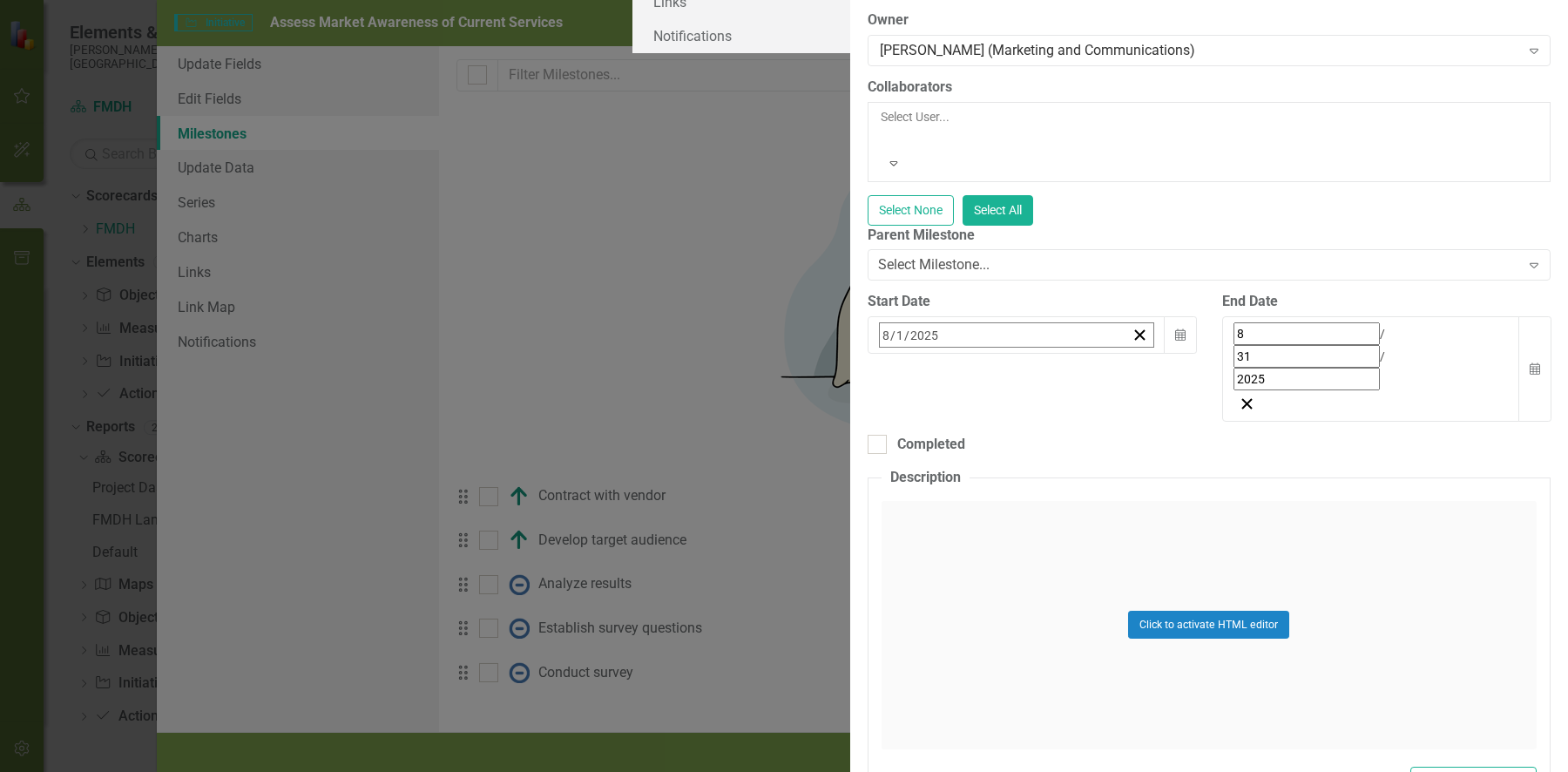
click at [1134, 392] on button "»" at bounding box center [1153, 372] width 39 height 39
click at [1057, 575] on abbr "27" at bounding box center [1064, 568] width 14 height 14
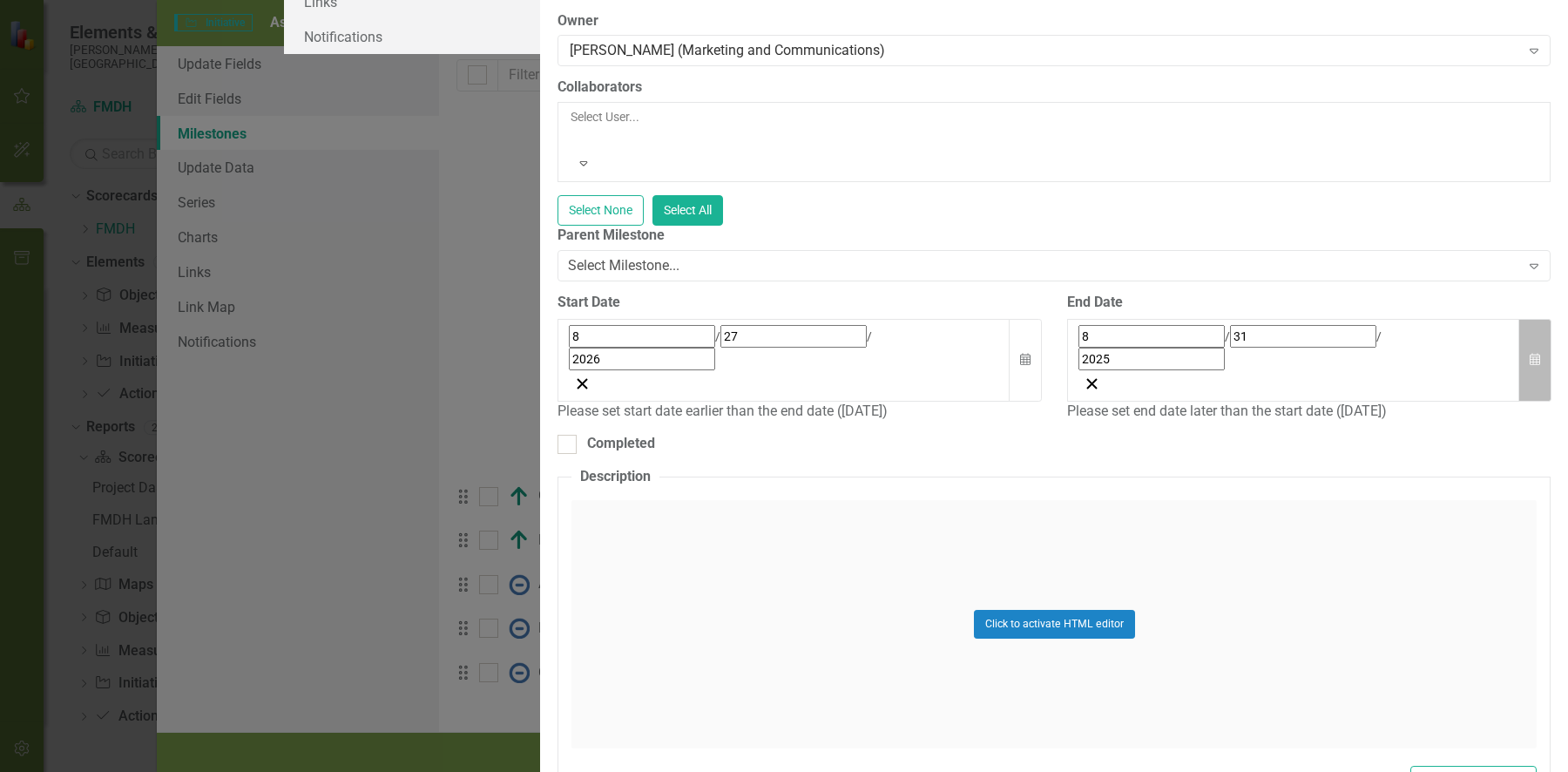
click at [1528, 402] on button "Calendar" at bounding box center [1534, 360] width 33 height 83
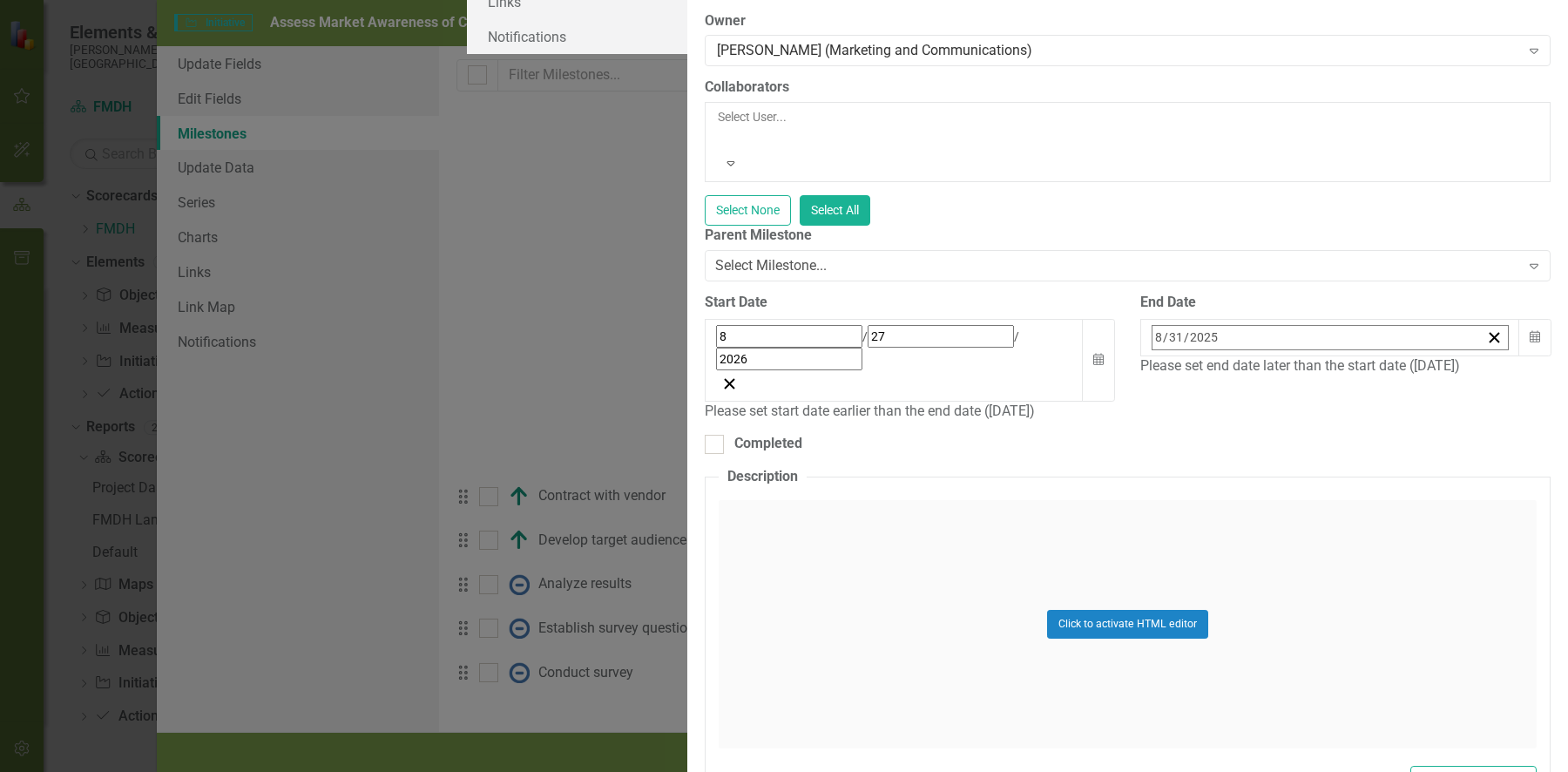
click at [1416, 395] on button "»" at bounding box center [1425, 375] width 39 height 39
click at [1157, 395] on button "«" at bounding box center [1161, 375] width 39 height 39
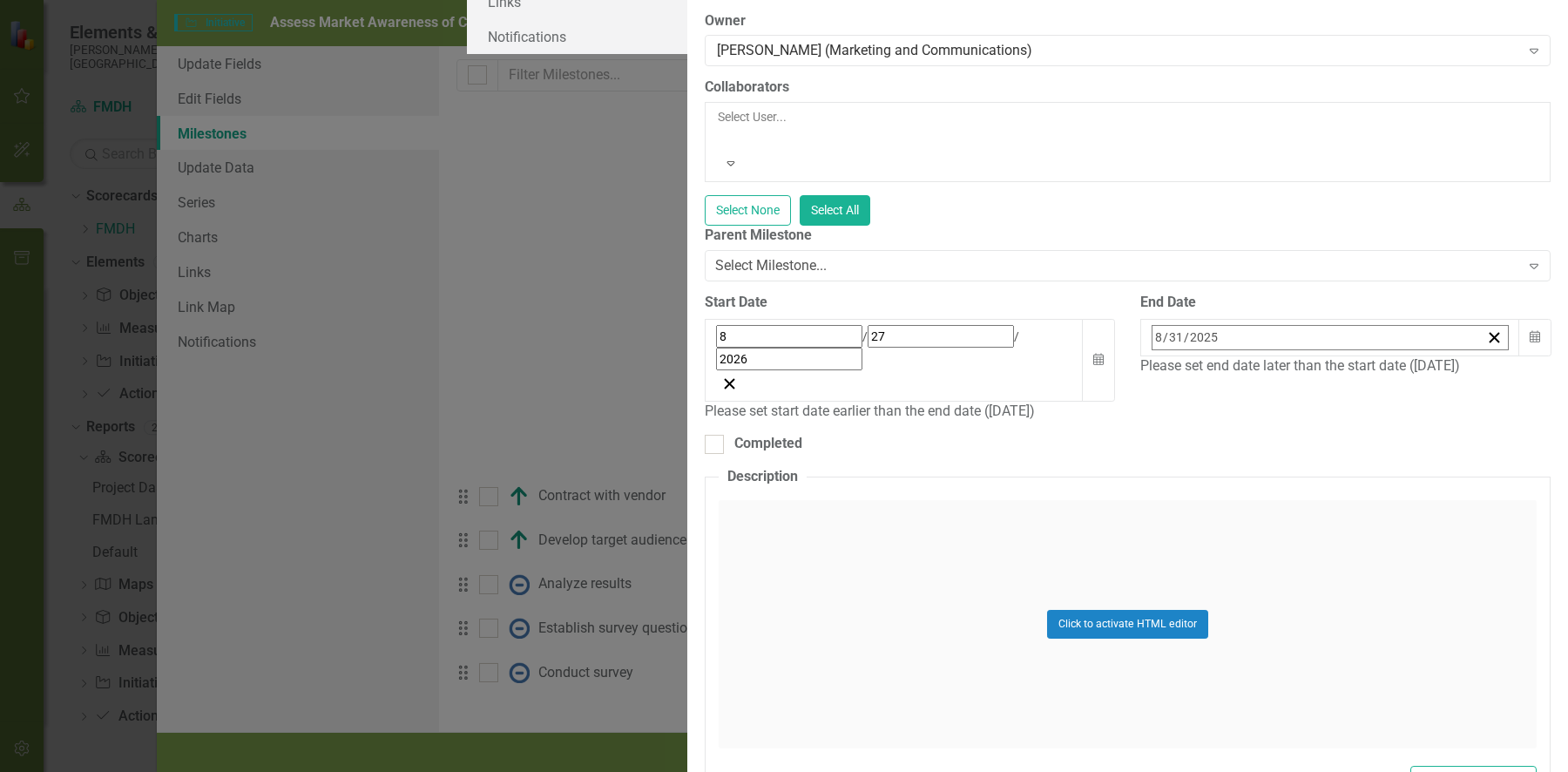
click at [1380, 395] on button "›" at bounding box center [1388, 375] width 39 height 39
click at [1147, 395] on button "«" at bounding box center [1161, 375] width 39 height 39
click at [1372, 395] on button "›" at bounding box center [1388, 375] width 39 height 39
click at [1202, 395] on button "‹" at bounding box center [1199, 375] width 39 height 39
click at [1420, 577] on abbr "4" at bounding box center [1423, 571] width 7 height 14
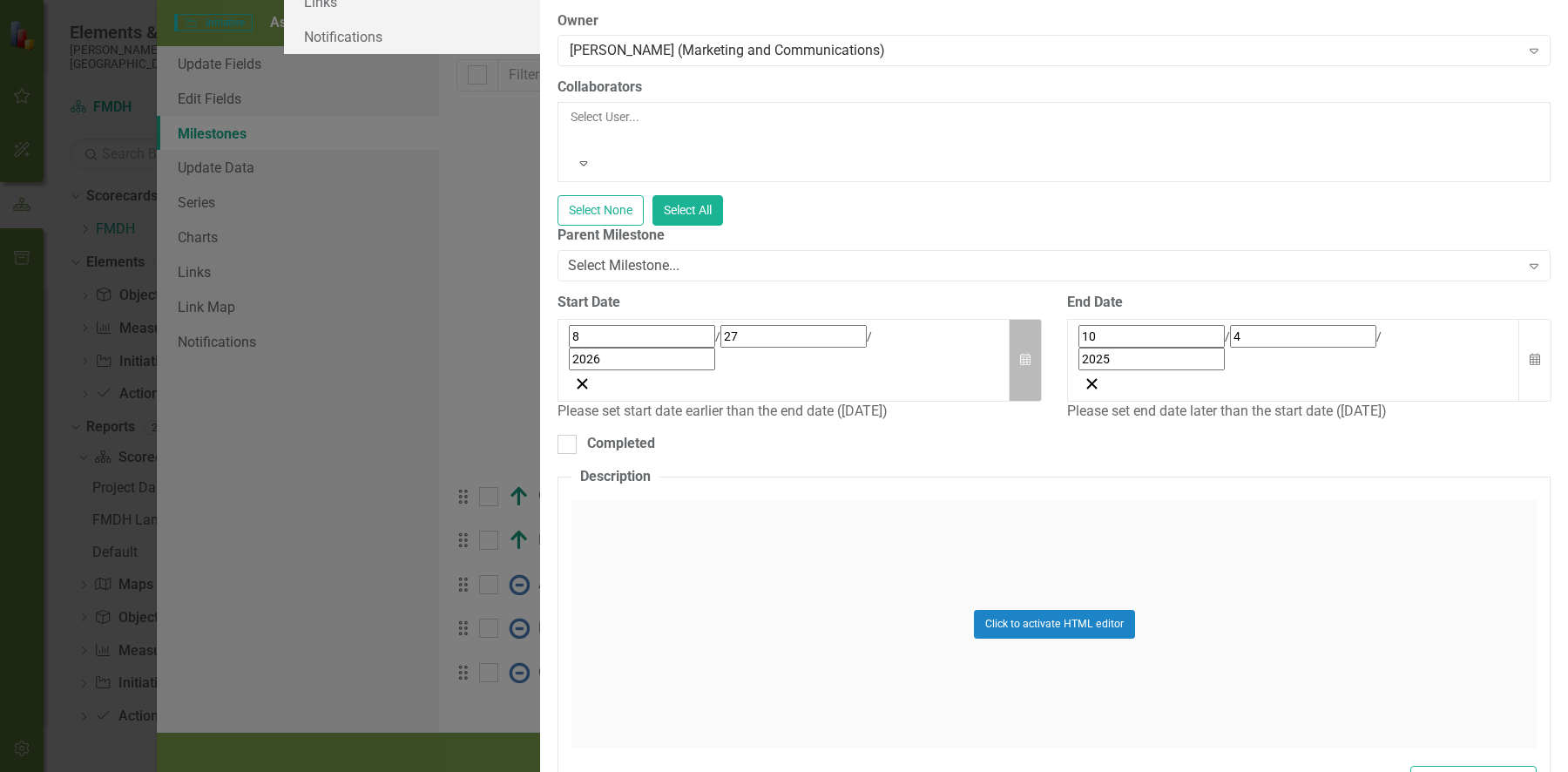
click at [1023, 402] on button "Calendar" at bounding box center [1025, 360] width 33 height 83
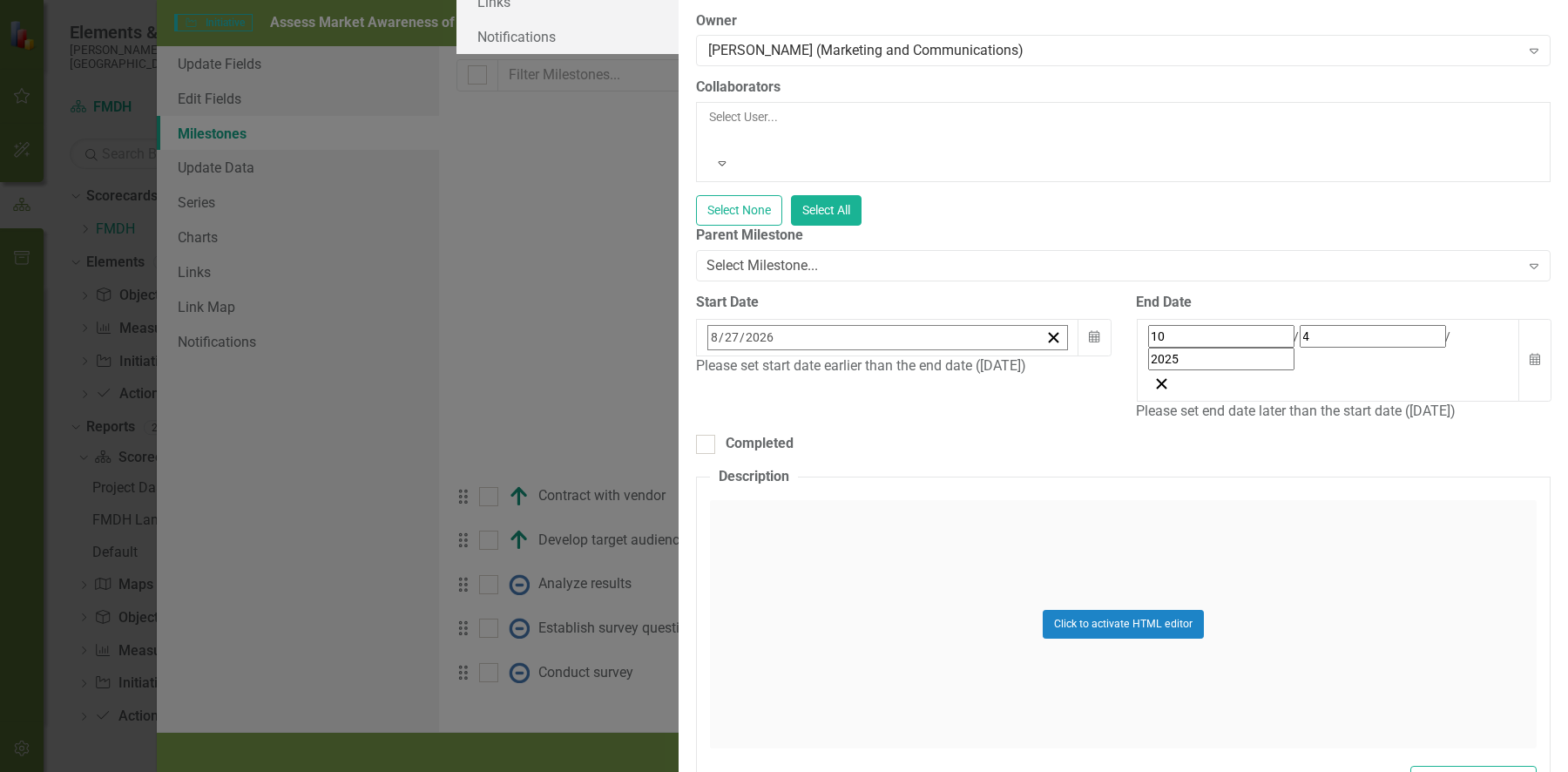
click at [924, 395] on button "›" at bounding box center [943, 375] width 39 height 39
click at [972, 546] on abbr "26" at bounding box center [979, 539] width 14 height 14
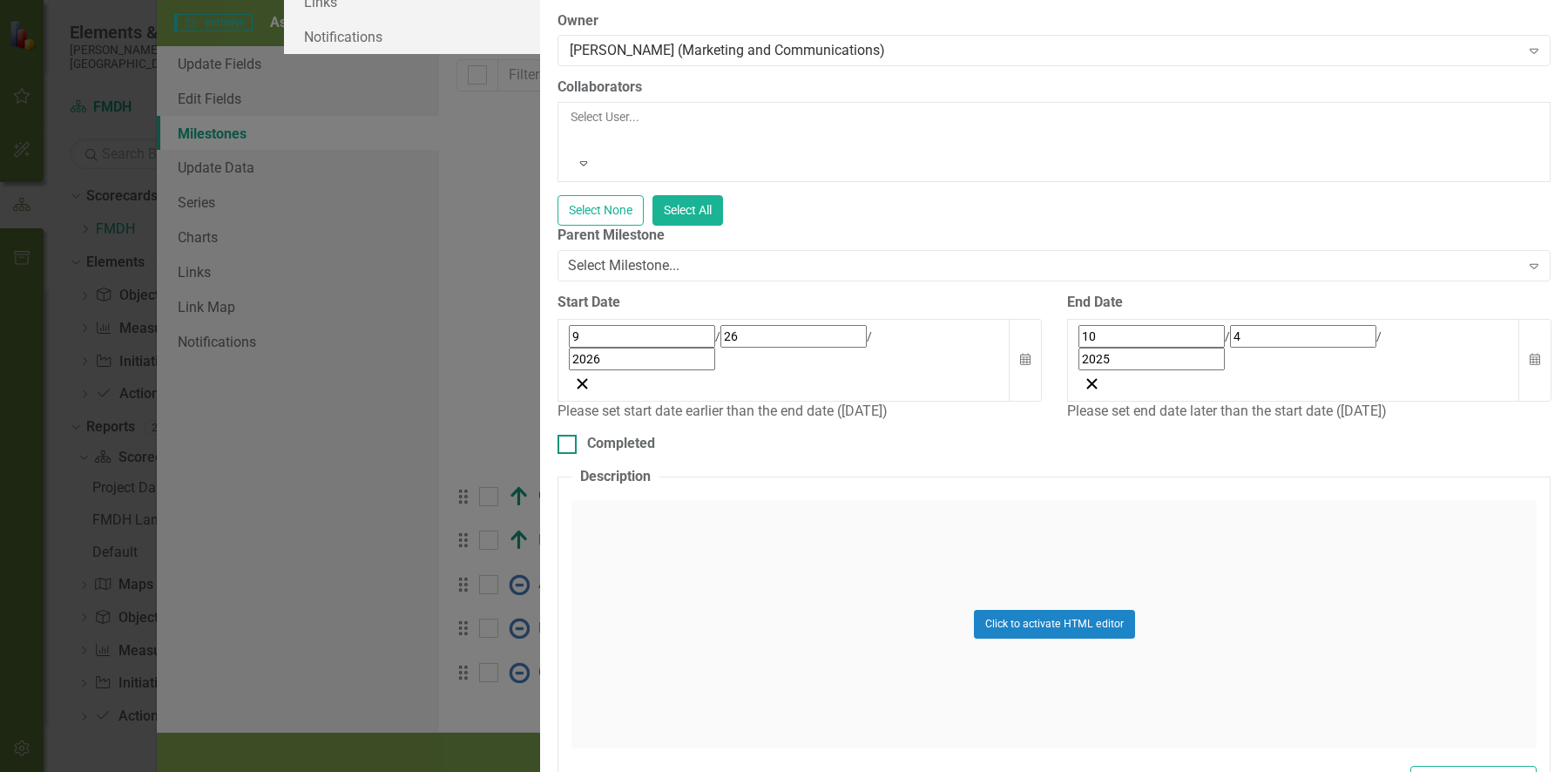
click at [1377, 454] on div "Completed" at bounding box center [1053, 443] width 993 height 20
click at [569, 446] on input "Completed" at bounding box center [563, 440] width 11 height 11
checkbox input "true"
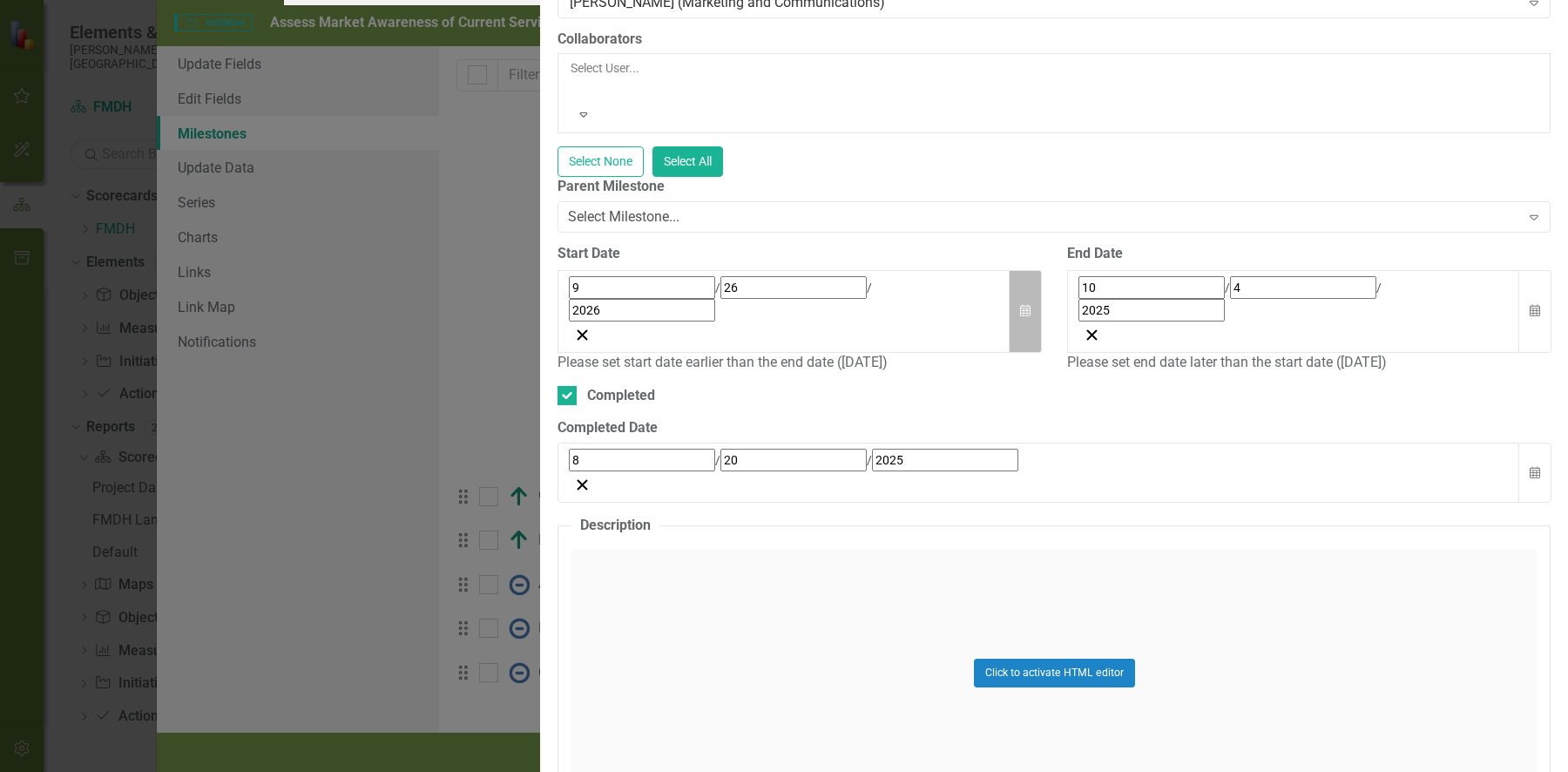
click at [1029, 317] on icon "button" at bounding box center [1025, 310] width 10 height 12
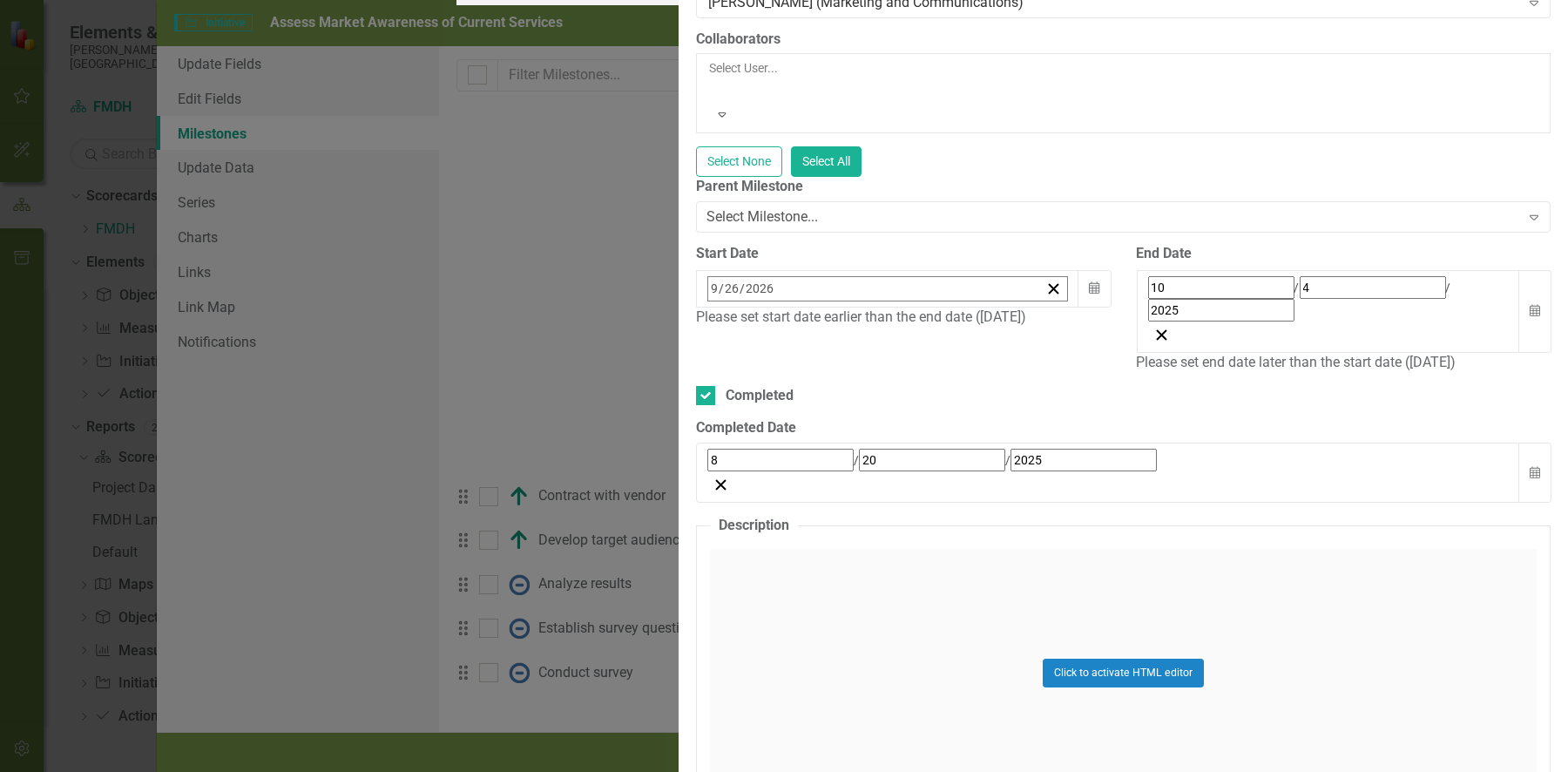
click at [698, 346] on button "«" at bounding box center [717, 327] width 39 height 39
click at [914, 506] on button "26" at bounding box center [936, 490] width 43 height 31
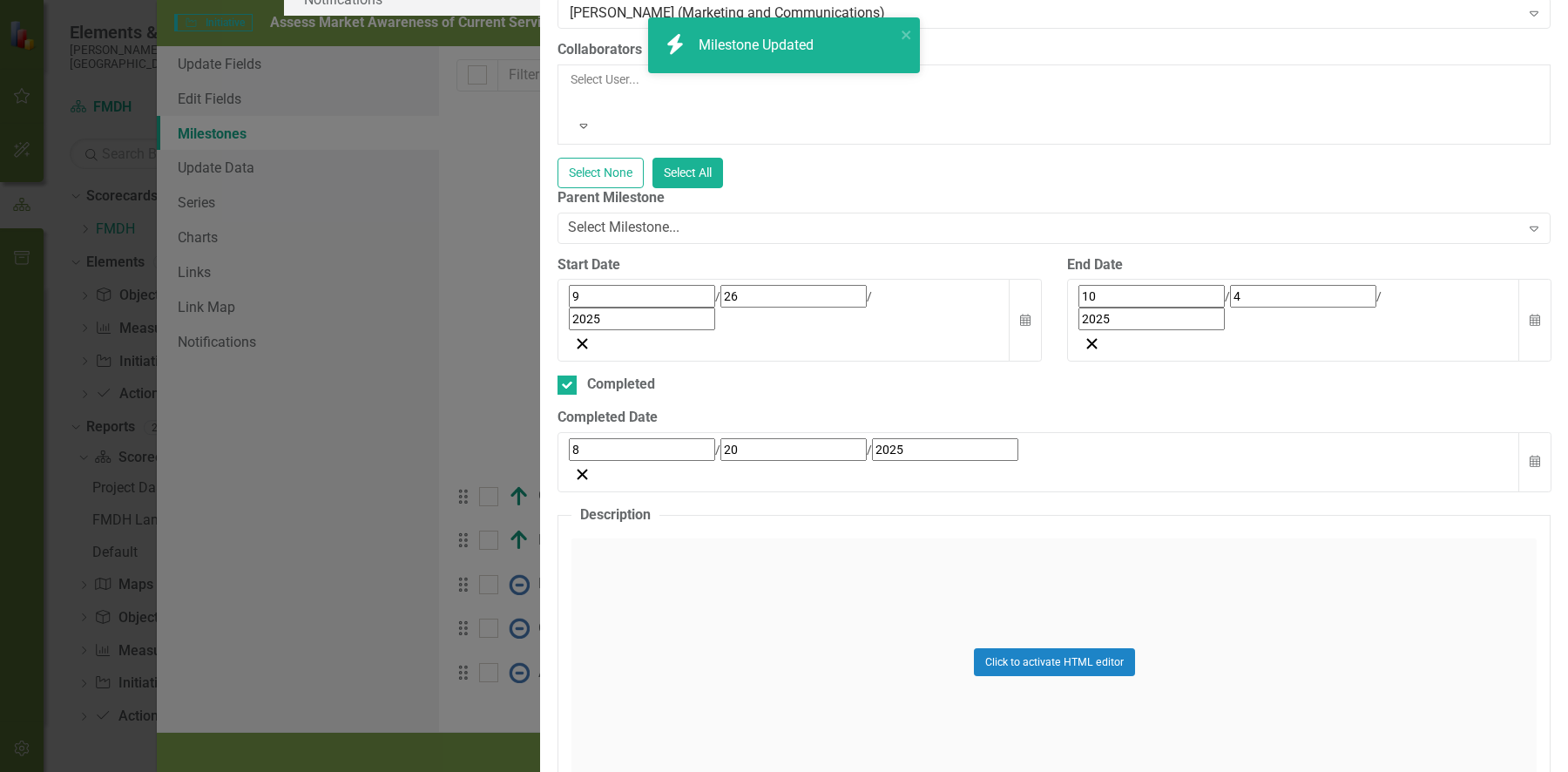
checkbox input "true"
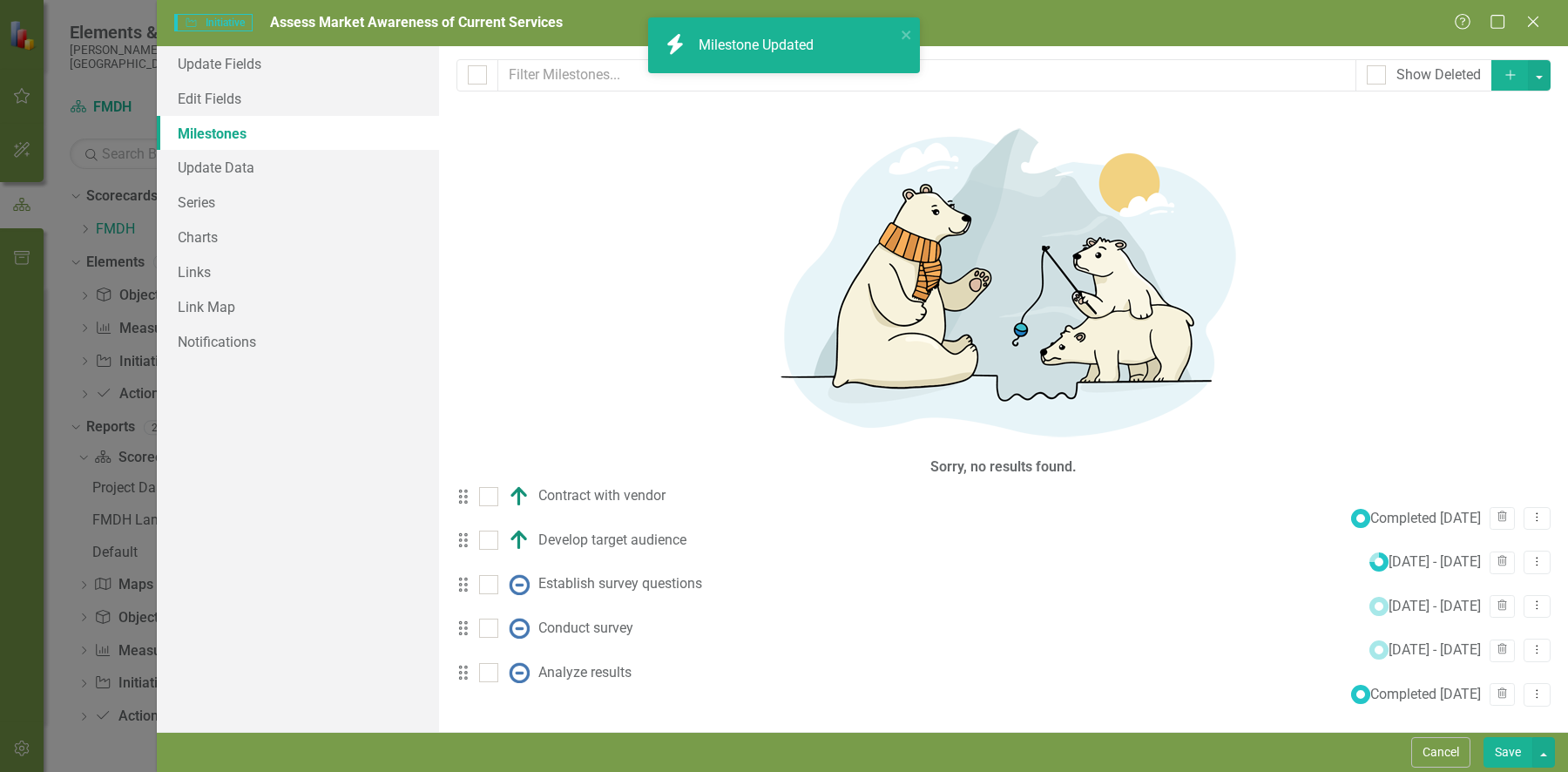
checkbox input "true"
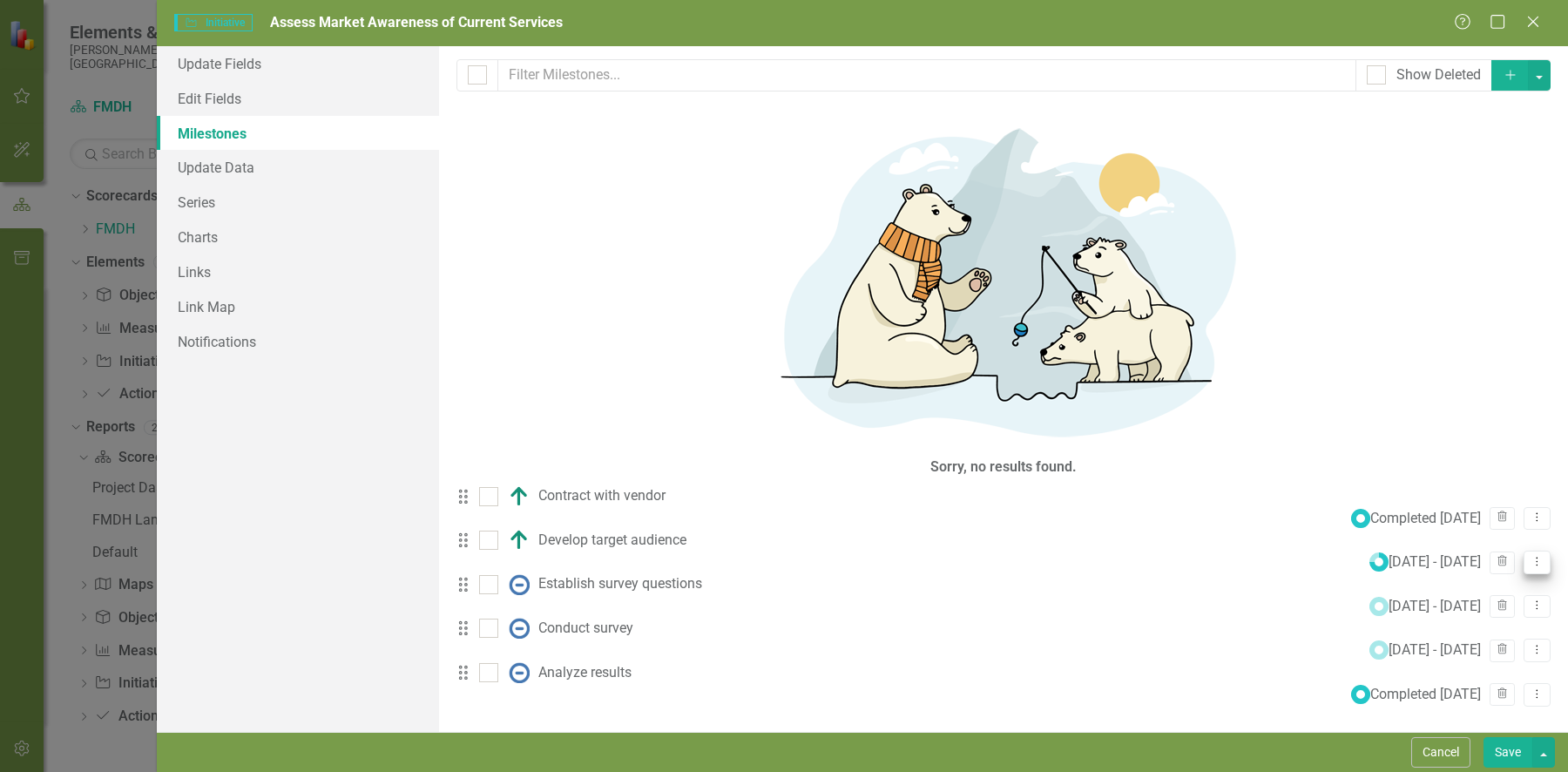
click at [1529, 556] on icon "Dropdown Menu" at bounding box center [1537, 561] width 15 height 11
drag, startPoint x: 1039, startPoint y: 424, endPoint x: 1008, endPoint y: 413, distance: 32.9
click at [1039, 424] on div "Milestones allow you to break down your projects (or initiatives) into smaller …" at bounding box center [1003, 389] width 1129 height 686
click at [227, 165] on link "Update Data" at bounding box center [298, 167] width 282 height 35
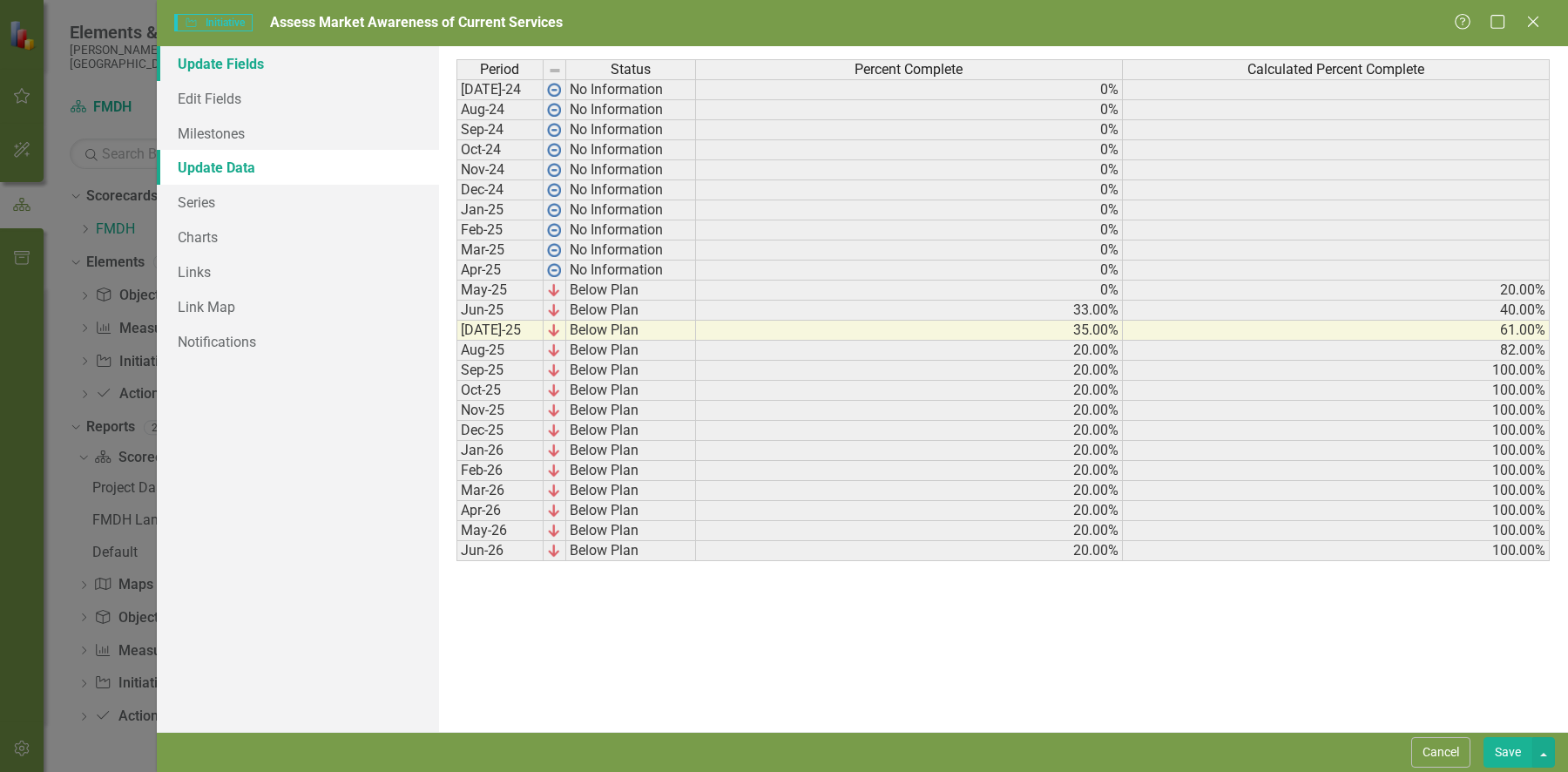
click at [223, 62] on link "Update Fields" at bounding box center [298, 63] width 282 height 35
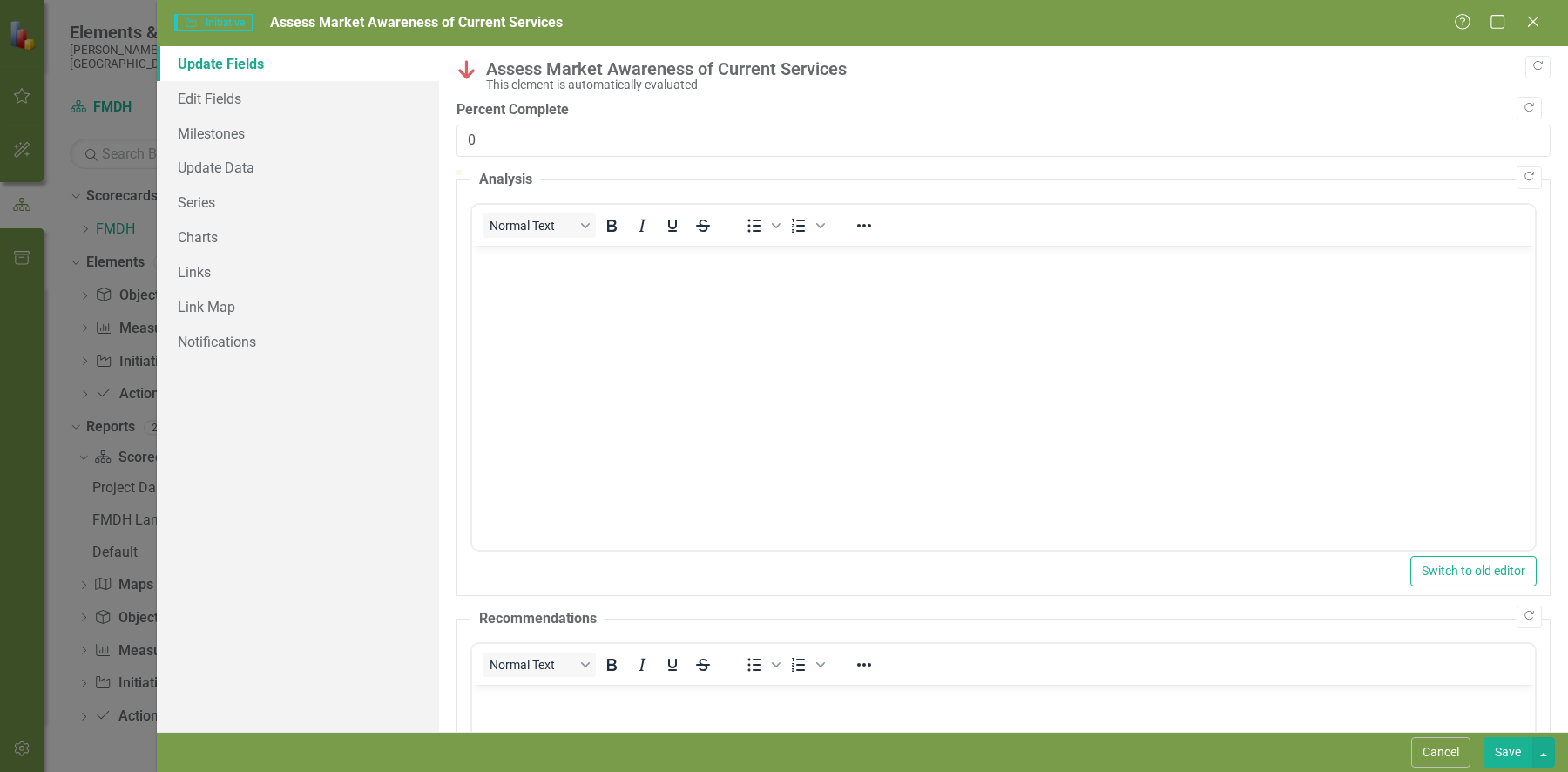
click at [1527, 25] on icon "Close" at bounding box center [1533, 22] width 17 height 14
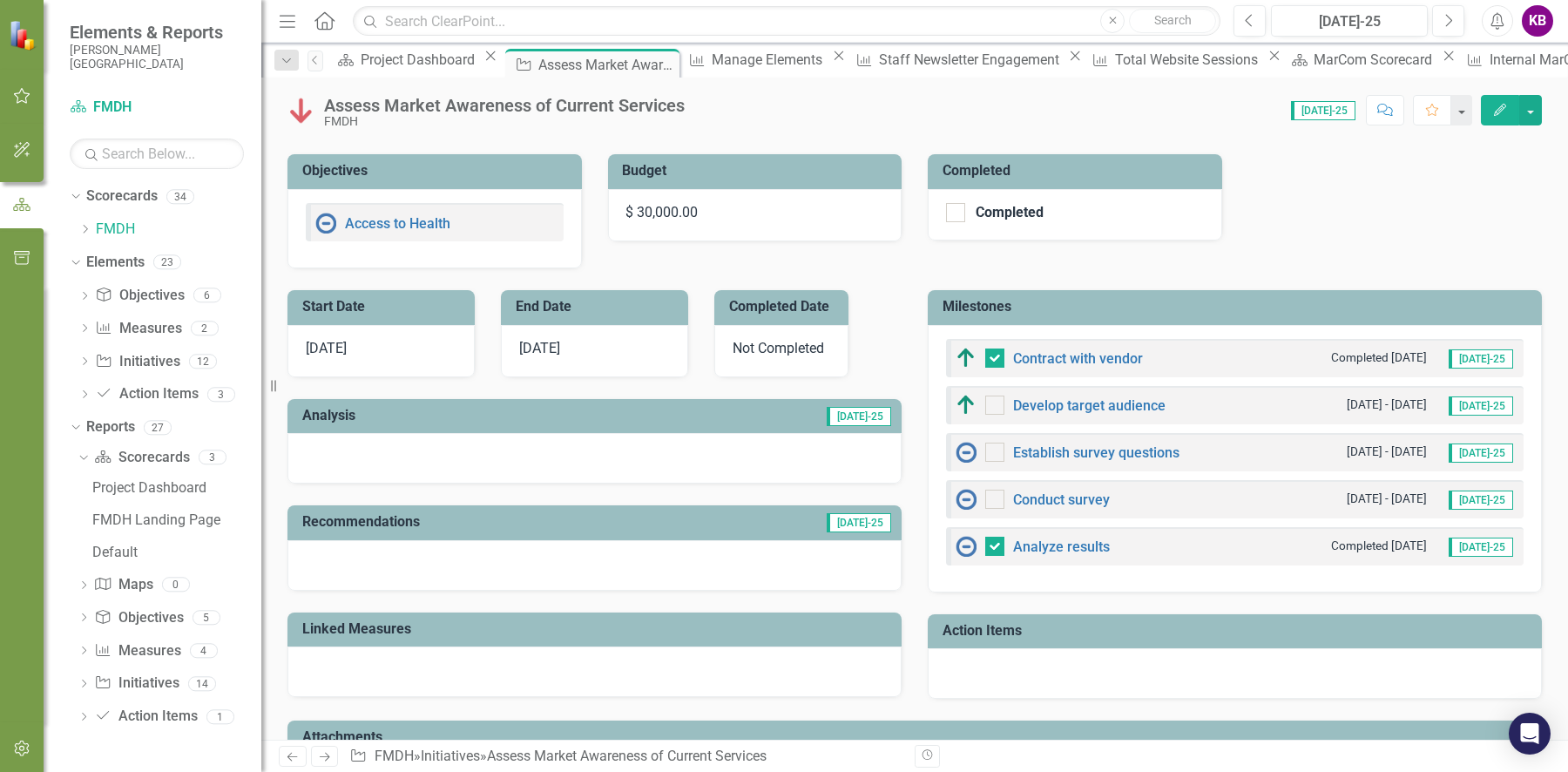
scroll to position [409, 0]
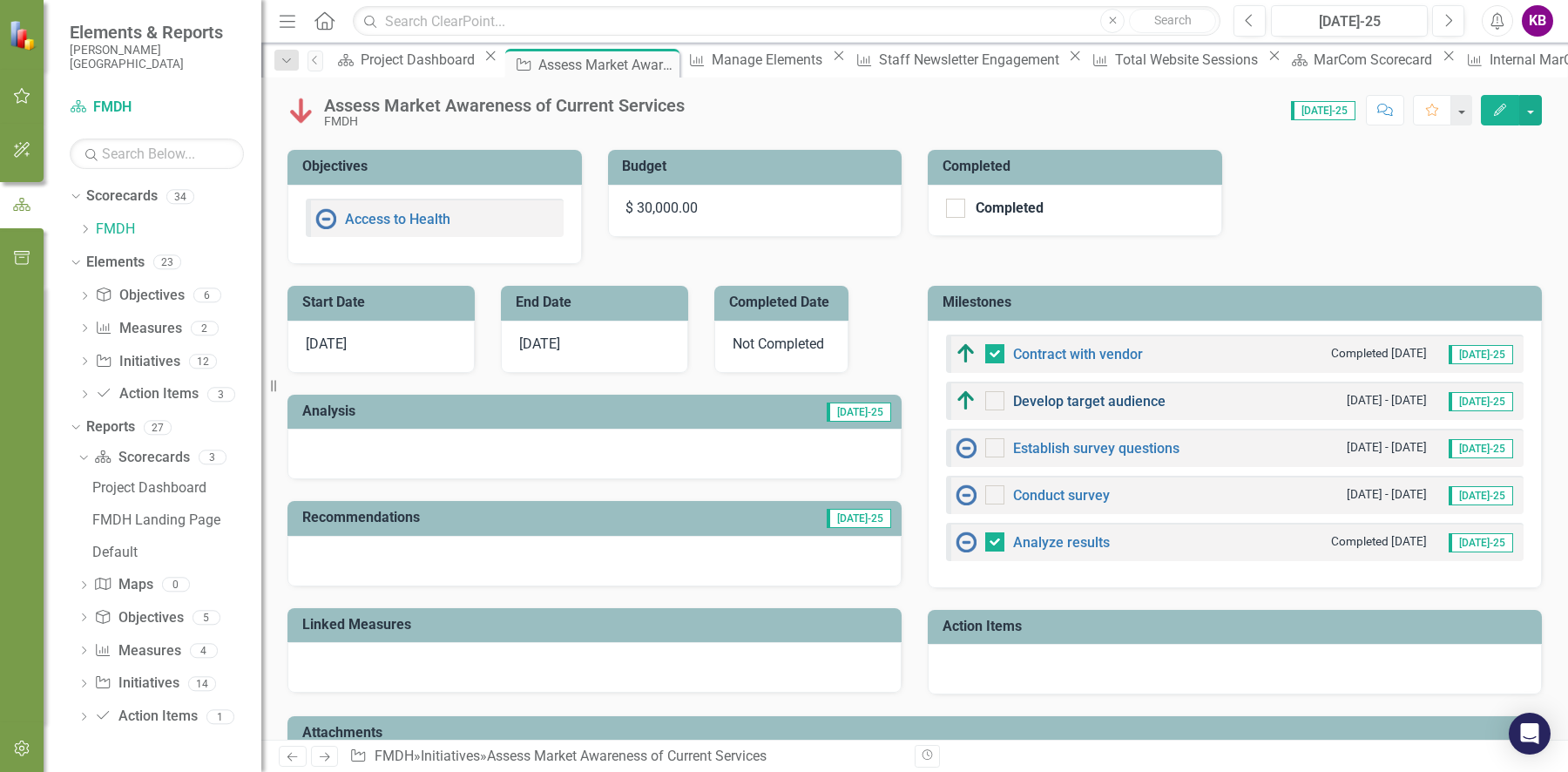
click at [1090, 397] on link "Develop target audience" at bounding box center [1088, 402] width 152 height 17
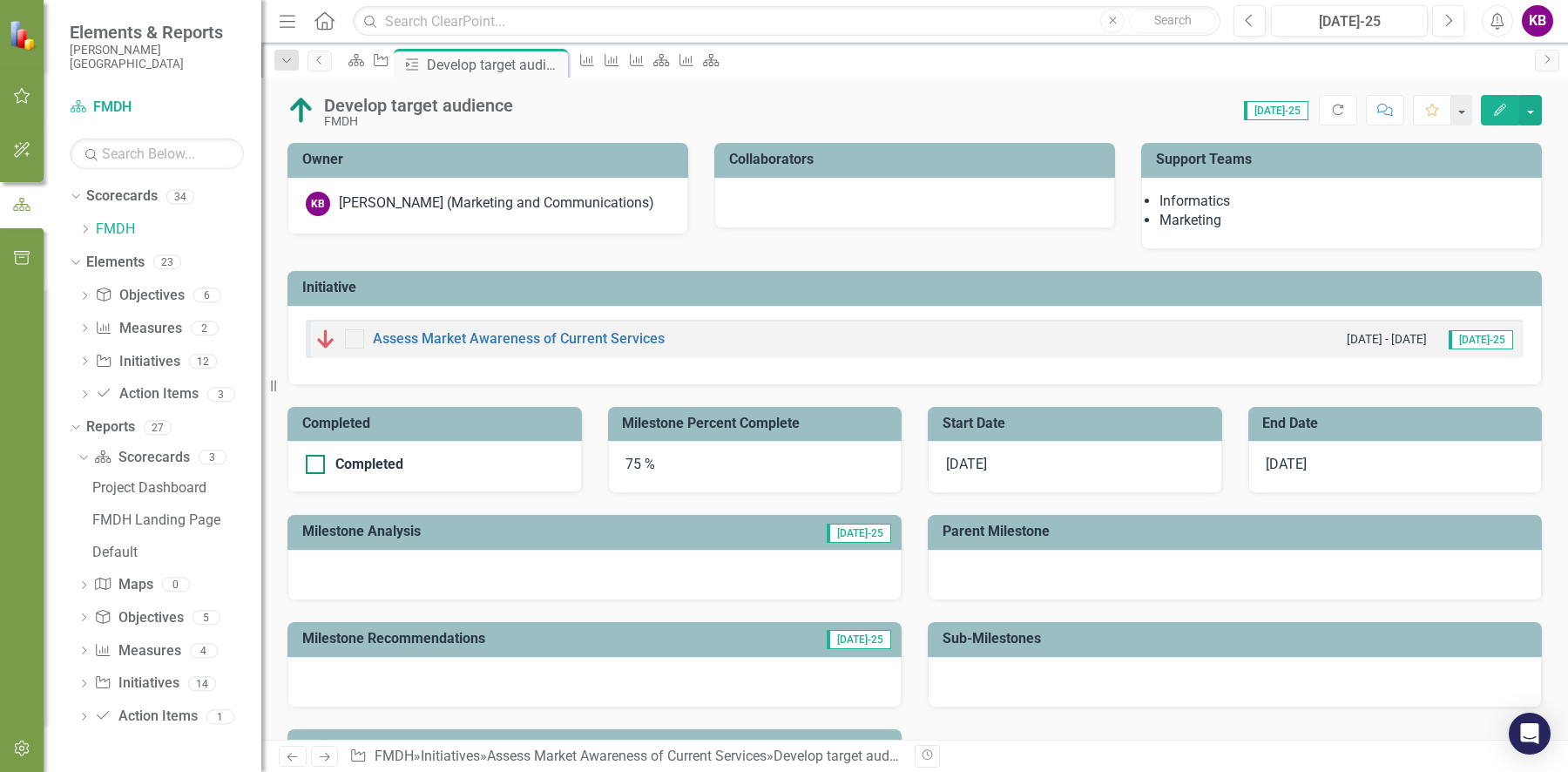
click at [321, 460] on div at bounding box center [315, 464] width 19 height 19
click at [317, 460] on input "Completed" at bounding box center [312, 460] width 11 height 11
checkbox input "true"
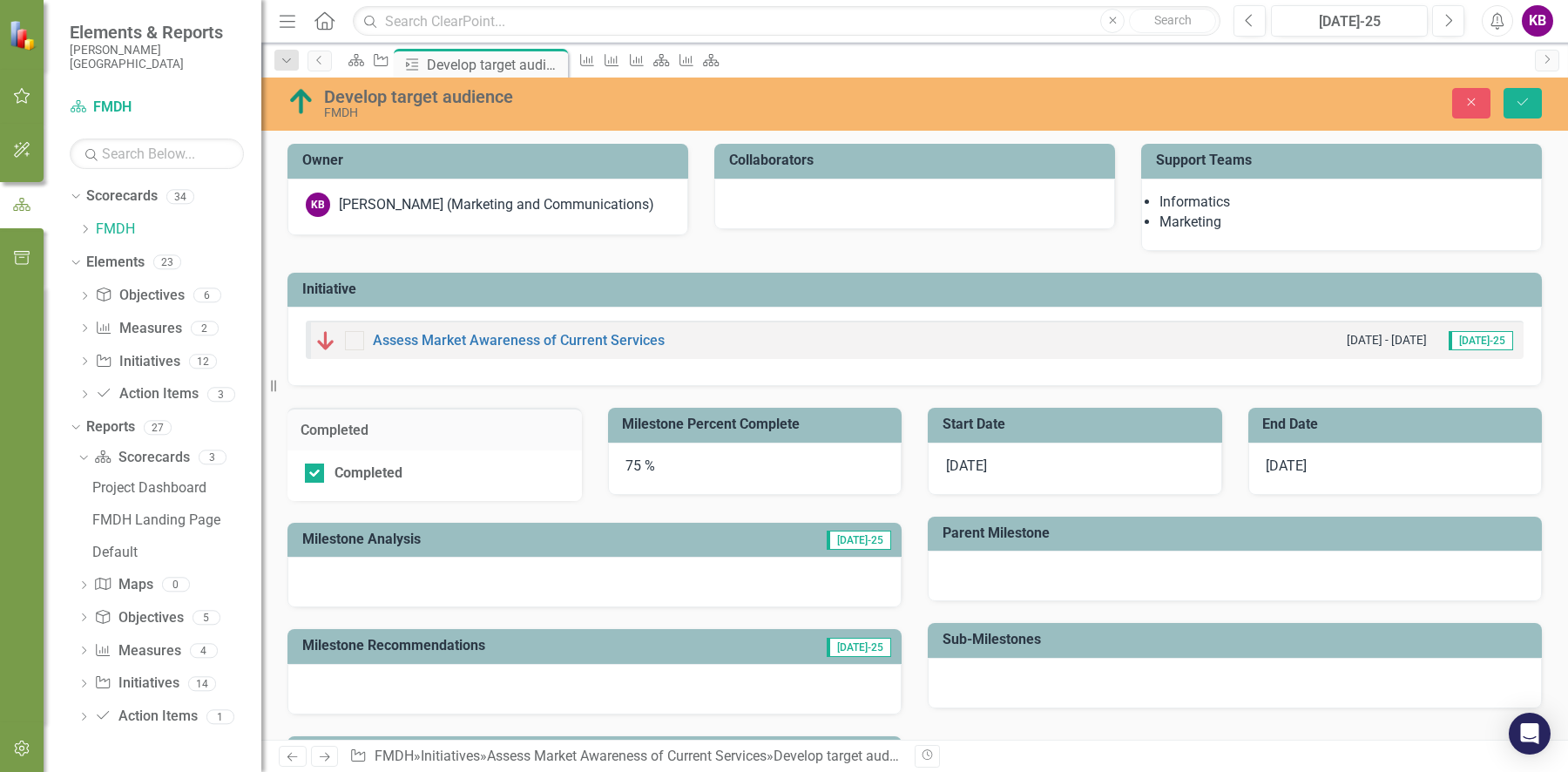
click at [631, 458] on div "75 %" at bounding box center [756, 468] width 295 height 52
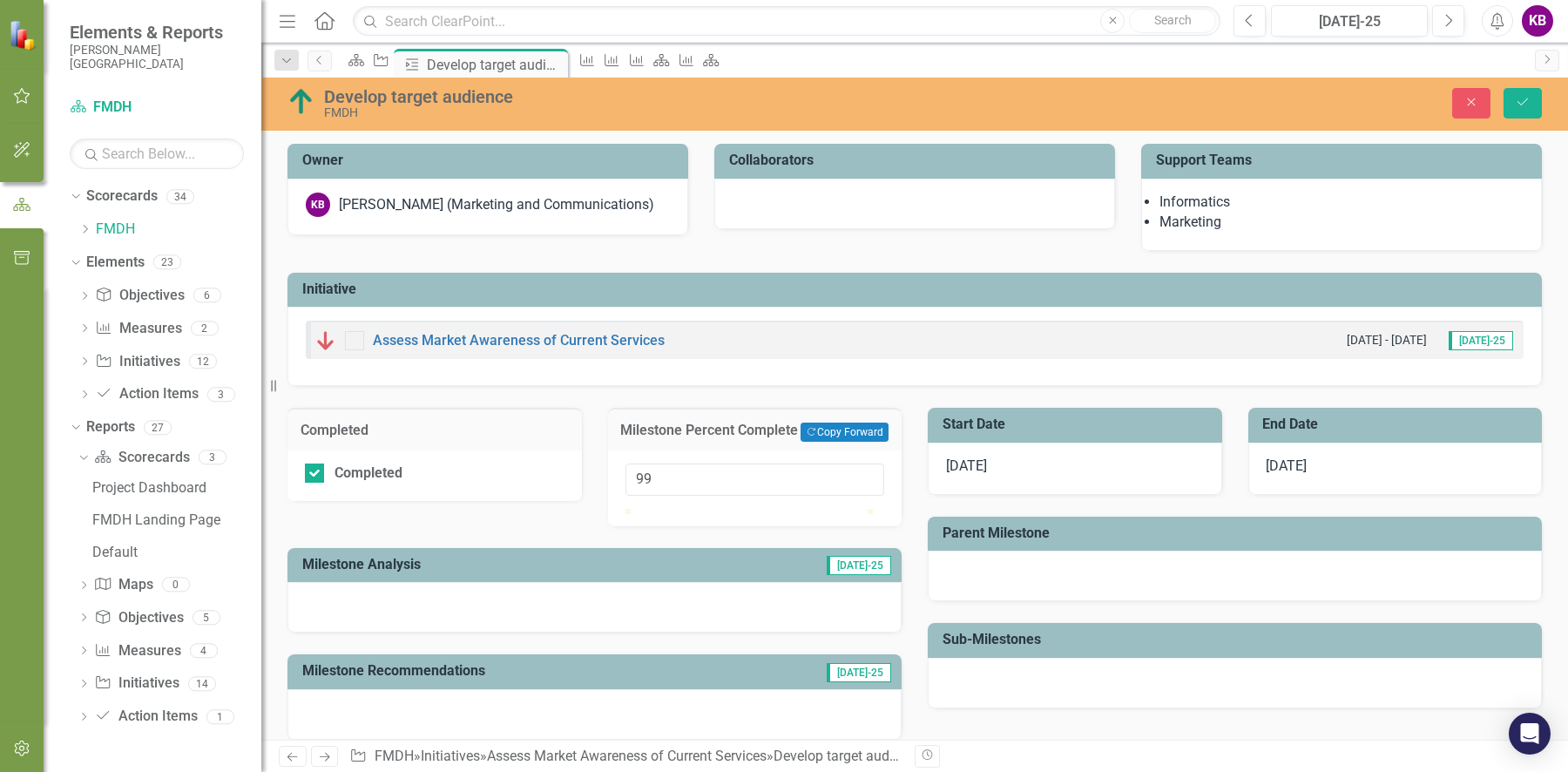
type input "100"
drag, startPoint x: 810, startPoint y: 538, endPoint x: 898, endPoint y: 542, distance: 88.1
click at [898, 525] on div "Milestone Percent Complete Copy Forward Copy Forward 100" at bounding box center [755, 455] width 320 height 140
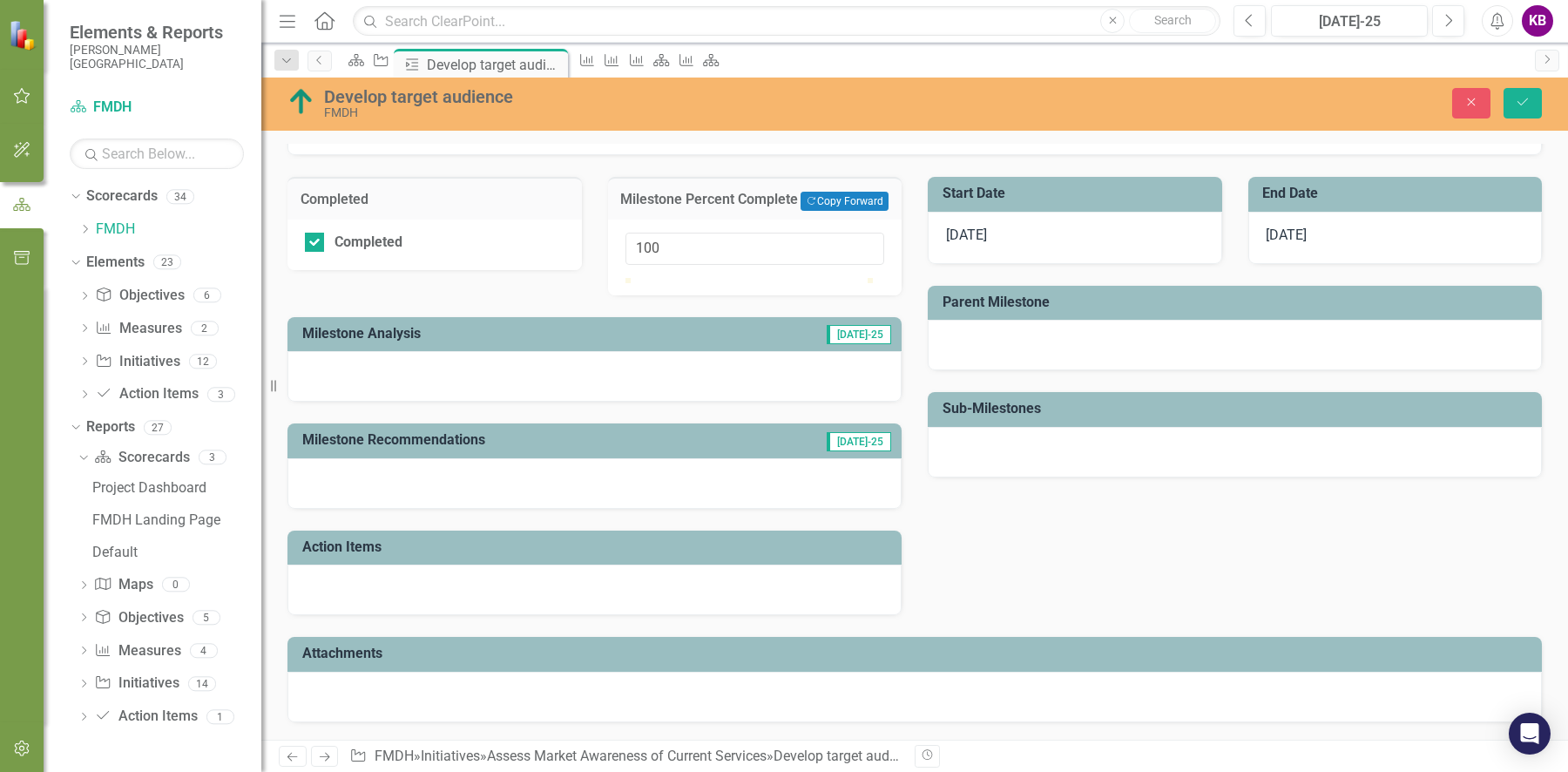
scroll to position [240, 0]
click at [1519, 104] on icon "submit" at bounding box center [1522, 101] width 10 height 7
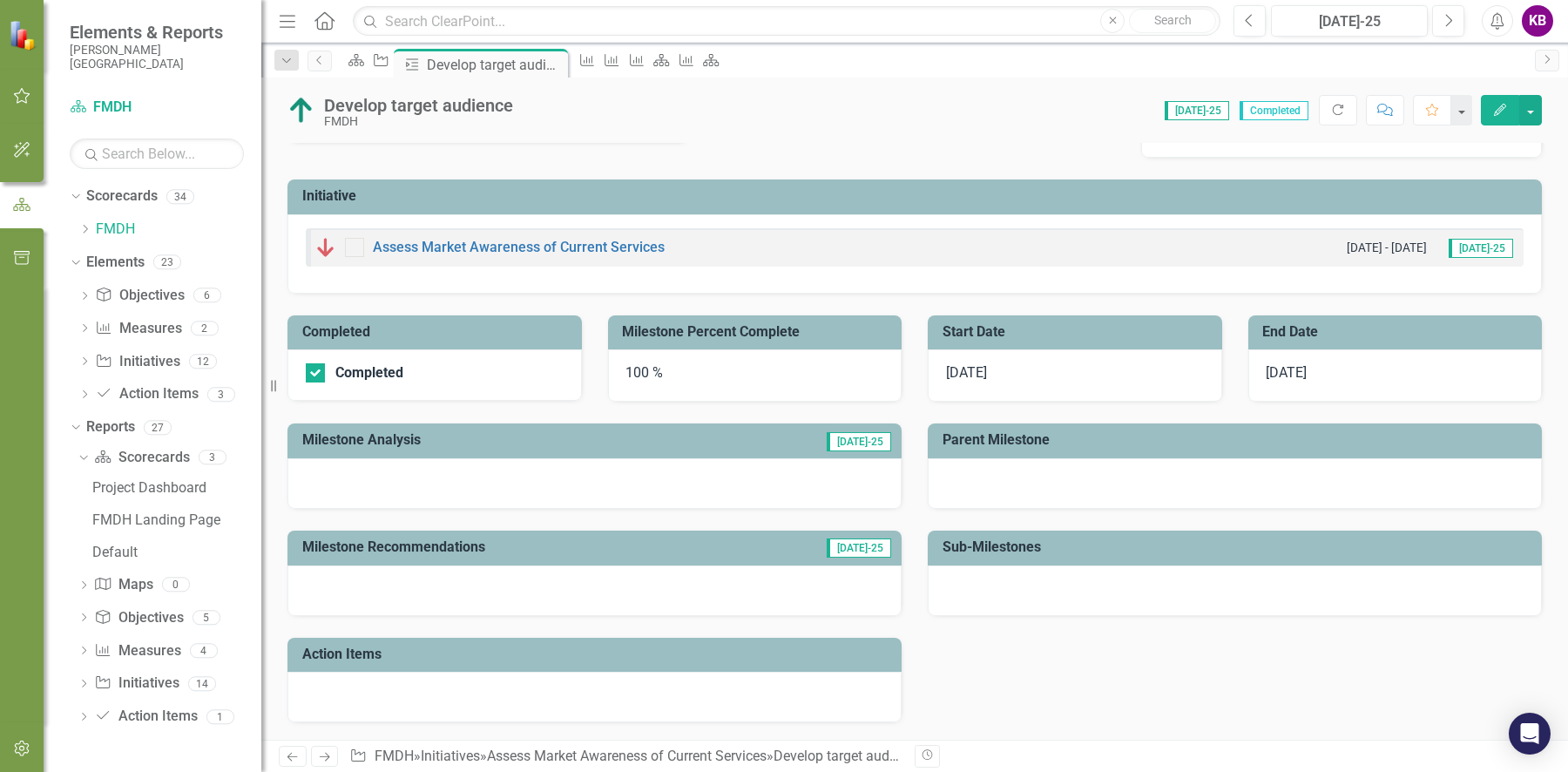
scroll to position [0, 0]
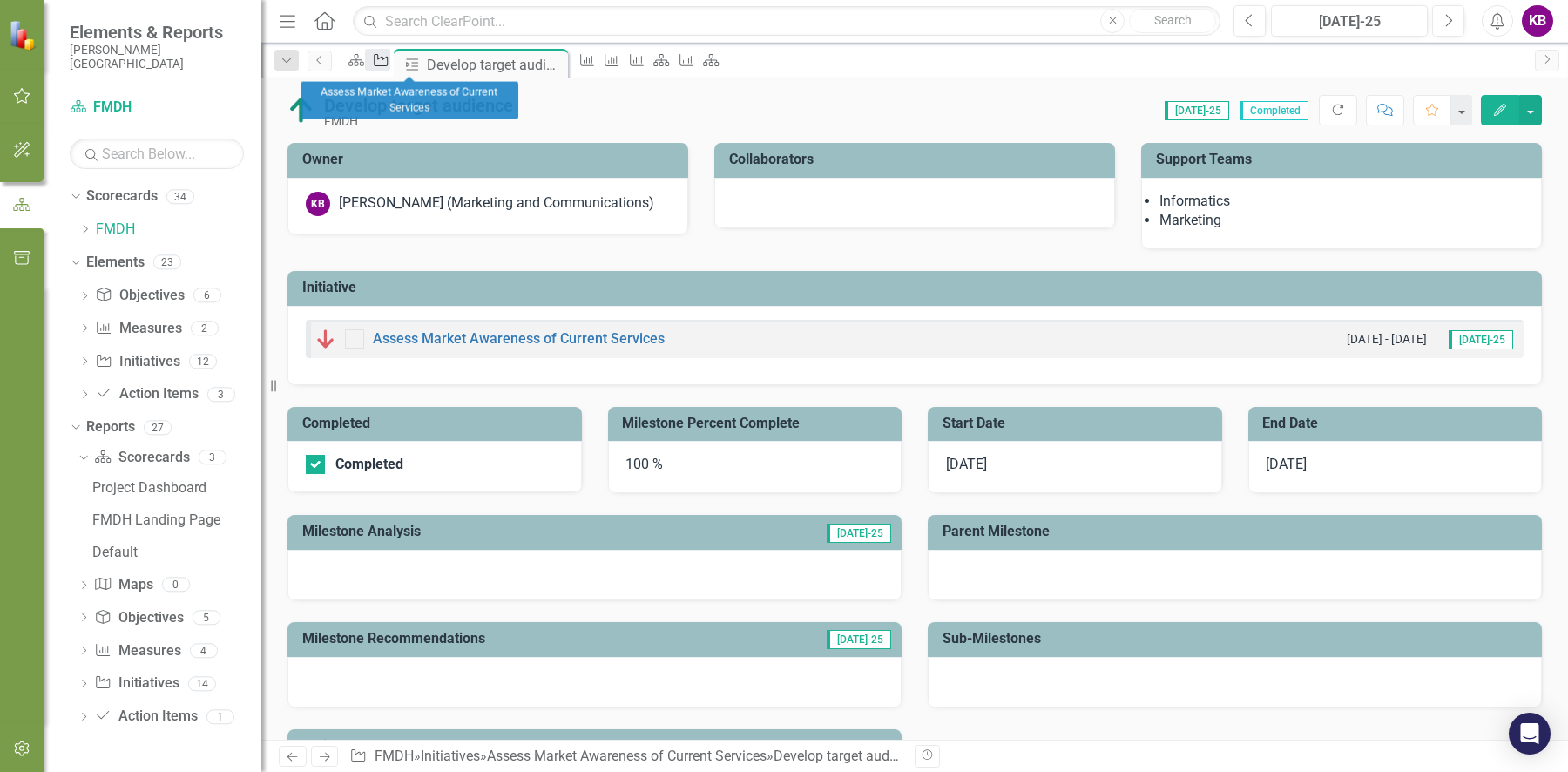
click at [389, 62] on icon "Initiative" at bounding box center [381, 60] width 17 height 14
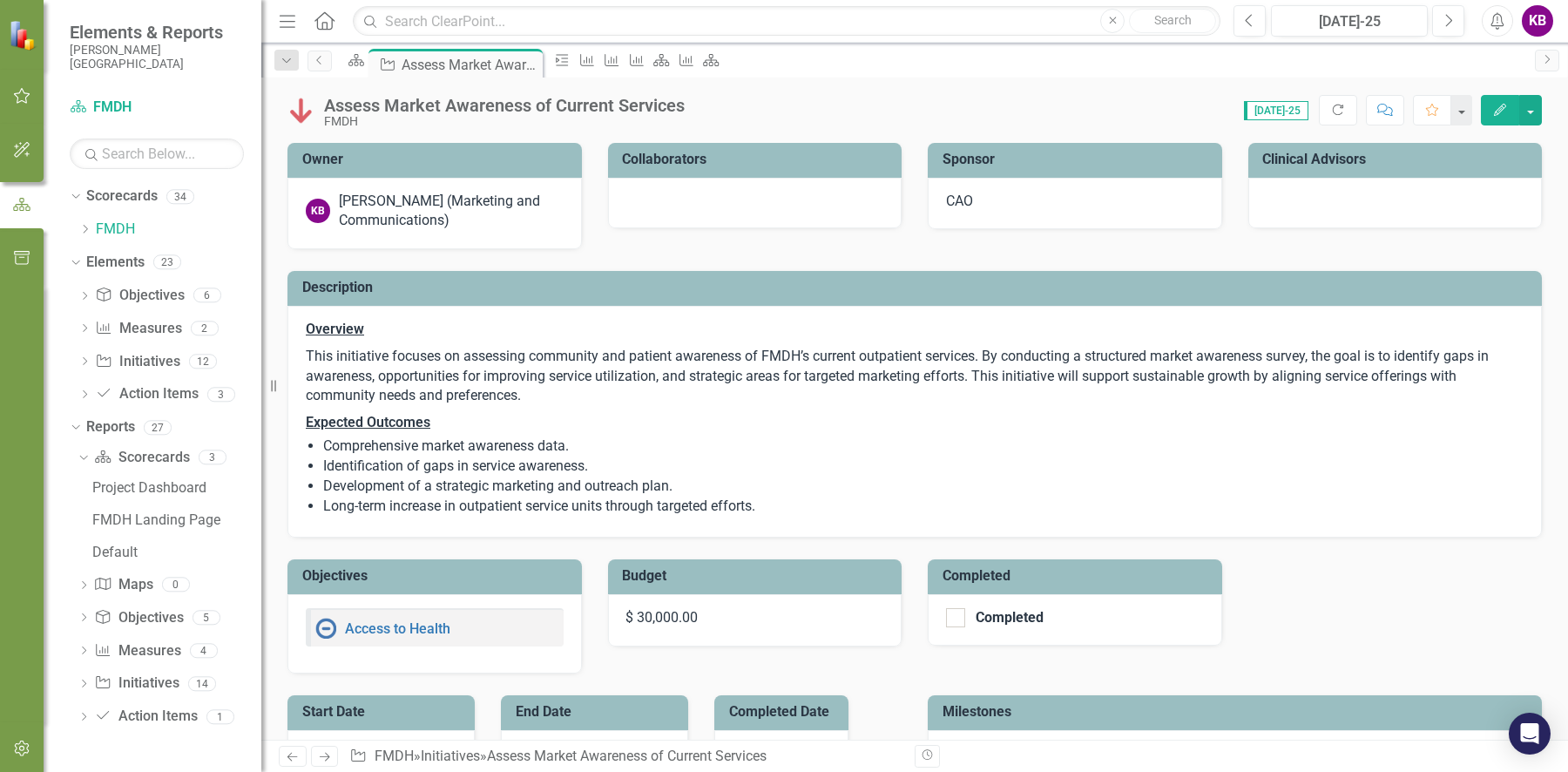
checkbox input "false"
checkbox input "true"
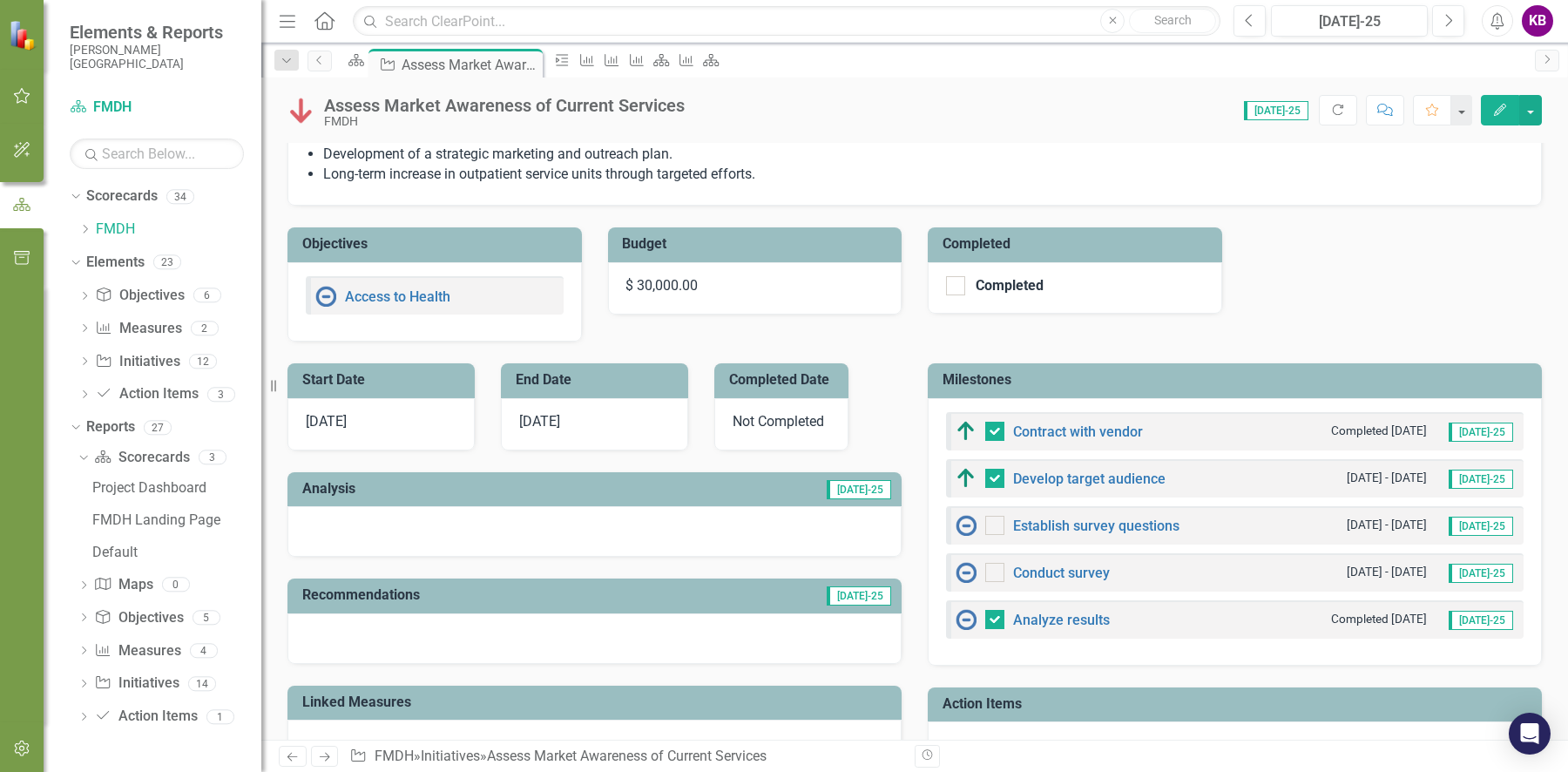
scroll to position [358, 0]
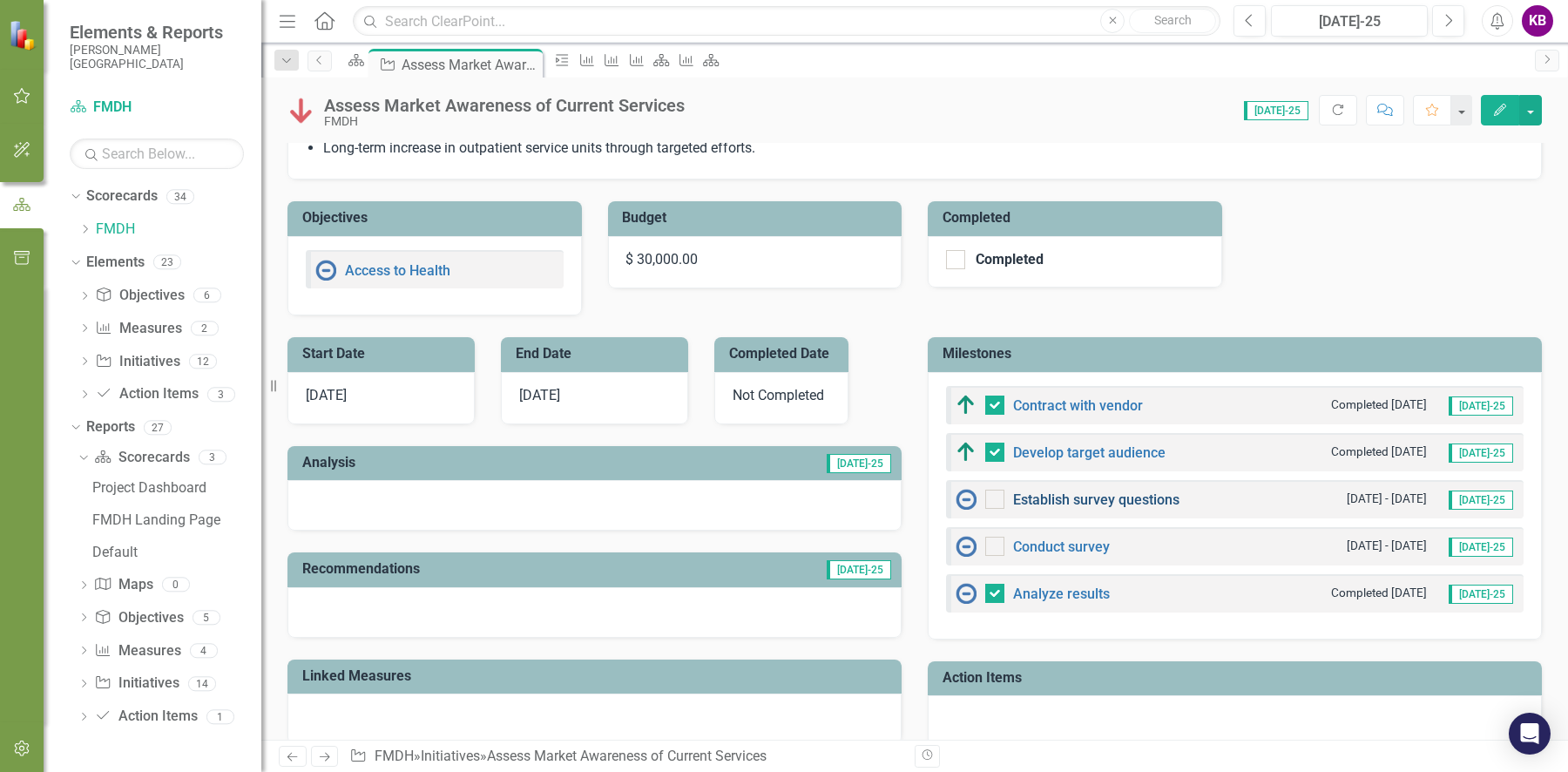
click at [1048, 501] on link "Establish survey questions" at bounding box center [1096, 500] width 166 height 17
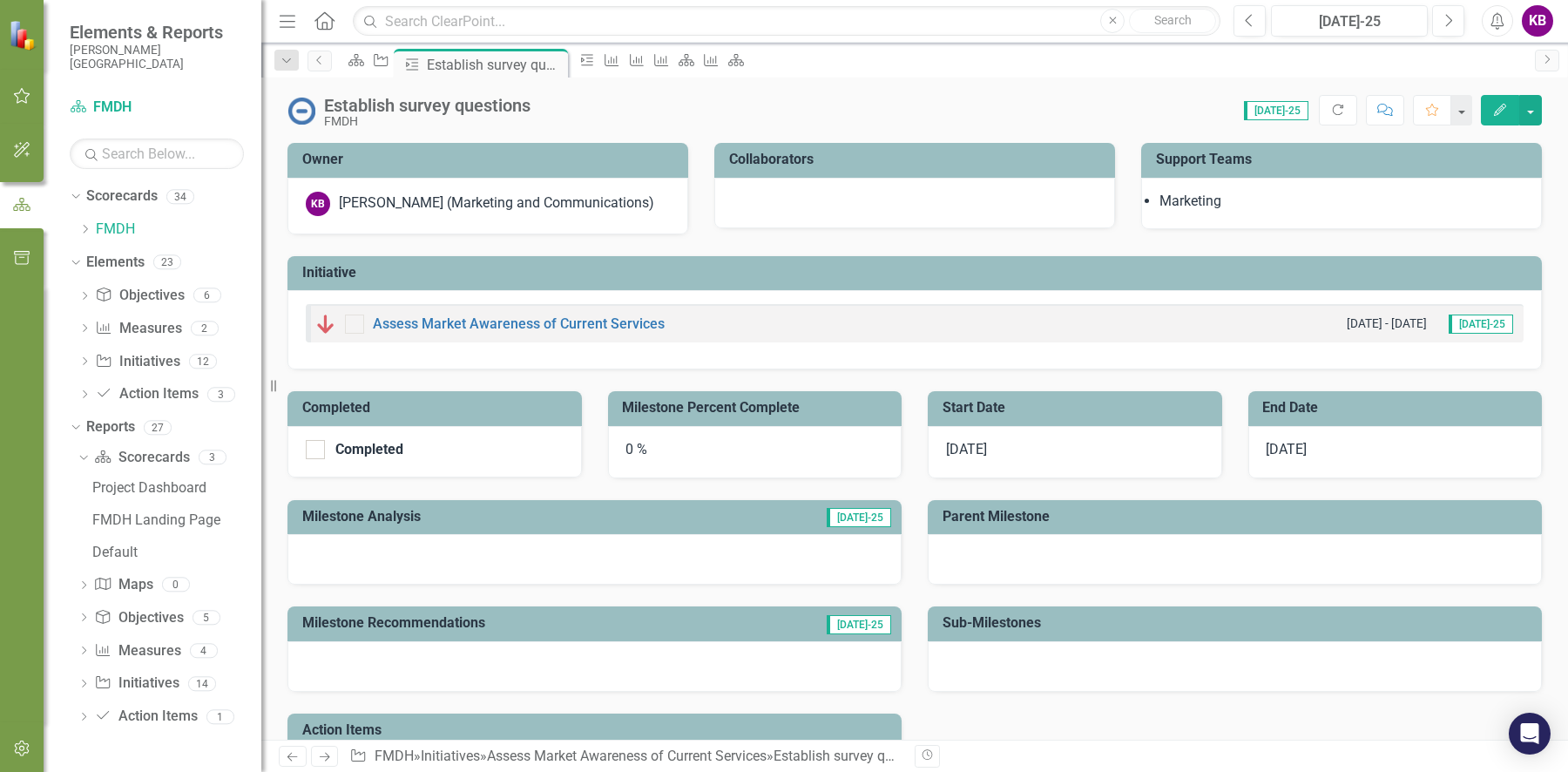
click at [633, 447] on div "0 %" at bounding box center [756, 452] width 295 height 52
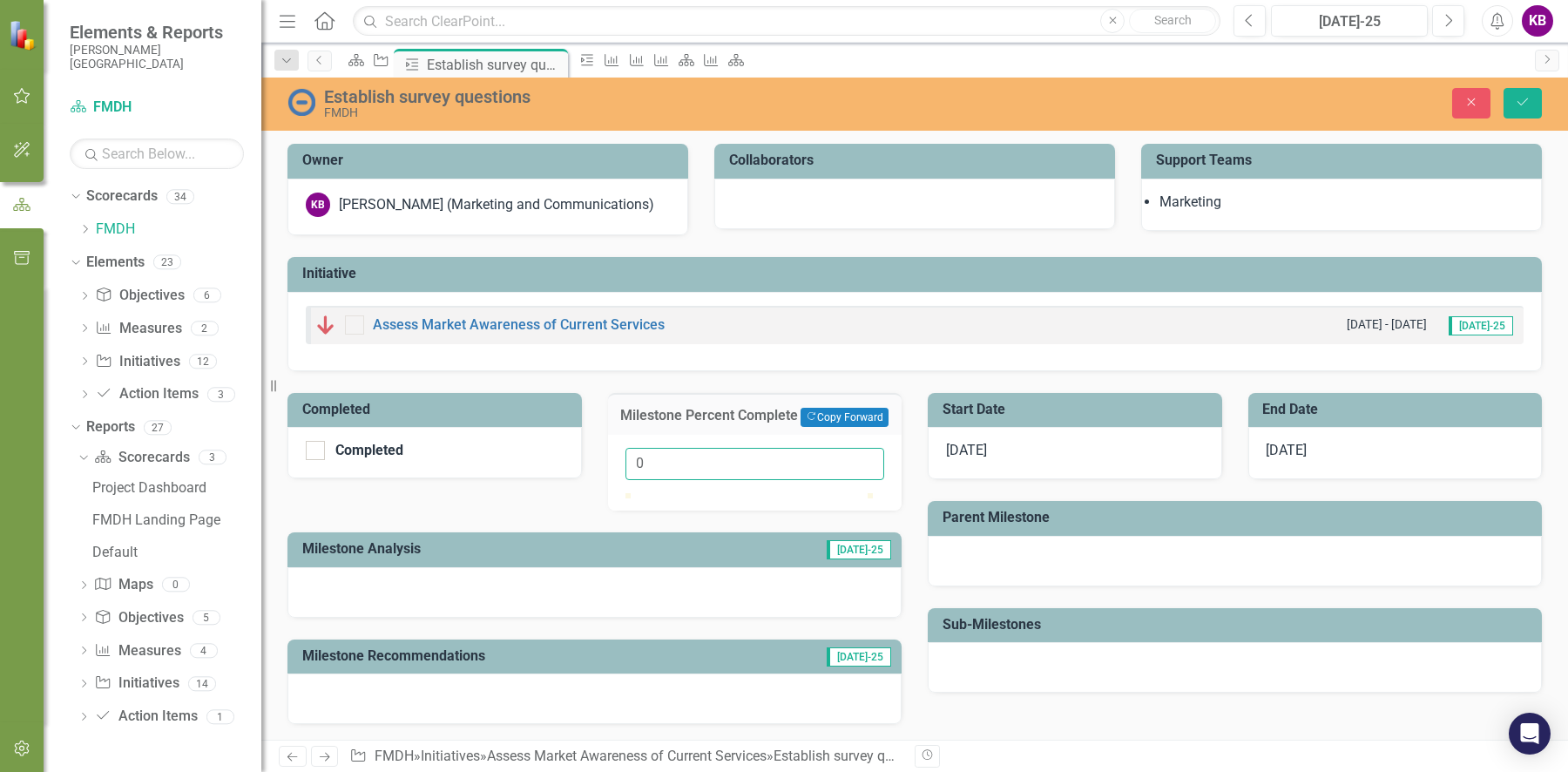
drag, startPoint x: 655, startPoint y: 477, endPoint x: 580, endPoint y: 476, distance: 75.0
click at [580, 476] on div "Completed Completed Milestone Percent Complete Copy Forward Copy Forward 0 Mile…" at bounding box center [594, 601] width 640 height 460
type input "10"
click at [1515, 94] on button "Save" at bounding box center [1523, 103] width 39 height 30
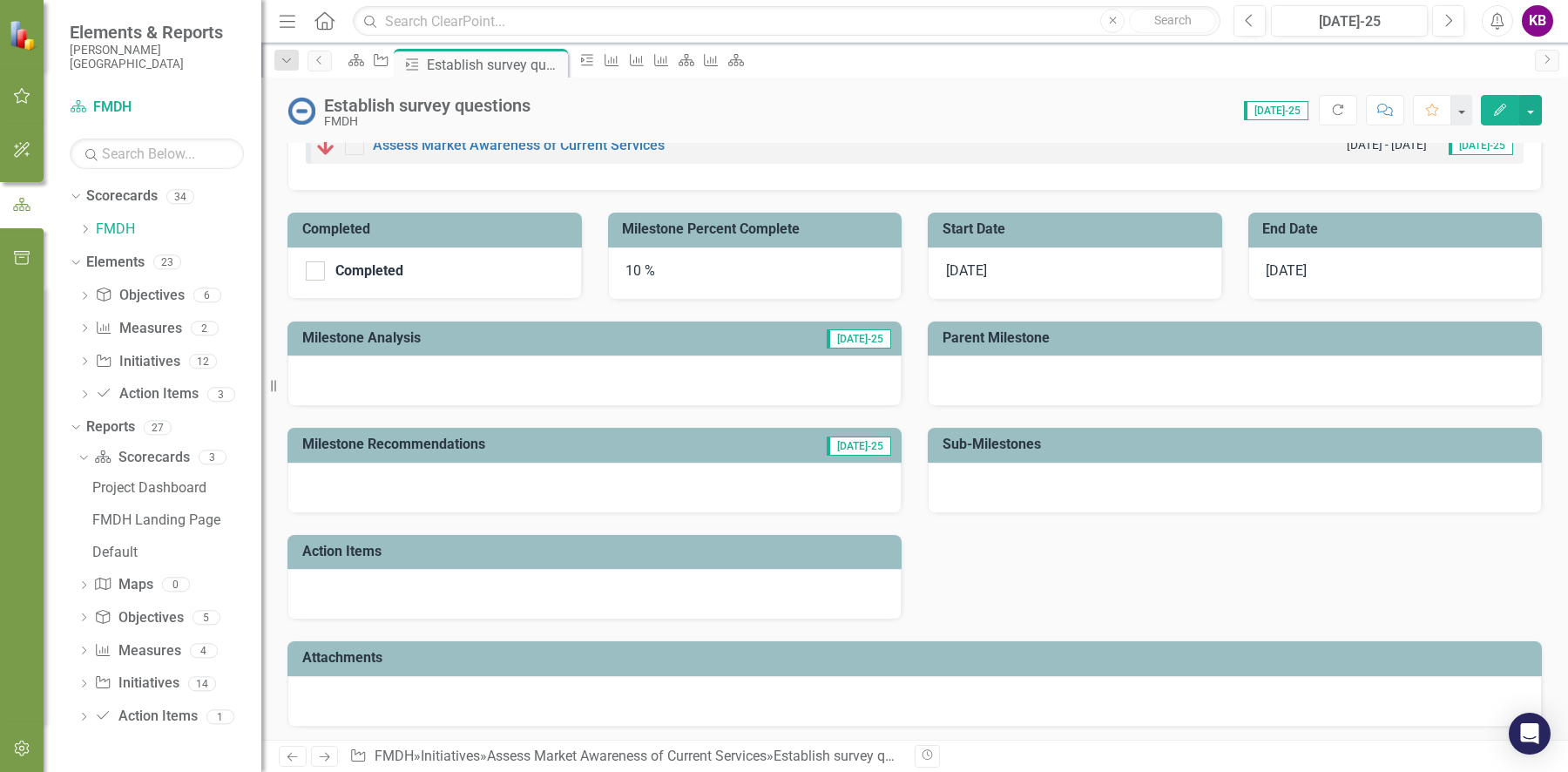
scroll to position [180, 0]
click at [111, 225] on link "FMDH" at bounding box center [178, 229] width 165 height 20
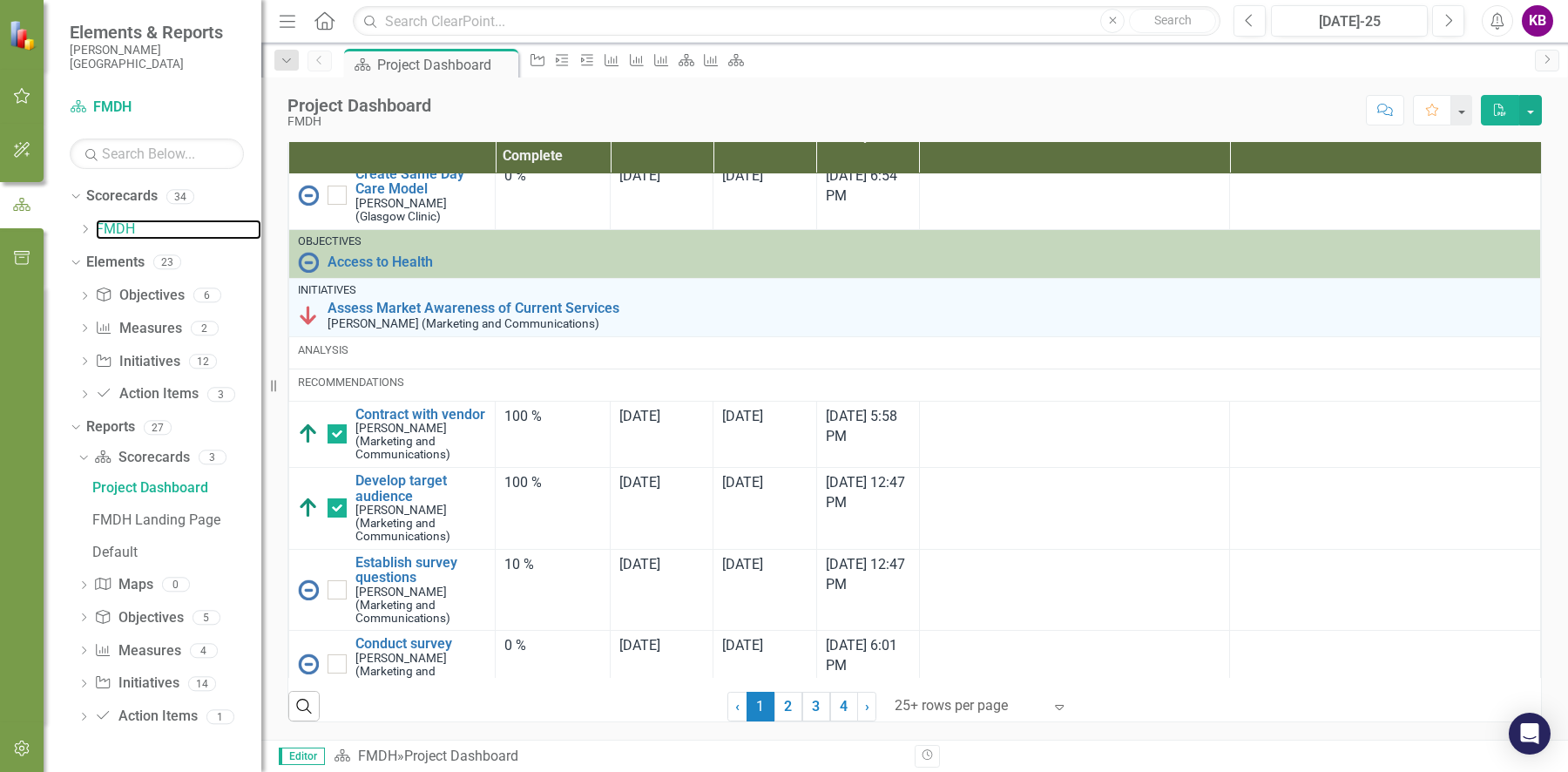
scroll to position [2204, 0]
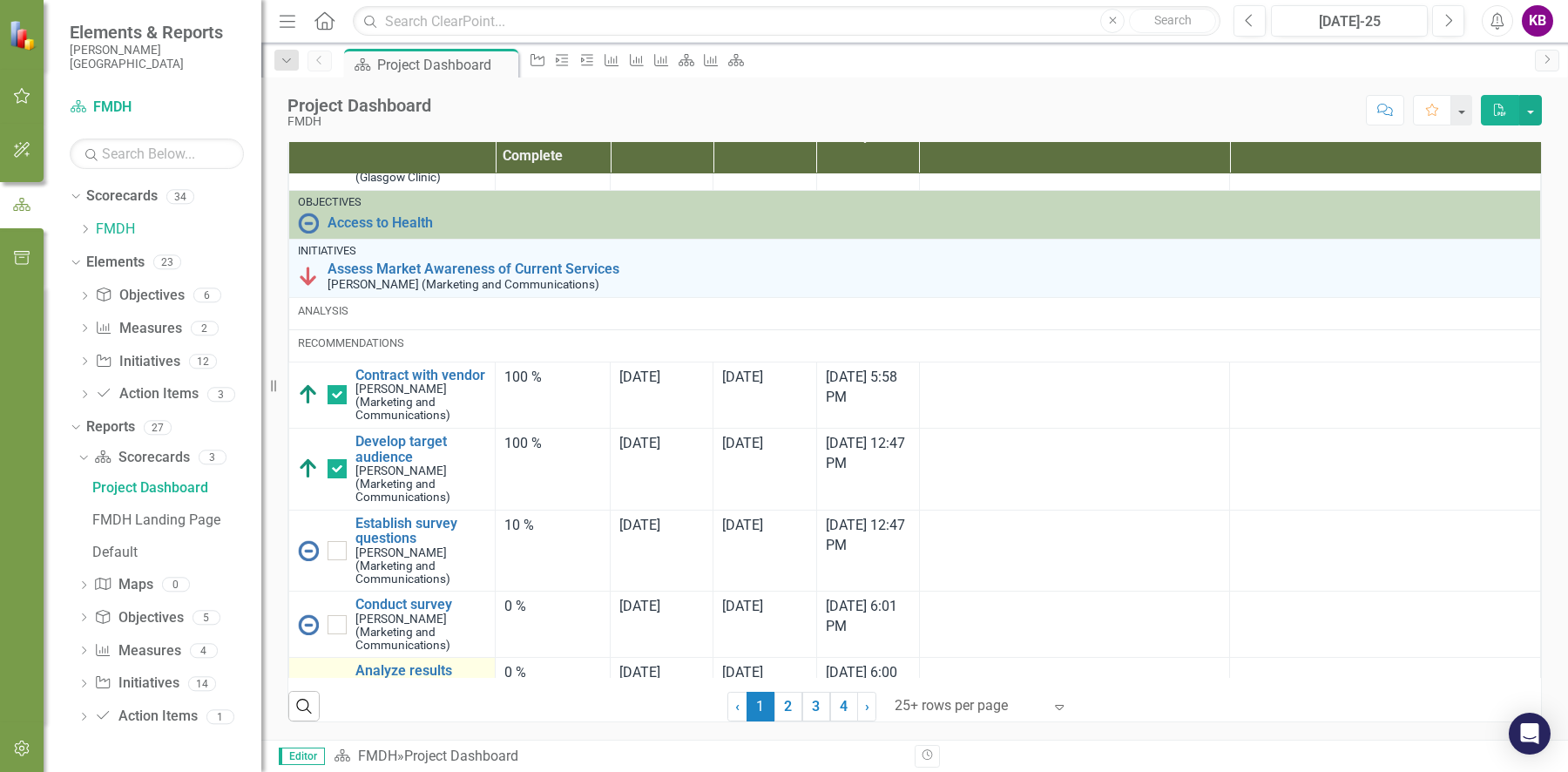
click at [339, 681] on div at bounding box center [337, 691] width 19 height 19
click at [339, 681] on input "checkbox" at bounding box center [333, 687] width 11 height 11
checkbox input "false"
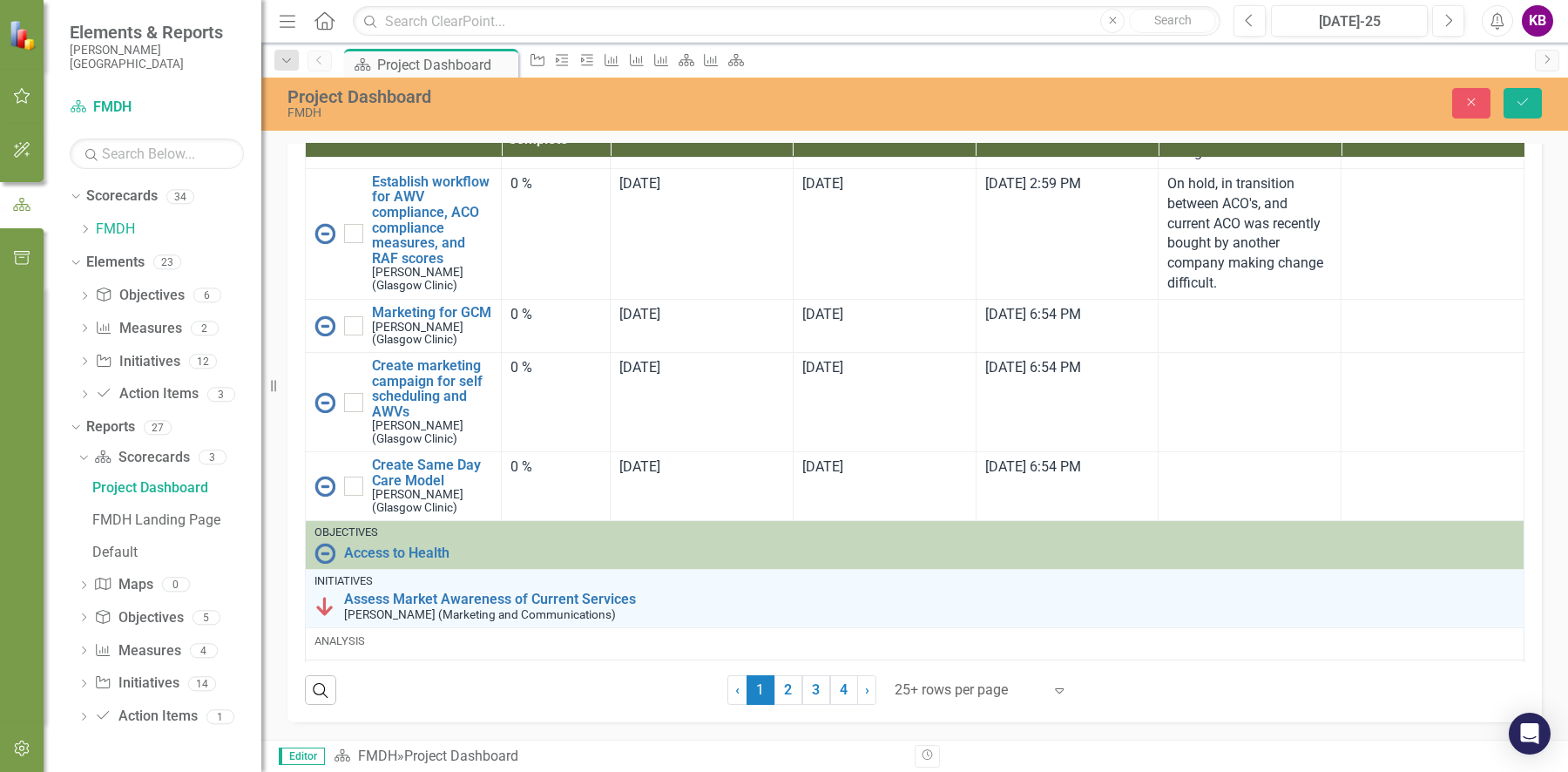
scroll to position [2512, 0]
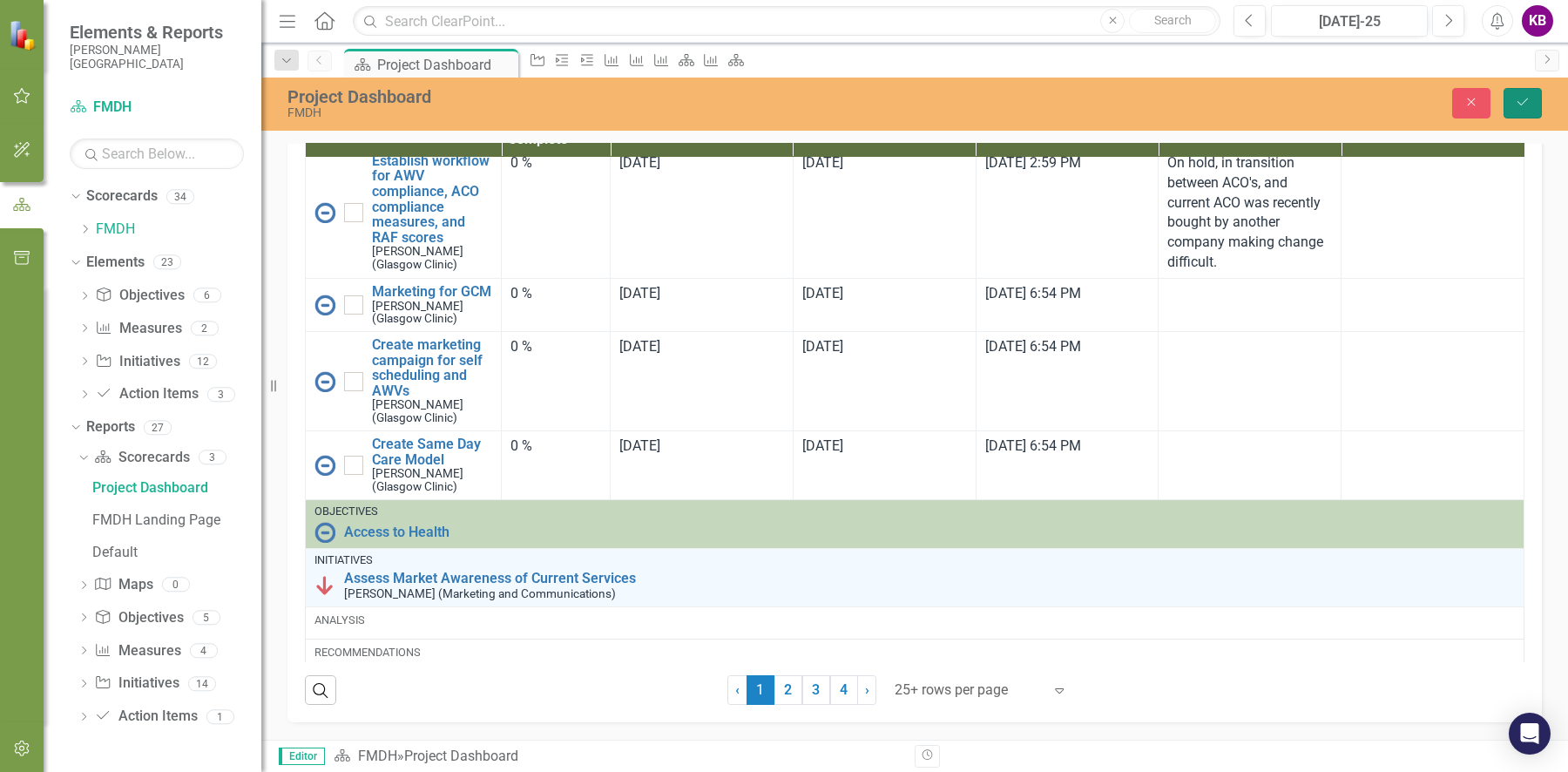
drag, startPoint x: 1523, startPoint y: 102, endPoint x: 1437, endPoint y: 186, distance: 120.2
click at [1523, 102] on icon "Save" at bounding box center [1523, 101] width 16 height 12
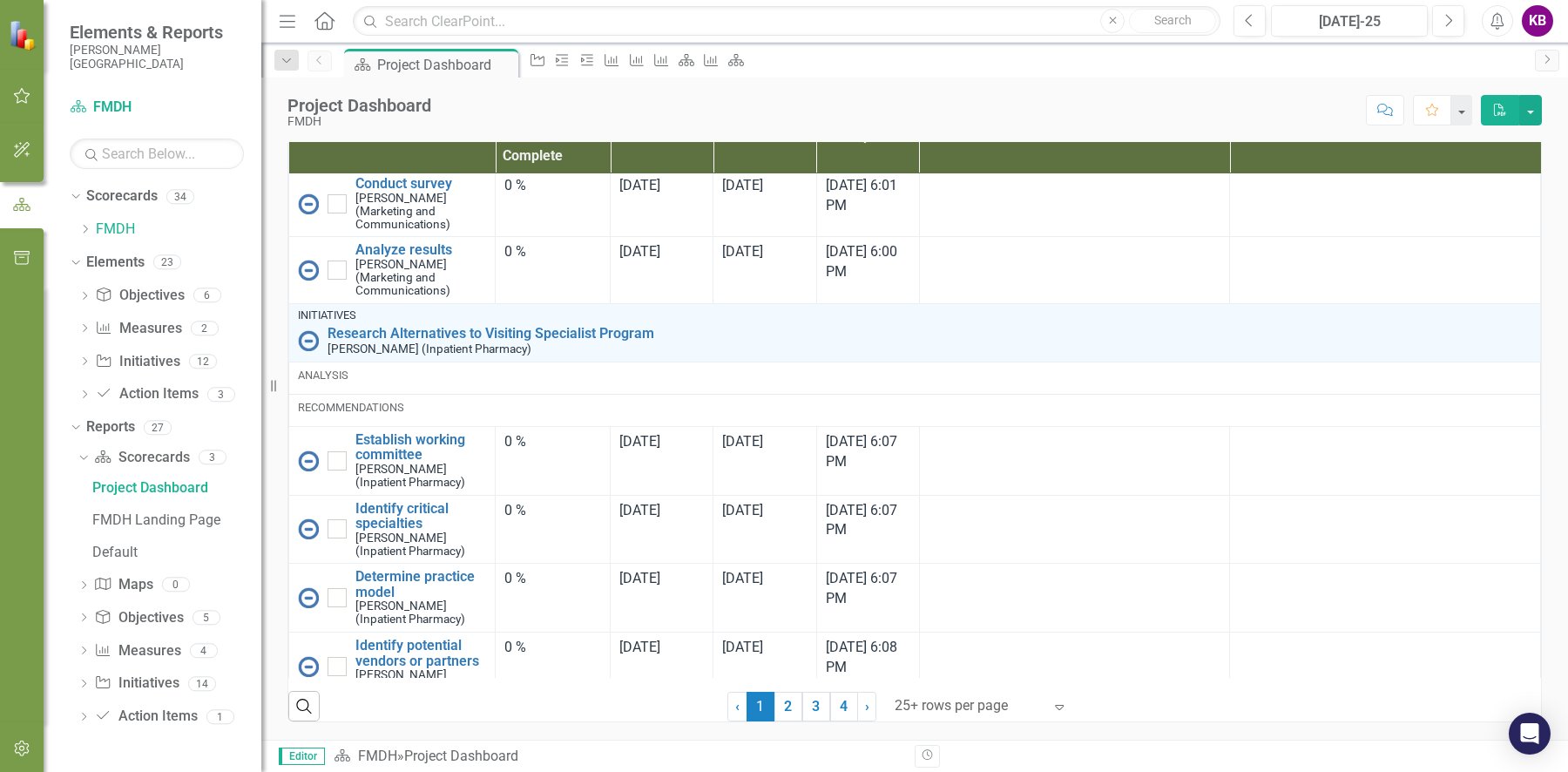
scroll to position [1183, 0]
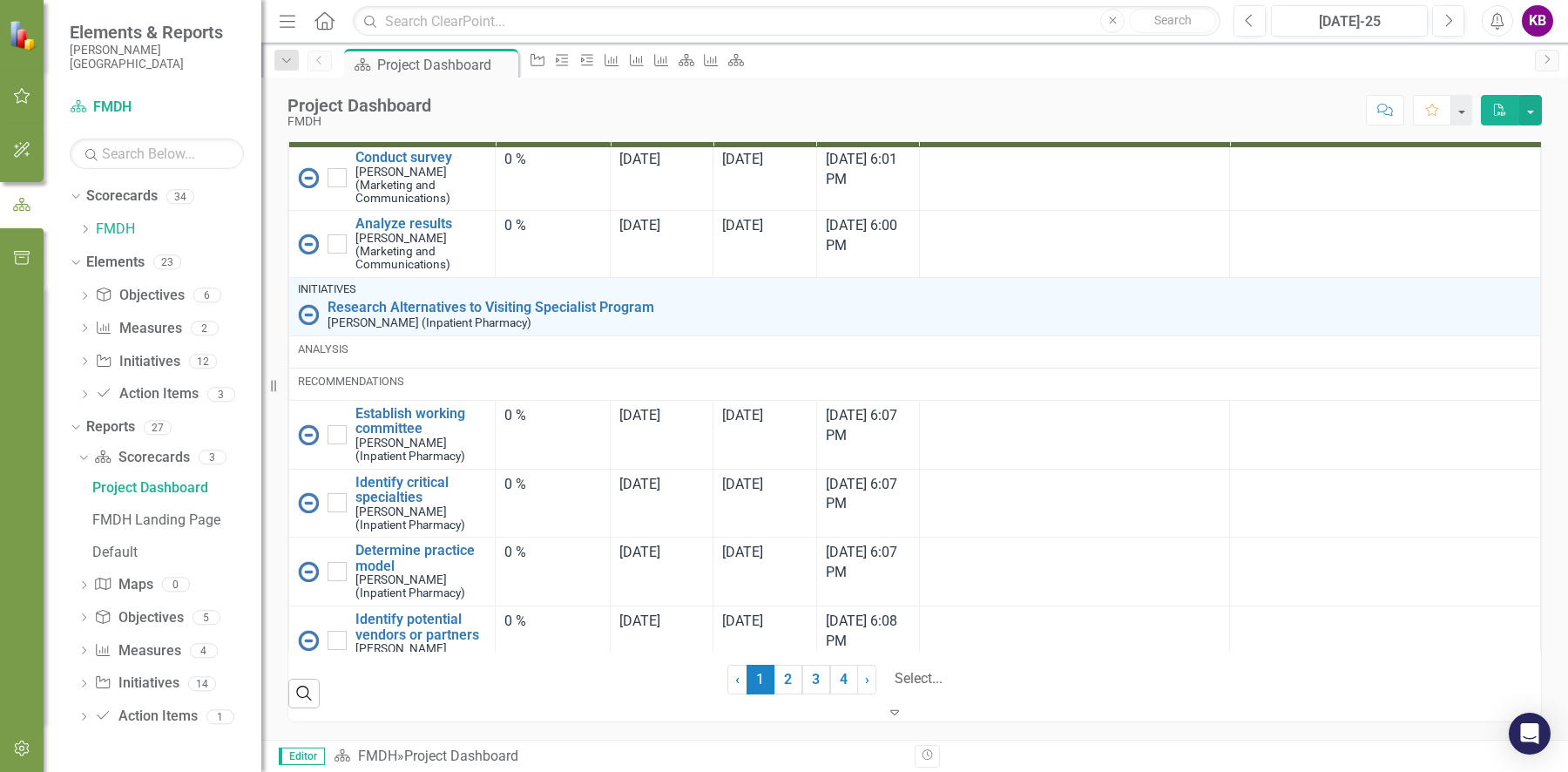
click at [930, 691] on div at bounding box center [981, 678] width 174 height 24
